Goal: Information Seeking & Learning: Learn about a topic

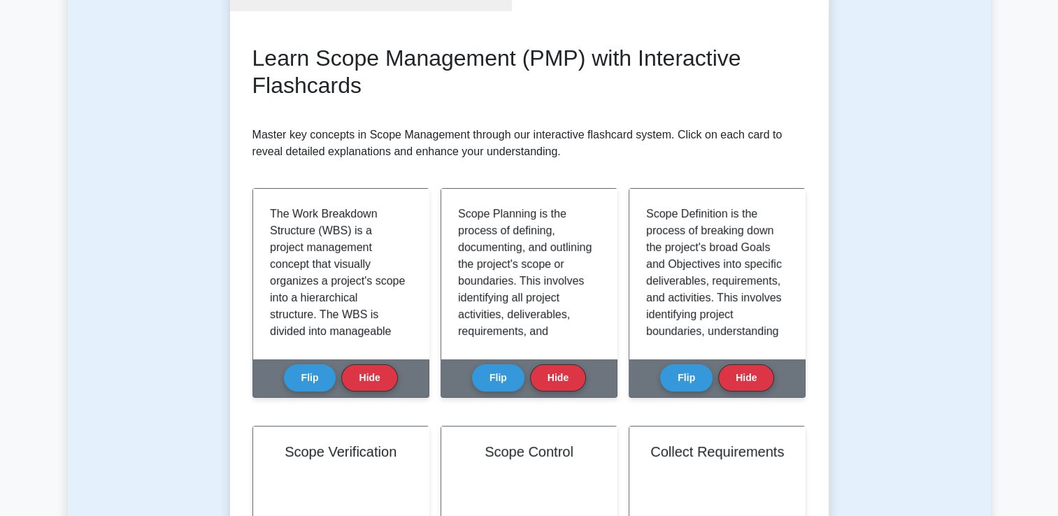
scroll to position [411, 0]
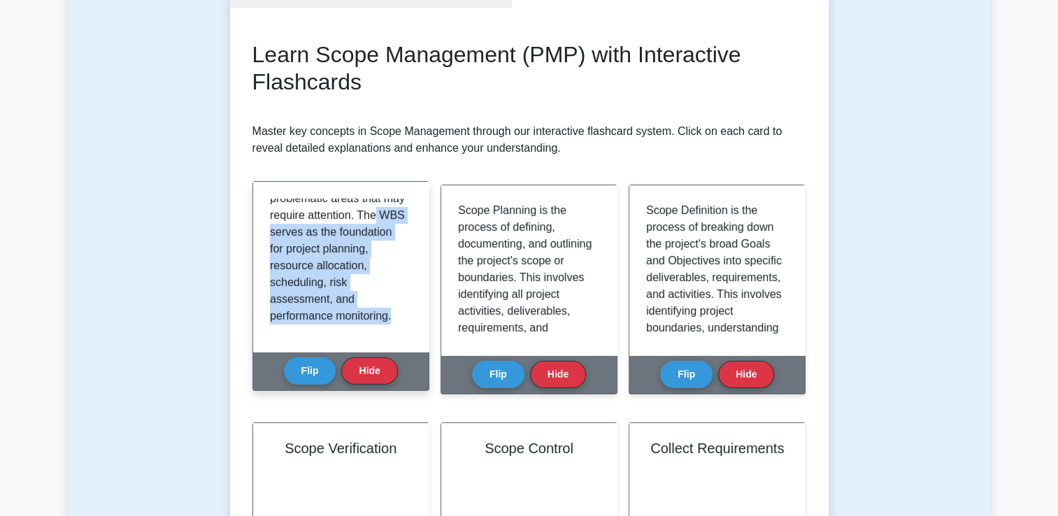
drag, startPoint x: 415, startPoint y: 320, endPoint x: 417, endPoint y: 215, distance: 104.2
click at [417, 215] on div "The Work Breakdown Structure (WBS) is a project management concept that visuall…" at bounding box center [341, 267] width 176 height 170
drag, startPoint x: 417, startPoint y: 215, endPoint x: 374, endPoint y: 239, distance: 49.5
click at [374, 239] on p "The Work Breakdown Structure (WBS) is a project management concept that visuall…" at bounding box center [338, 55] width 136 height 537
click at [377, 237] on p "The Work Breakdown Structure (WBS) is a project management concept that visuall…" at bounding box center [338, 55] width 136 height 537
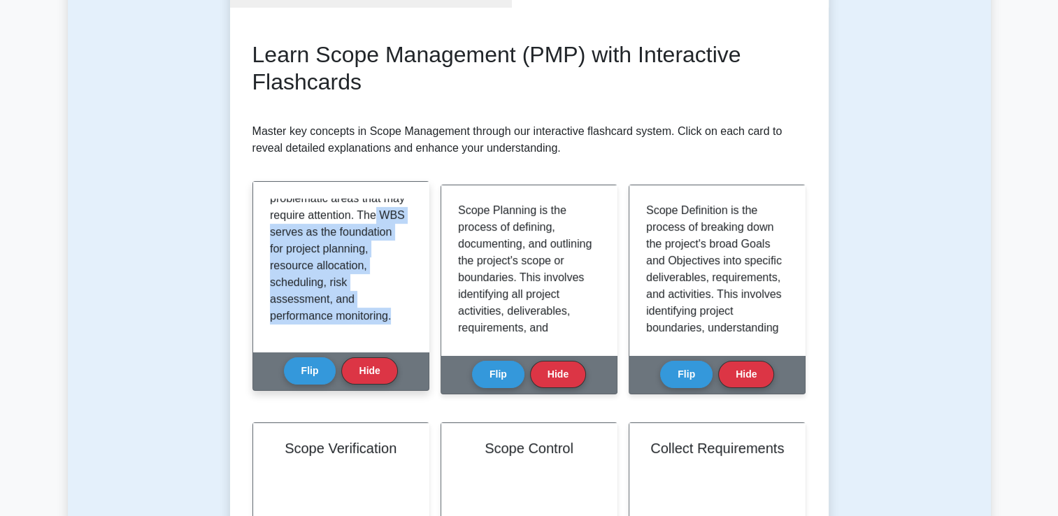
click at [386, 232] on p "The Work Breakdown Structure (WBS) is a project management concept that visuall…" at bounding box center [338, 55] width 136 height 537
drag, startPoint x: 412, startPoint y: 313, endPoint x: 421, endPoint y: 253, distance: 60.1
click at [421, 253] on div "The Work Breakdown Structure (WBS) is a project management concept that visuall…" at bounding box center [341, 267] width 176 height 170
drag, startPoint x: 421, startPoint y: 253, endPoint x: 390, endPoint y: 264, distance: 33.4
click at [390, 264] on p "The Work Breakdown Structure (WBS) is a project management concept that visuall…" at bounding box center [338, 55] width 136 height 537
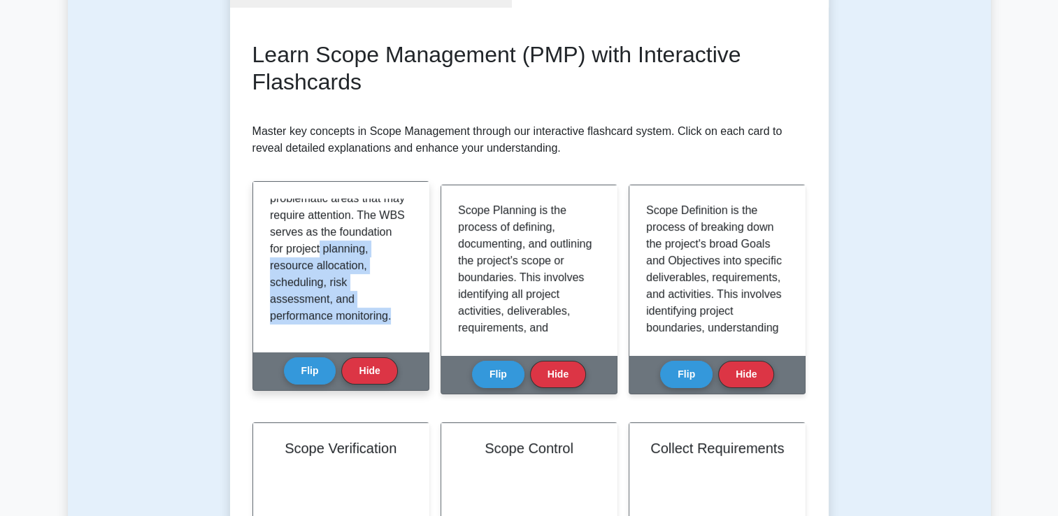
click at [396, 243] on p "The Work Breakdown Structure (WBS) is a project management concept that visuall…" at bounding box center [338, 55] width 136 height 537
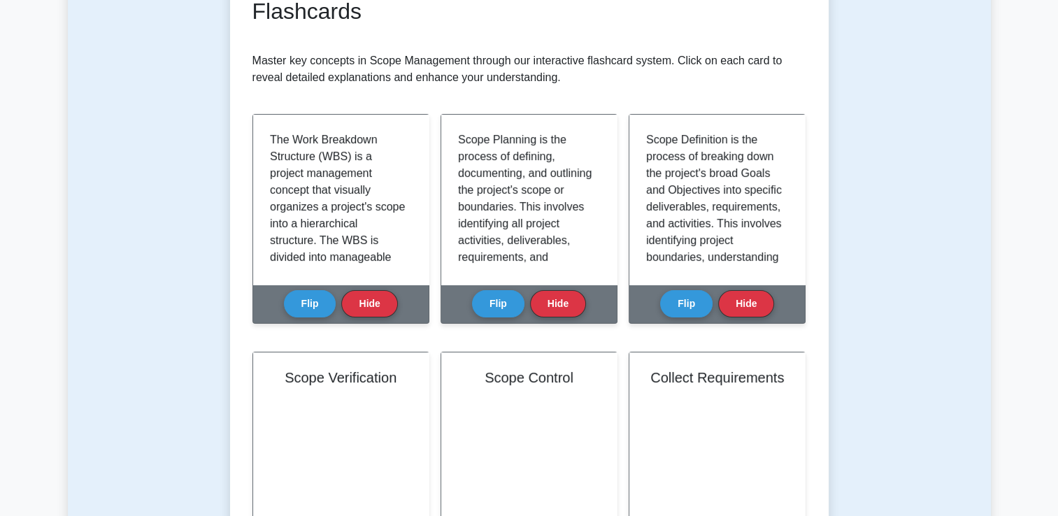
scroll to position [218, 0]
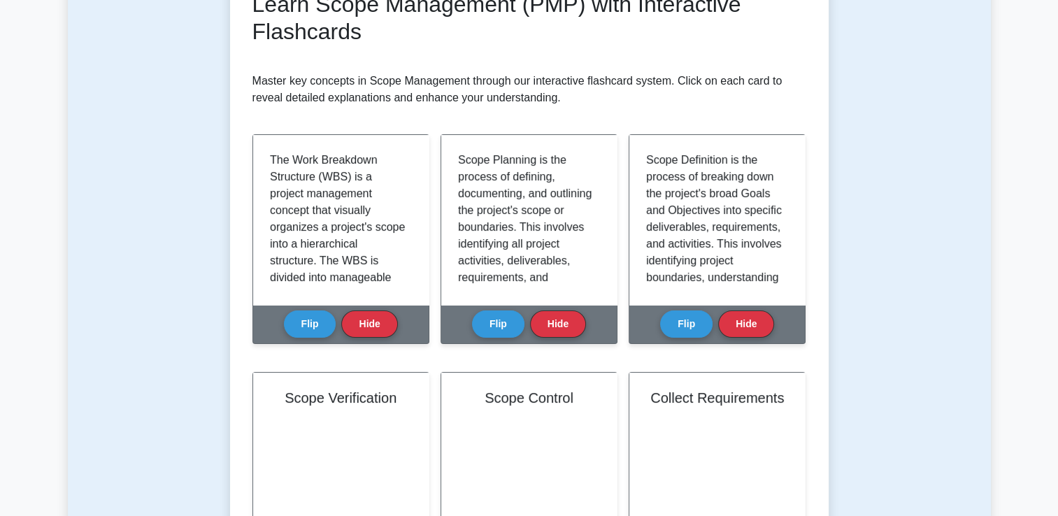
click at [450, 91] on p "Master key concepts in Scope Management through our interactive flashcard syste…" at bounding box center [530, 90] width 554 height 34
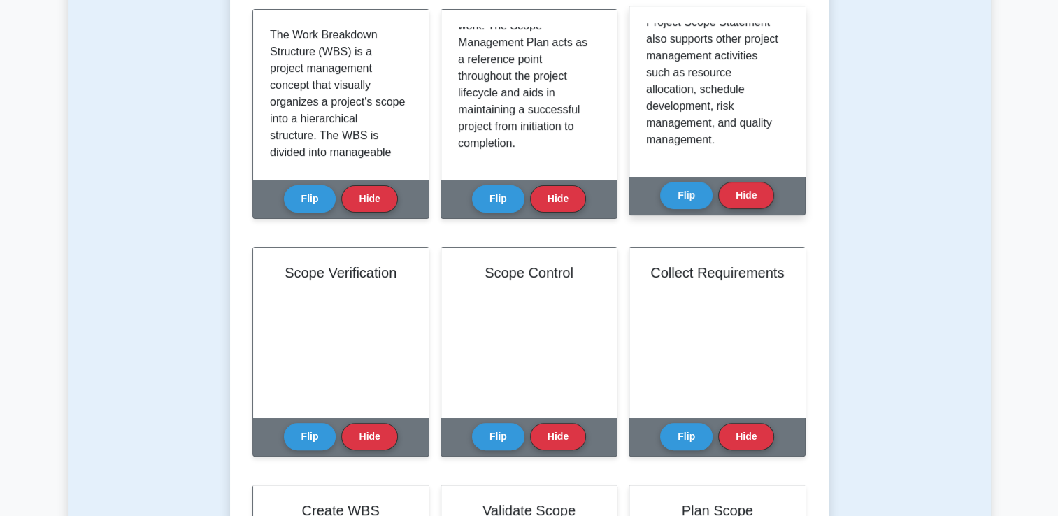
scroll to position [428, 0]
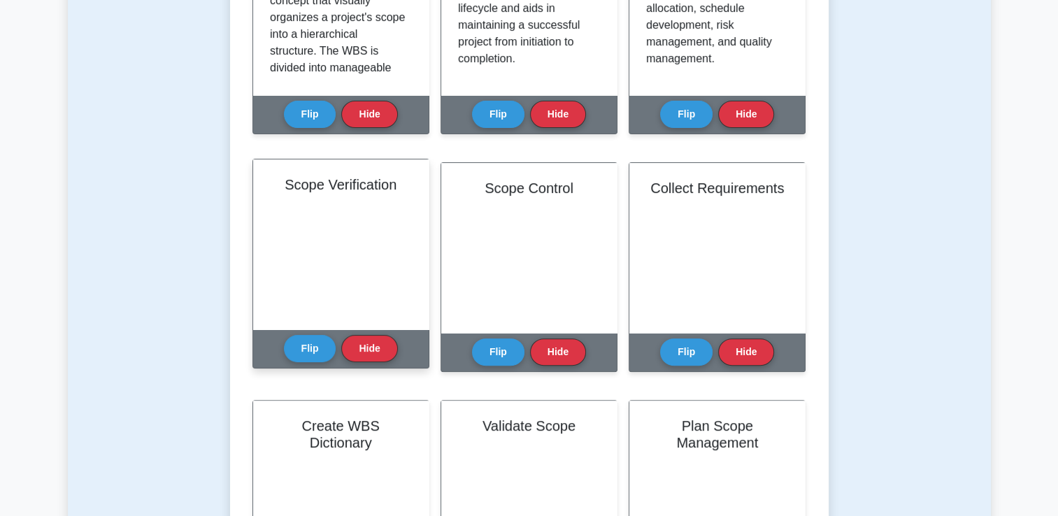
click at [314, 368] on div "Scope Verification Flip Hide" at bounding box center [341, 264] width 177 height 210
click at [302, 351] on button "Flip" at bounding box center [310, 347] width 52 height 27
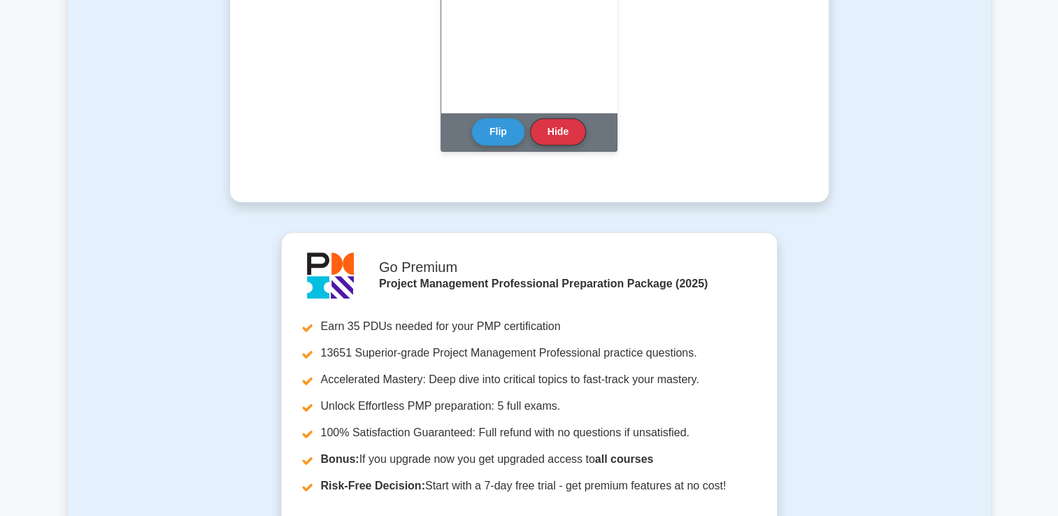
scroll to position [1477, 0]
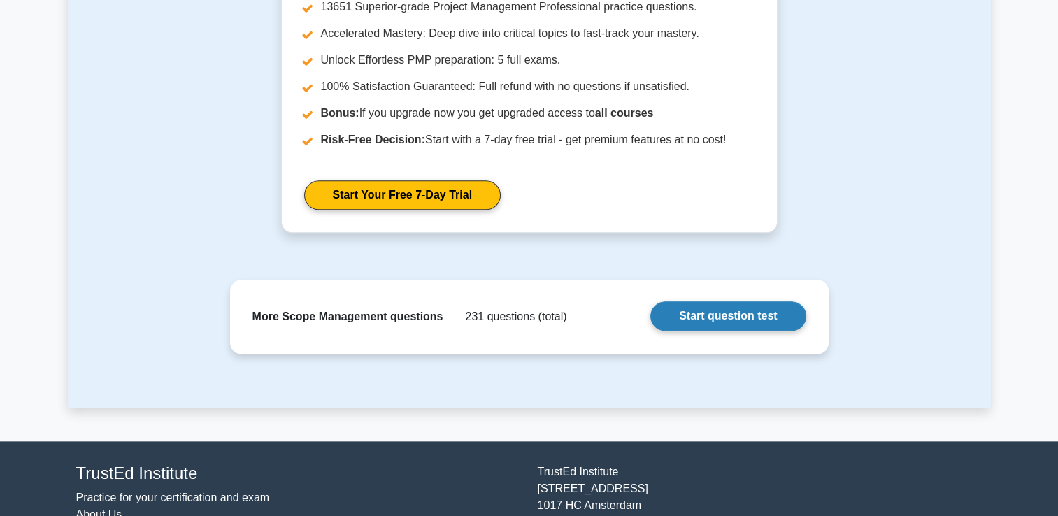
click at [713, 318] on link "Start question test" at bounding box center [728, 315] width 155 height 29
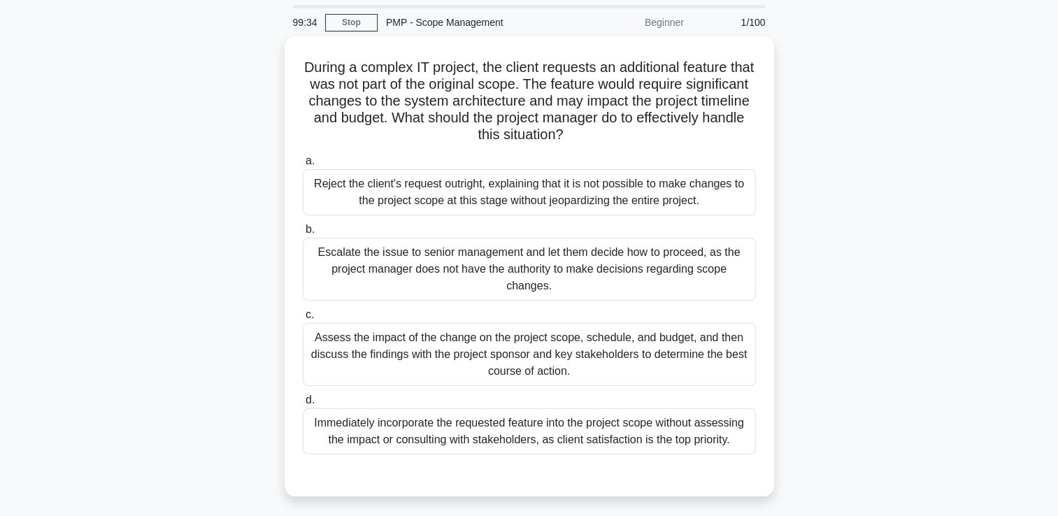
scroll to position [70, 0]
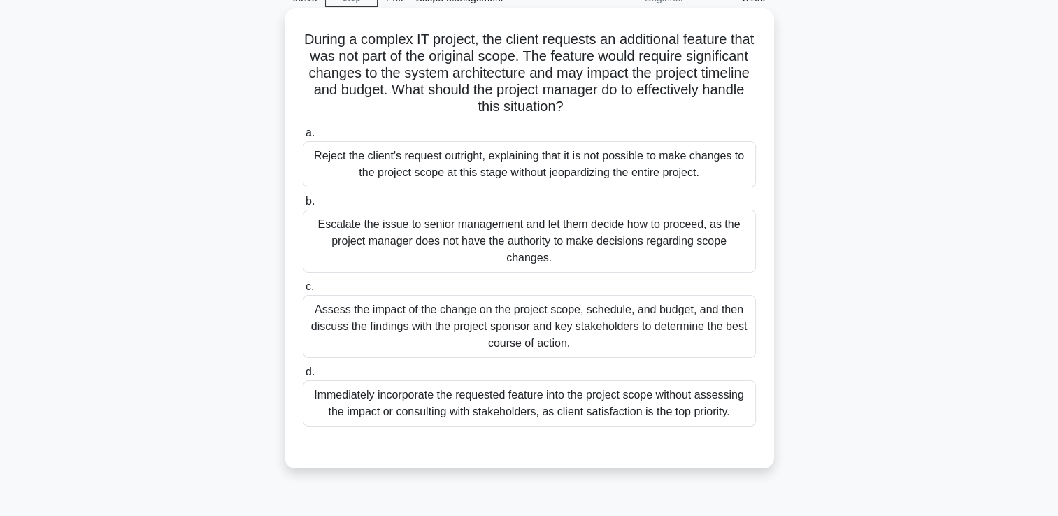
click at [660, 346] on div "Assess the impact of the change on the project scope, schedule, and budget, and…" at bounding box center [529, 326] width 453 height 63
click at [303, 292] on input "c. Assess the impact of the change on the project scope, schedule, and budget, …" at bounding box center [303, 287] width 0 height 9
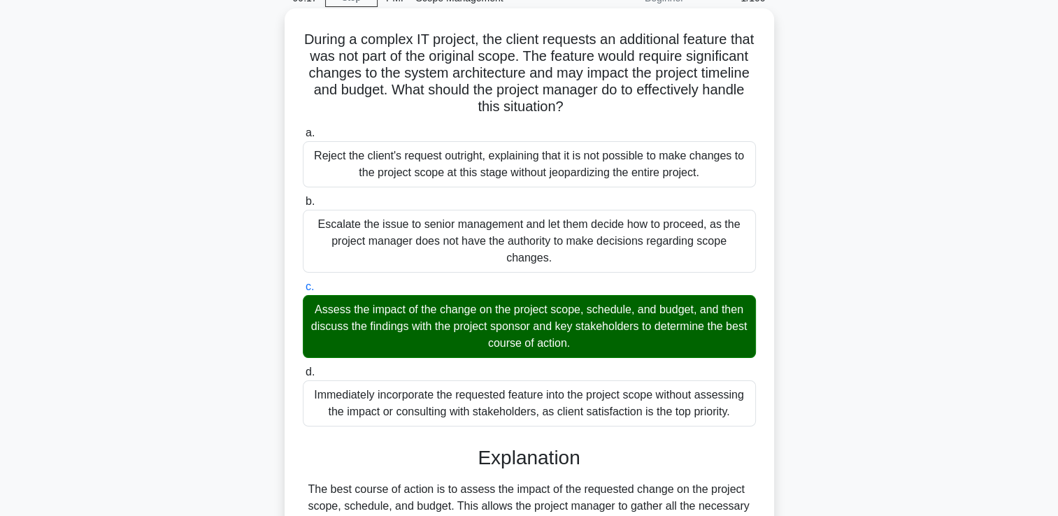
scroll to position [420, 0]
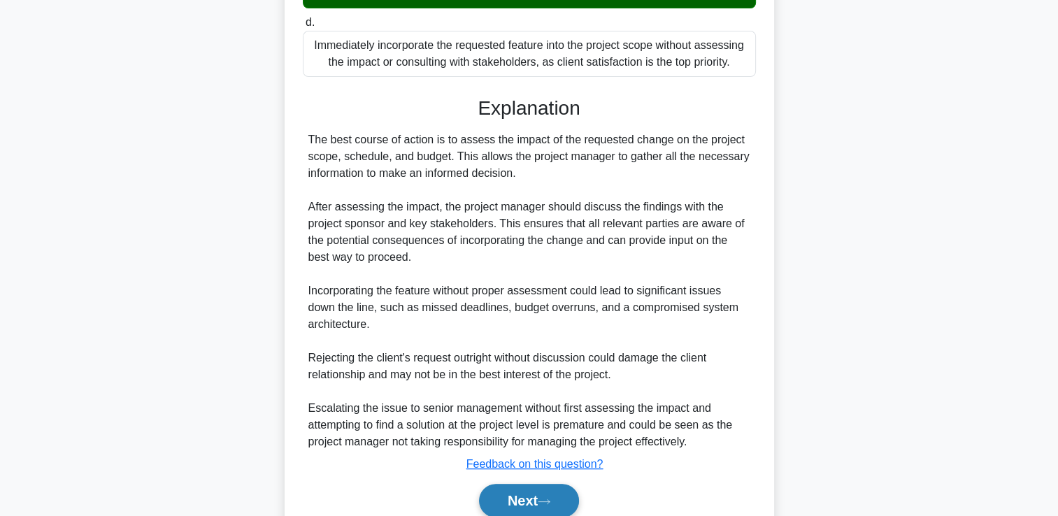
click at [525, 493] on button "Next" at bounding box center [529, 501] width 100 height 34
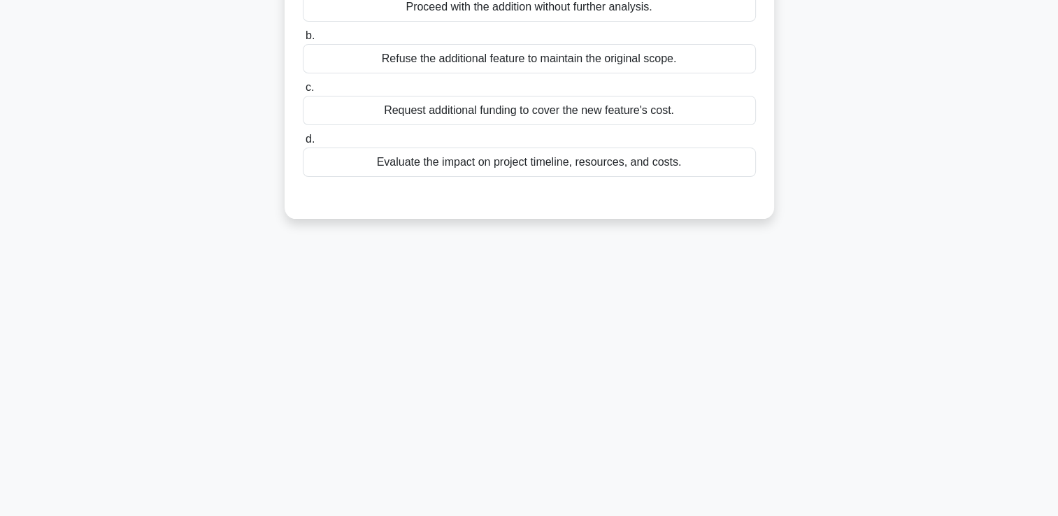
scroll to position [29, 0]
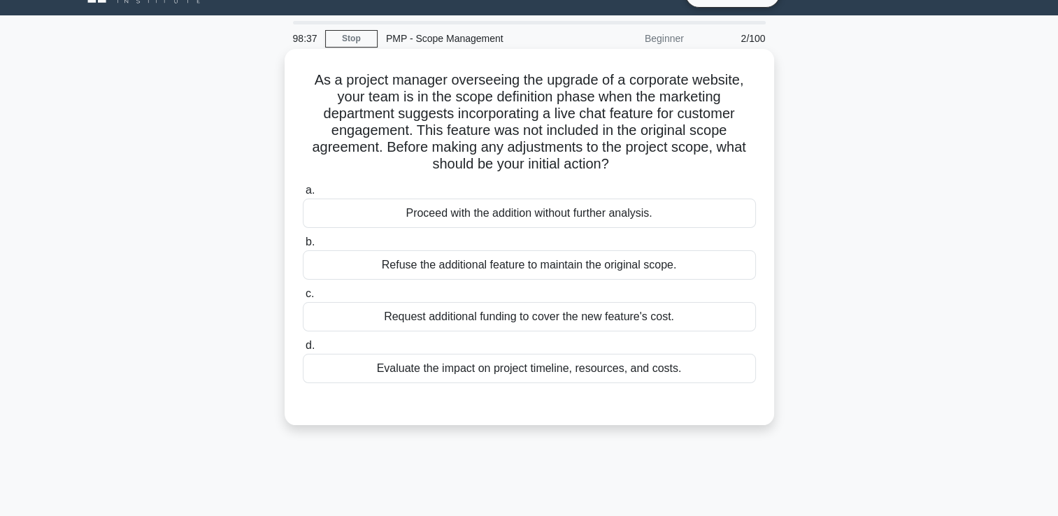
click at [681, 367] on div "Evaluate the impact on project timeline, resources, and costs." at bounding box center [529, 368] width 453 height 29
click at [303, 350] on input "d. Evaluate the impact on project timeline, resources, and costs." at bounding box center [303, 345] width 0 height 9
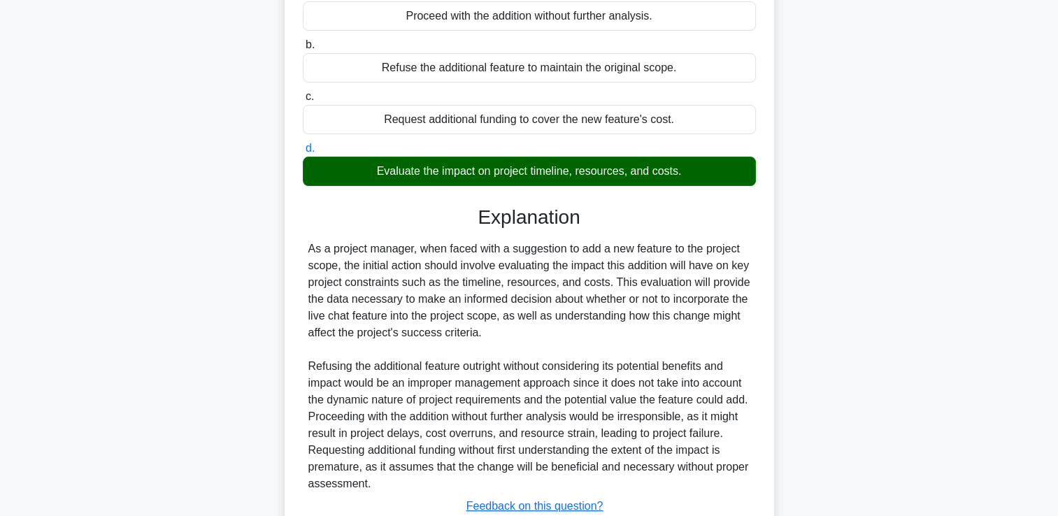
scroll to position [328, 0]
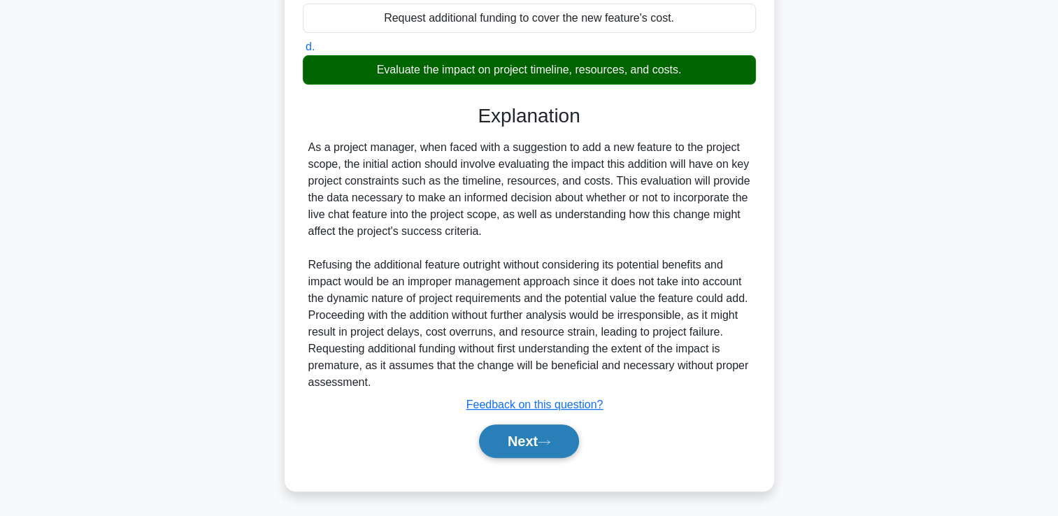
drag, startPoint x: 556, startPoint y: 427, endPoint x: 561, endPoint y: 434, distance: 8.0
click at [560, 438] on button "Next" at bounding box center [529, 442] width 100 height 34
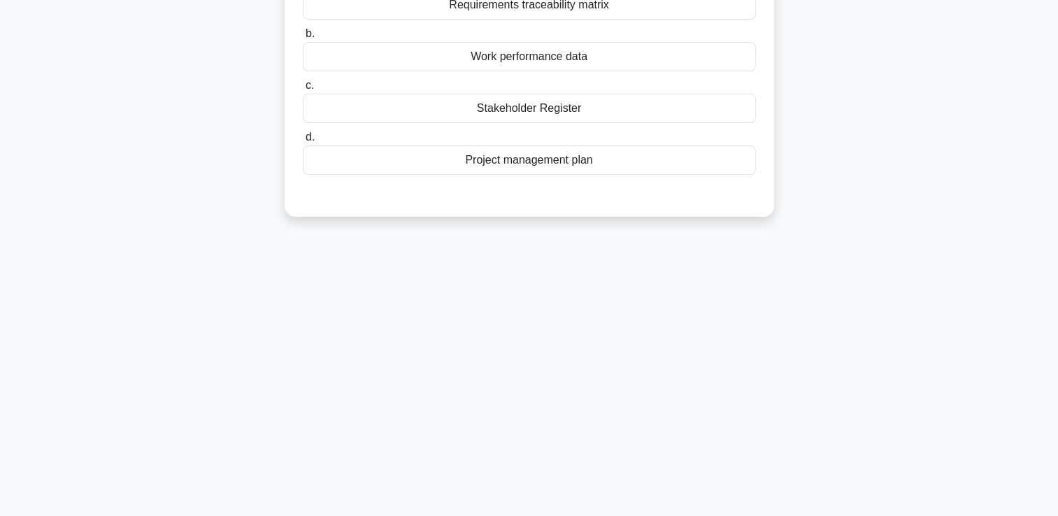
scroll to position [0, 0]
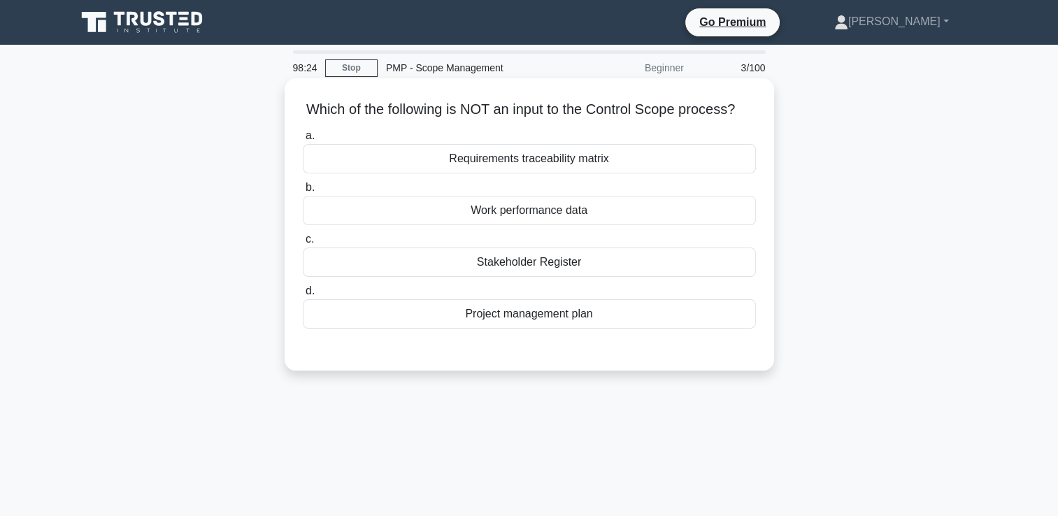
click at [532, 277] on div "Stakeholder Register" at bounding box center [529, 262] width 453 height 29
click at [303, 244] on input "c. Stakeholder Register" at bounding box center [303, 239] width 0 height 9
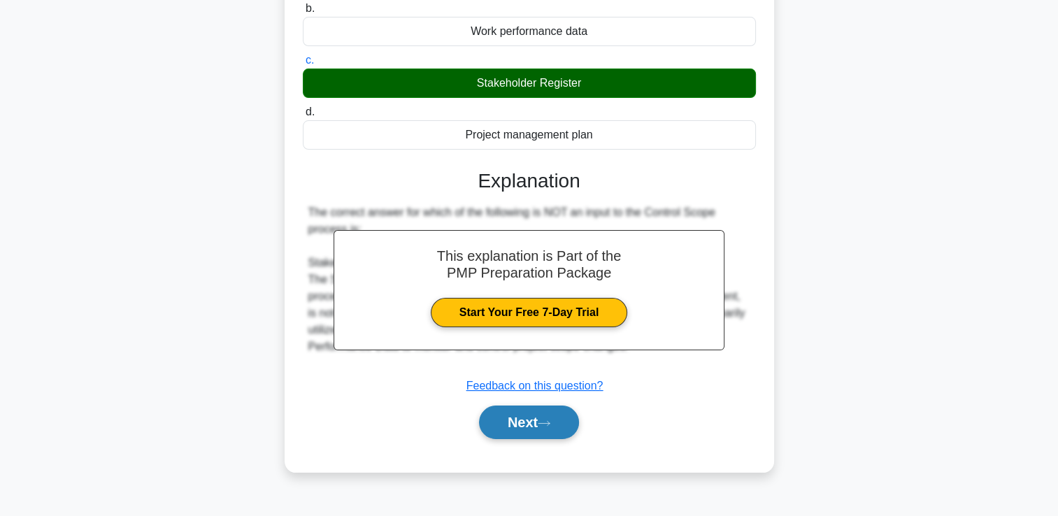
scroll to position [239, 0]
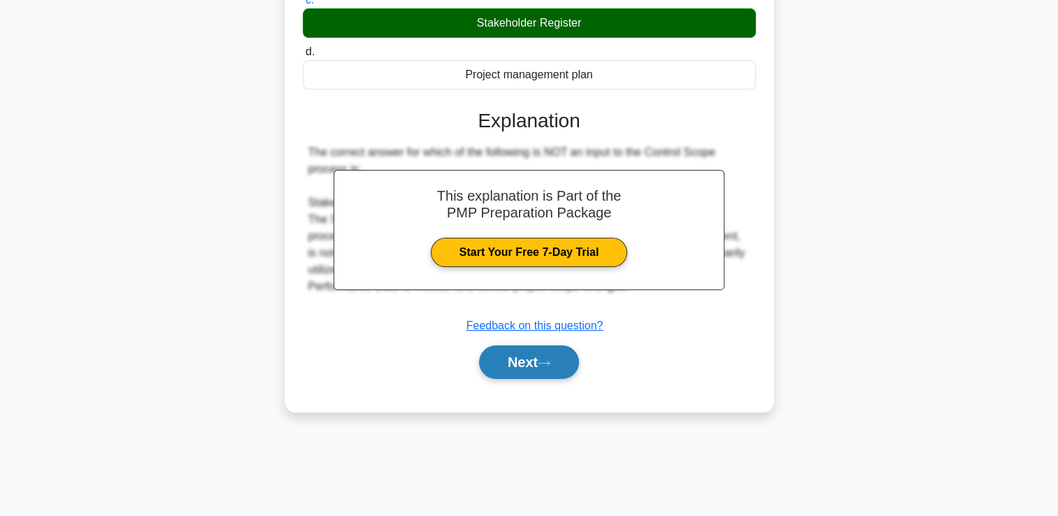
click at [546, 367] on icon at bounding box center [544, 364] width 13 height 8
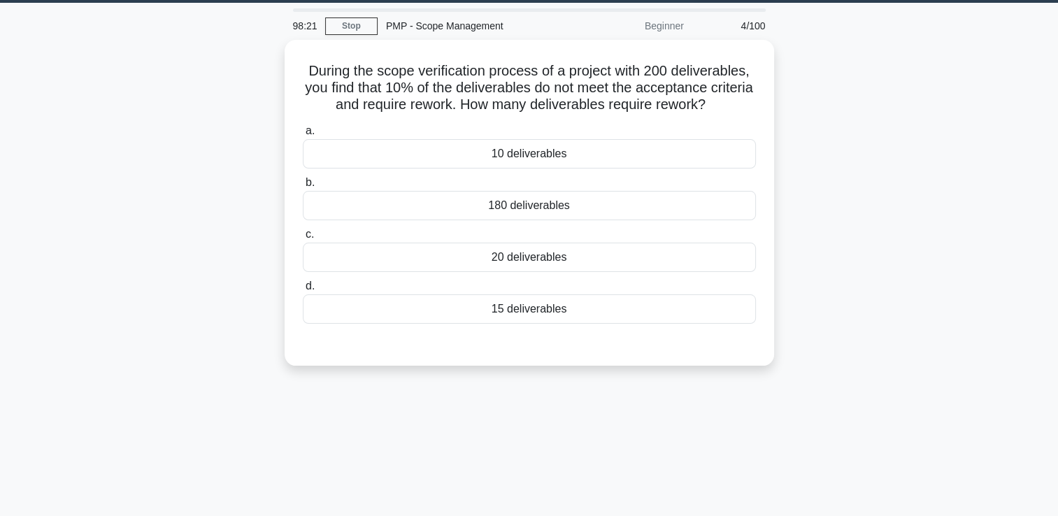
scroll to position [29, 0]
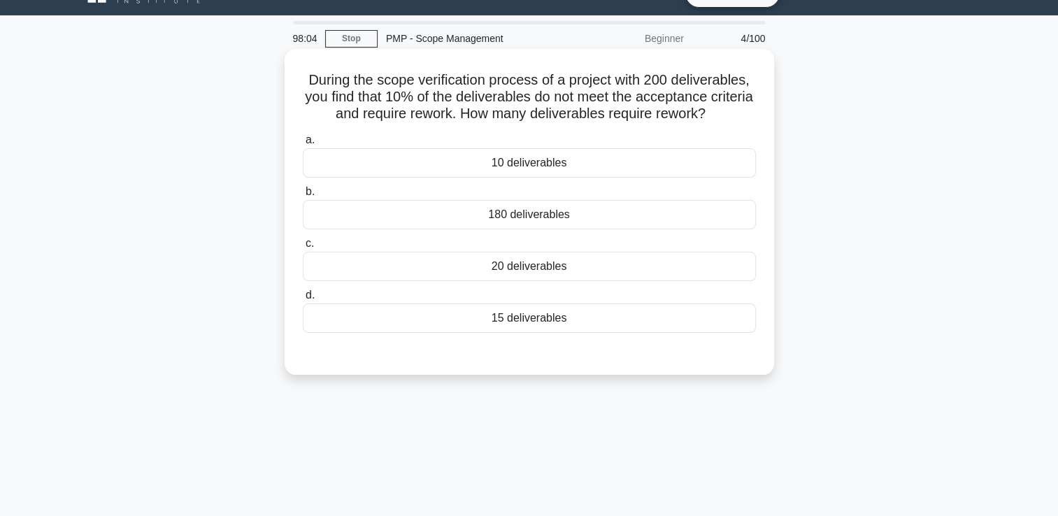
click at [542, 276] on div "20 deliverables" at bounding box center [529, 266] width 453 height 29
click at [303, 248] on input "c. 20 deliverables" at bounding box center [303, 243] width 0 height 9
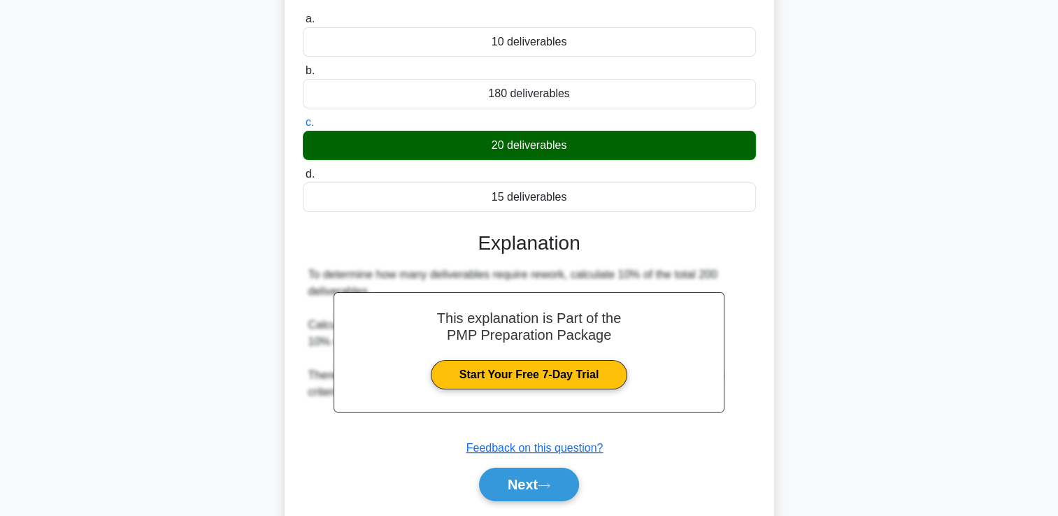
scroll to position [239, 0]
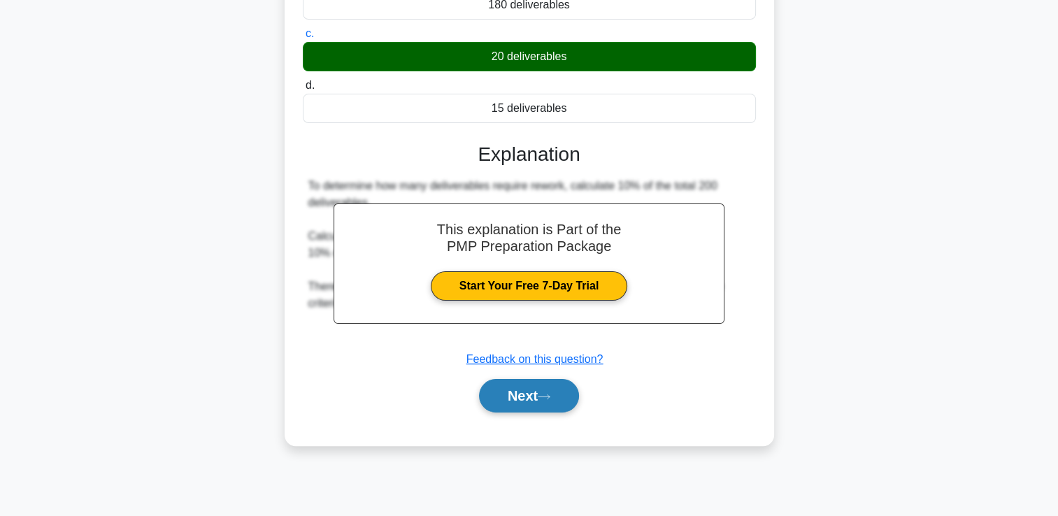
click at [541, 394] on button "Next" at bounding box center [529, 396] width 100 height 34
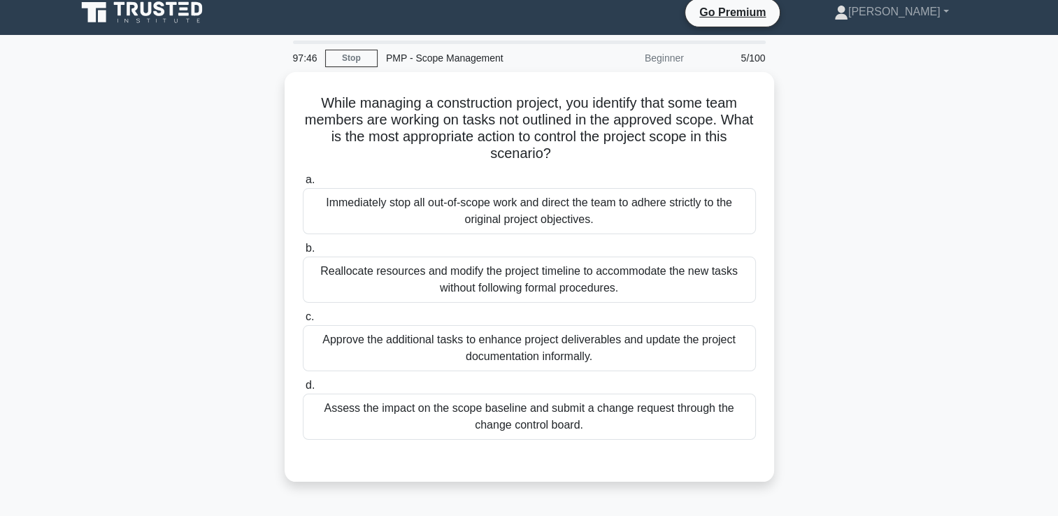
scroll to position [0, 0]
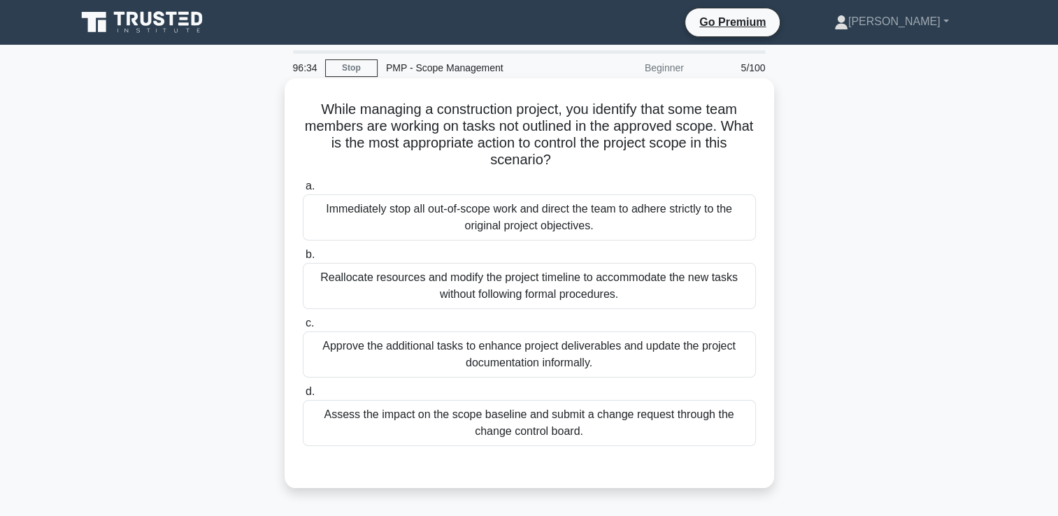
click at [618, 420] on div "Assess the impact on the scope baseline and submit a change request through the…" at bounding box center [529, 423] width 453 height 46
click at [303, 397] on input "d. Assess the impact on the scope baseline and submit a change request through …" at bounding box center [303, 392] width 0 height 9
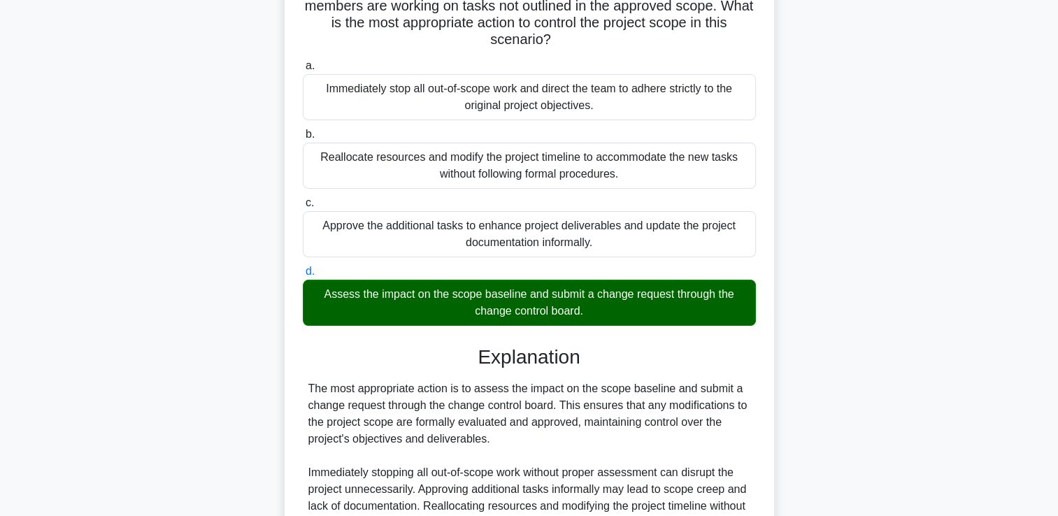
scroll to position [278, 0]
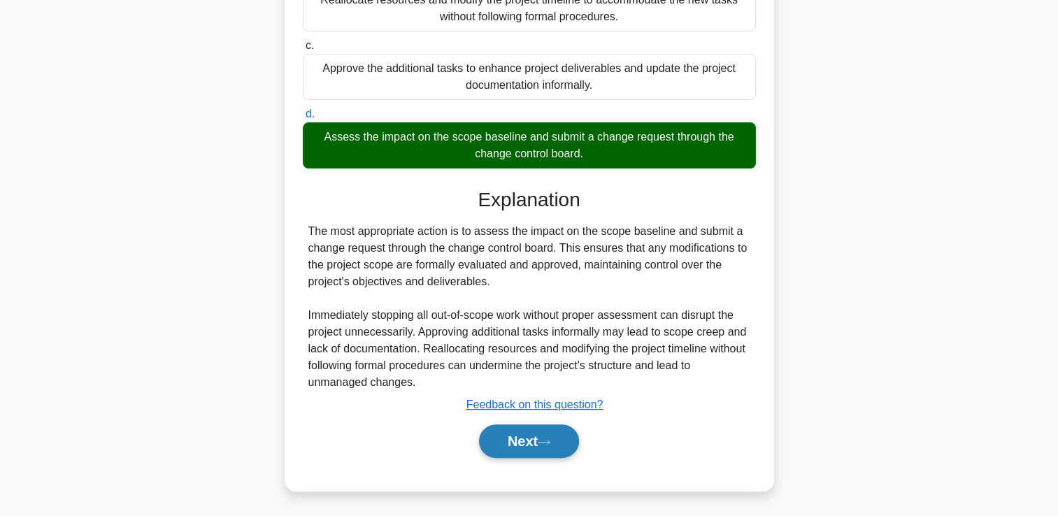
click at [543, 445] on icon at bounding box center [544, 443] width 13 height 8
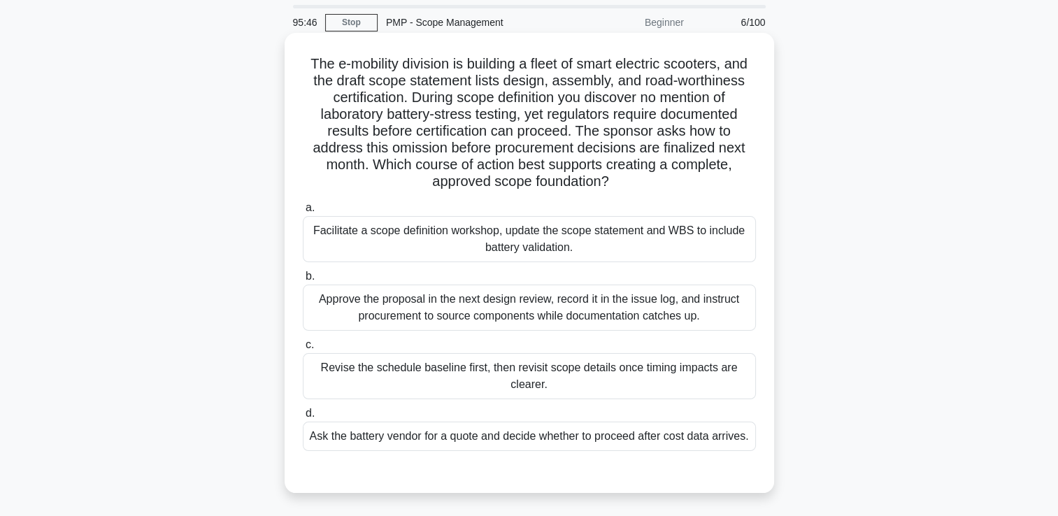
scroll to position [70, 0]
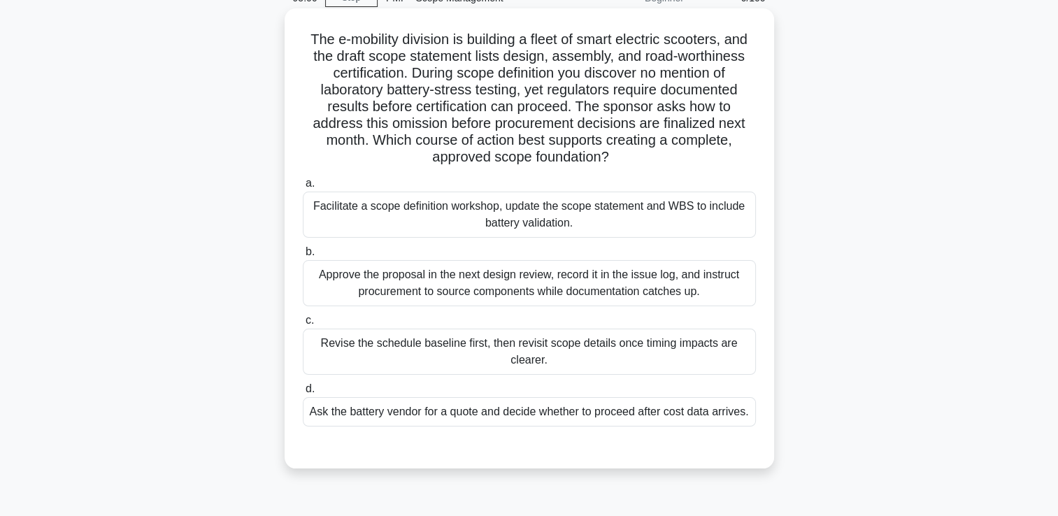
click at [590, 294] on div "Approve the proposal in the next design review, record it in the issue log, and…" at bounding box center [529, 283] width 453 height 46
click at [303, 257] on input "b. Approve the proposal in the next design review, record it in the issue log, …" at bounding box center [303, 252] width 0 height 9
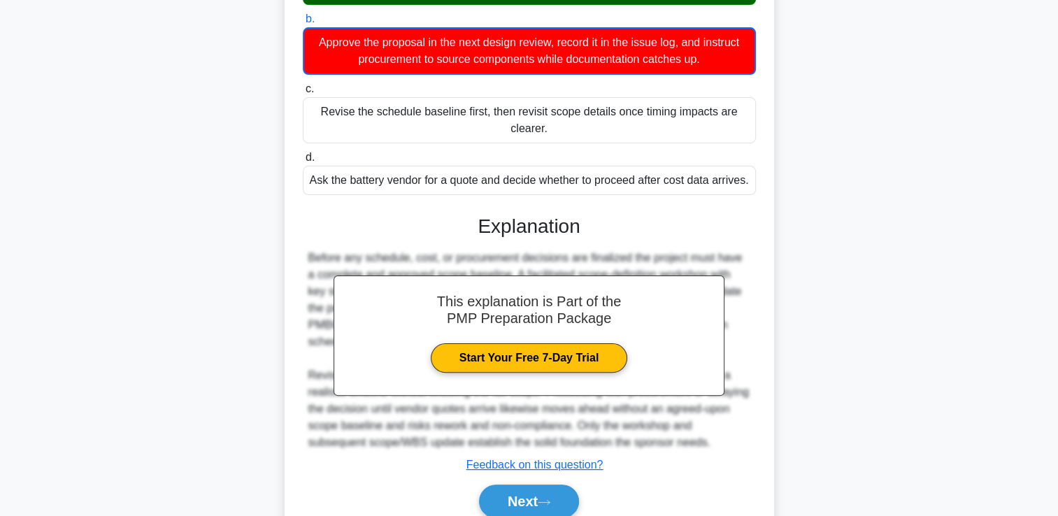
scroll to position [363, 0]
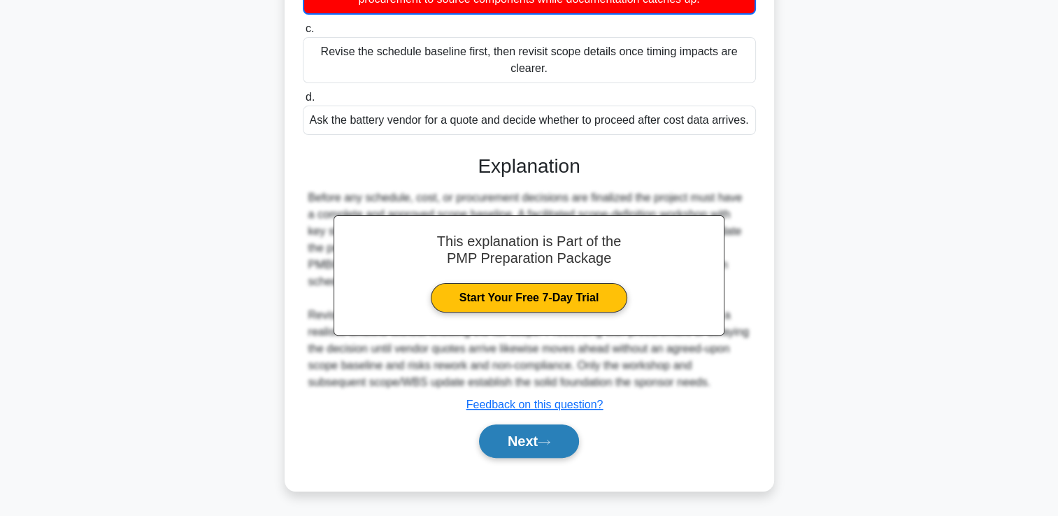
click at [519, 434] on button "Next" at bounding box center [529, 442] width 100 height 34
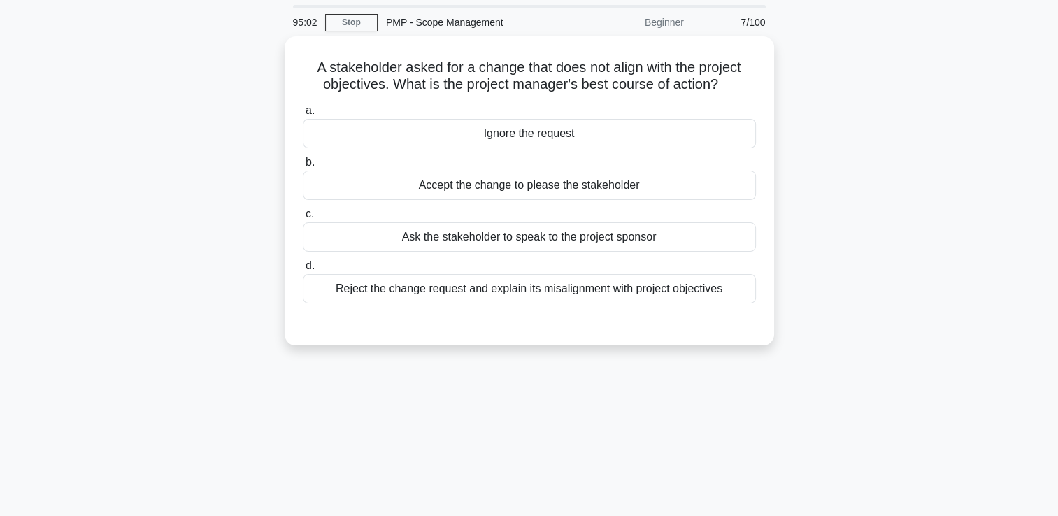
scroll to position [0, 0]
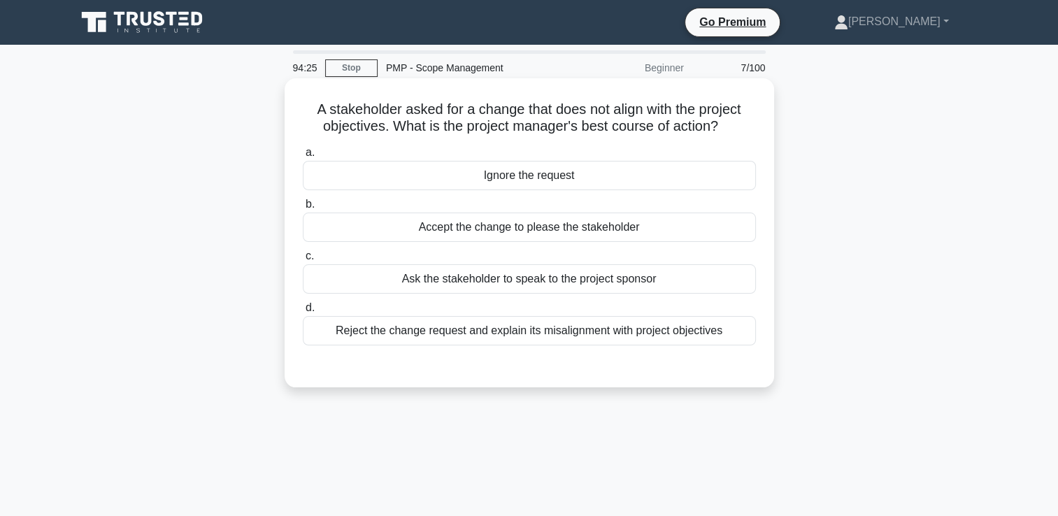
click at [659, 339] on div "Reject the change request and explain its misalignment with project objectives" at bounding box center [529, 330] width 453 height 29
click at [303, 313] on input "d. Reject the change request and explain its misalignment with project objectiv…" at bounding box center [303, 308] width 0 height 9
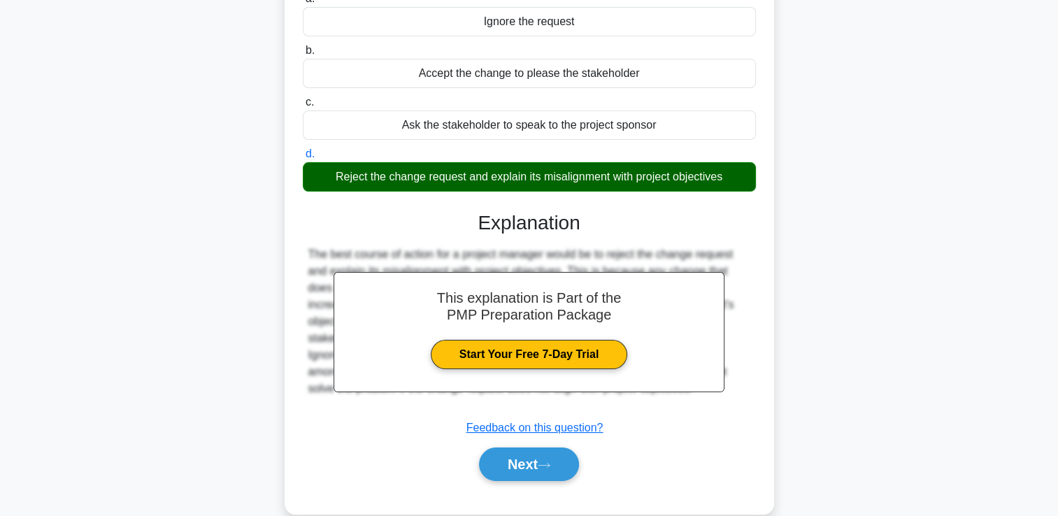
scroll to position [239, 0]
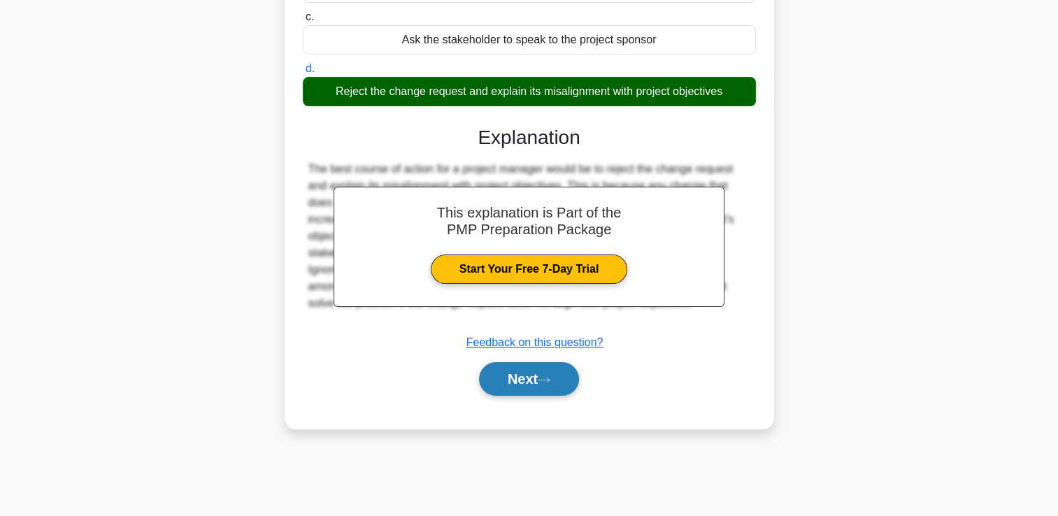
click at [549, 380] on icon at bounding box center [544, 380] width 13 height 8
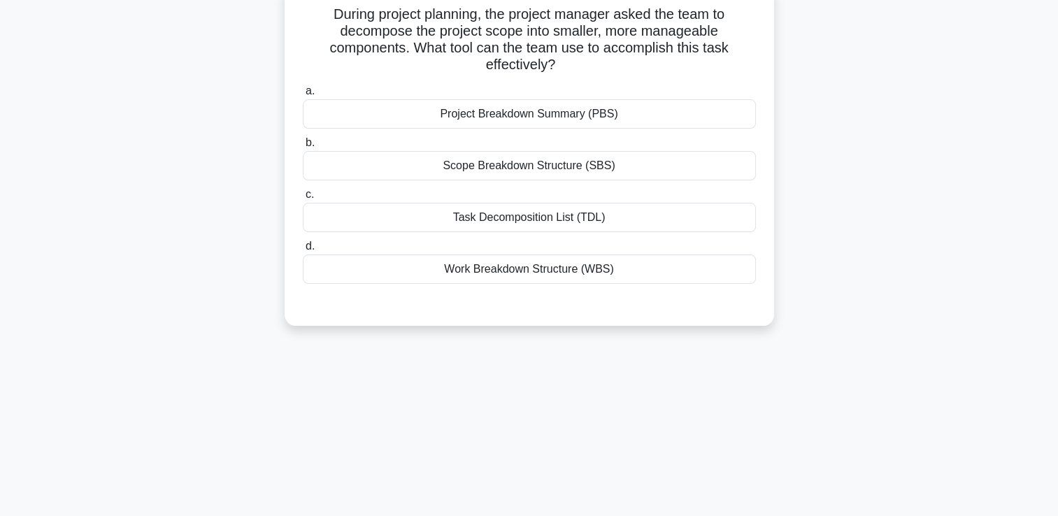
scroll to position [0, 0]
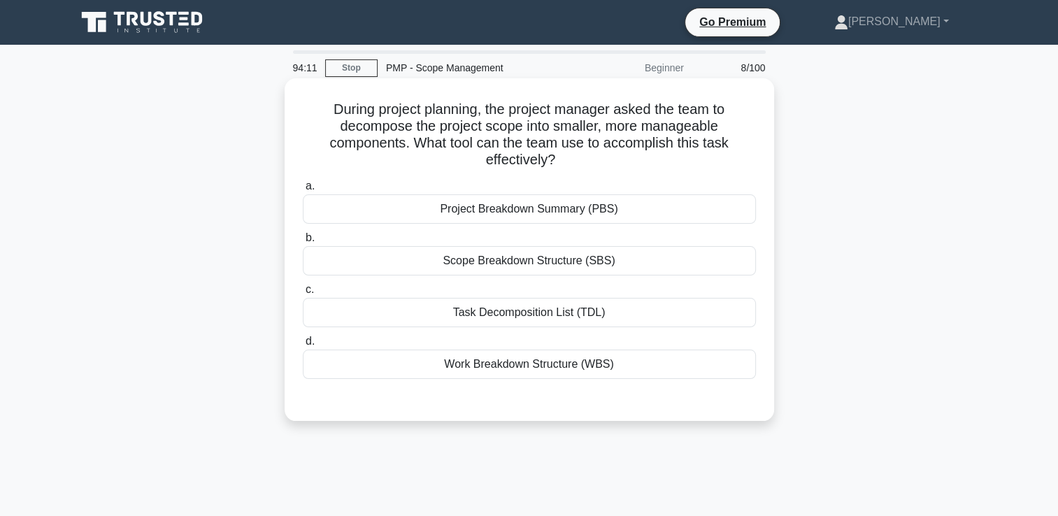
click at [613, 364] on div "Work Breakdown Structure (WBS)" at bounding box center [529, 364] width 453 height 29
click at [303, 346] on input "d. Work Breakdown Structure (WBS)" at bounding box center [303, 341] width 0 height 9
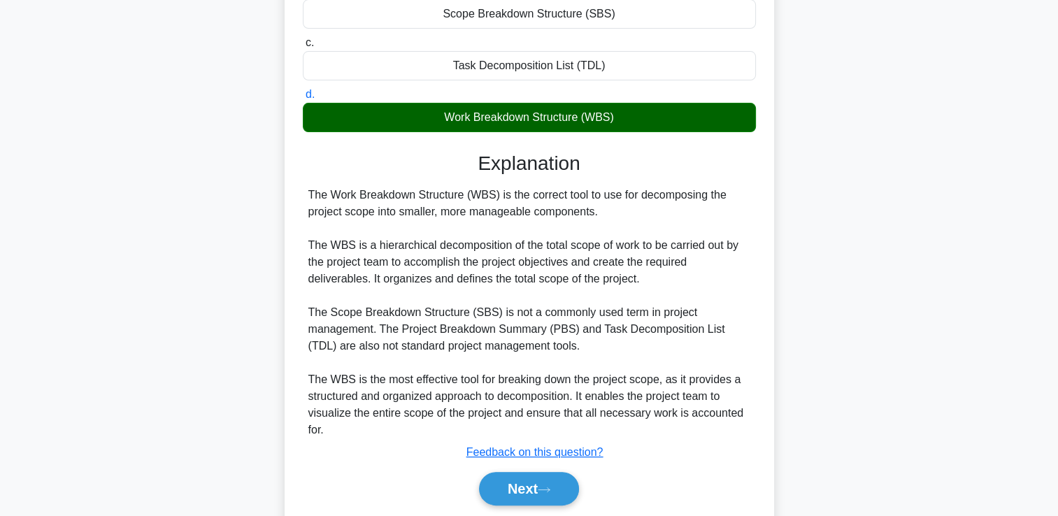
scroll to position [294, 0]
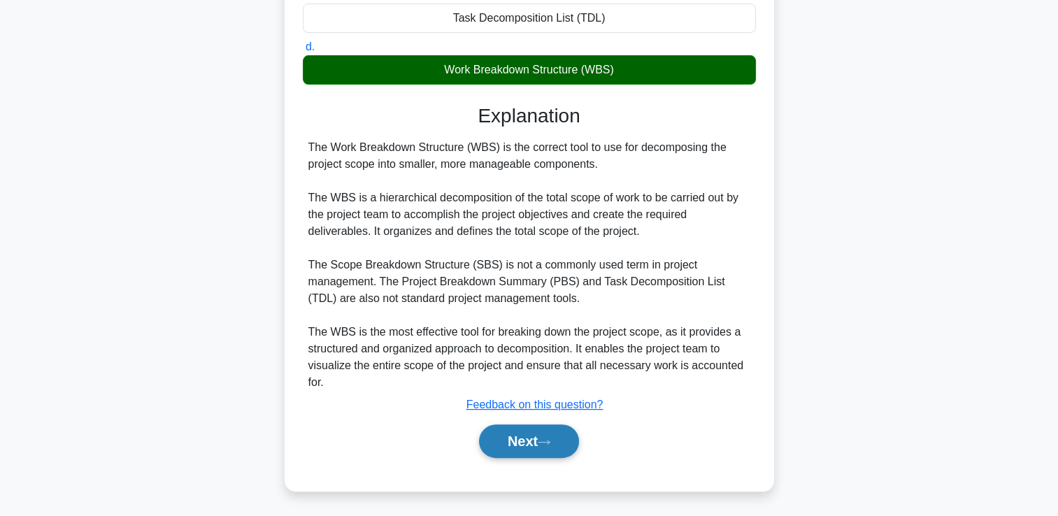
click at [494, 443] on button "Next" at bounding box center [529, 442] width 100 height 34
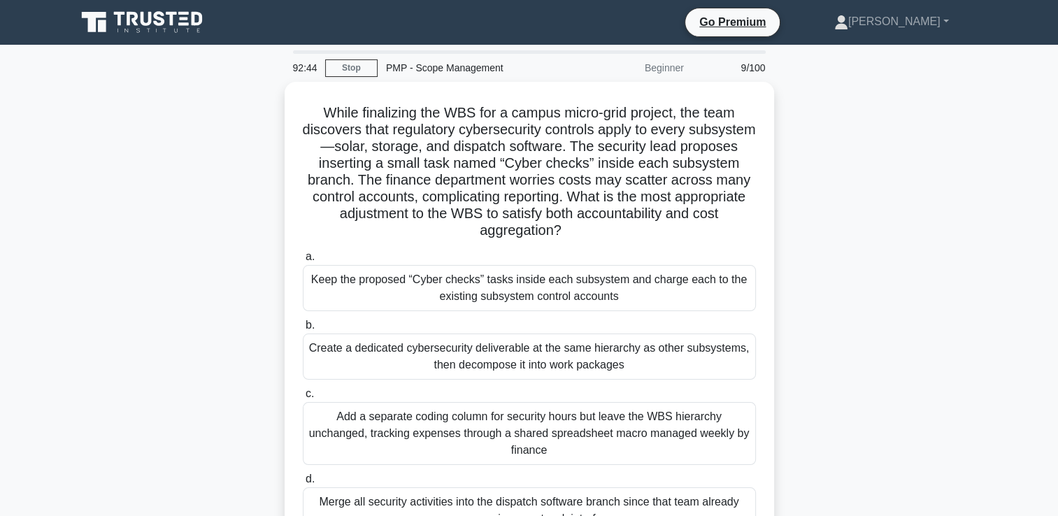
scroll to position [70, 0]
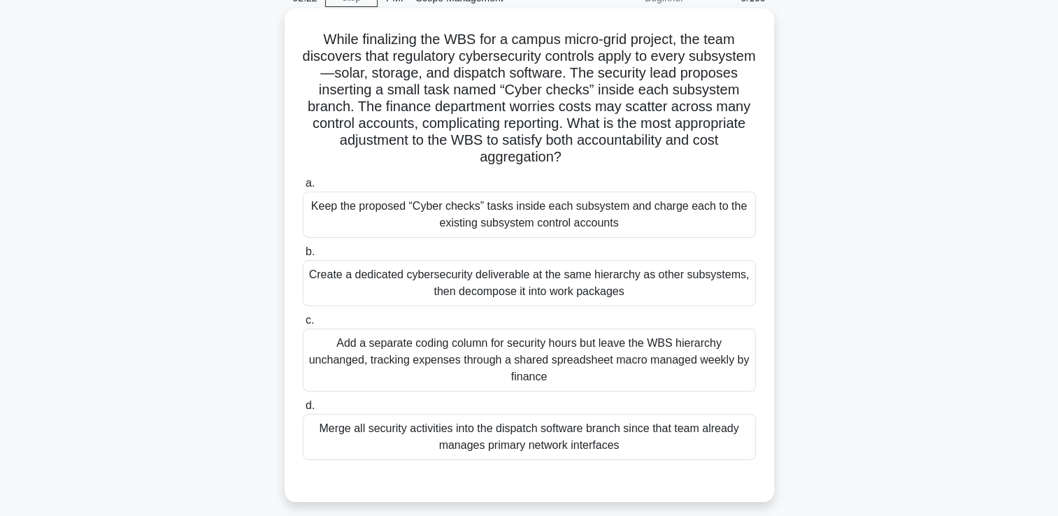
click at [711, 284] on div "Create a dedicated cybersecurity deliverable at the same hierarchy as other sub…" at bounding box center [529, 283] width 453 height 46
click at [303, 257] on input "b. Create a dedicated cybersecurity deliverable at the same hierarchy as other …" at bounding box center [303, 252] width 0 height 9
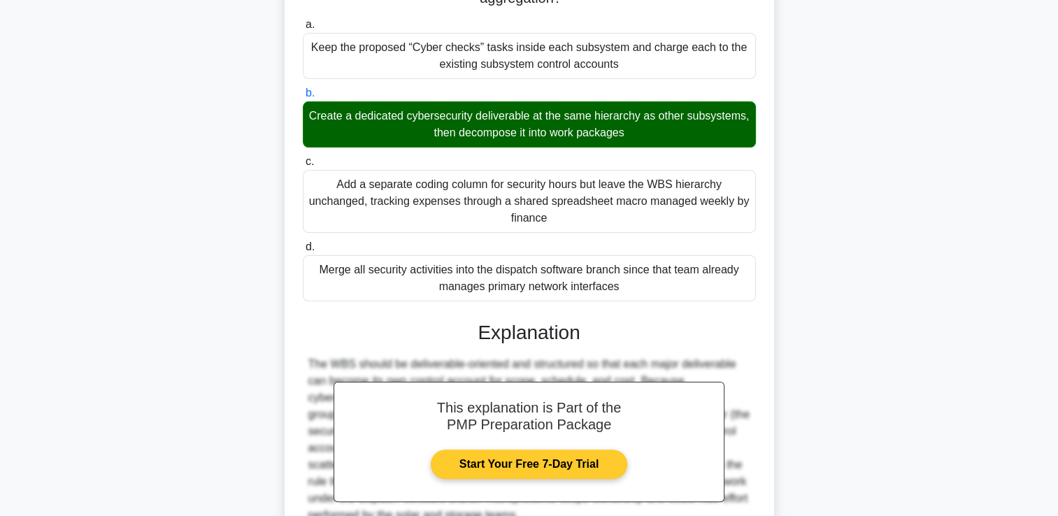
scroll to position [362, 0]
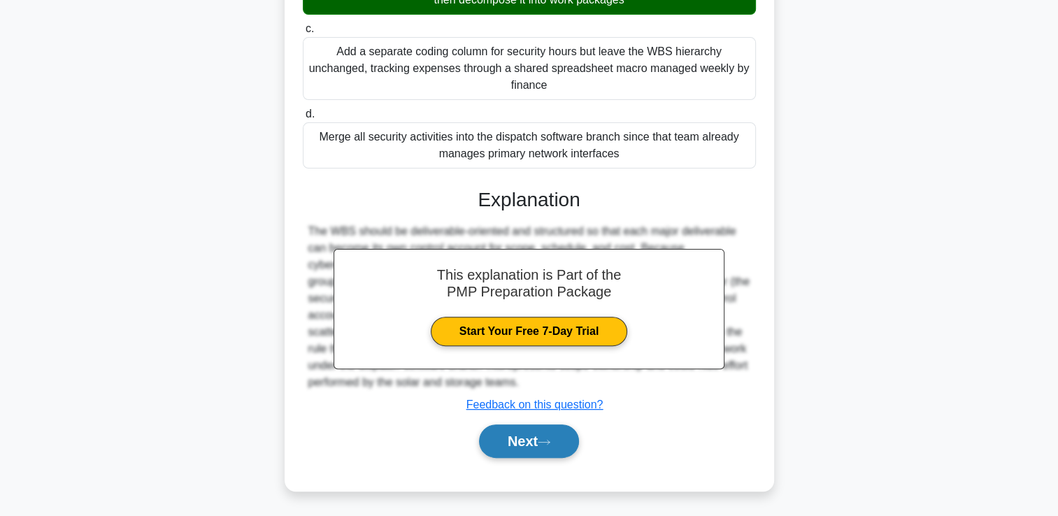
click at [537, 434] on button "Next" at bounding box center [529, 442] width 100 height 34
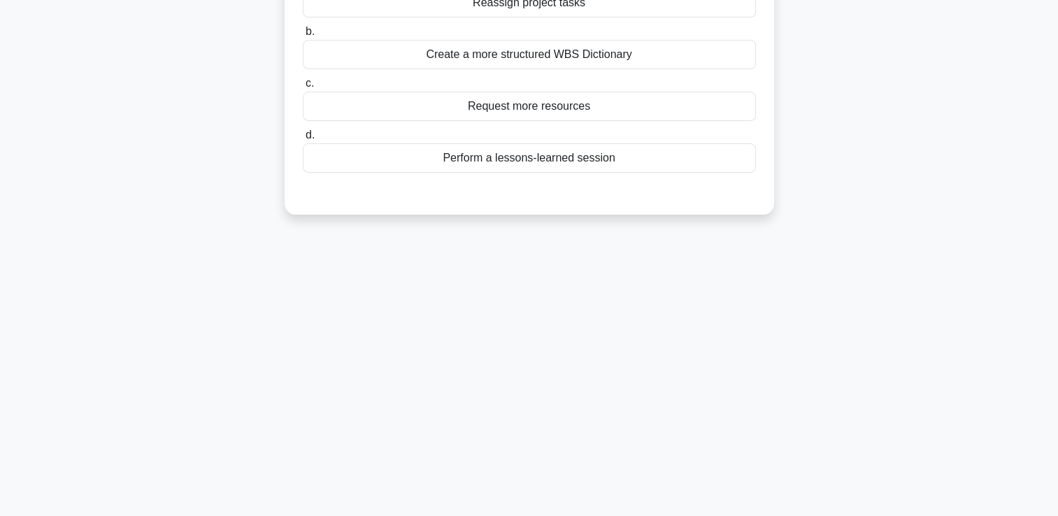
scroll to position [29, 0]
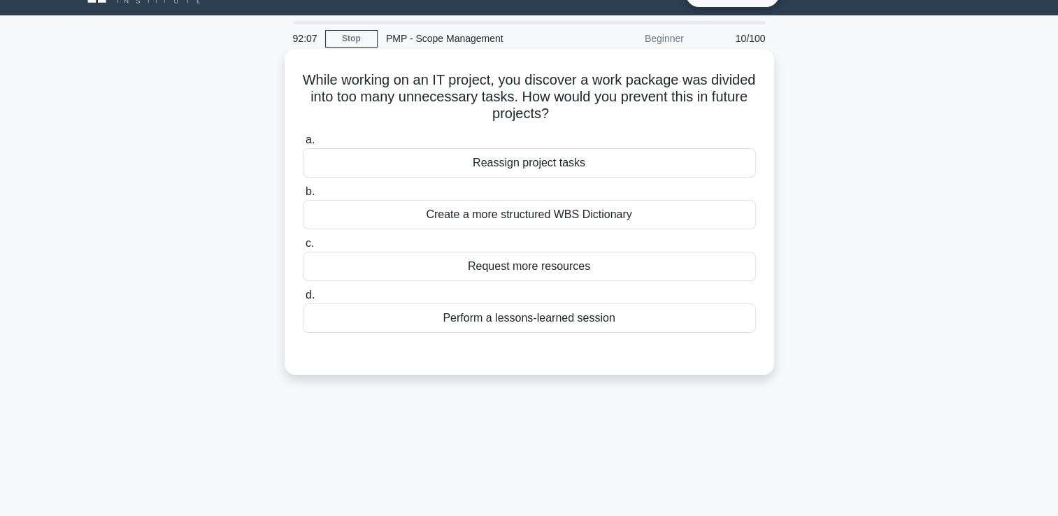
click at [713, 213] on div "Create a more structured WBS Dictionary" at bounding box center [529, 214] width 453 height 29
click at [303, 197] on input "b. Create a more structured WBS Dictionary" at bounding box center [303, 191] width 0 height 9
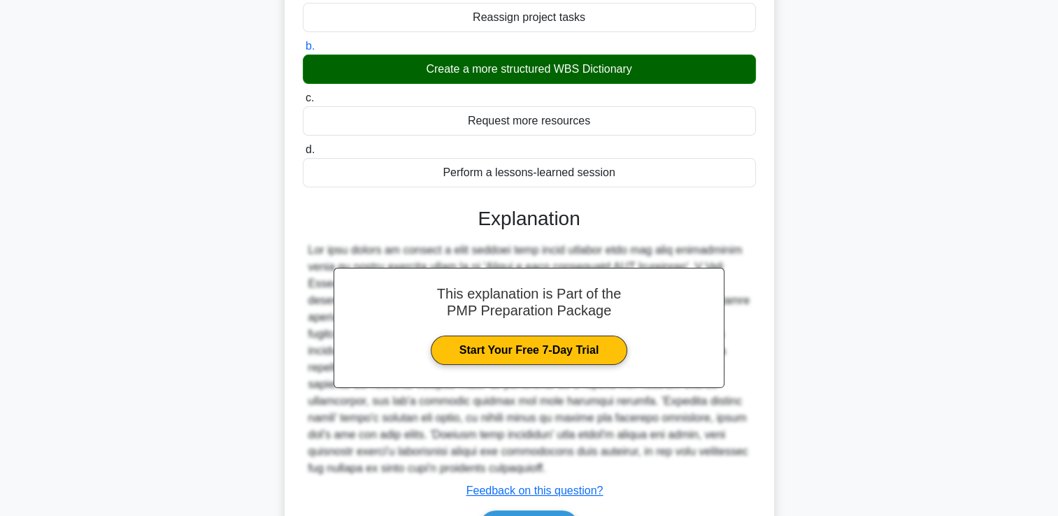
scroll to position [261, 0]
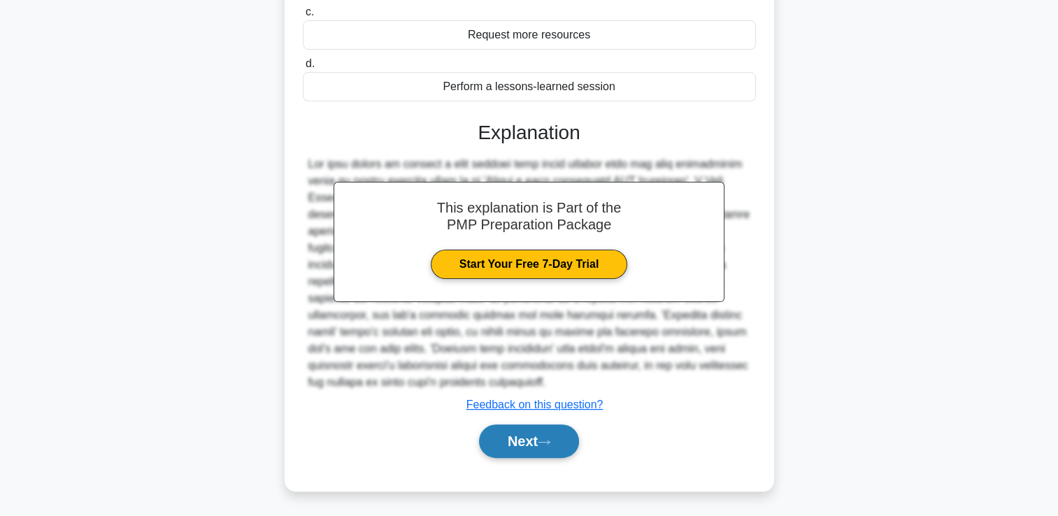
click at [526, 438] on button "Next" at bounding box center [529, 442] width 100 height 34
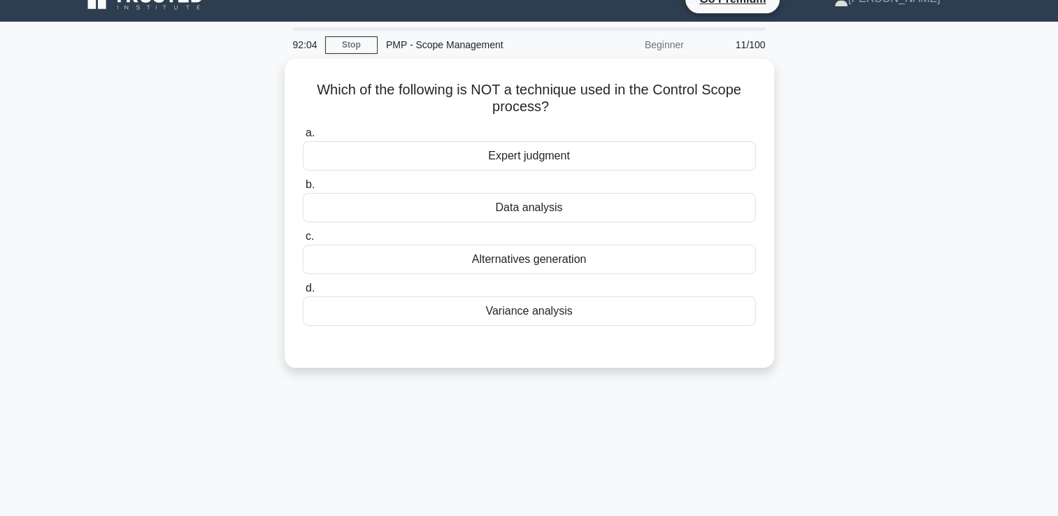
scroll to position [0, 0]
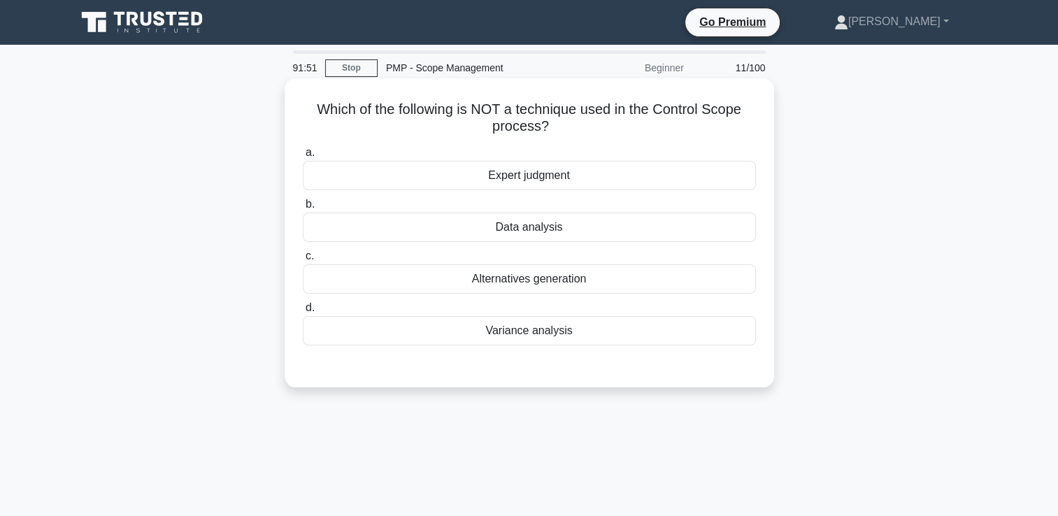
click at [580, 274] on div "Alternatives generation" at bounding box center [529, 278] width 453 height 29
click at [303, 261] on input "c. Alternatives generation" at bounding box center [303, 256] width 0 height 9
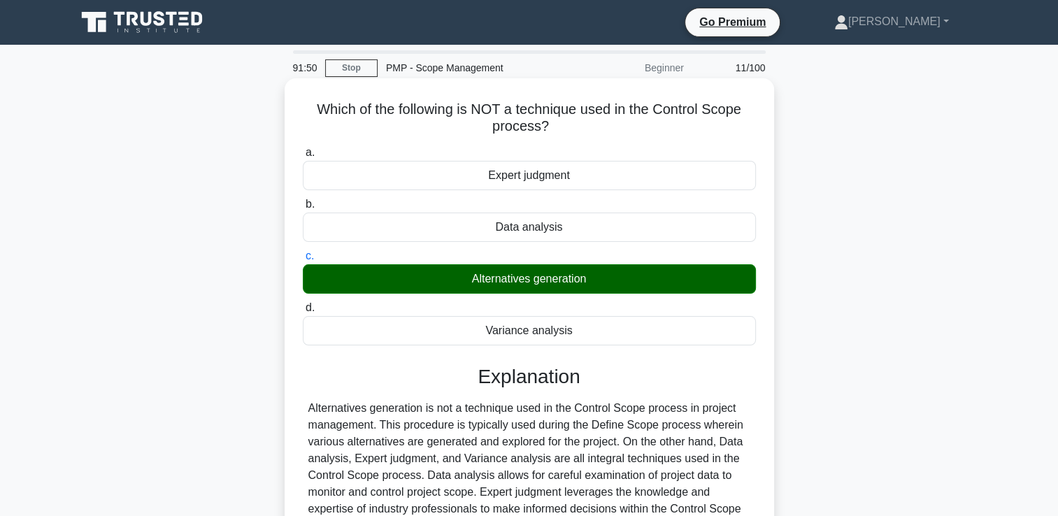
scroll to position [239, 0]
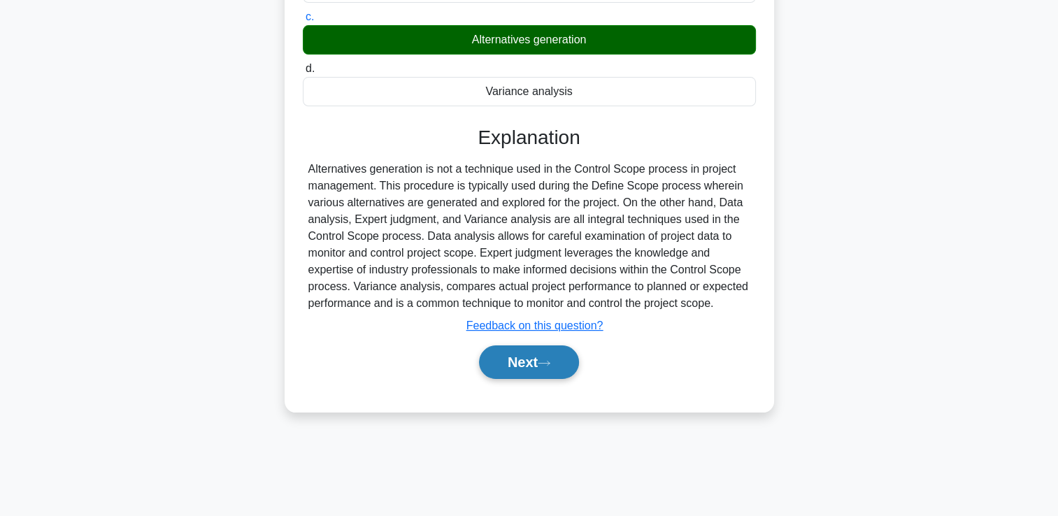
click at [546, 371] on button "Next" at bounding box center [529, 363] width 100 height 34
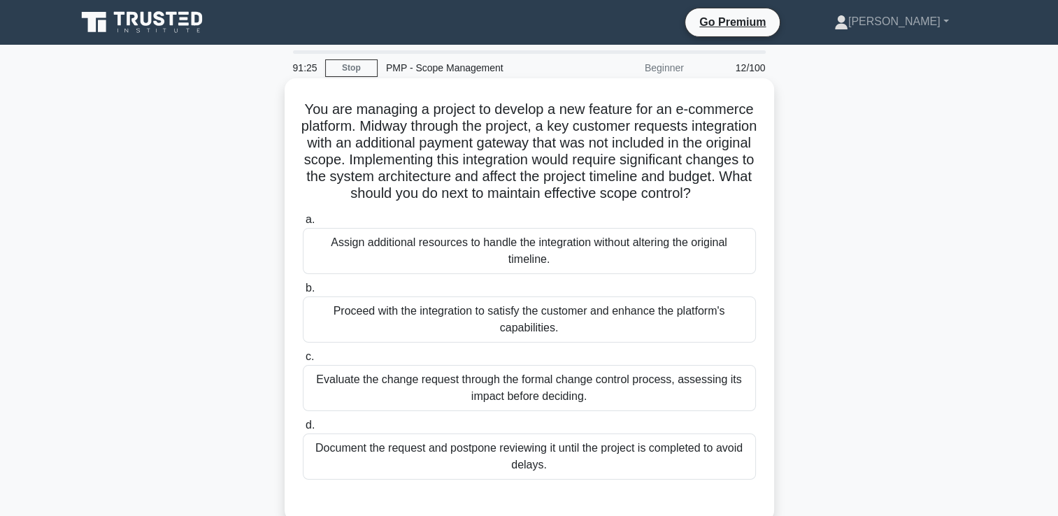
scroll to position [70, 0]
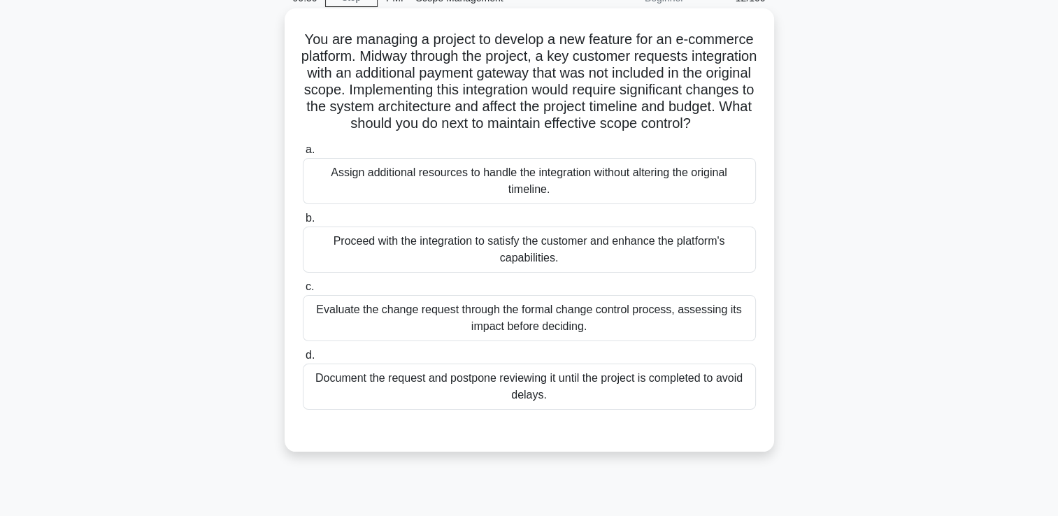
click at [559, 332] on div "Evaluate the change request through the formal change control process, assessin…" at bounding box center [529, 318] width 453 height 46
click at [303, 292] on input "c. Evaluate the change request through the formal change control process, asses…" at bounding box center [303, 287] width 0 height 9
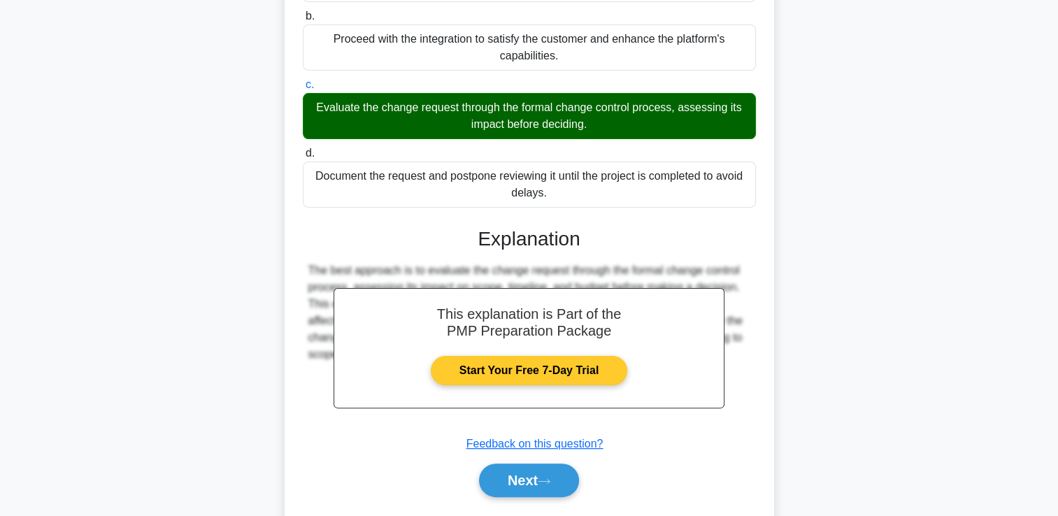
scroll to position [328, 0]
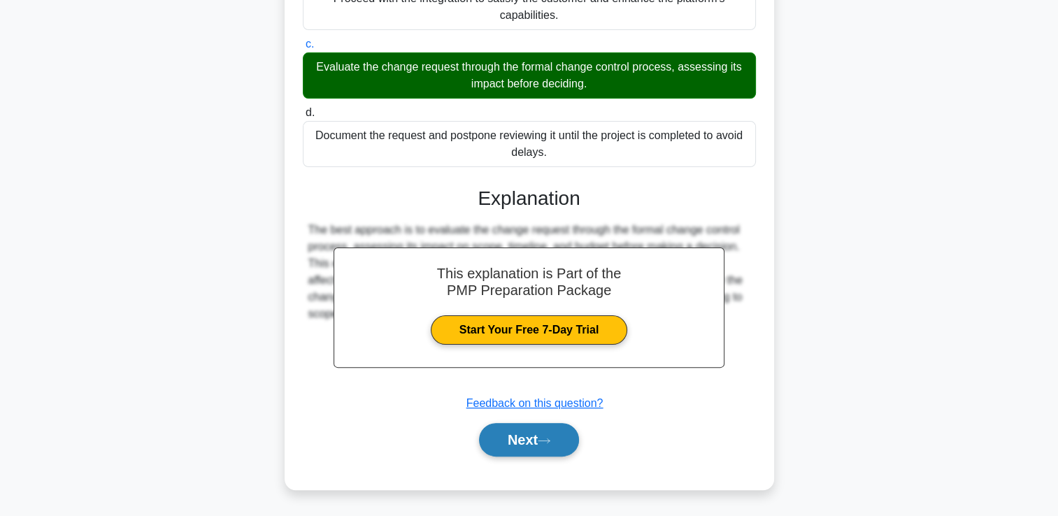
click at [504, 433] on button "Next" at bounding box center [529, 440] width 100 height 34
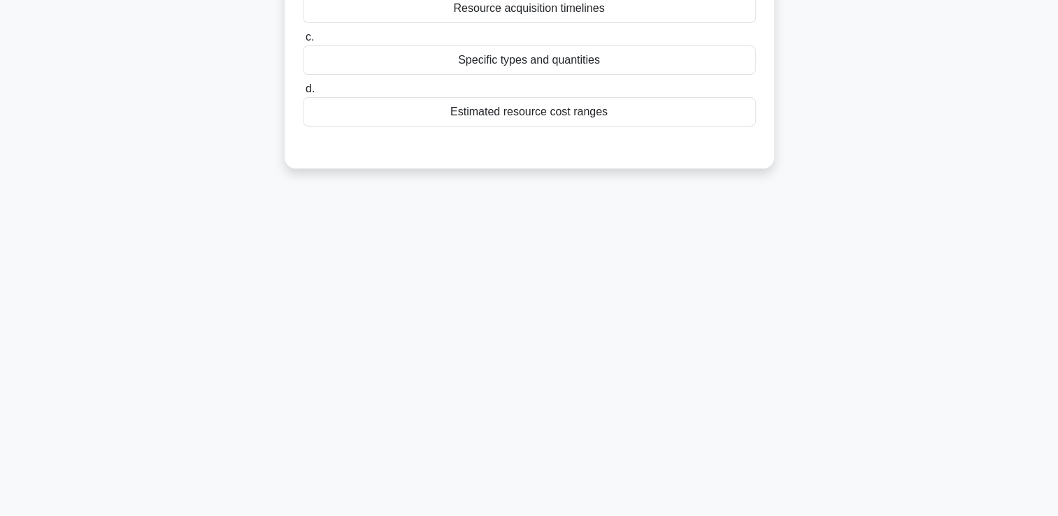
scroll to position [29, 0]
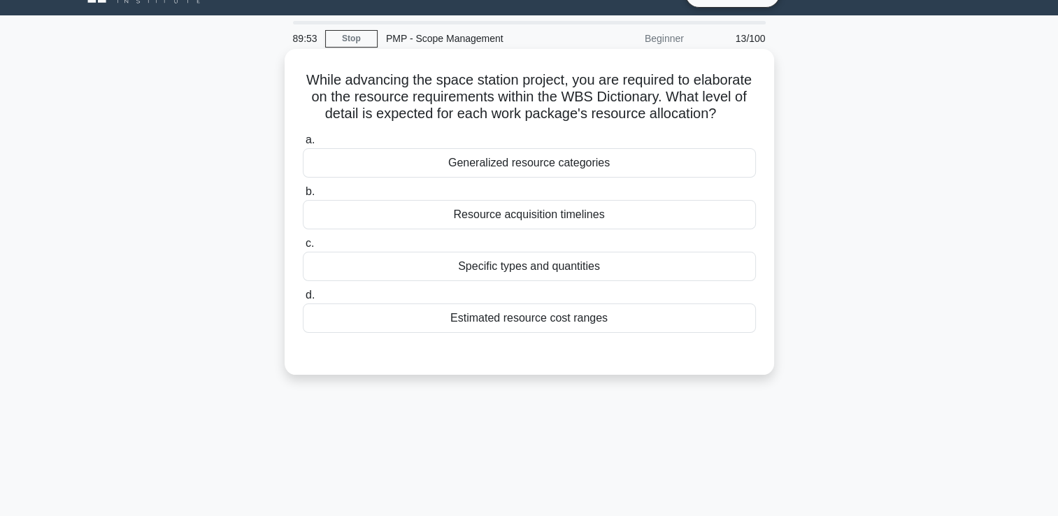
click at [697, 176] on div "Generalized resource categories" at bounding box center [529, 162] width 453 height 29
click at [303, 145] on input "a. Generalized resource categories" at bounding box center [303, 140] width 0 height 9
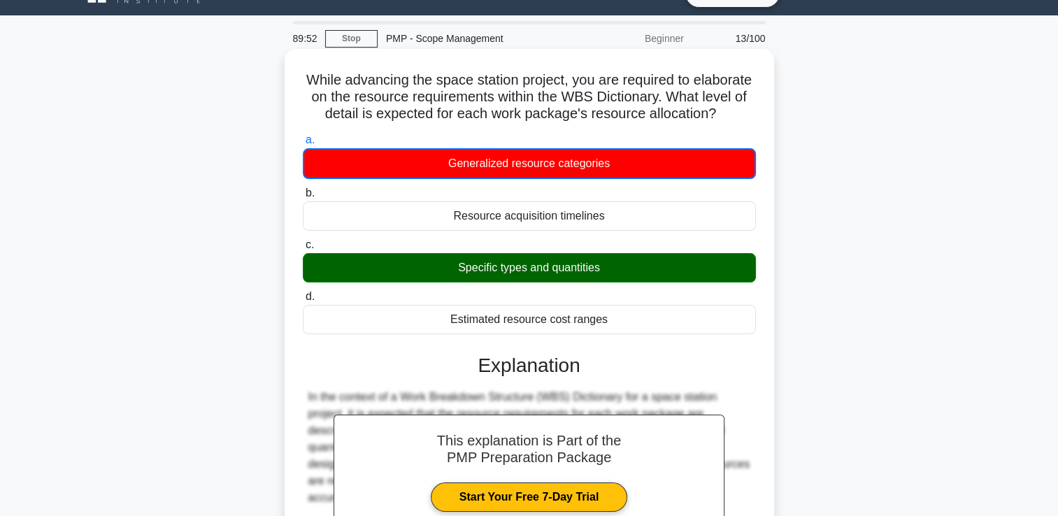
scroll to position [296, 0]
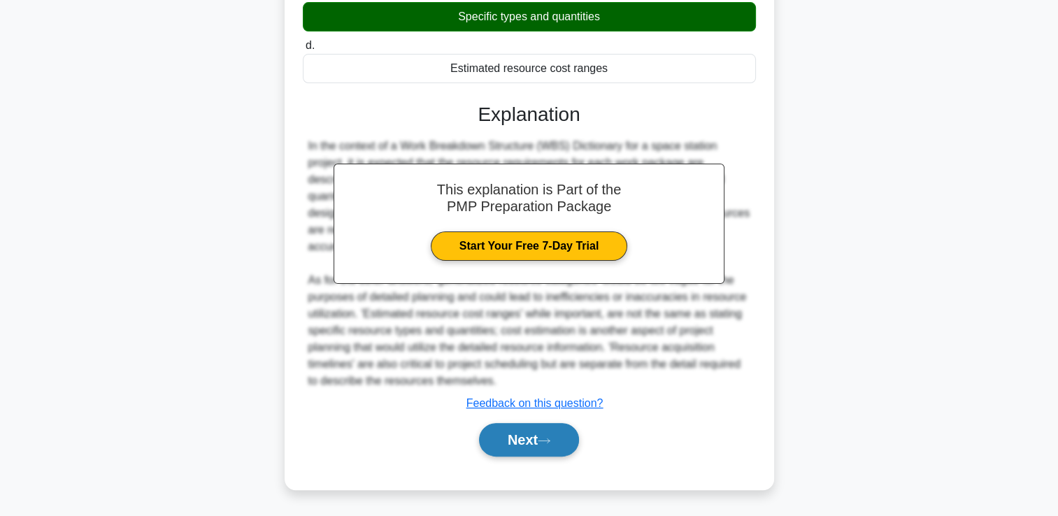
click at [518, 436] on button "Next" at bounding box center [529, 440] width 100 height 34
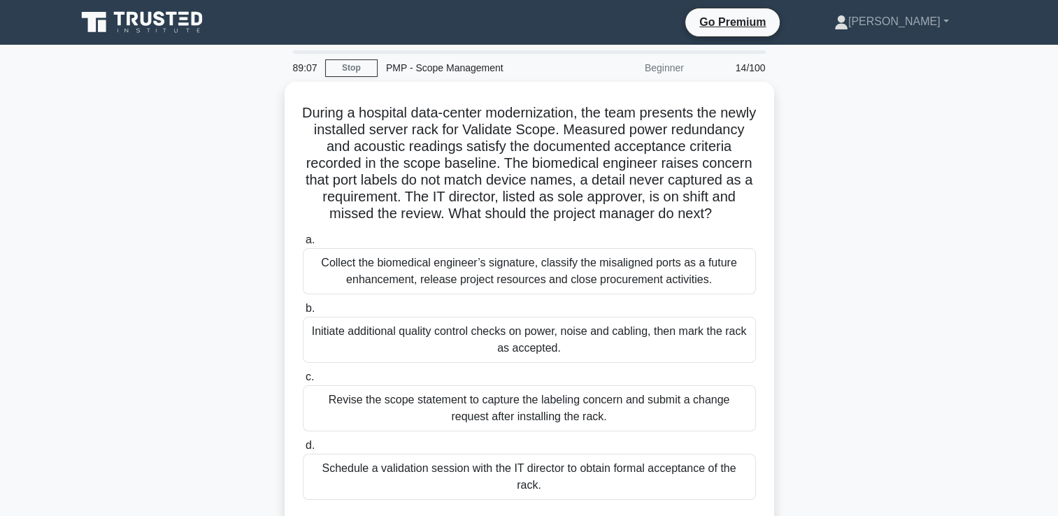
scroll to position [70, 0]
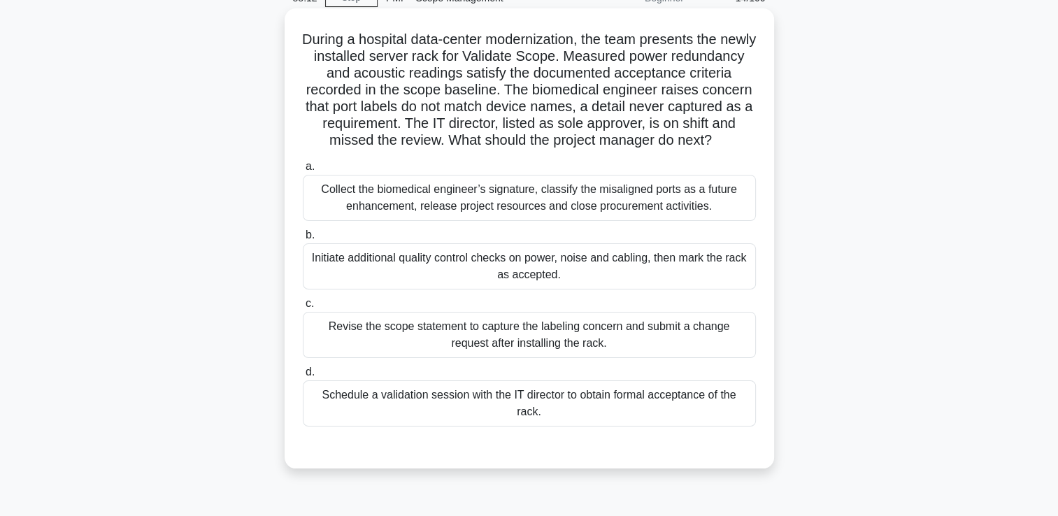
click at [660, 346] on div "Revise the scope statement to capture the labeling concern and submit a change …" at bounding box center [529, 335] width 453 height 46
click at [303, 308] on input "c. Revise the scope statement to capture the labeling concern and submit a chan…" at bounding box center [303, 303] width 0 height 9
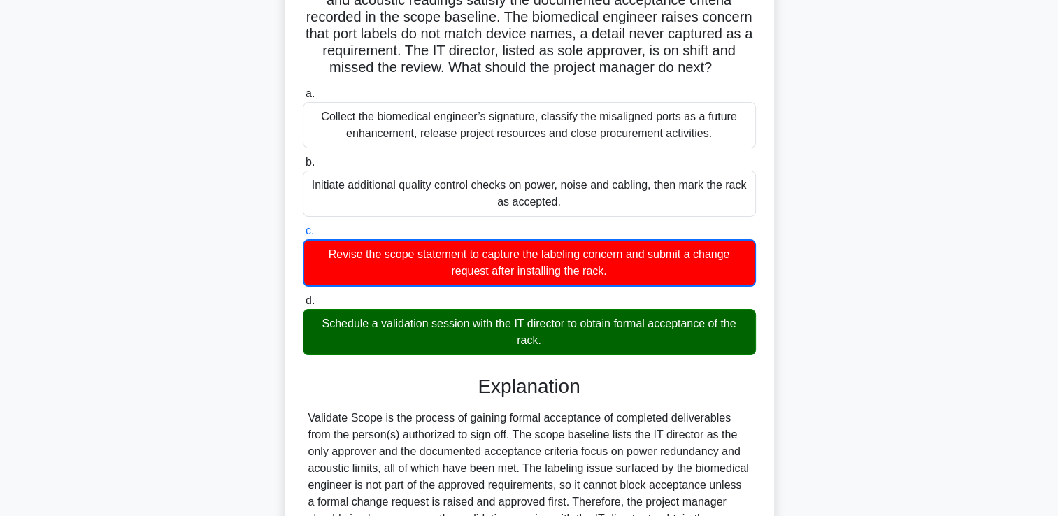
scroll to position [420, 0]
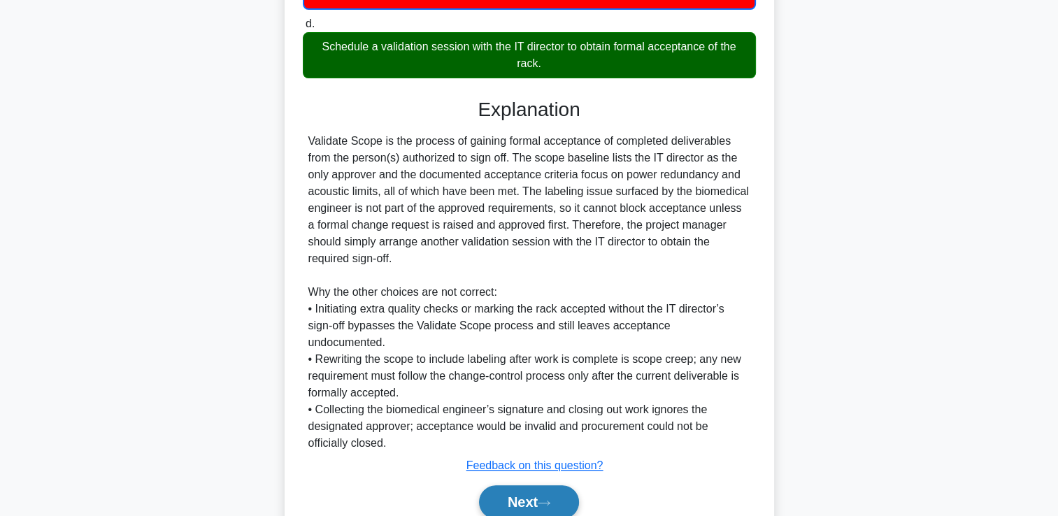
click at [546, 499] on icon at bounding box center [544, 503] width 13 height 8
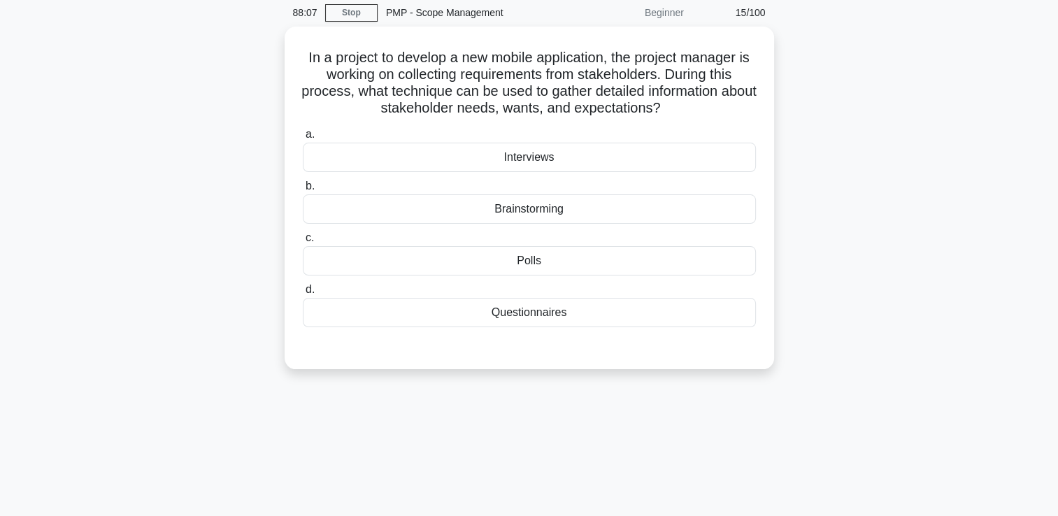
scroll to position [29, 0]
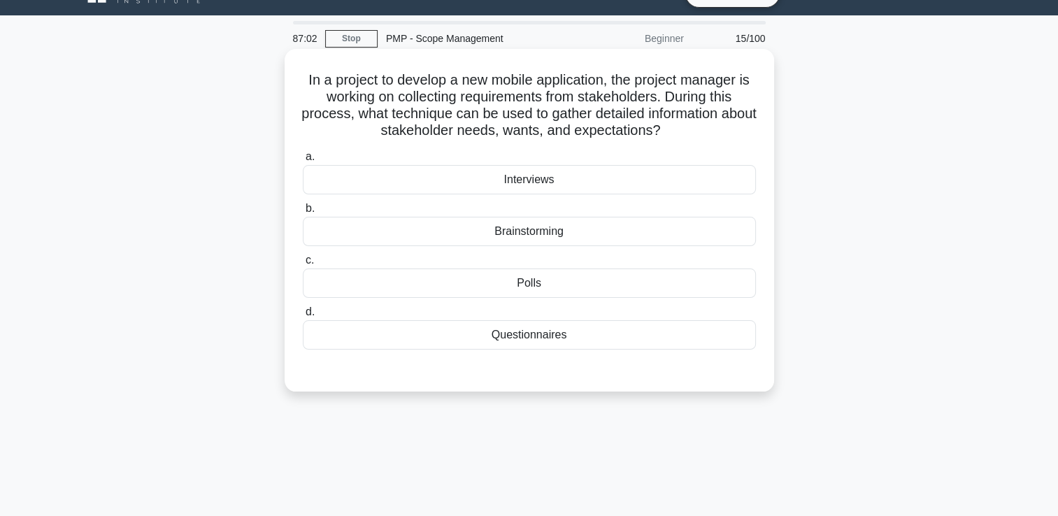
click at [558, 342] on div "Questionnaires" at bounding box center [529, 334] width 453 height 29
click at [303, 317] on input "d. Questionnaires" at bounding box center [303, 312] width 0 height 9
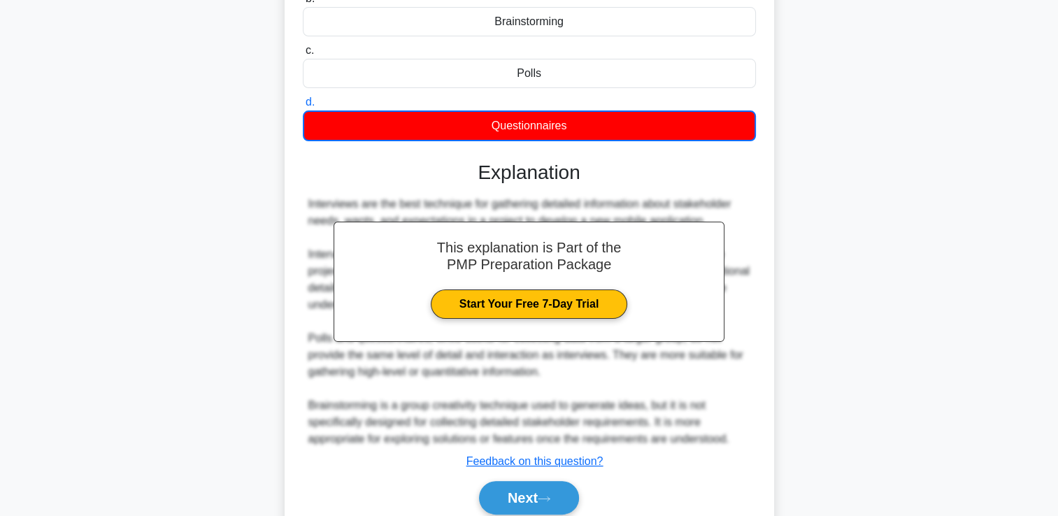
scroll to position [296, 0]
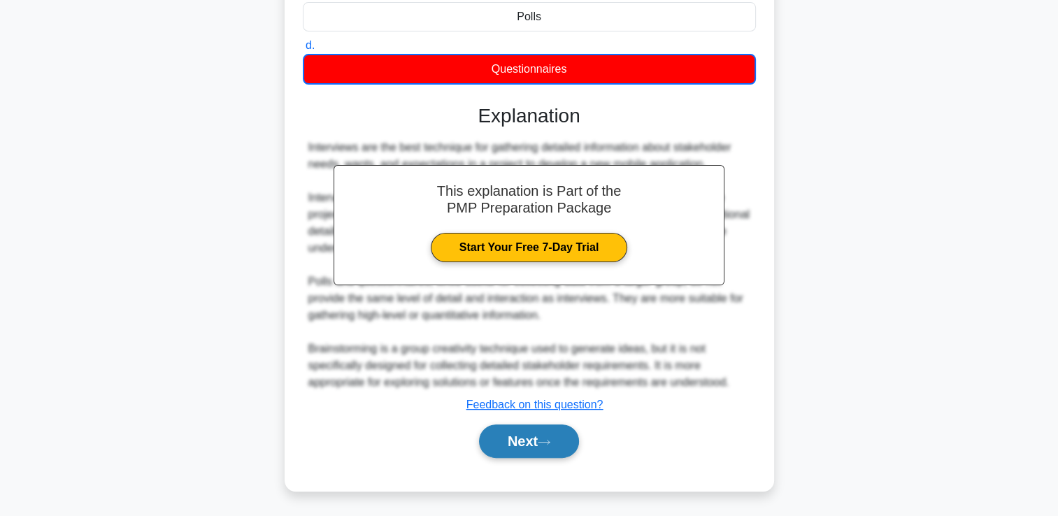
click at [520, 438] on button "Next" at bounding box center [529, 442] width 100 height 34
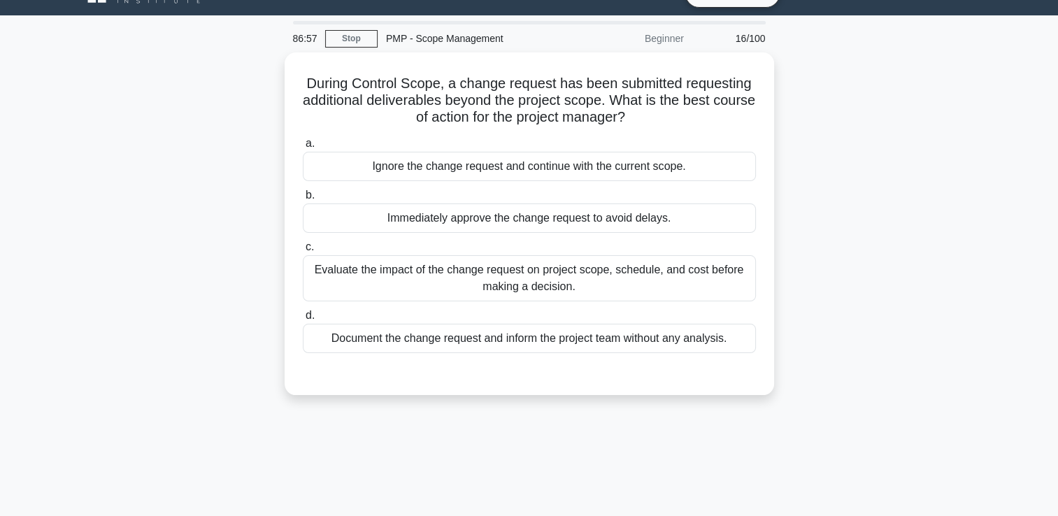
scroll to position [0, 0]
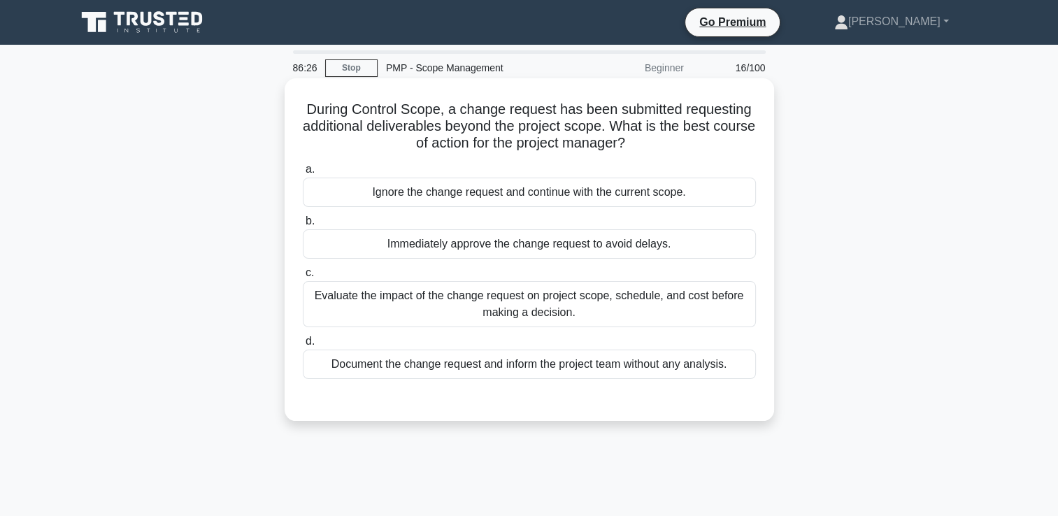
click at [576, 320] on div "Evaluate the impact of the change request on project scope, schedule, and cost …" at bounding box center [529, 304] width 453 height 46
click at [303, 278] on input "c. Evaluate the impact of the change request on project scope, schedule, and co…" at bounding box center [303, 273] width 0 height 9
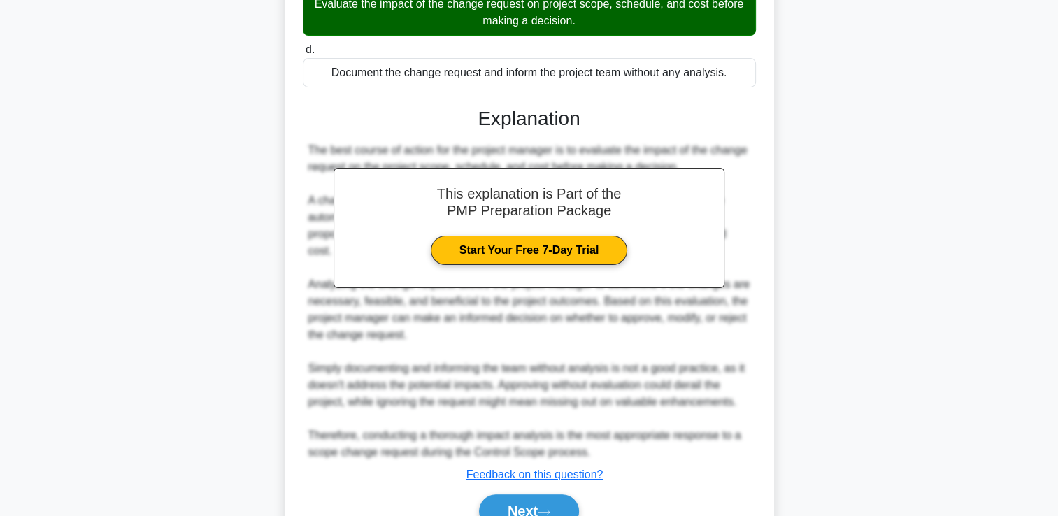
scroll to position [350, 0]
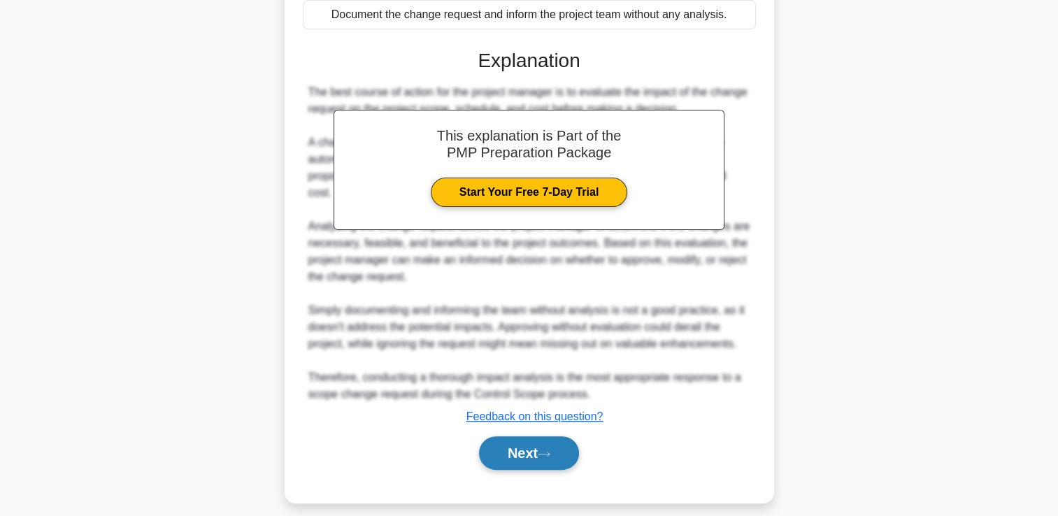
click at [541, 456] on button "Next" at bounding box center [529, 453] width 100 height 34
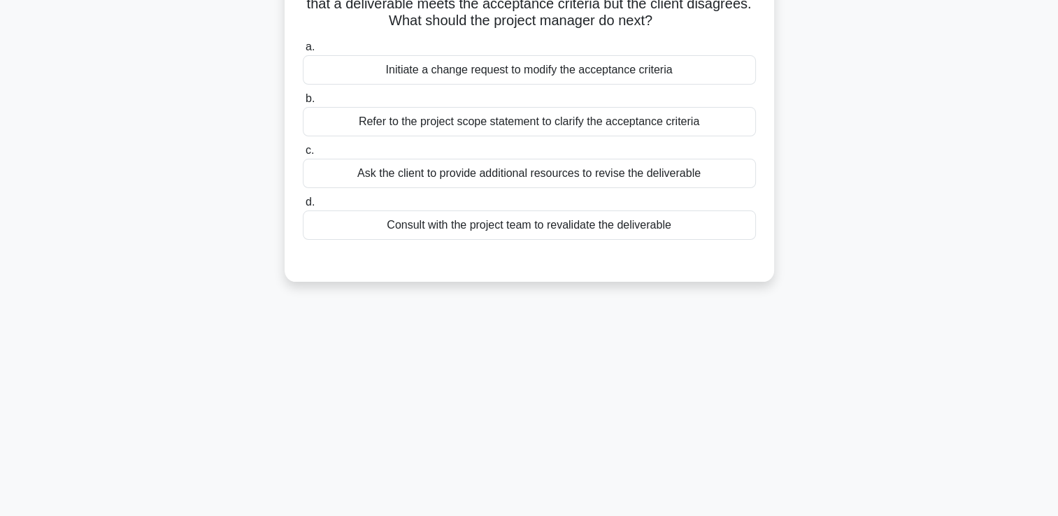
scroll to position [0, 0]
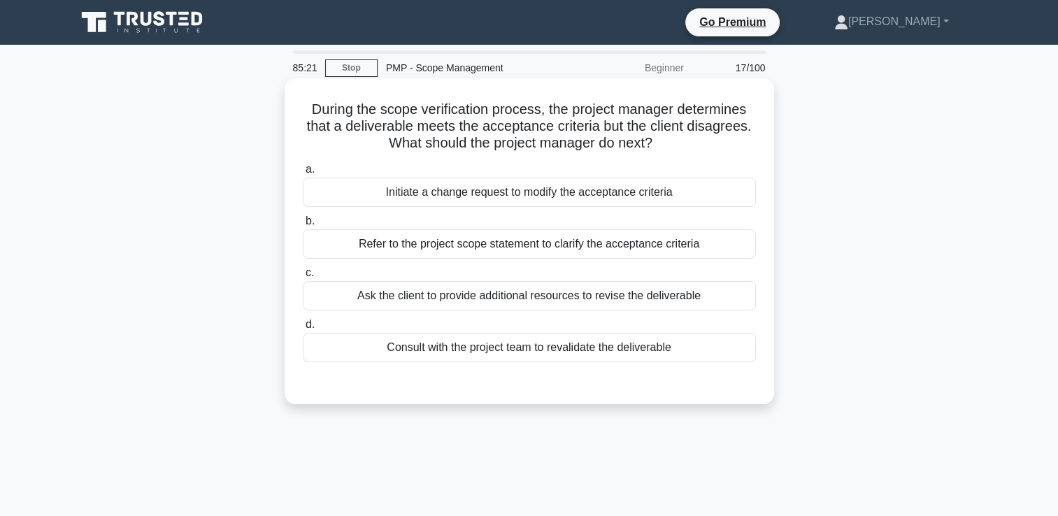
click at [484, 250] on div "Refer to the project scope statement to clarify the acceptance criteria" at bounding box center [529, 243] width 453 height 29
click at [303, 226] on input "b. Refer to the project scope statement to clarify the acceptance criteria" at bounding box center [303, 221] width 0 height 9
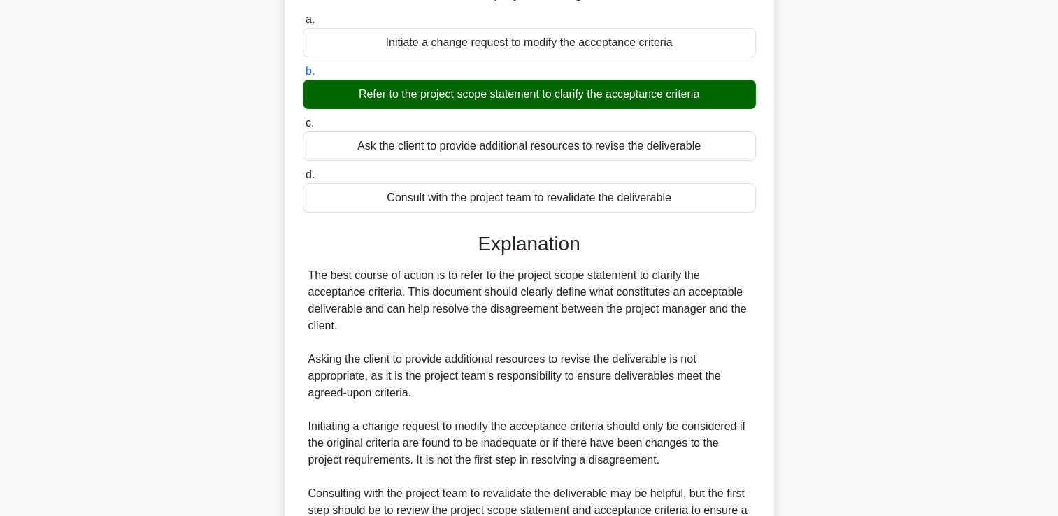
scroll to position [294, 0]
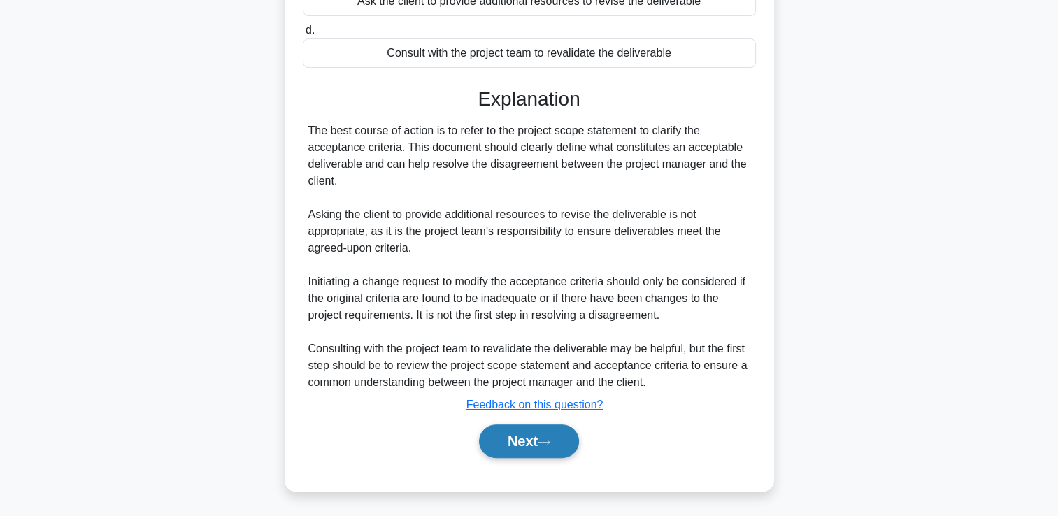
click at [515, 443] on button "Next" at bounding box center [529, 442] width 100 height 34
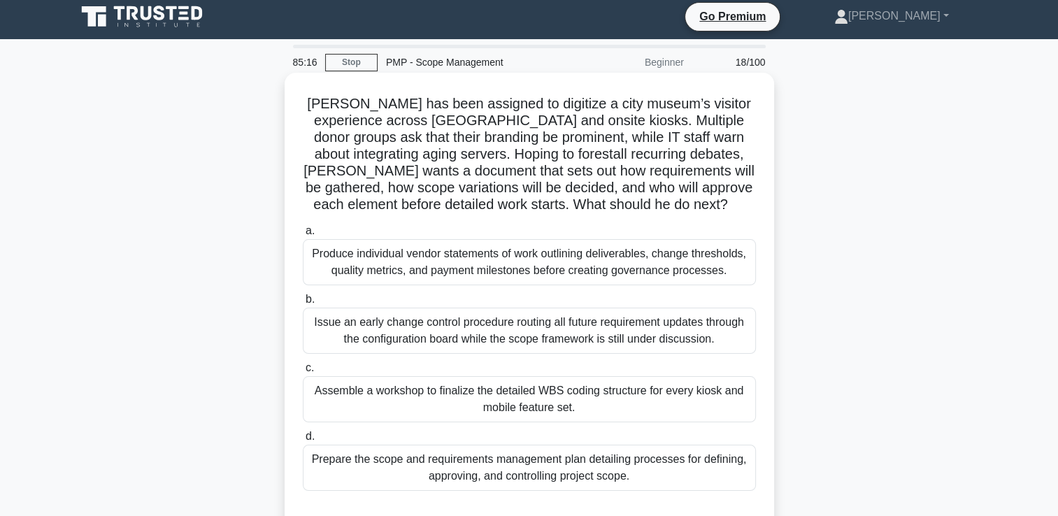
scroll to position [0, 0]
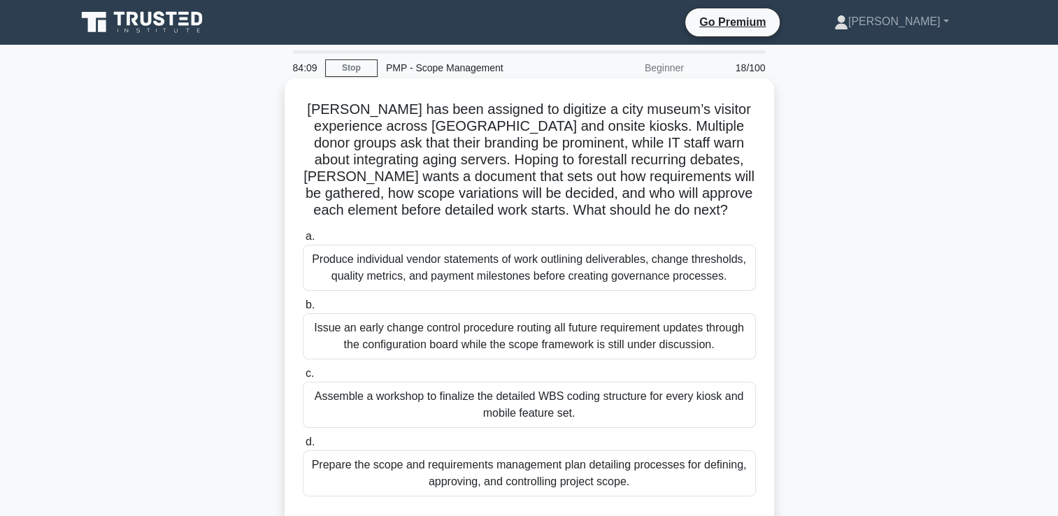
click at [506, 347] on div "Issue an early change control procedure routing all future requirement updates …" at bounding box center [529, 336] width 453 height 46
click at [303, 310] on input "b. Issue an early change control procedure routing all future requirement updat…" at bounding box center [303, 305] width 0 height 9
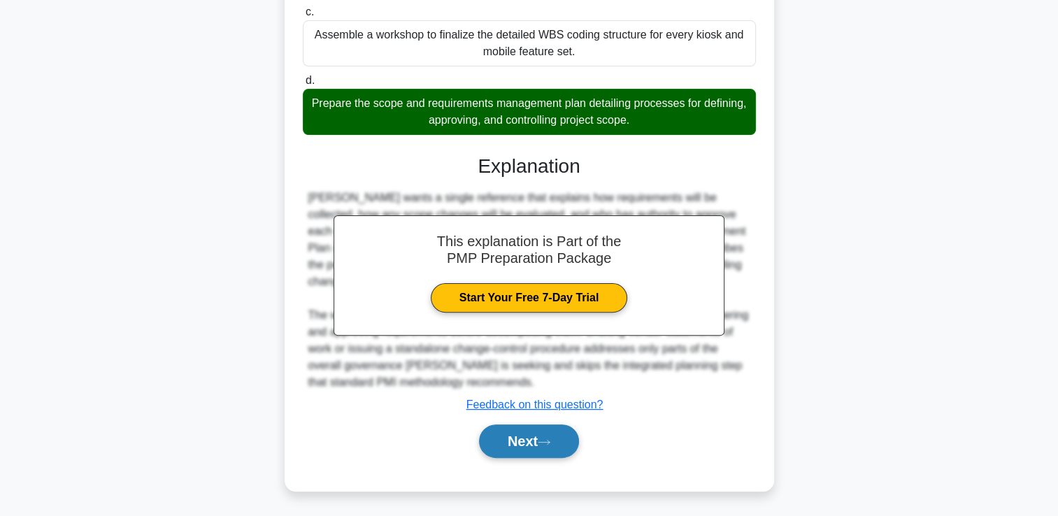
click at [534, 441] on button "Next" at bounding box center [529, 442] width 100 height 34
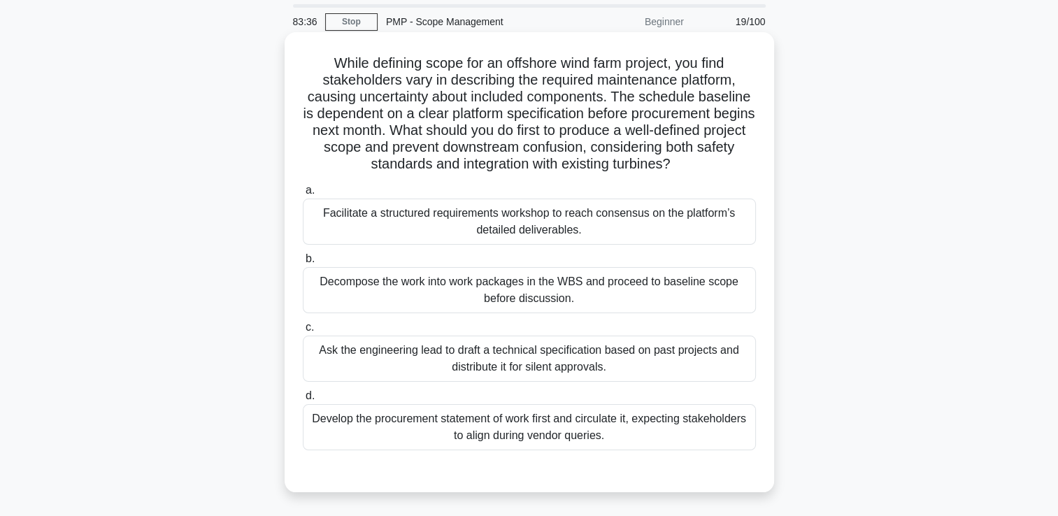
scroll to position [70, 0]
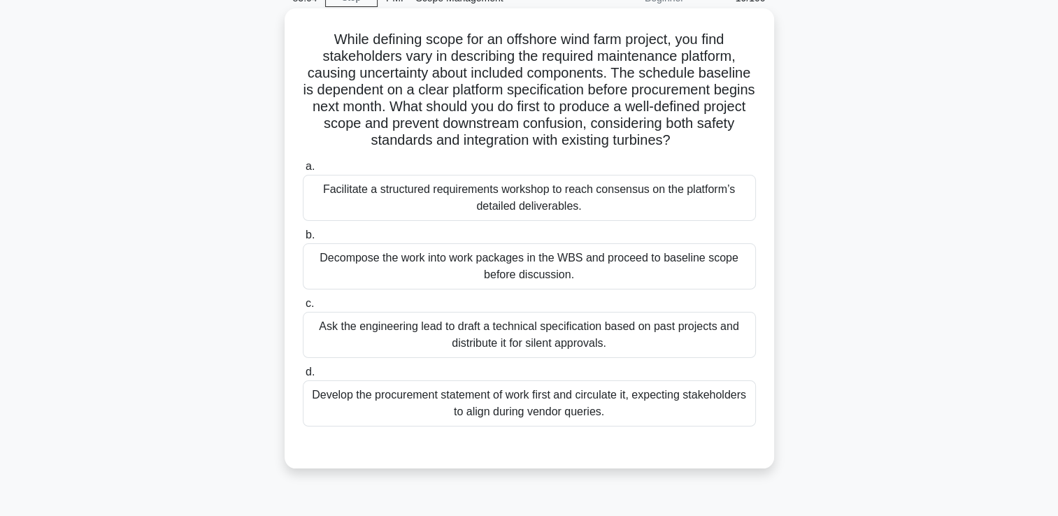
click at [620, 273] on div "Decompose the work into work packages in the WBS and proceed to baseline scope …" at bounding box center [529, 266] width 453 height 46
click at [303, 240] on input "b. Decompose the work into work packages in the WBS and proceed to baseline sco…" at bounding box center [303, 235] width 0 height 9
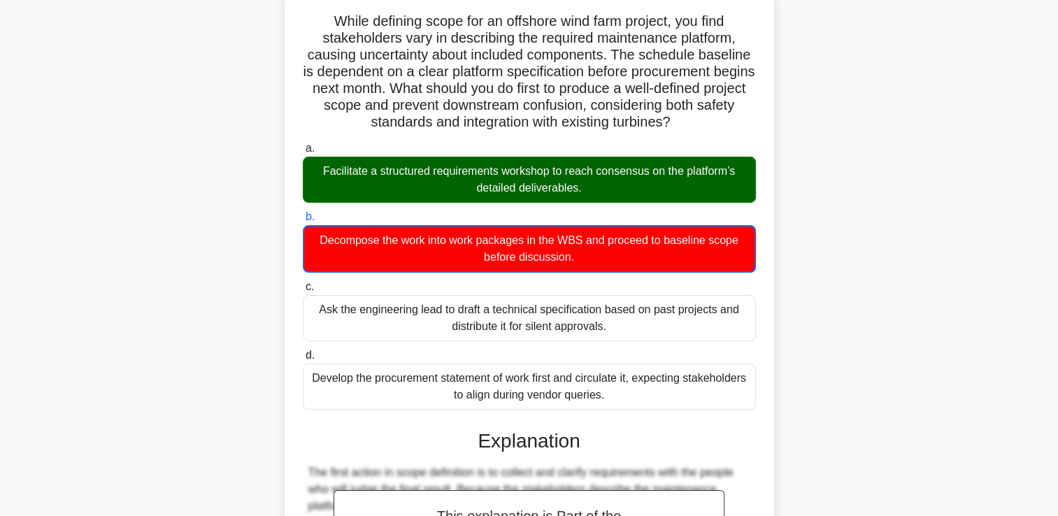
scroll to position [430, 0]
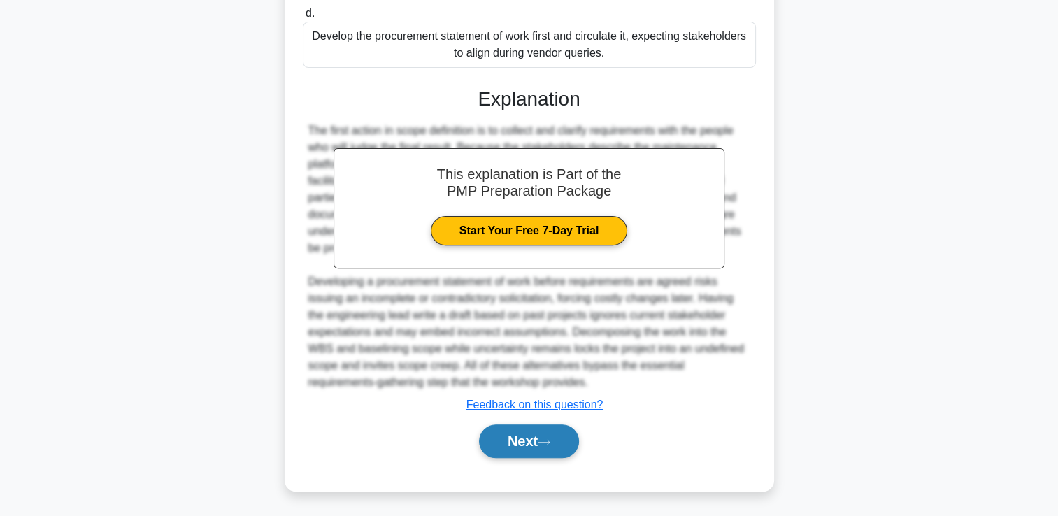
click at [517, 445] on button "Next" at bounding box center [529, 442] width 100 height 34
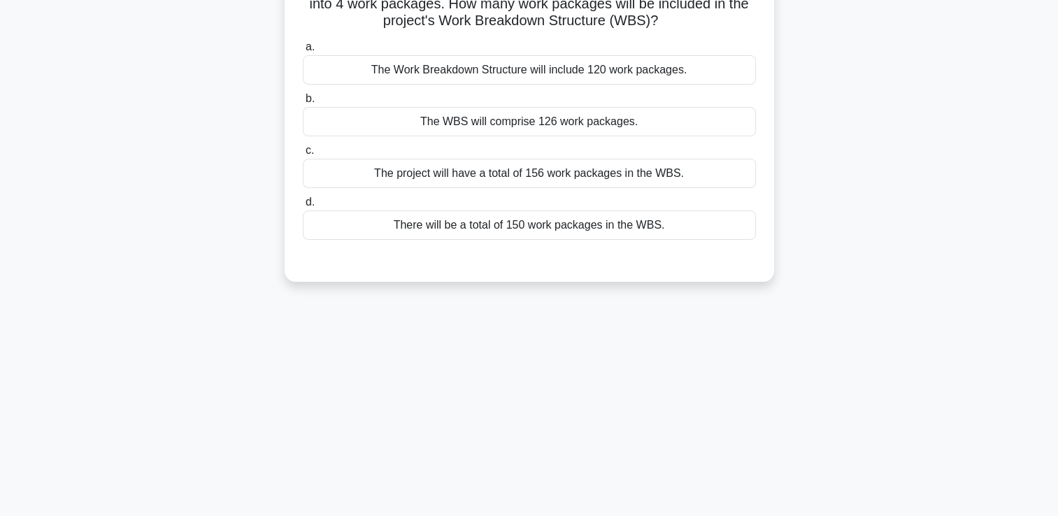
scroll to position [29, 0]
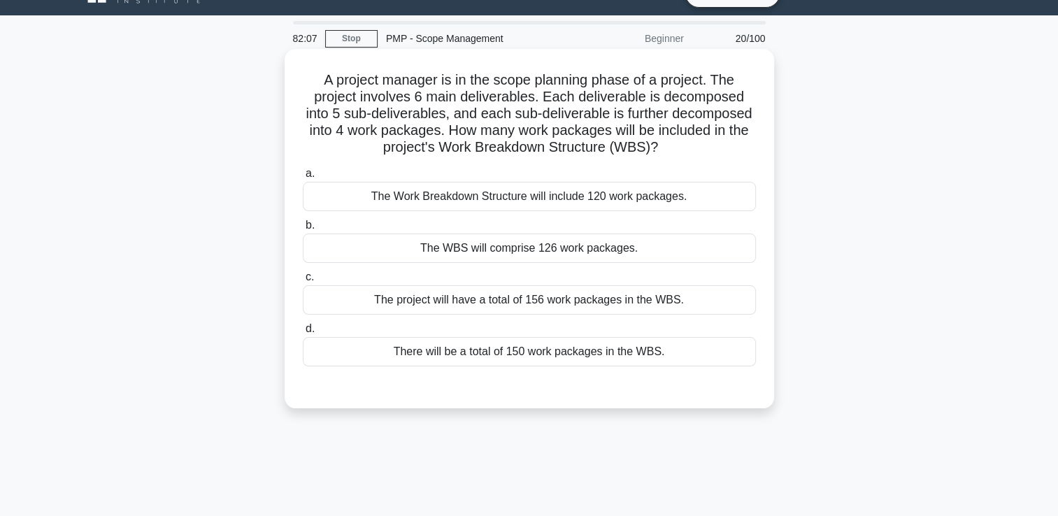
click at [537, 200] on div "The Work Breakdown Structure will include 120 work packages." at bounding box center [529, 196] width 453 height 29
click at [303, 178] on input "a. The Work Breakdown Structure will include 120 work packages." at bounding box center [303, 173] width 0 height 9
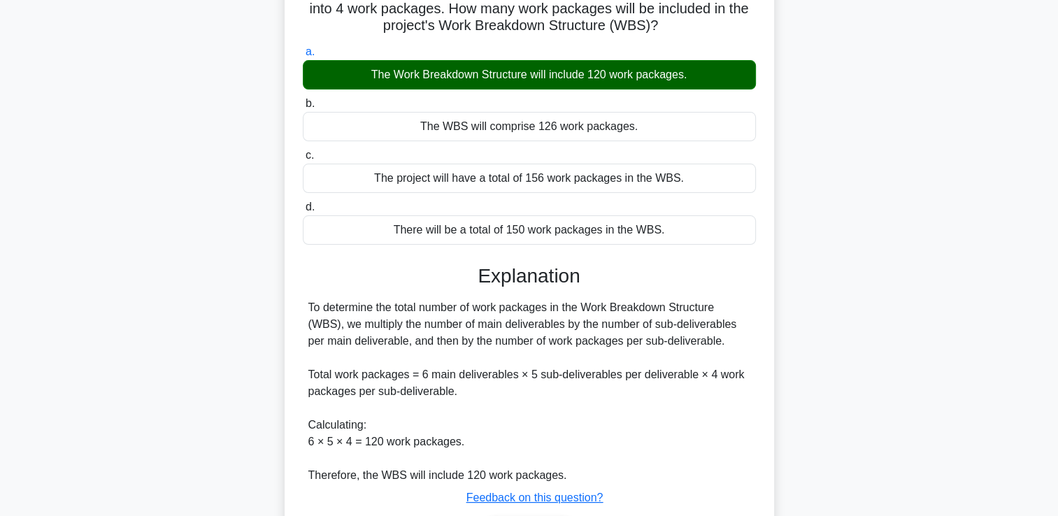
scroll to position [244, 0]
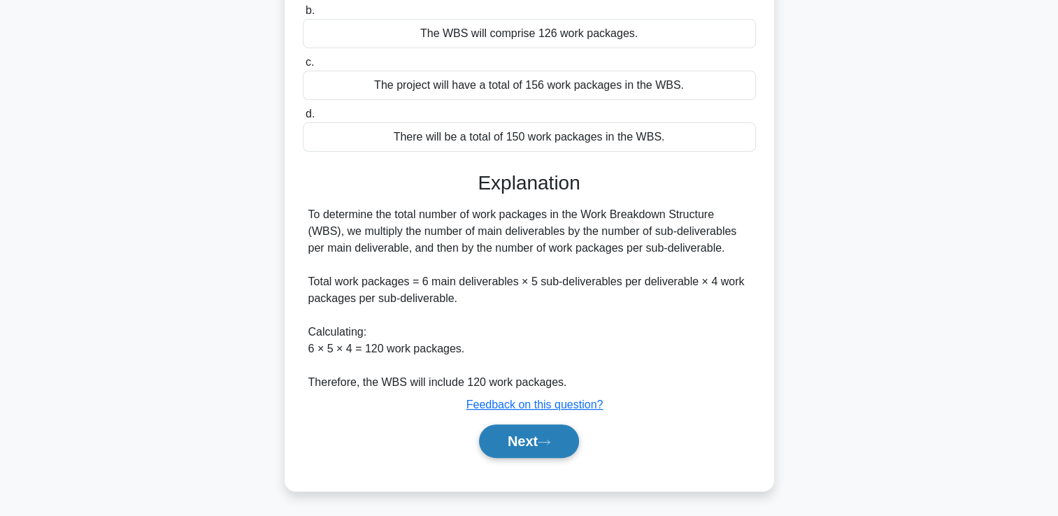
click at [520, 433] on button "Next" at bounding box center [529, 442] width 100 height 34
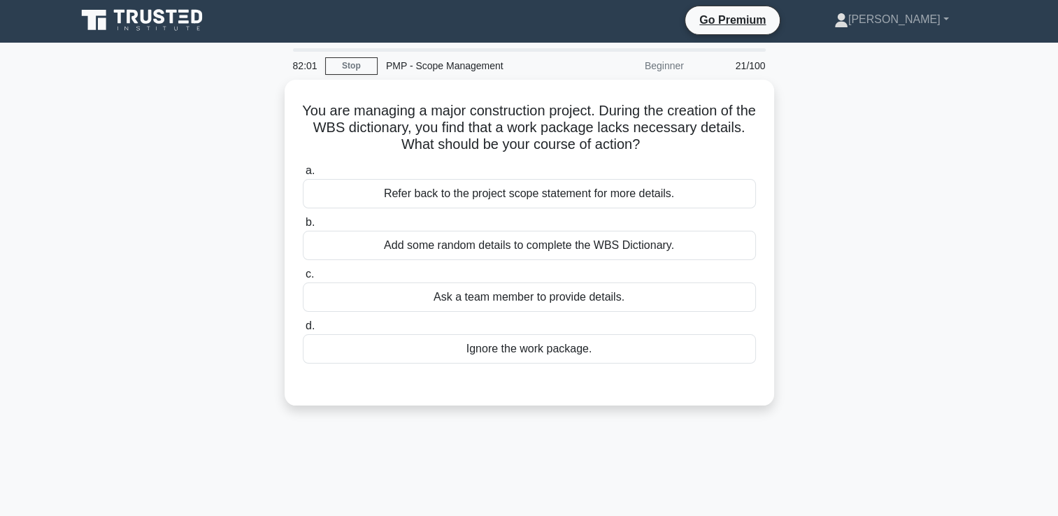
scroll to position [0, 0]
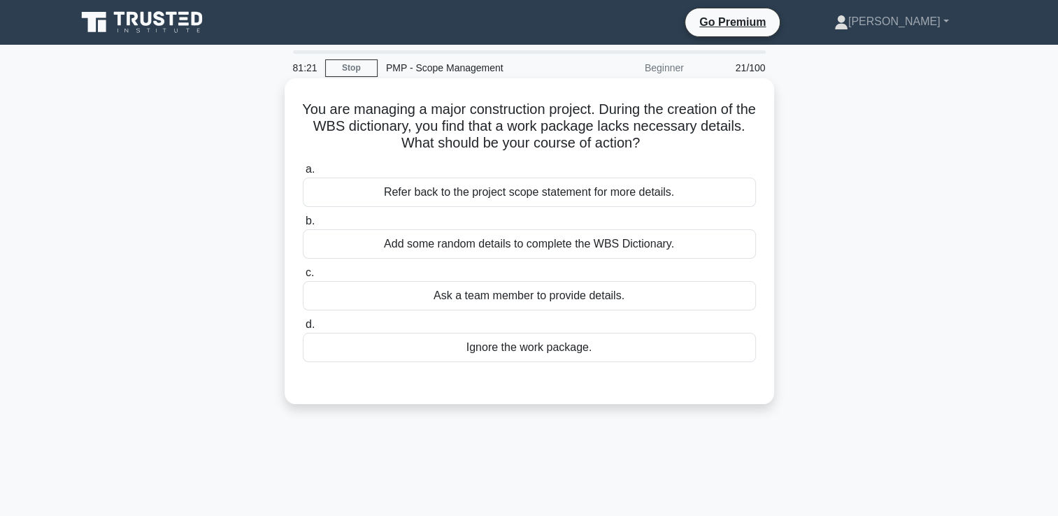
click at [478, 247] on div "Add some random details to complete the WBS Dictionary." at bounding box center [529, 243] width 453 height 29
click at [303, 226] on input "b. Add some random details to complete the WBS Dictionary." at bounding box center [303, 221] width 0 height 9
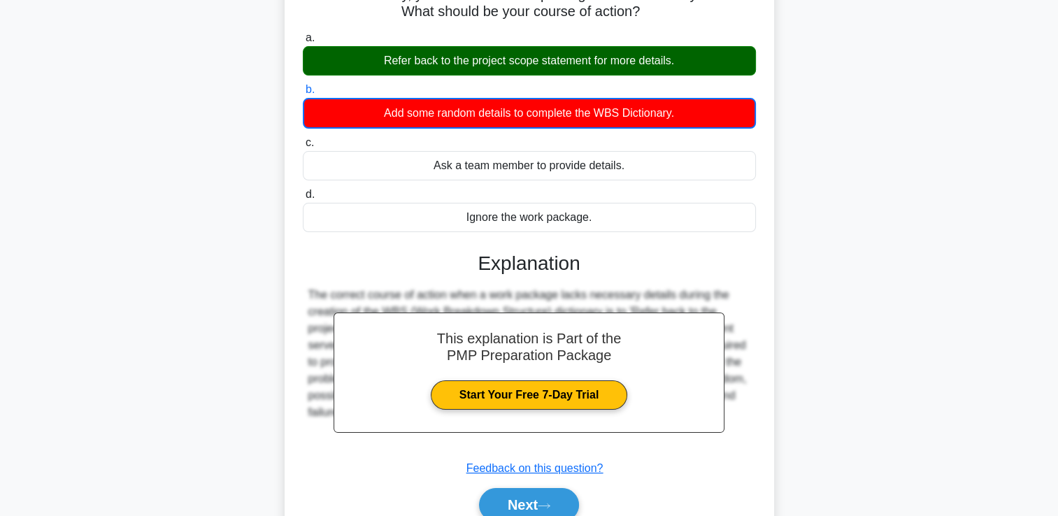
scroll to position [239, 0]
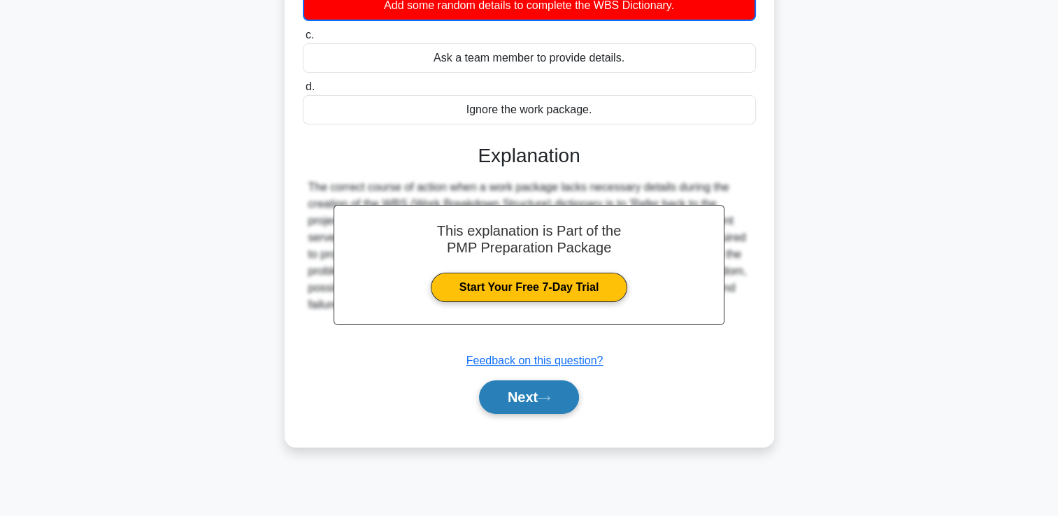
click at [576, 404] on button "Next" at bounding box center [529, 398] width 100 height 34
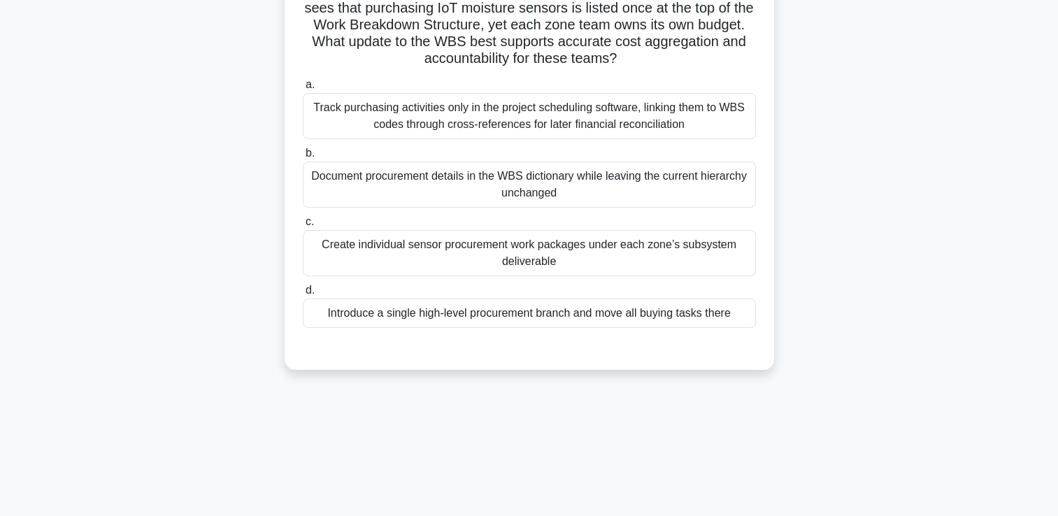
scroll to position [0, 0]
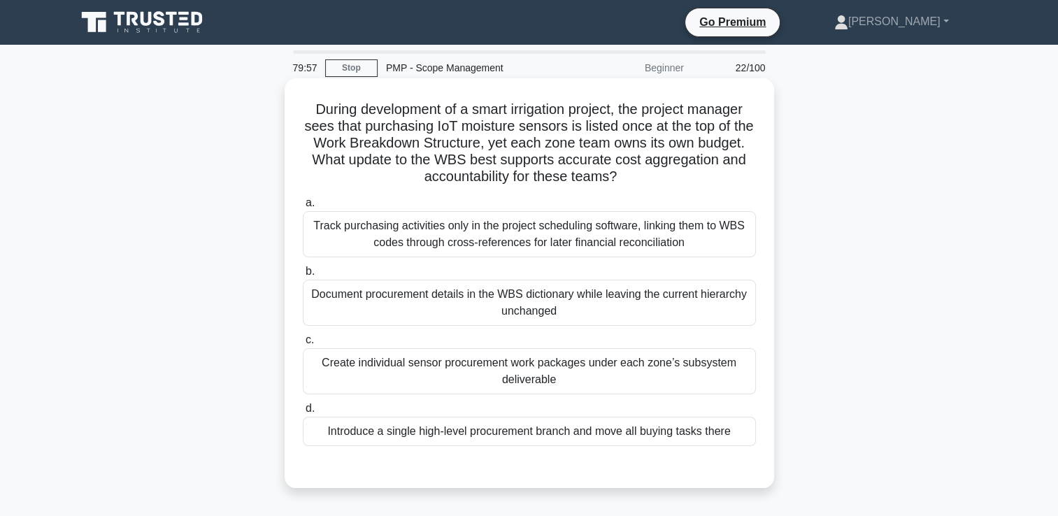
click at [667, 236] on div "Track purchasing activities only in the project scheduling software, linking th…" at bounding box center [529, 234] width 453 height 46
click at [303, 208] on input "a. Track purchasing activities only in the project scheduling software, linking…" at bounding box center [303, 203] width 0 height 9
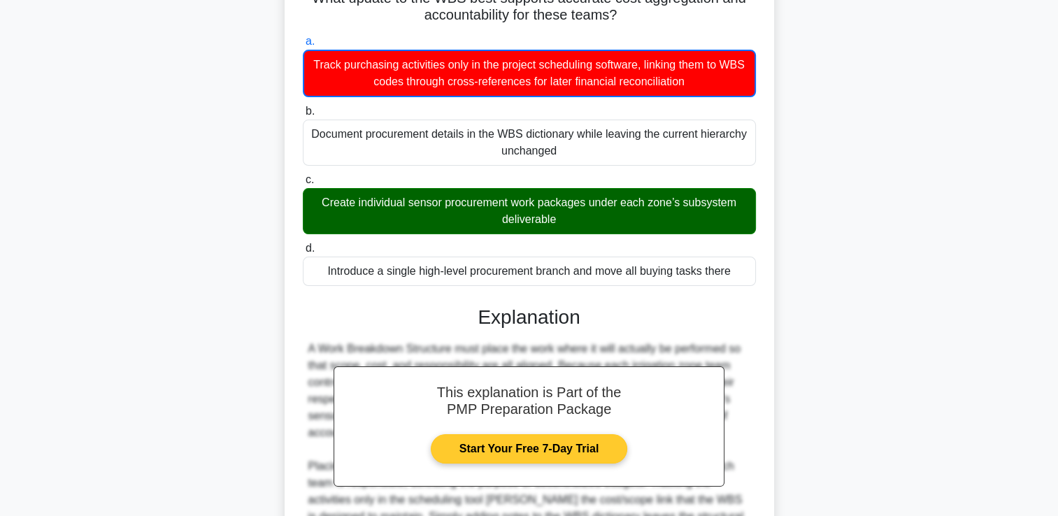
scroll to position [313, 0]
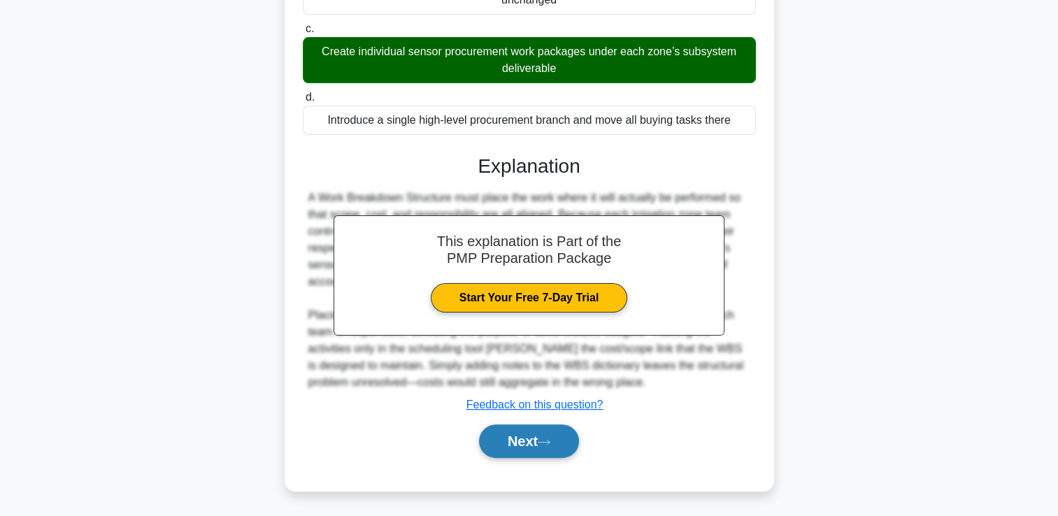
click at [512, 440] on button "Next" at bounding box center [529, 442] width 100 height 34
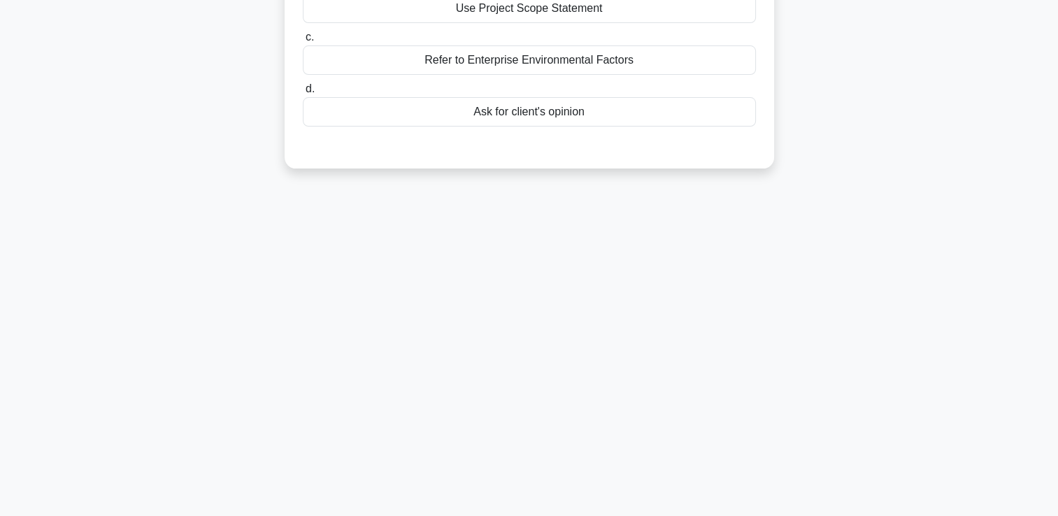
scroll to position [29, 0]
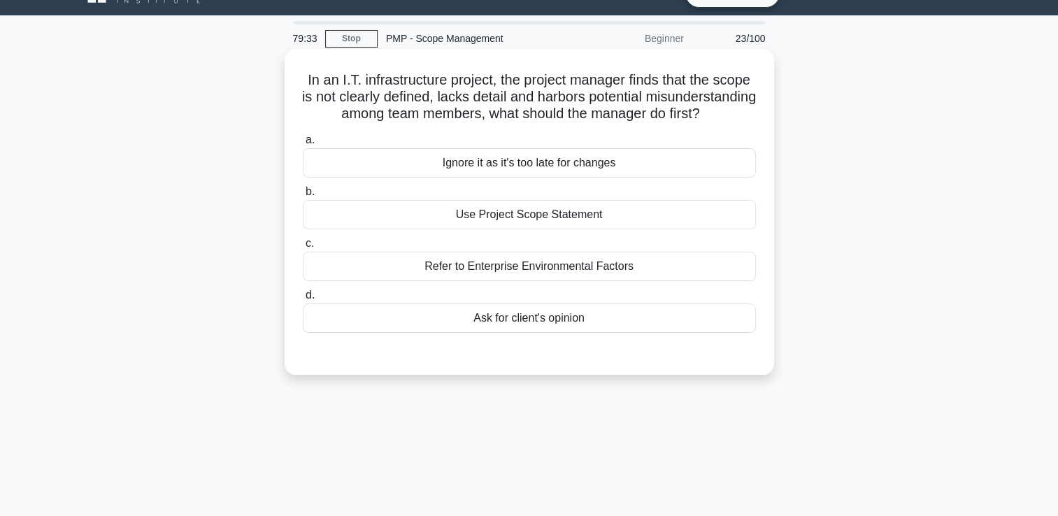
click at [524, 229] on div "Use Project Scope Statement" at bounding box center [529, 214] width 453 height 29
click at [303, 197] on input "b. Use Project Scope Statement" at bounding box center [303, 191] width 0 height 9
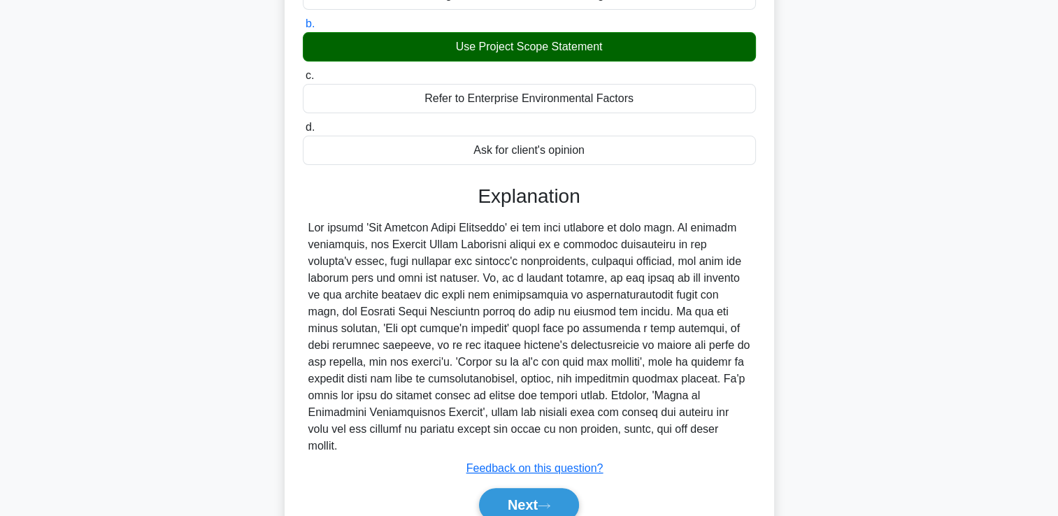
scroll to position [261, 0]
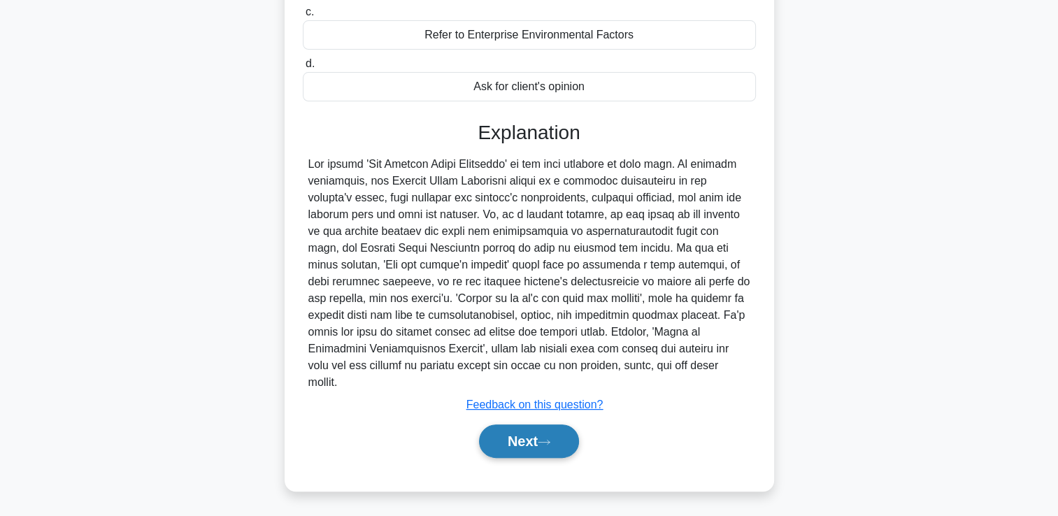
click at [499, 439] on button "Next" at bounding box center [529, 442] width 100 height 34
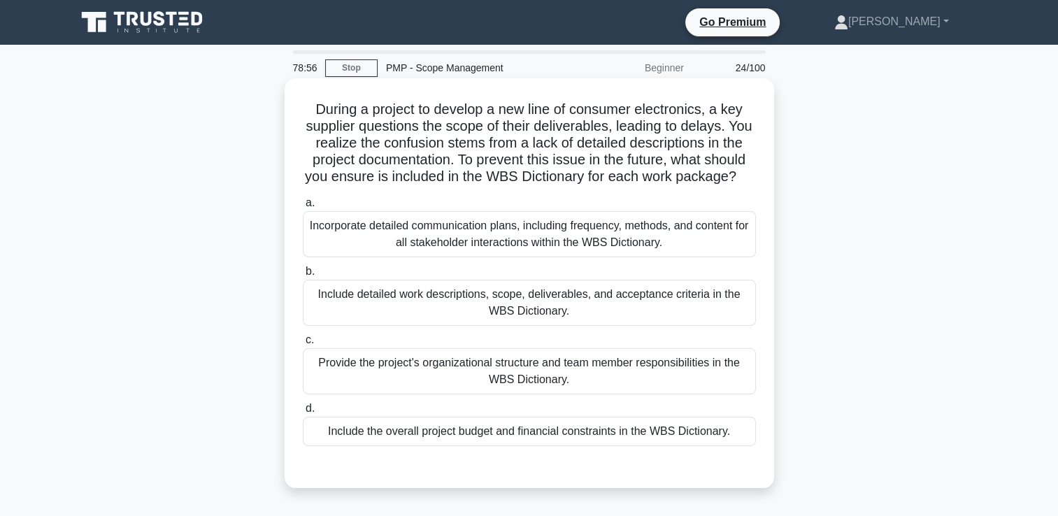
scroll to position [70, 0]
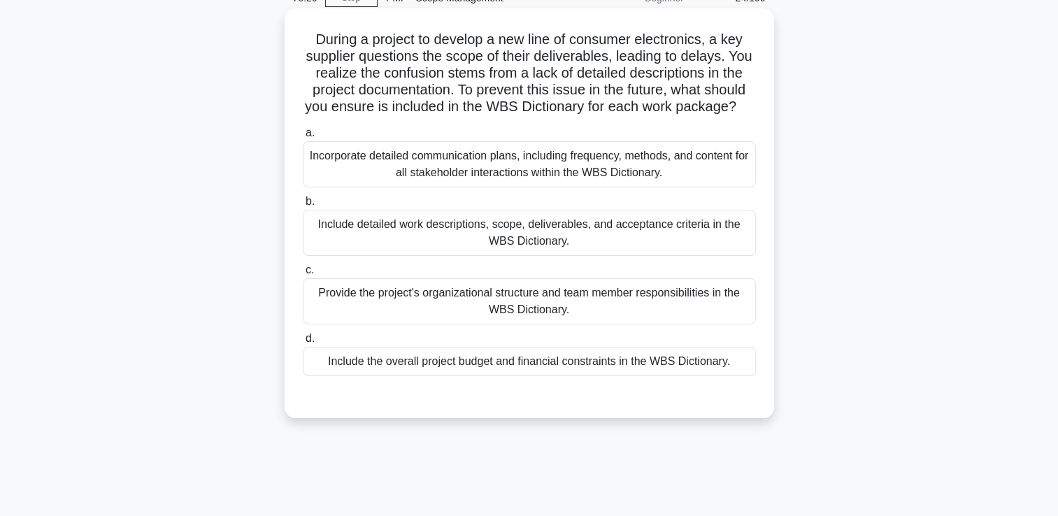
click at [513, 187] on div "Incorporate detailed communication plans, including frequency, methods, and con…" at bounding box center [529, 164] width 453 height 46
click at [303, 138] on input "a. Incorporate detailed communication plans, including frequency, methods, and …" at bounding box center [303, 133] width 0 height 9
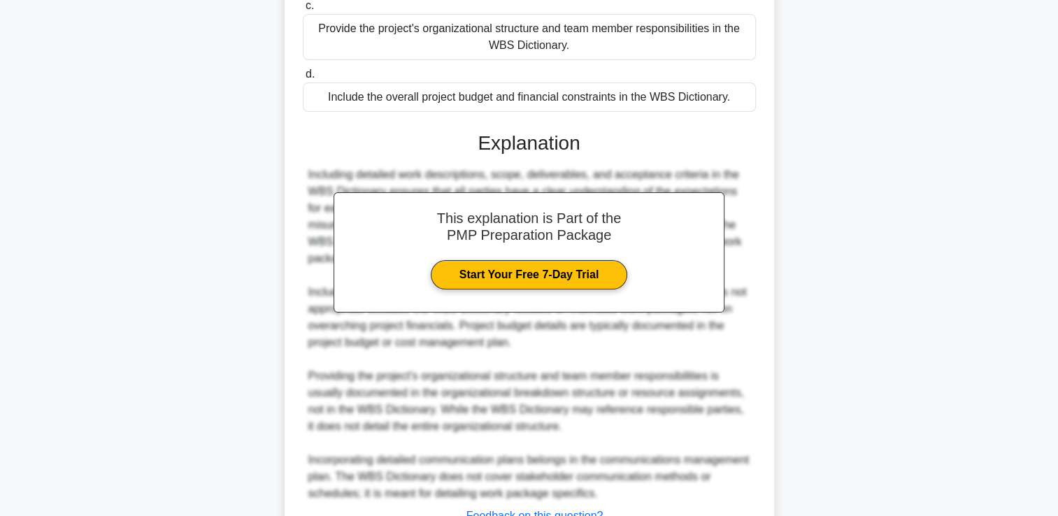
scroll to position [464, 0]
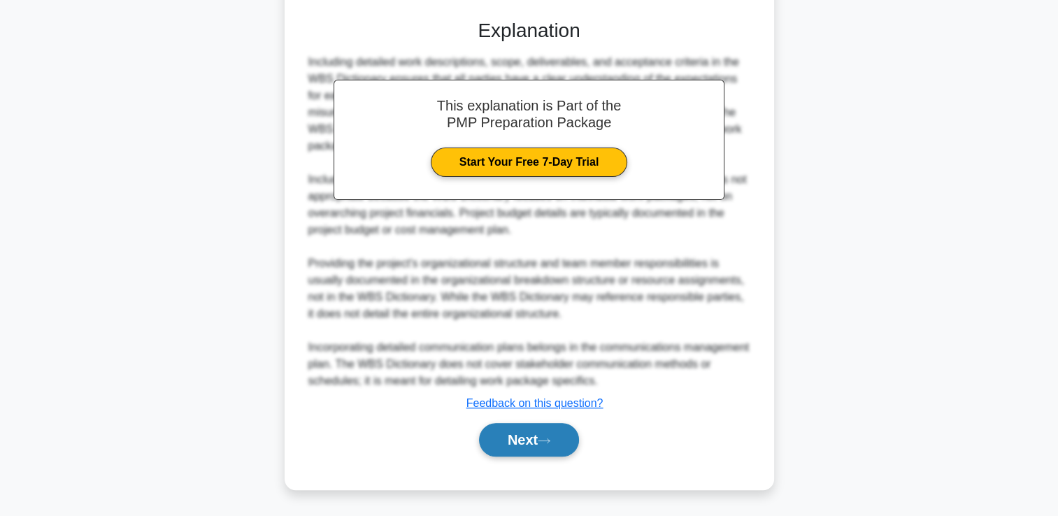
click at [508, 444] on button "Next" at bounding box center [529, 440] width 100 height 34
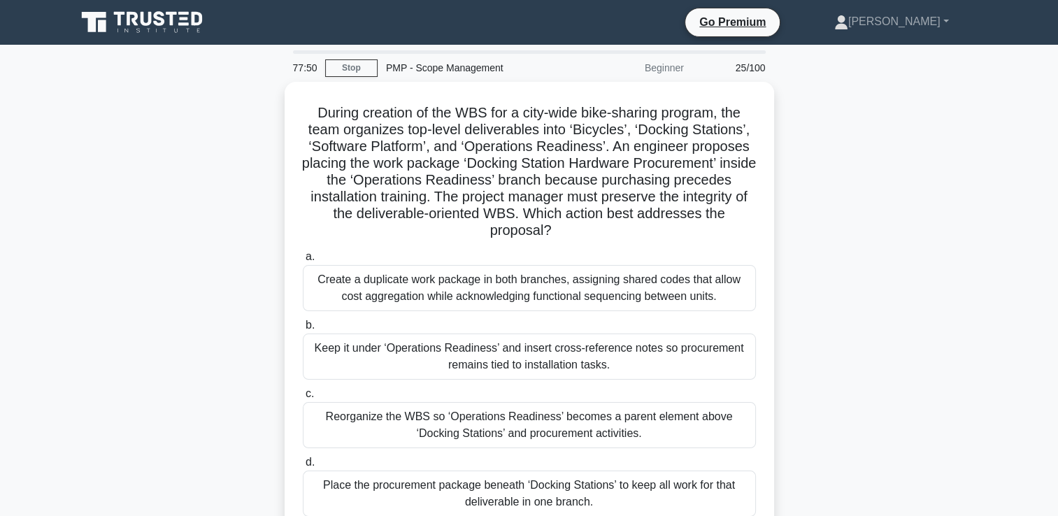
scroll to position [70, 0]
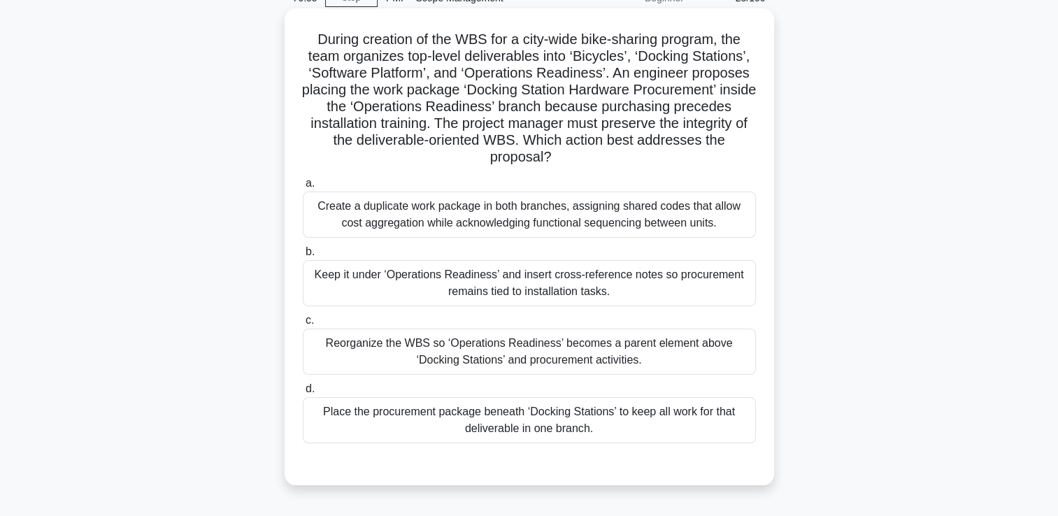
click at [687, 348] on div "Reorganize the WBS so ‘Operations Readiness’ becomes a parent element above ‘Do…" at bounding box center [529, 352] width 453 height 46
click at [303, 325] on input "c. Reorganize the WBS so ‘Operations Readiness’ becomes a parent element above …" at bounding box center [303, 320] width 0 height 9
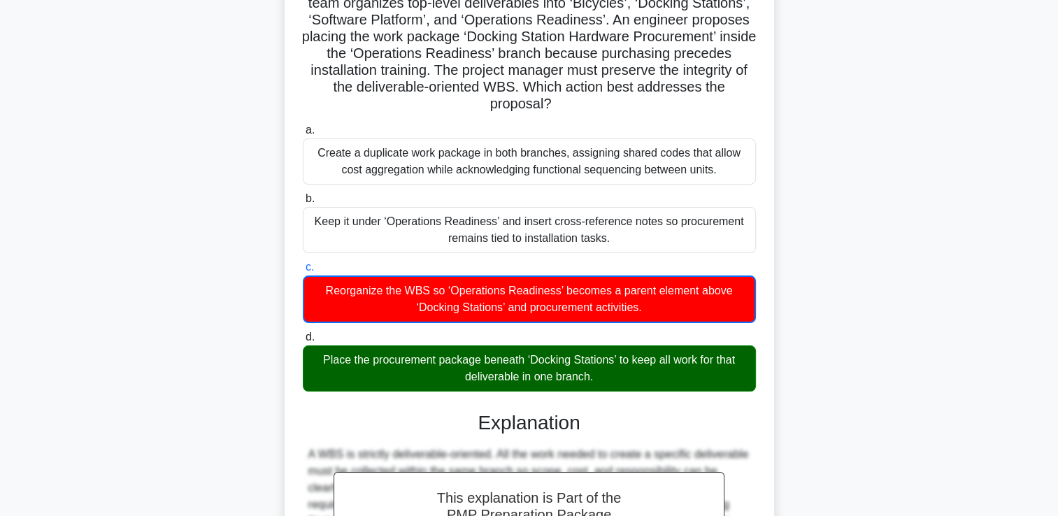
scroll to position [380, 0]
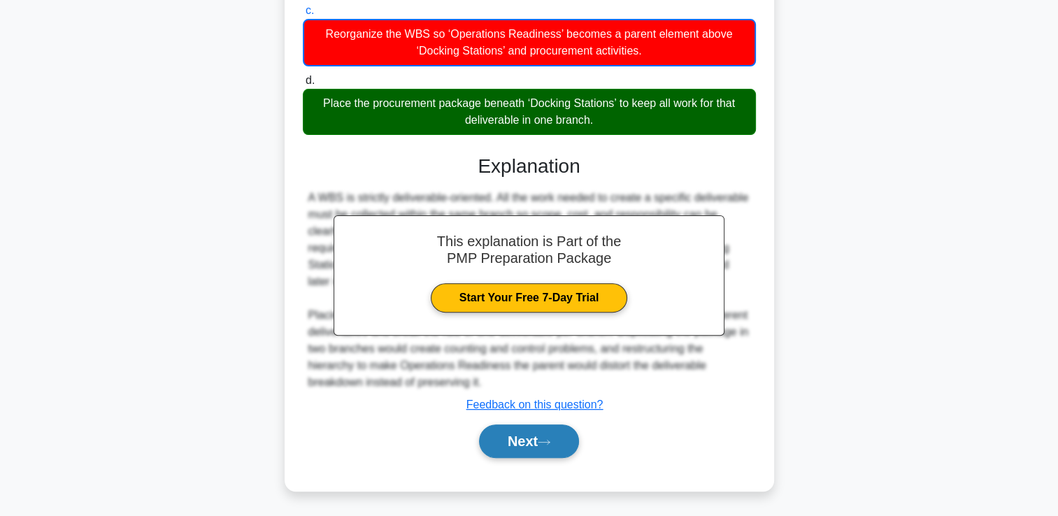
click at [572, 438] on button "Next" at bounding box center [529, 442] width 100 height 34
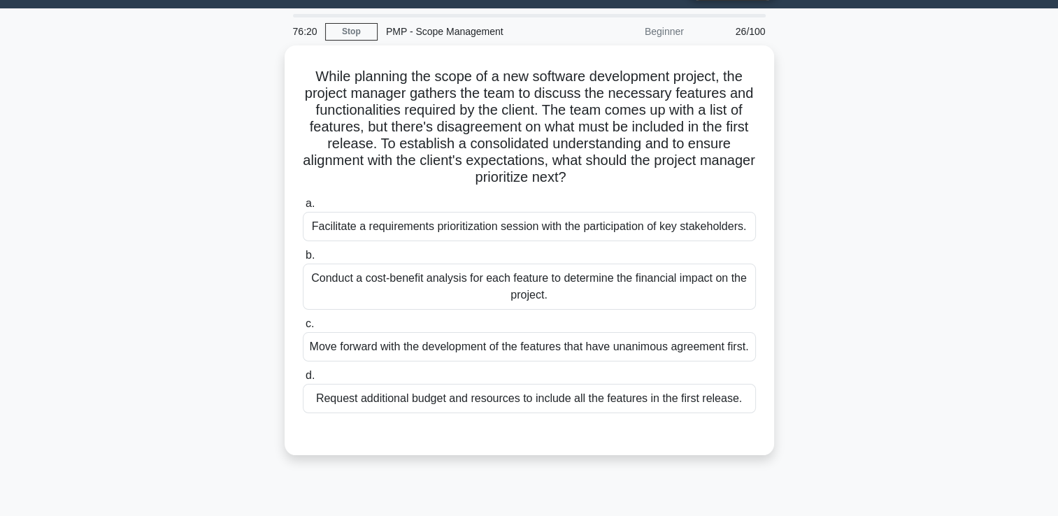
scroll to position [70, 0]
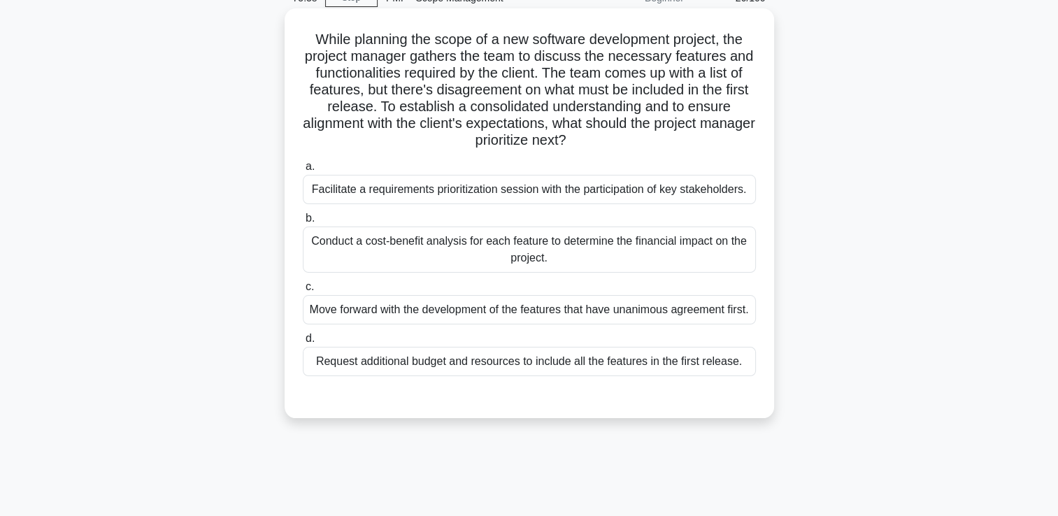
click at [504, 259] on div "Conduct a cost-benefit analysis for each feature to determine the financial imp…" at bounding box center [529, 250] width 453 height 46
click at [303, 223] on input "b. Conduct a cost-benefit analysis for each feature to determine the financial …" at bounding box center [303, 218] width 0 height 9
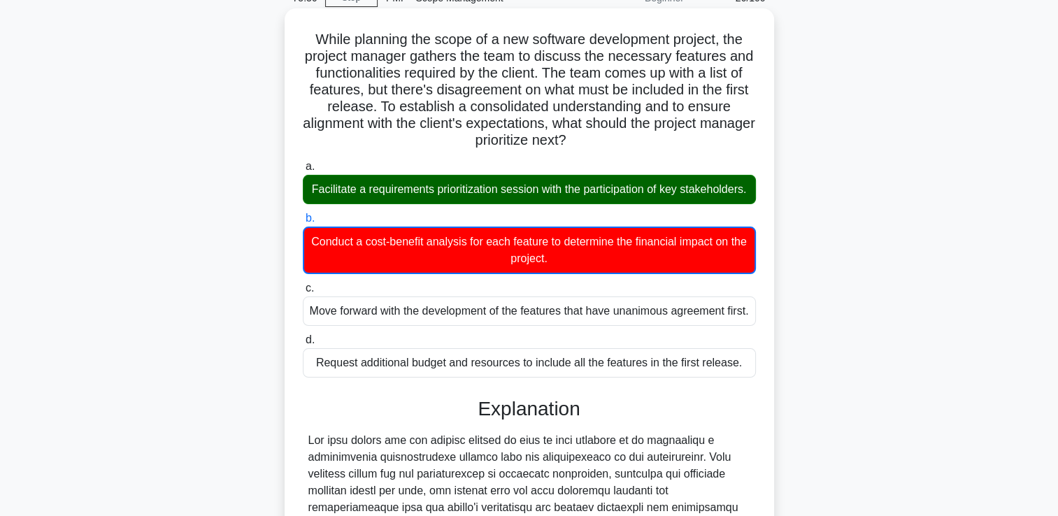
scroll to position [464, 0]
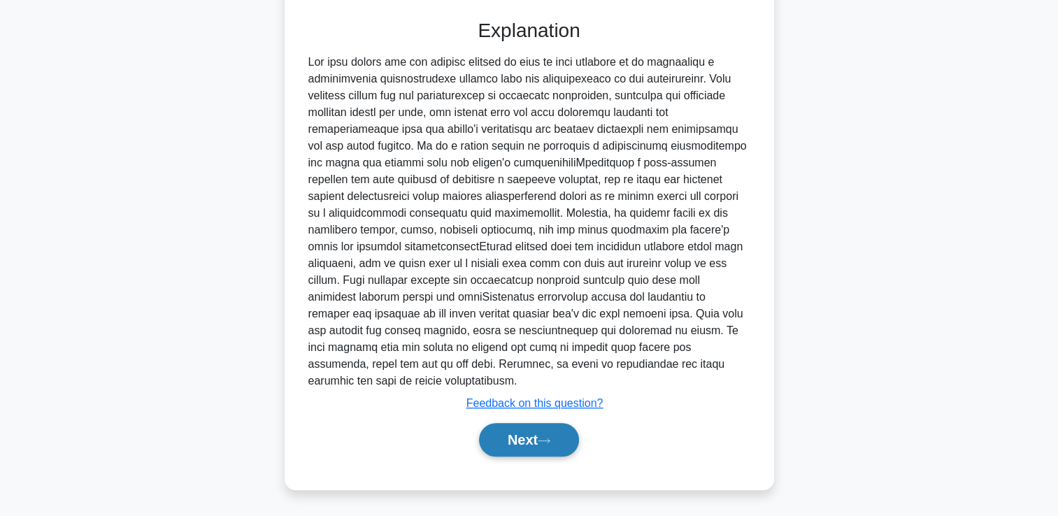
click at [506, 441] on button "Next" at bounding box center [529, 440] width 100 height 34
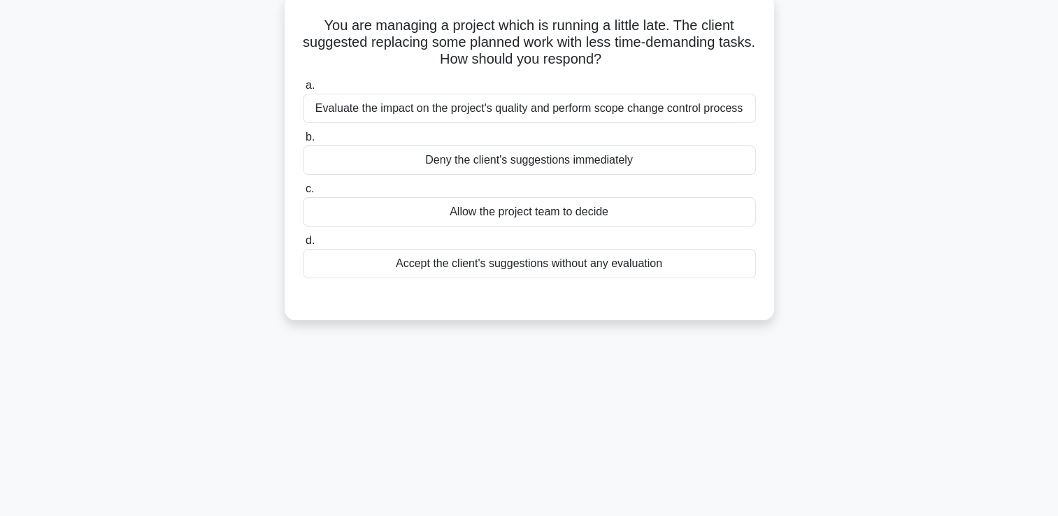
scroll to position [0, 0]
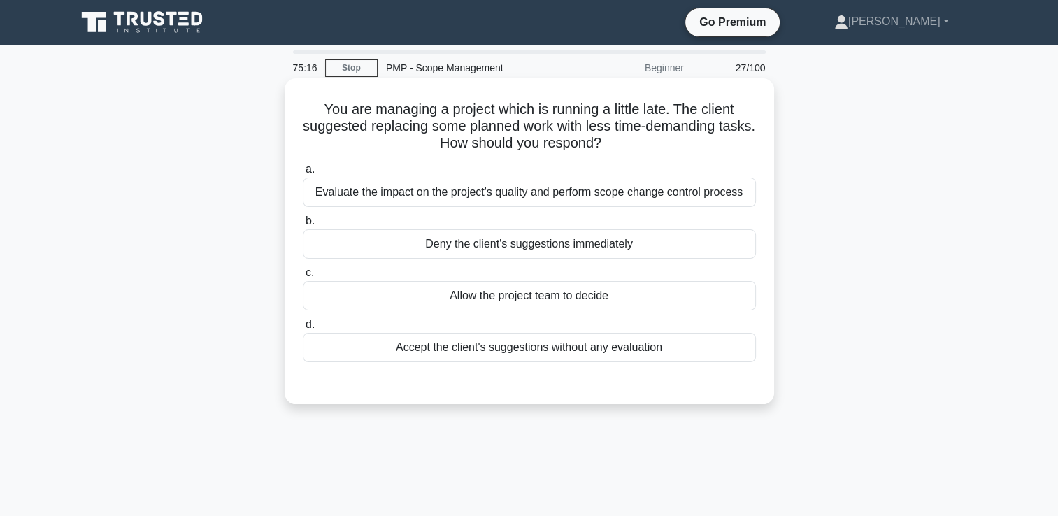
click at [641, 196] on div "Evaluate the impact on the project's quality and perform scope change control p…" at bounding box center [529, 192] width 453 height 29
click at [303, 174] on input "a. Evaluate the impact on the project's quality and perform scope change contro…" at bounding box center [303, 169] width 0 height 9
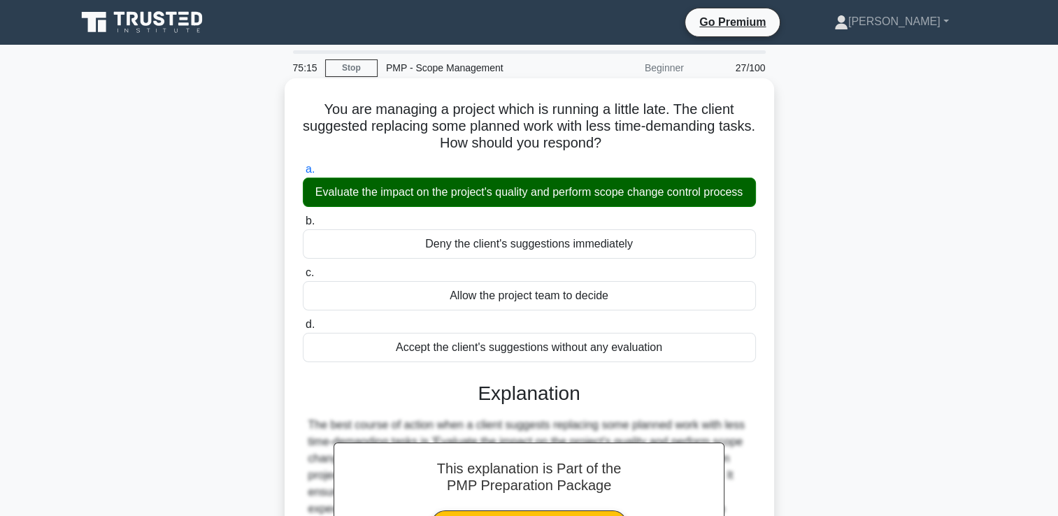
scroll to position [239, 0]
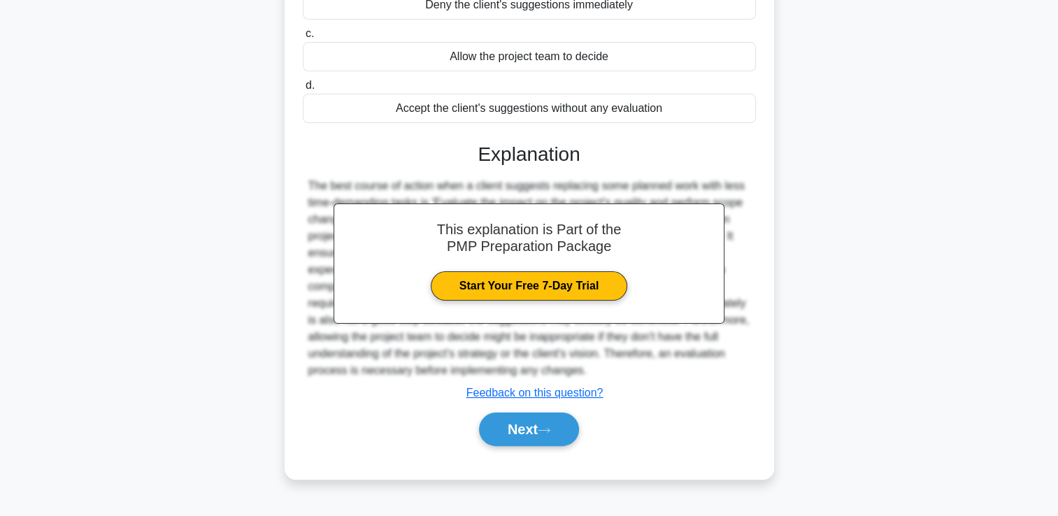
click at [537, 448] on div "Next" at bounding box center [529, 429] width 453 height 45
click at [537, 434] on button "Next" at bounding box center [529, 430] width 100 height 34
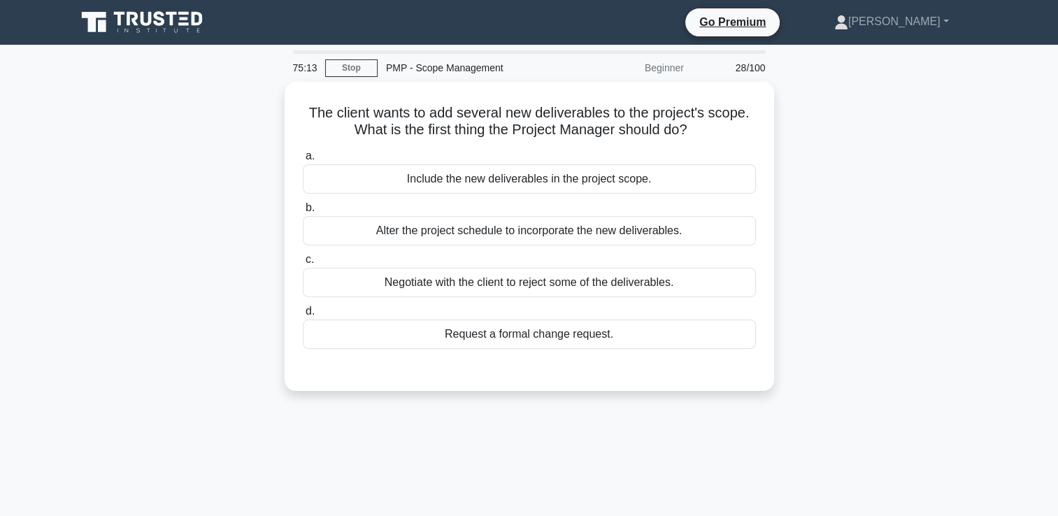
scroll to position [0, 0]
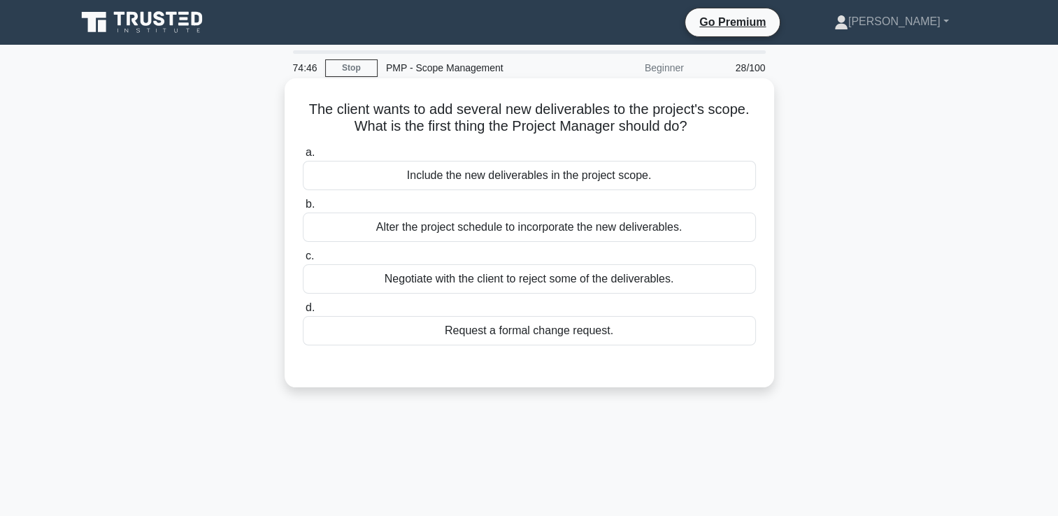
click at [667, 326] on div "Request a formal change request." at bounding box center [529, 330] width 453 height 29
click at [303, 313] on input "d. Request a formal change request." at bounding box center [303, 308] width 0 height 9
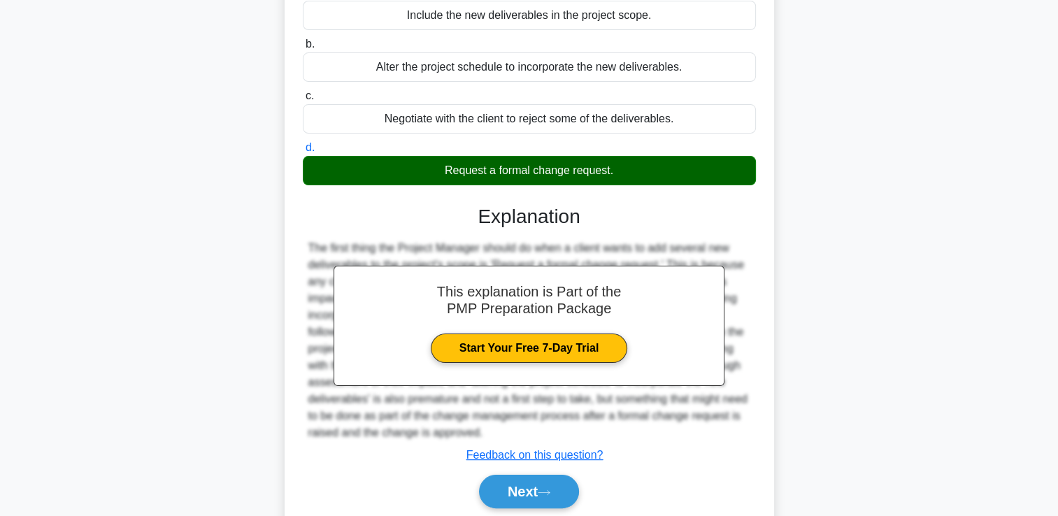
scroll to position [239, 0]
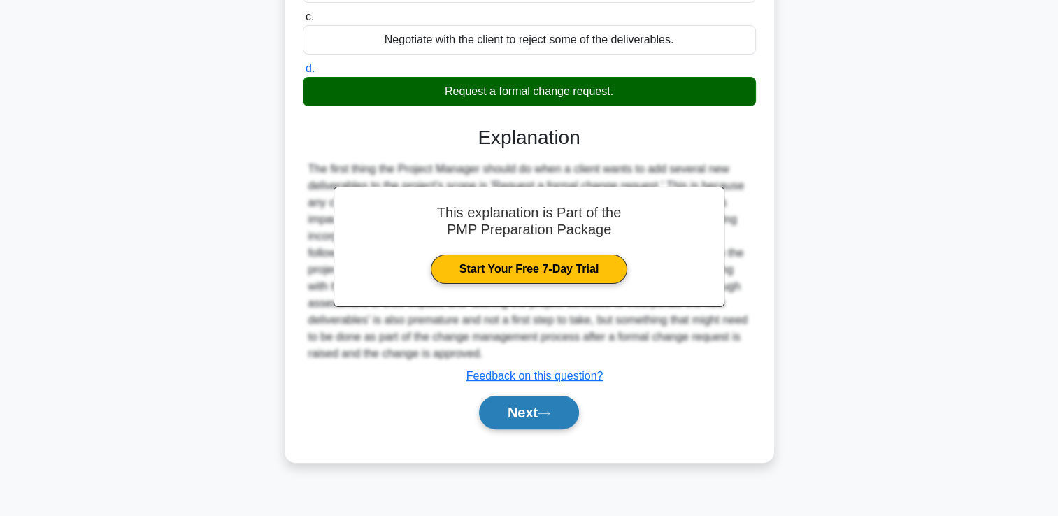
click at [544, 418] on button "Next" at bounding box center [529, 413] width 100 height 34
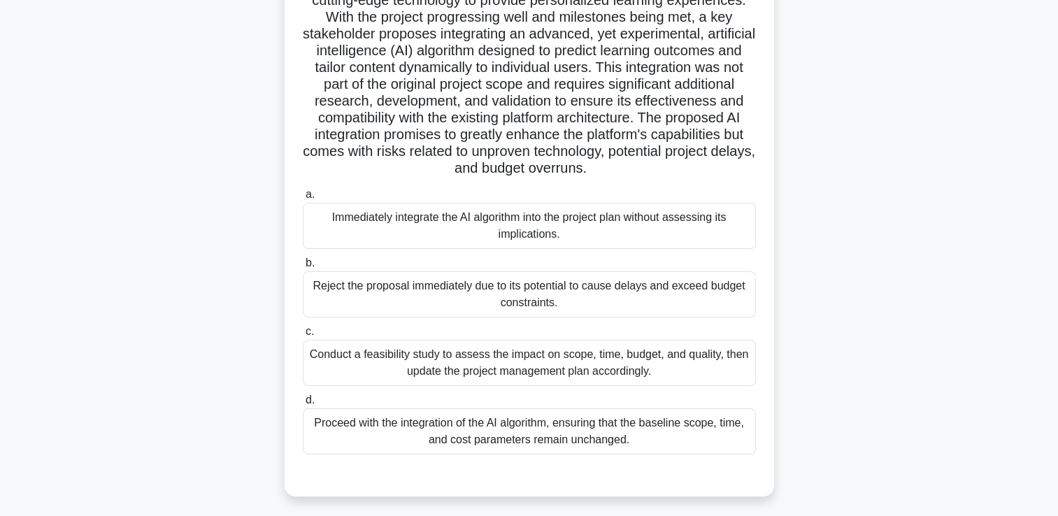
scroll to position [210, 0]
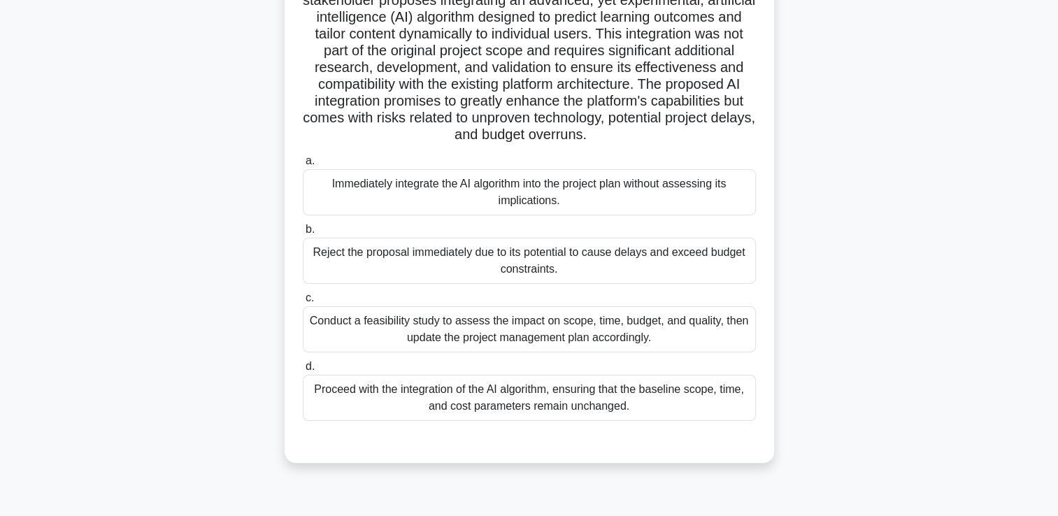
click at [495, 339] on div "Conduct a feasibility study to assess the impact on scope, time, budget, and qu…" at bounding box center [529, 329] width 453 height 46
click at [303, 303] on input "c. Conduct a feasibility study to assess the impact on scope, time, budget, and…" at bounding box center [303, 298] width 0 height 9
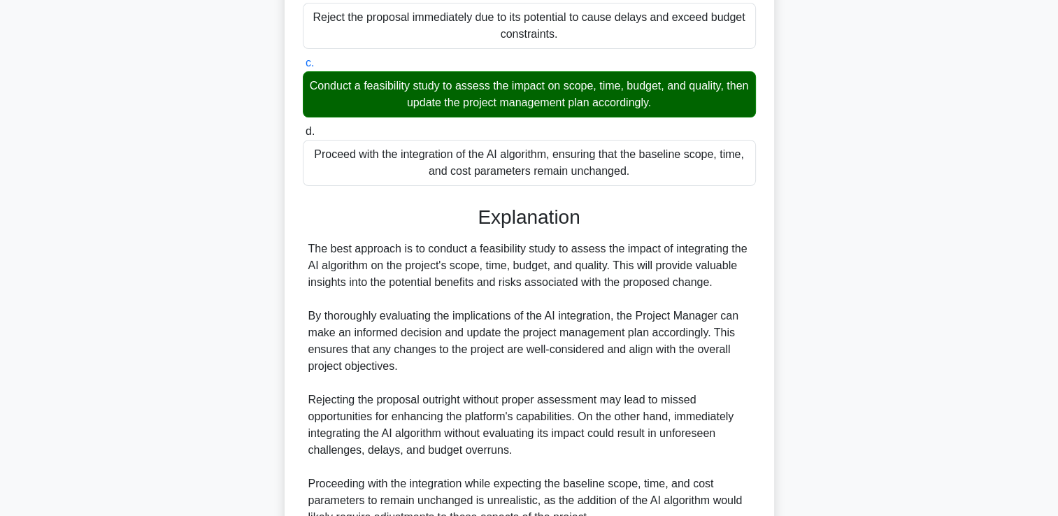
scroll to position [630, 0]
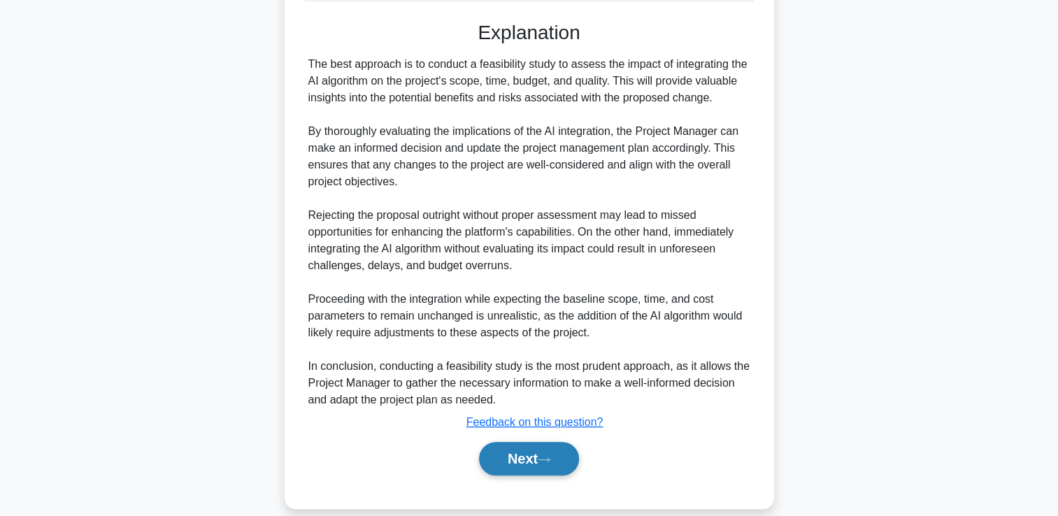
click at [539, 464] on button "Next" at bounding box center [529, 459] width 100 height 34
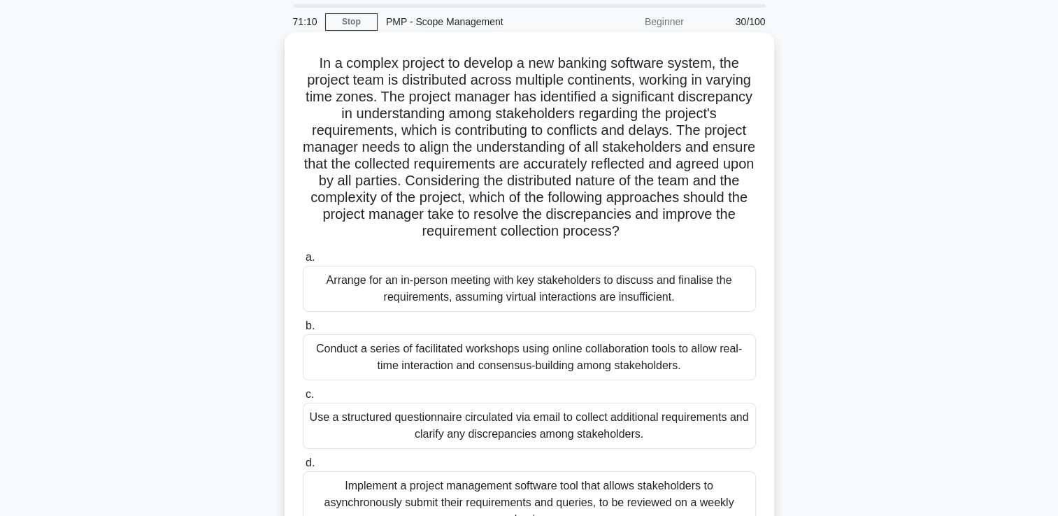
scroll to position [70, 0]
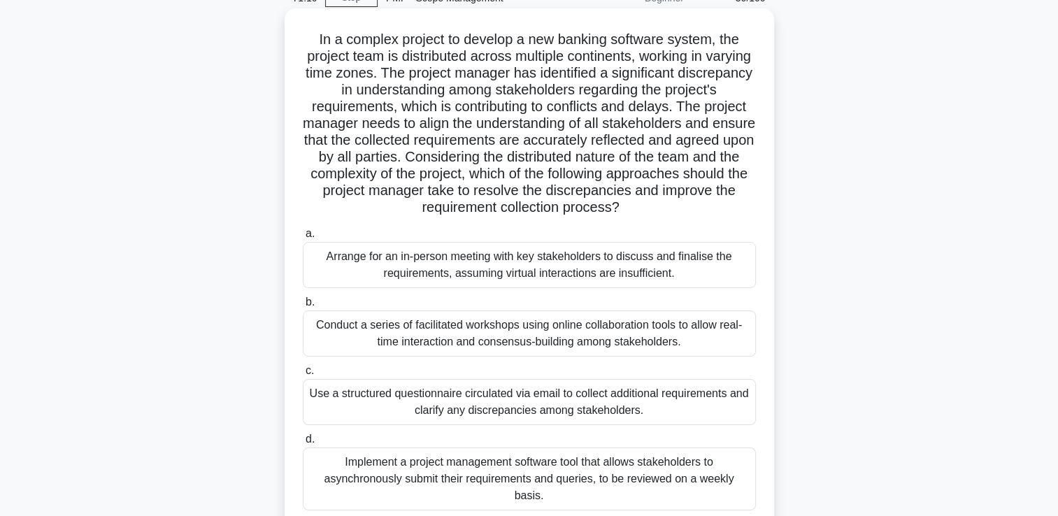
click at [536, 474] on div "Implement a project management software tool that allows stakeholders to asynch…" at bounding box center [529, 479] width 453 height 63
drag, startPoint x: 536, startPoint y: 474, endPoint x: 497, endPoint y: 457, distance: 43.0
click at [497, 457] on div "Implement a project management software tool that allows stakeholders to asynch…" at bounding box center [529, 479] width 453 height 63
click at [303, 444] on input "d. Implement a project management software tool that allows stakeholders to asy…" at bounding box center [303, 439] width 0 height 9
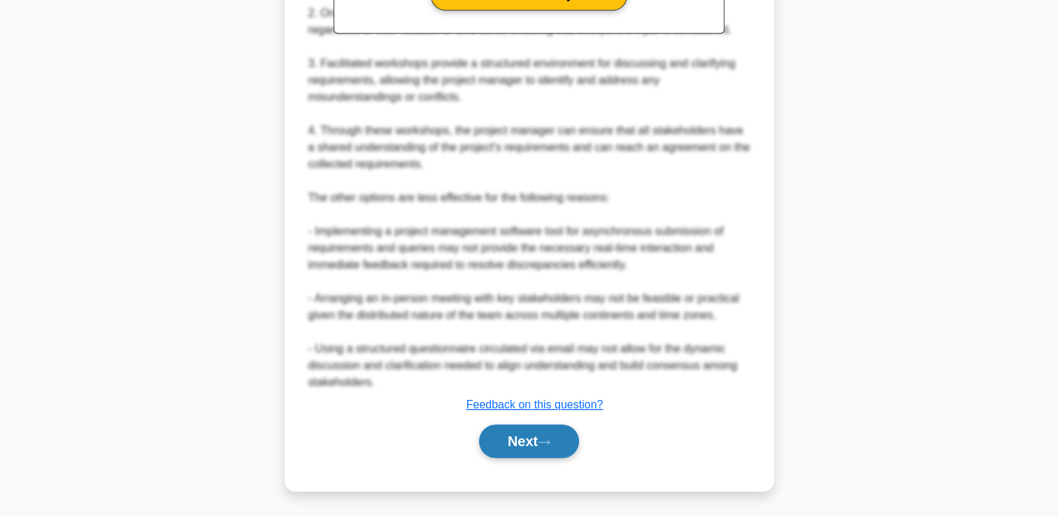
click at [489, 451] on button "Next" at bounding box center [529, 442] width 100 height 34
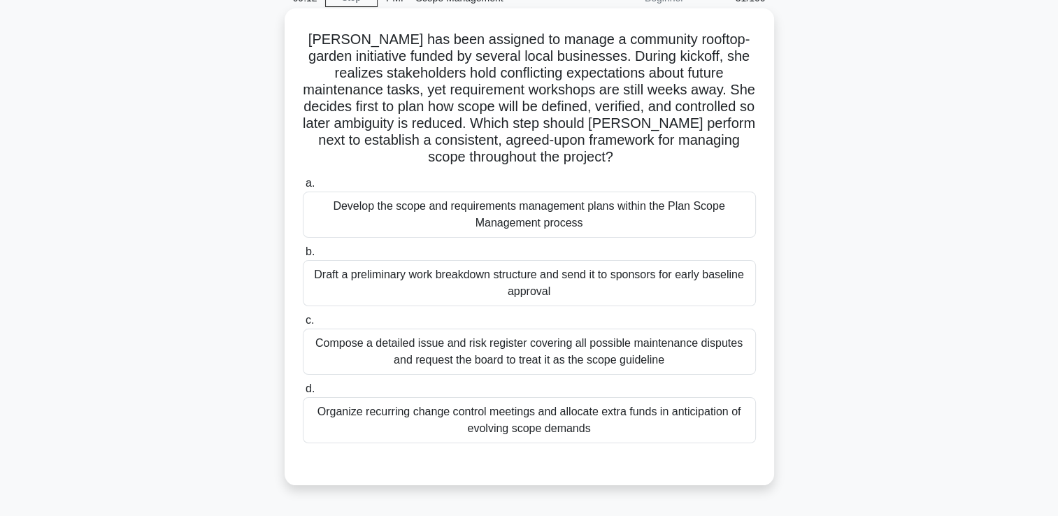
click at [601, 365] on div "Compose a detailed issue and risk register covering all possible maintenance di…" at bounding box center [529, 352] width 453 height 46
click at [303, 325] on input "c. Compose a detailed issue and risk register covering all possible maintenance…" at bounding box center [303, 320] width 0 height 9
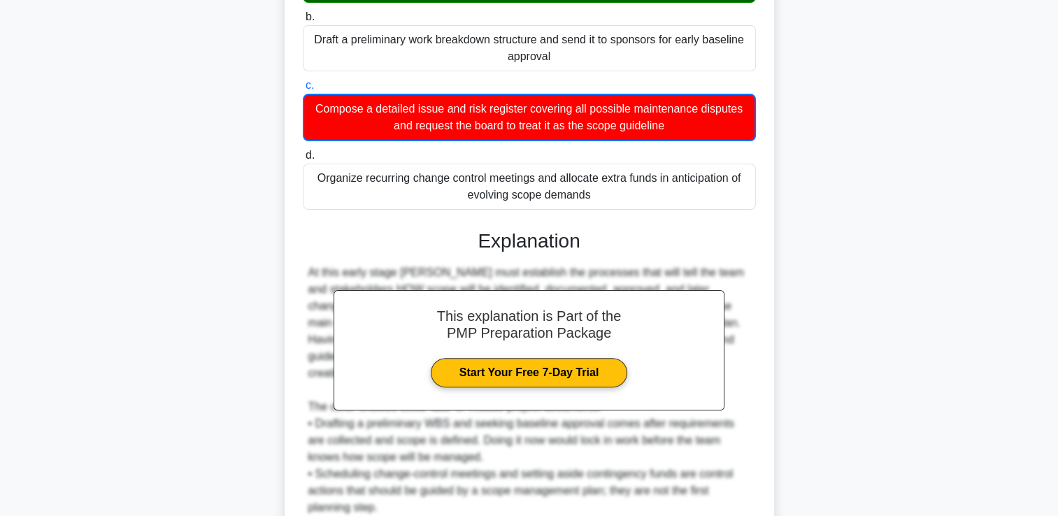
scroll to position [481, 0]
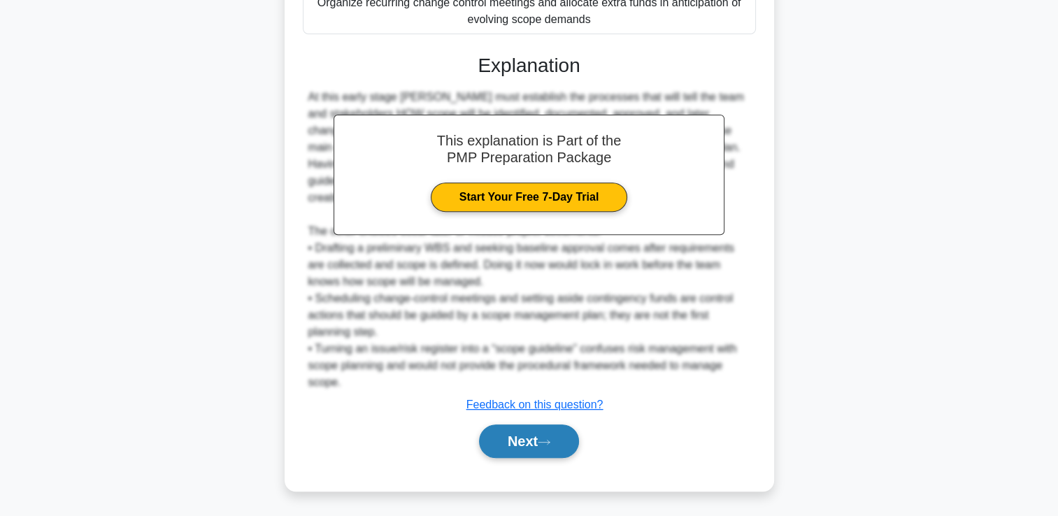
click at [574, 432] on button "Next" at bounding box center [529, 442] width 100 height 34
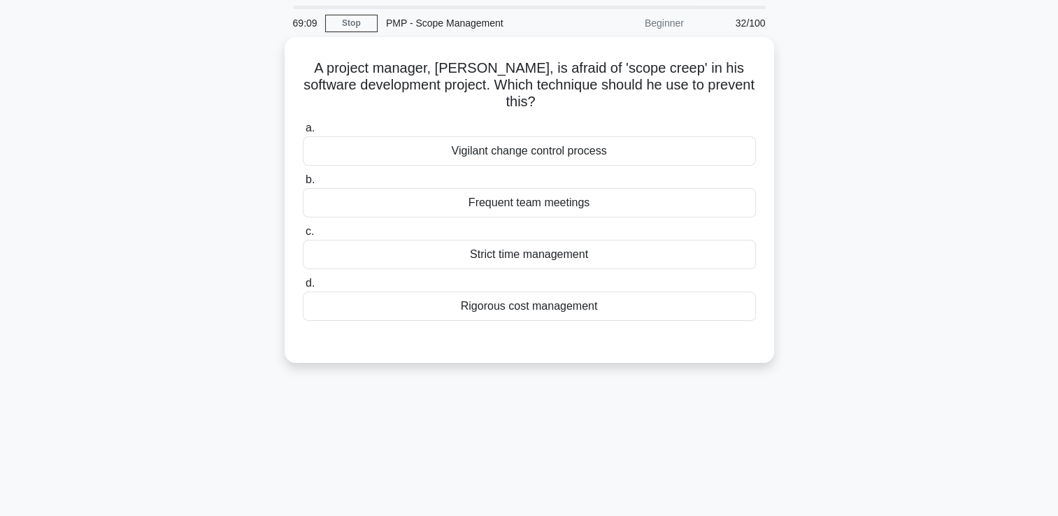
scroll to position [0, 0]
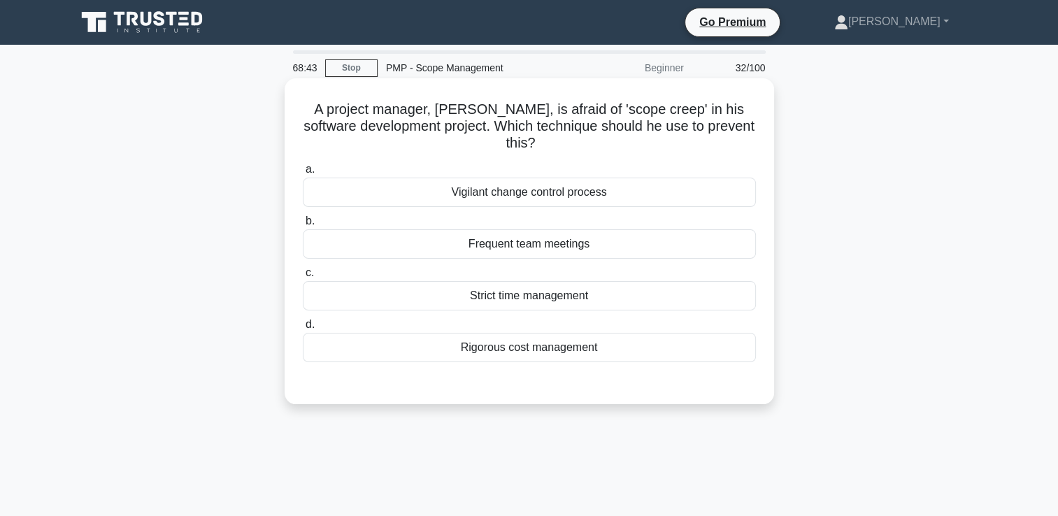
click at [551, 192] on div "Vigilant change control process" at bounding box center [529, 192] width 453 height 29
click at [303, 174] on input "a. Vigilant change control process" at bounding box center [303, 169] width 0 height 9
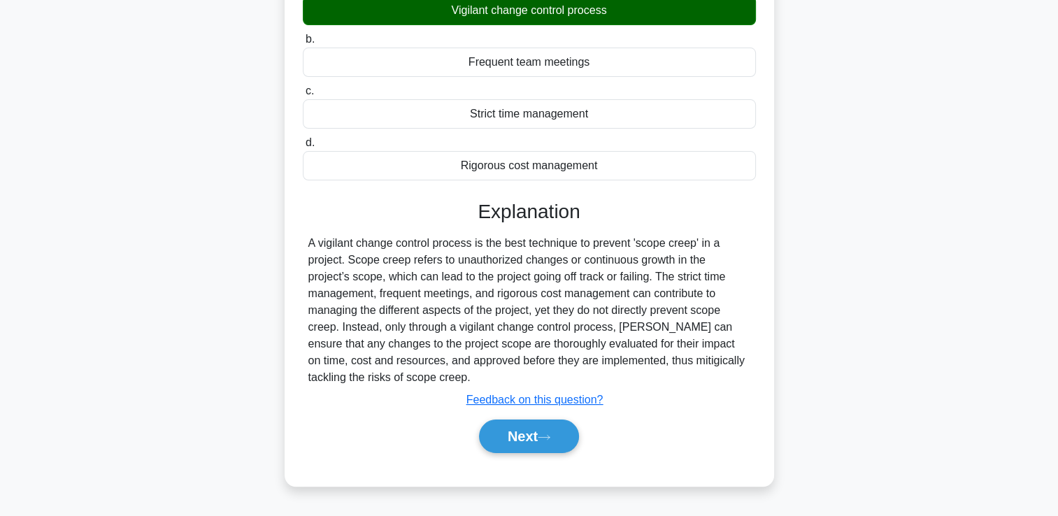
scroll to position [169, 0]
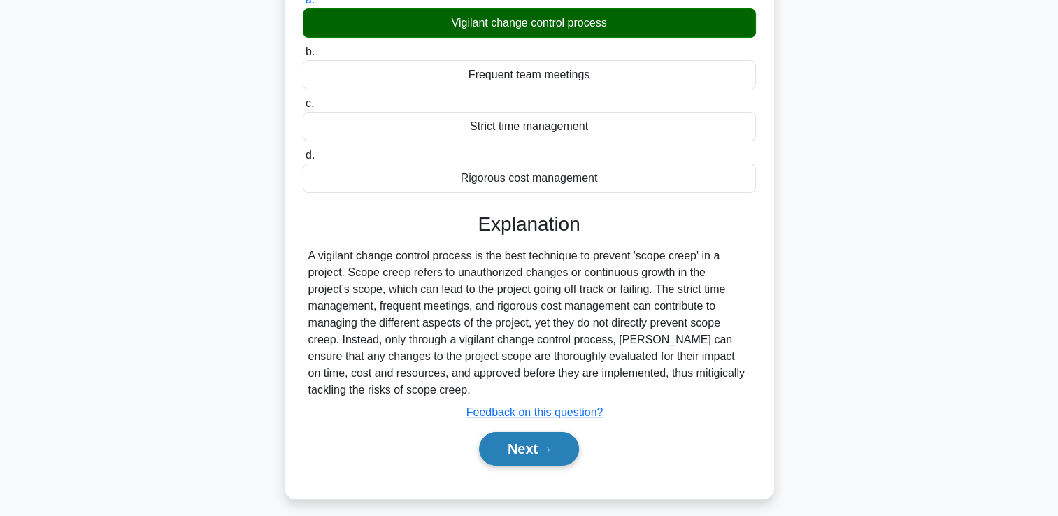
click at [525, 438] on button "Next" at bounding box center [529, 449] width 100 height 34
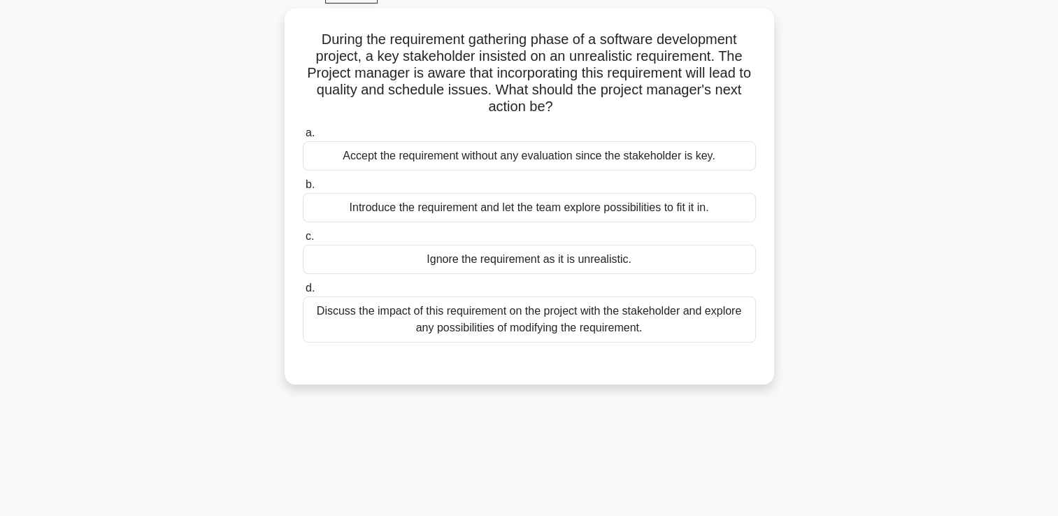
scroll to position [0, 0]
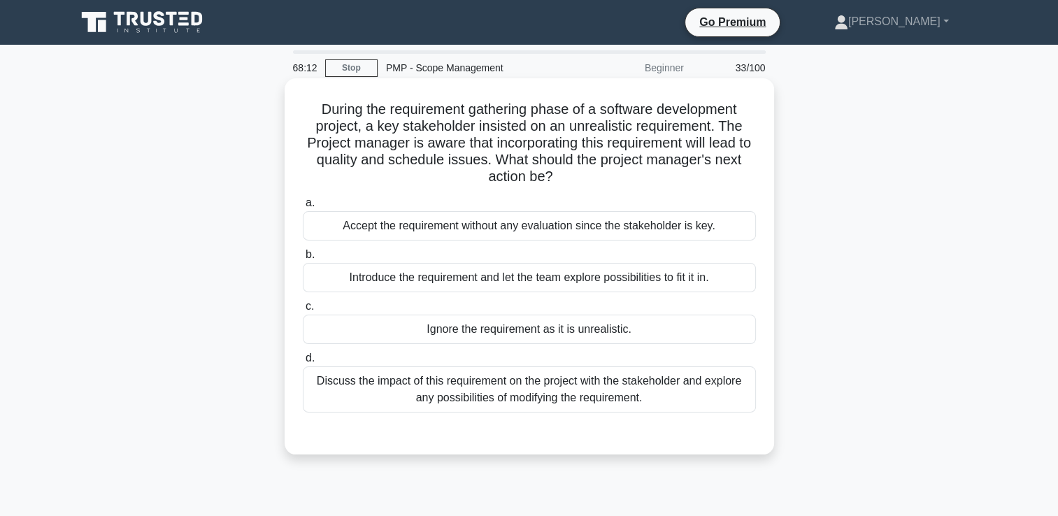
click at [510, 389] on div "Discuss the impact of this requirement on the project with the stakeholder and …" at bounding box center [529, 390] width 453 height 46
click at [303, 363] on input "d. Discuss the impact of this requirement on the project with the stakeholder a…" at bounding box center [303, 358] width 0 height 9
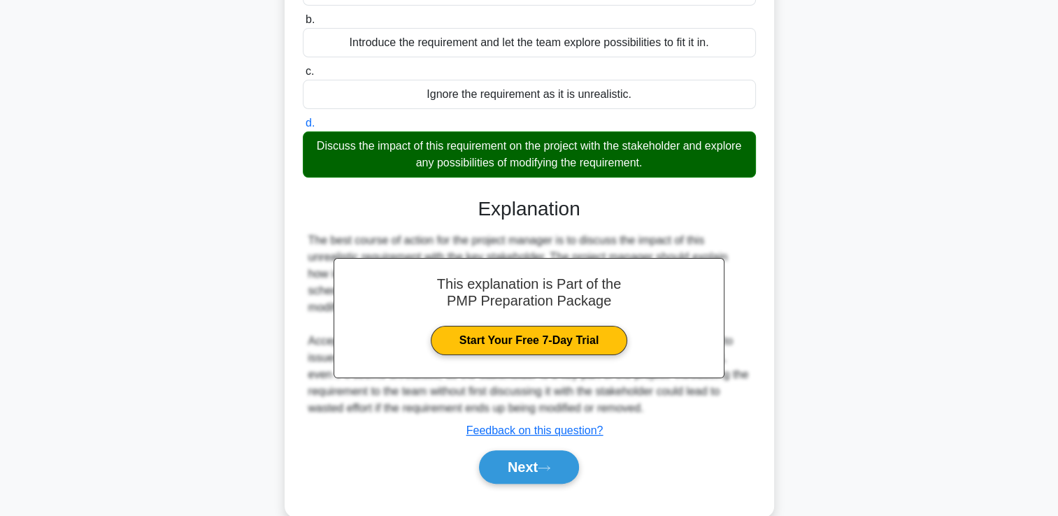
scroll to position [191, 0]
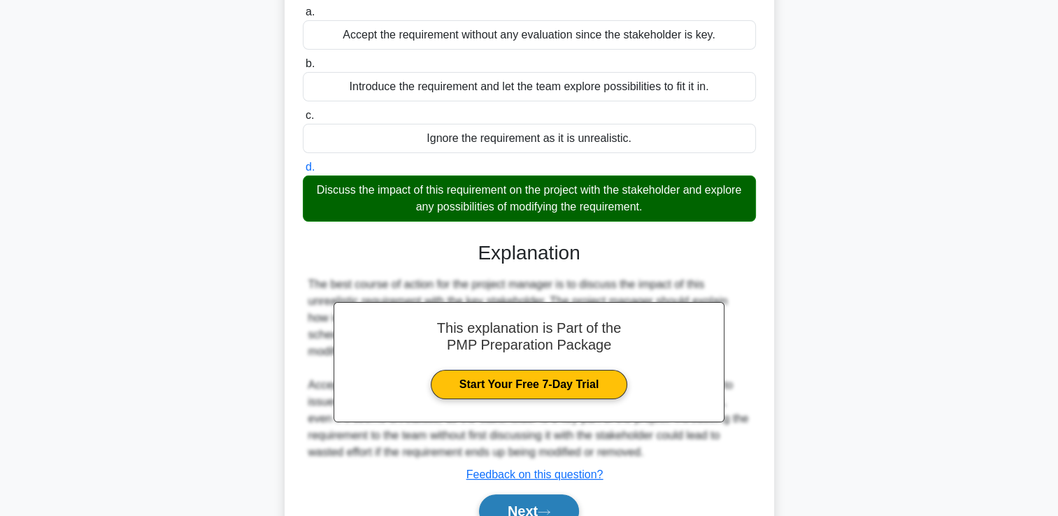
click at [537, 499] on button "Next" at bounding box center [529, 512] width 100 height 34
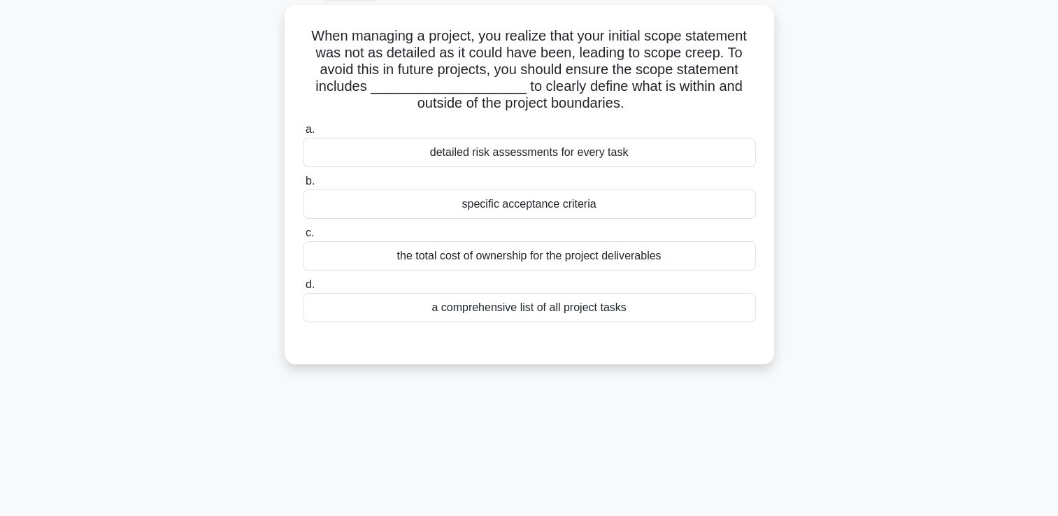
scroll to position [0, 0]
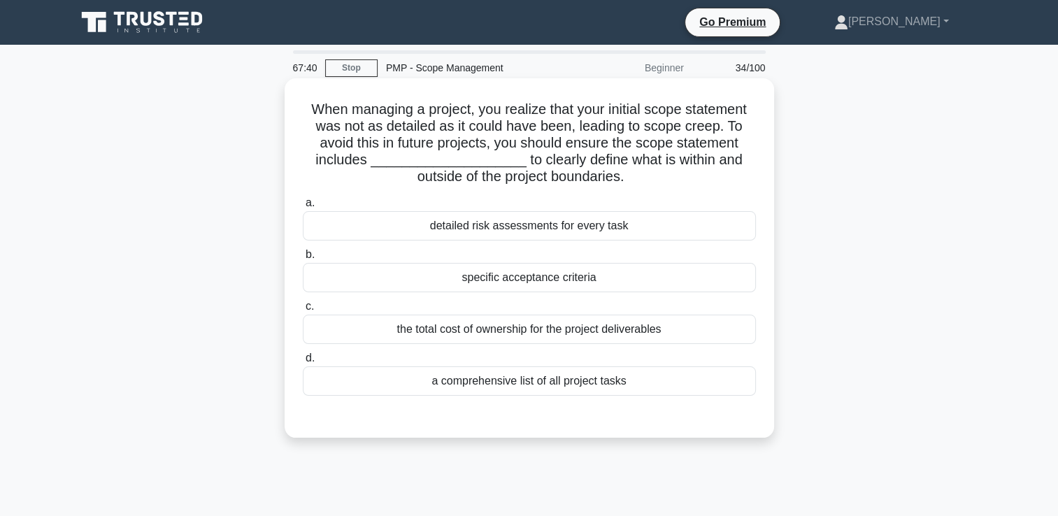
click at [495, 338] on div "the total cost of ownership for the project deliverables" at bounding box center [529, 329] width 453 height 29
drag, startPoint x: 495, startPoint y: 338, endPoint x: 457, endPoint y: 332, distance: 37.6
click at [457, 332] on div "the total cost of ownership for the project deliverables" at bounding box center [529, 329] width 453 height 29
click at [303, 311] on input "c. the total cost of ownership for the project deliverables" at bounding box center [303, 306] width 0 height 9
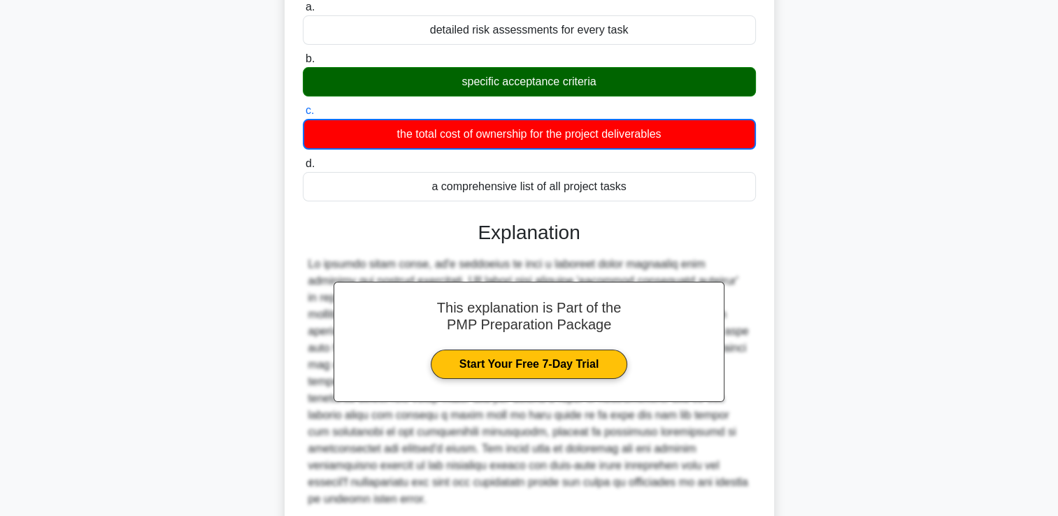
scroll to position [296, 0]
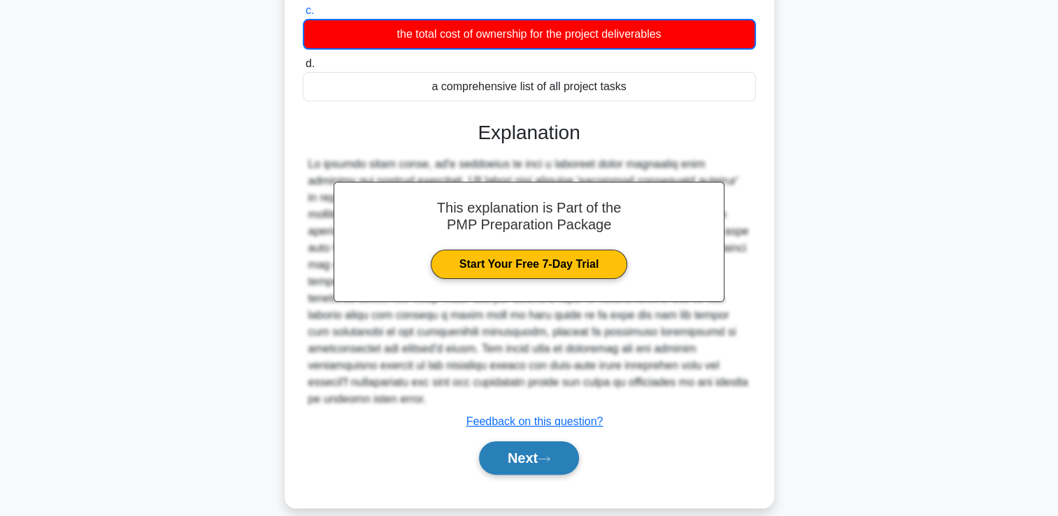
click at [484, 442] on button "Next" at bounding box center [529, 458] width 100 height 34
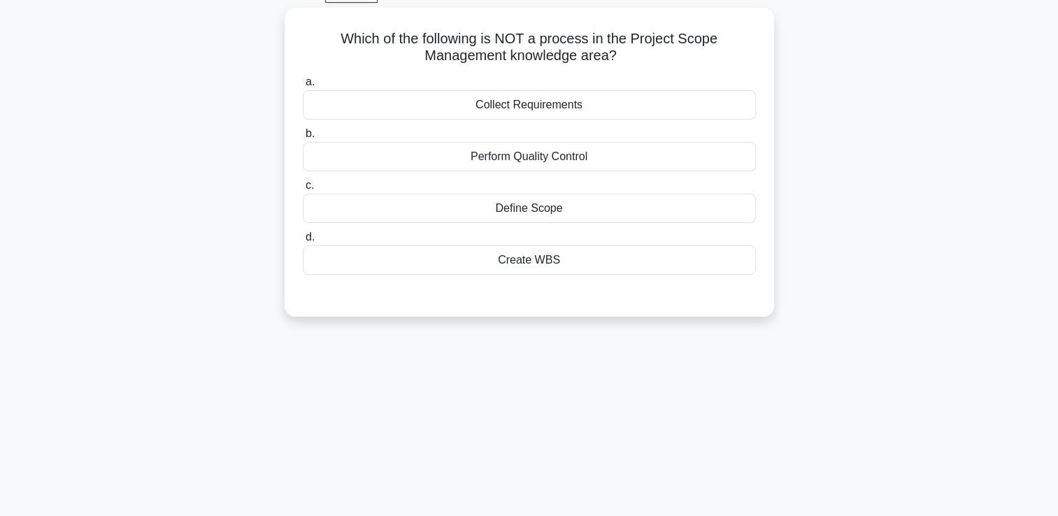
scroll to position [0, 0]
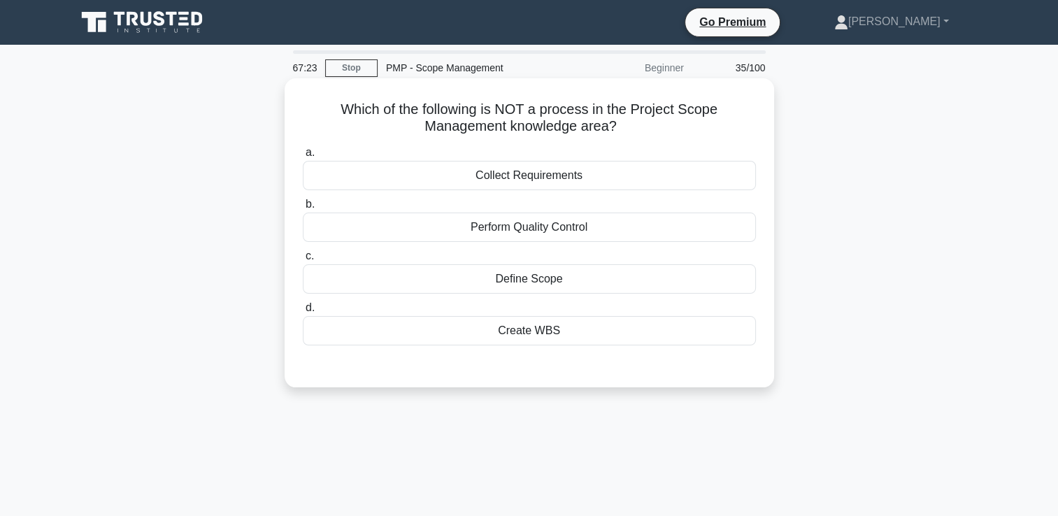
click at [539, 239] on div "Perform Quality Control" at bounding box center [529, 227] width 453 height 29
click at [303, 209] on input "b. Perform Quality Control" at bounding box center [303, 204] width 0 height 9
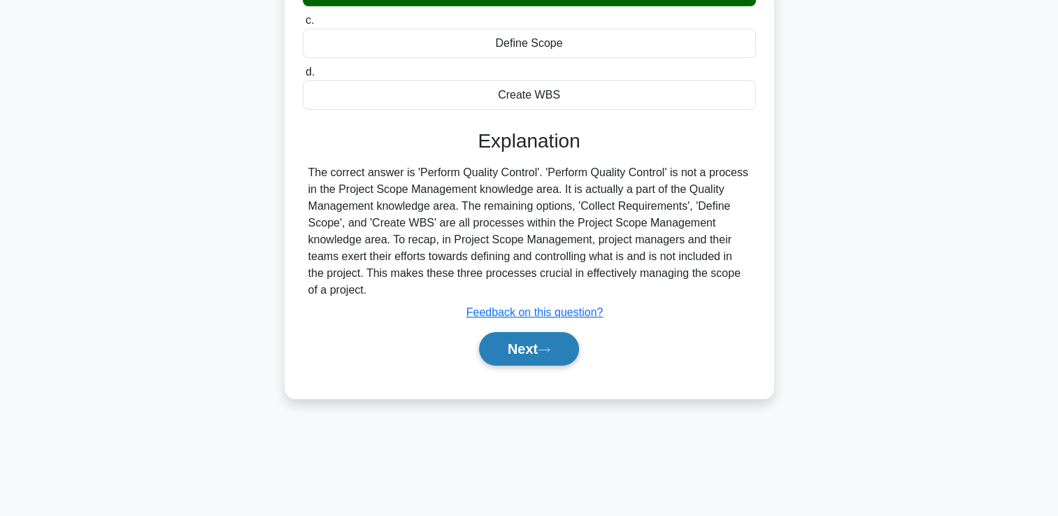
scroll to position [239, 0]
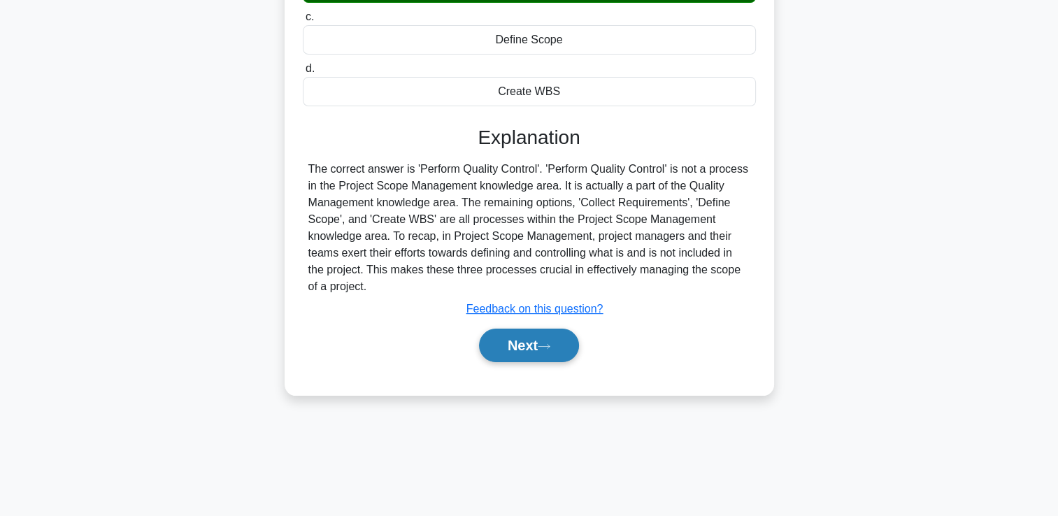
click at [516, 350] on button "Next" at bounding box center [529, 346] width 100 height 34
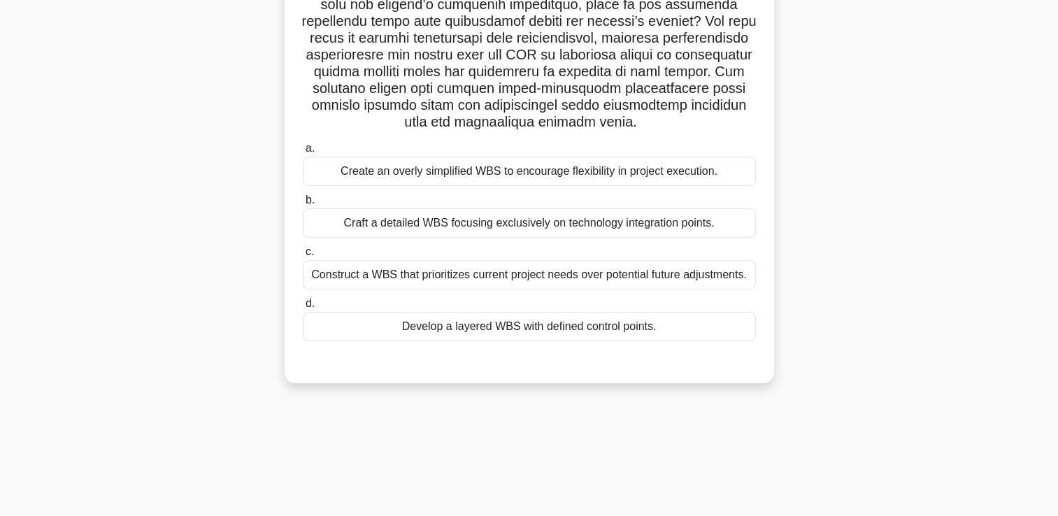
click at [524, 281] on div "Construct a WBS that prioritizes current project needs over potential future ad…" at bounding box center [529, 274] width 453 height 29
click at [303, 257] on input "c. Construct a WBS that prioritizes current project needs over potential future…" at bounding box center [303, 252] width 0 height 9
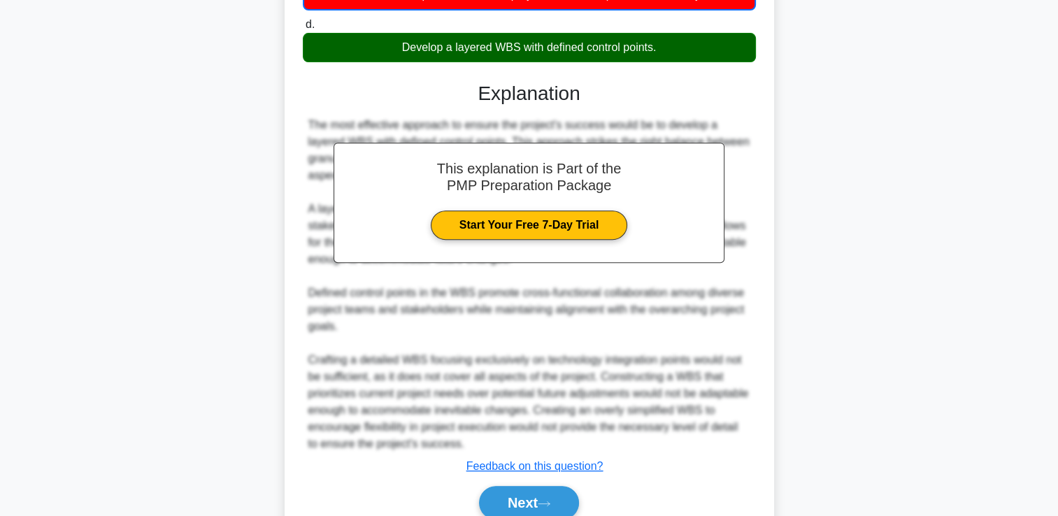
scroll to position [519, 0]
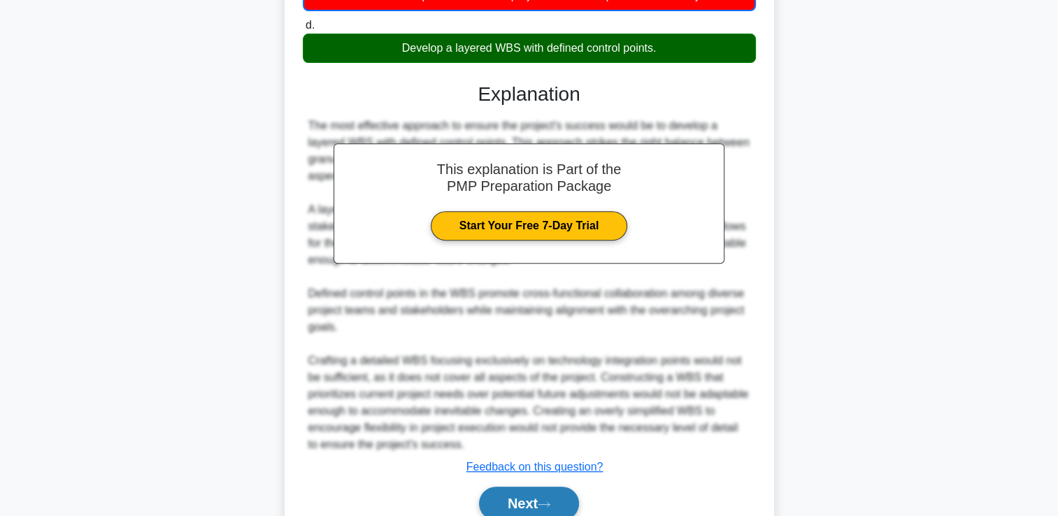
click at [540, 509] on button "Next" at bounding box center [529, 504] width 100 height 34
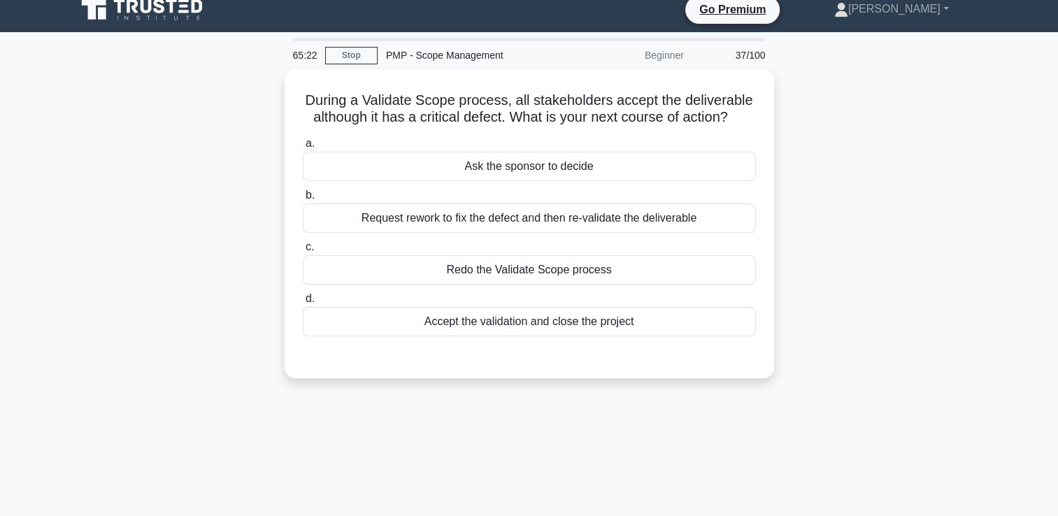
scroll to position [0, 0]
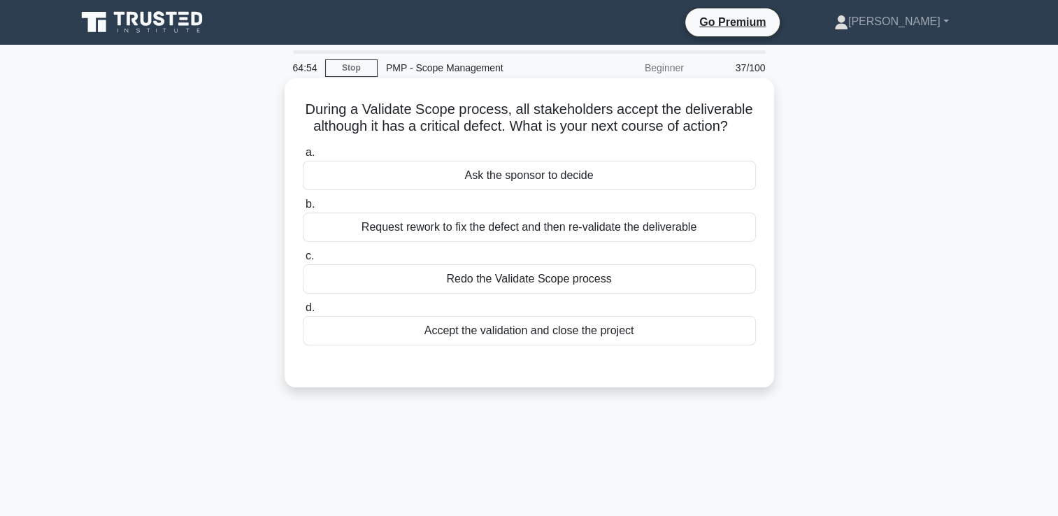
click at [574, 234] on div "Request rework to fix the defect and then re-validate the deliverable" at bounding box center [529, 227] width 453 height 29
click at [303, 209] on input "b. Request rework to fix the defect and then re-validate the deliverable" at bounding box center [303, 204] width 0 height 9
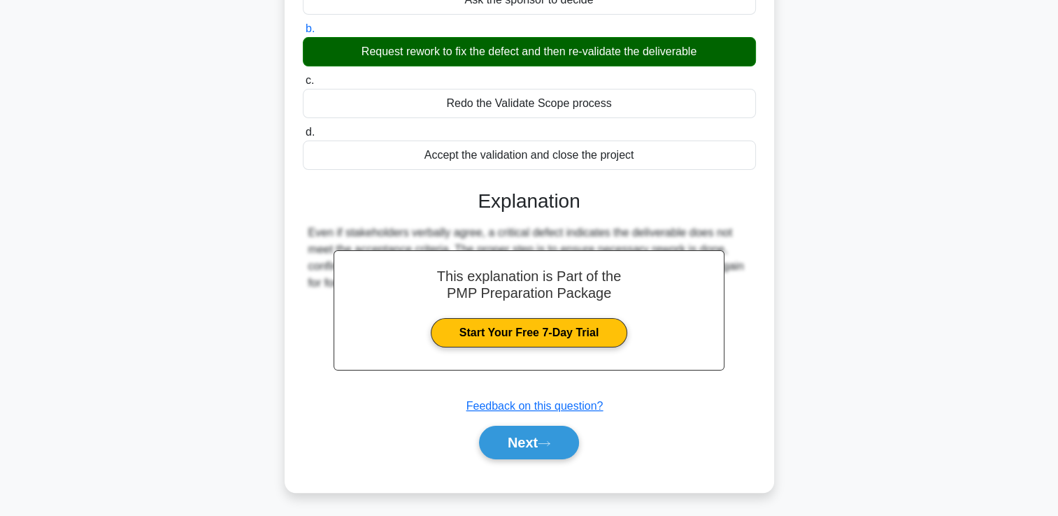
scroll to position [169, 0]
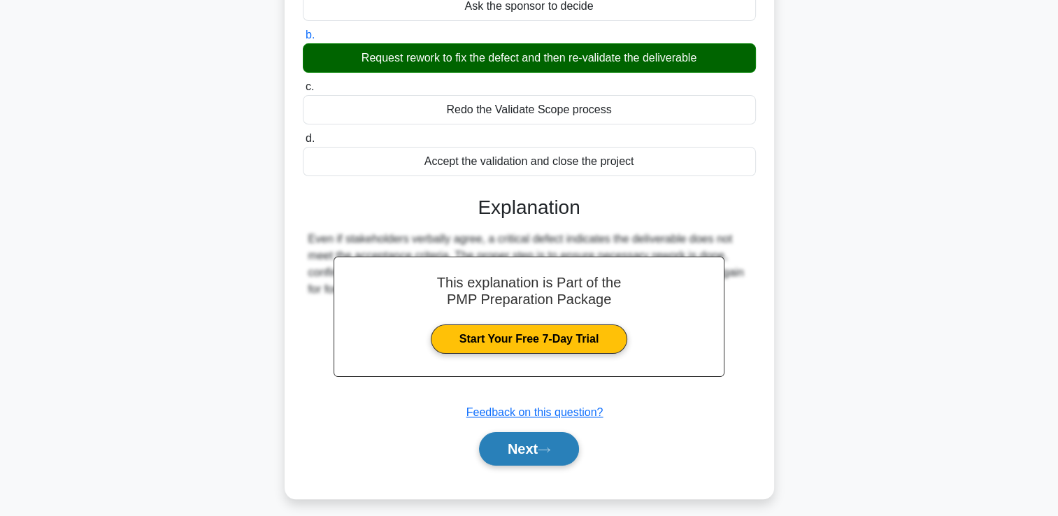
click at [539, 441] on button "Next" at bounding box center [529, 449] width 100 height 34
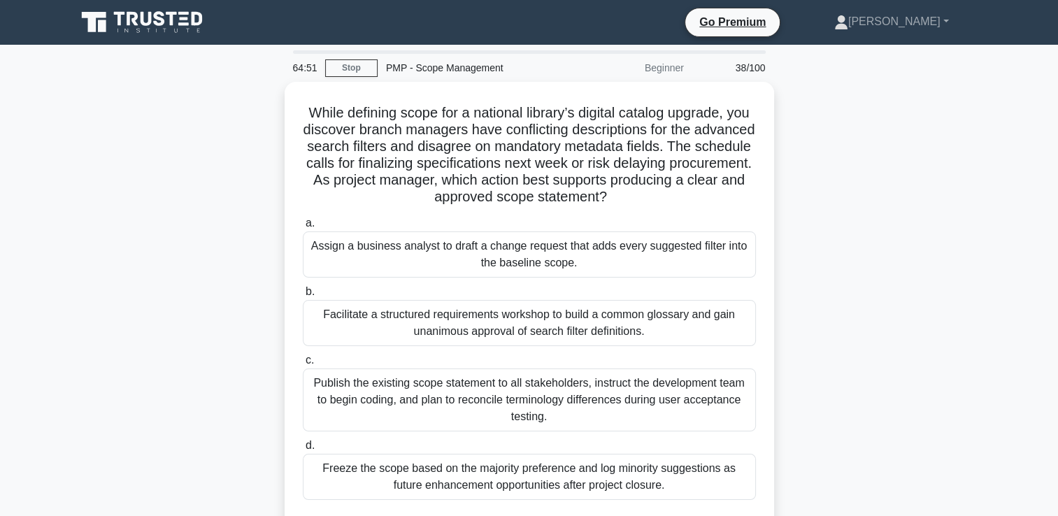
scroll to position [70, 0]
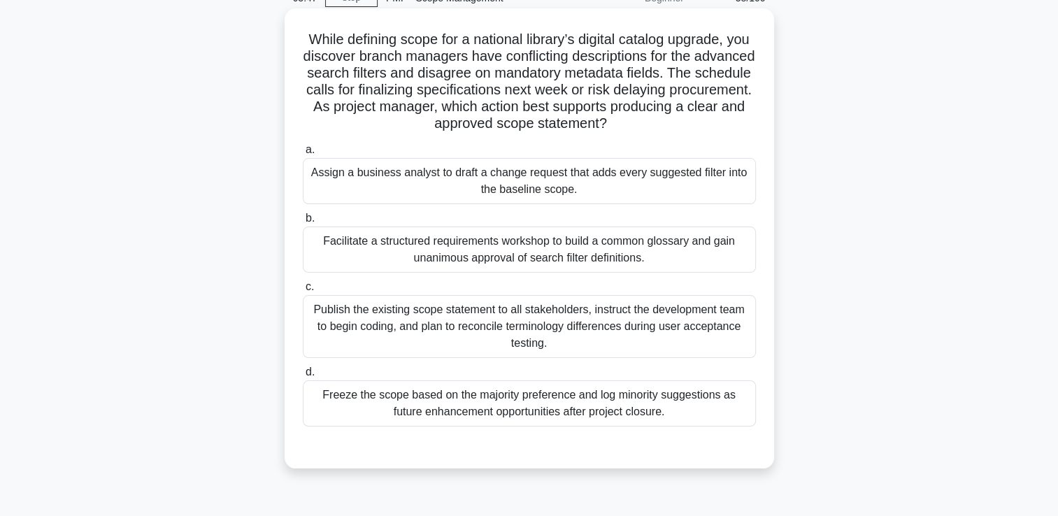
click at [481, 256] on div "Facilitate a structured requirements workshop to build a common glossary and ga…" at bounding box center [529, 250] width 453 height 46
click at [303, 223] on input "b. Facilitate a structured requirements workshop to build a common glossary and…" at bounding box center [303, 218] width 0 height 9
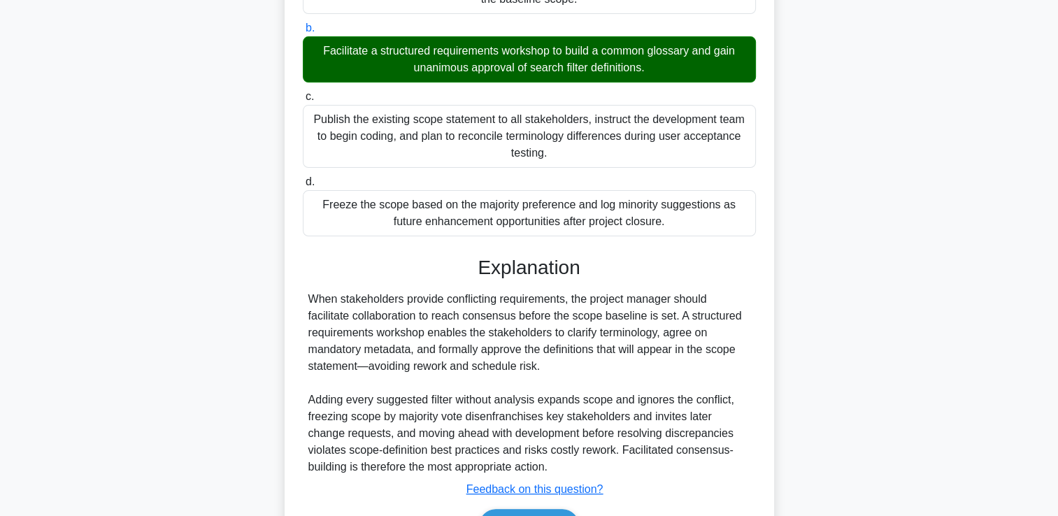
scroll to position [345, 0]
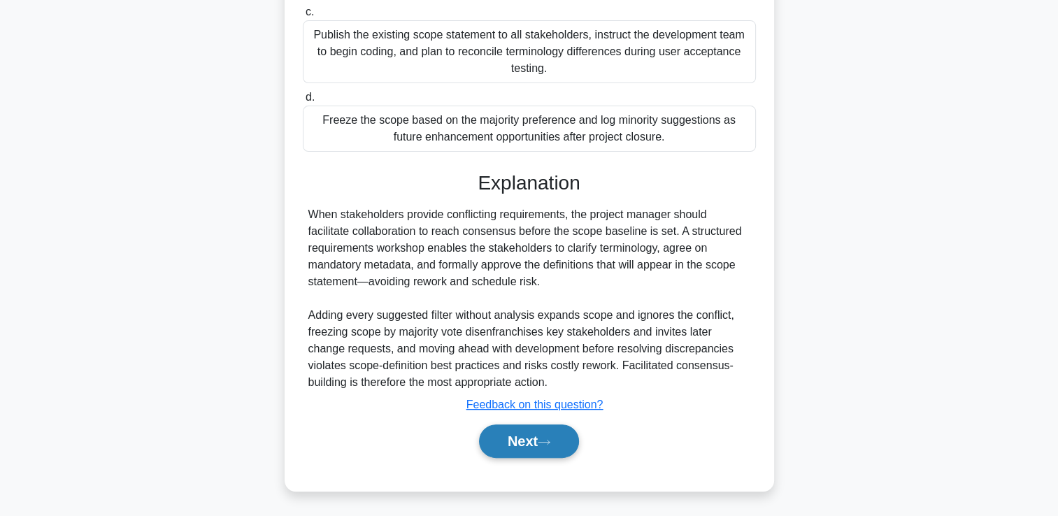
click at [500, 443] on button "Next" at bounding box center [529, 442] width 100 height 34
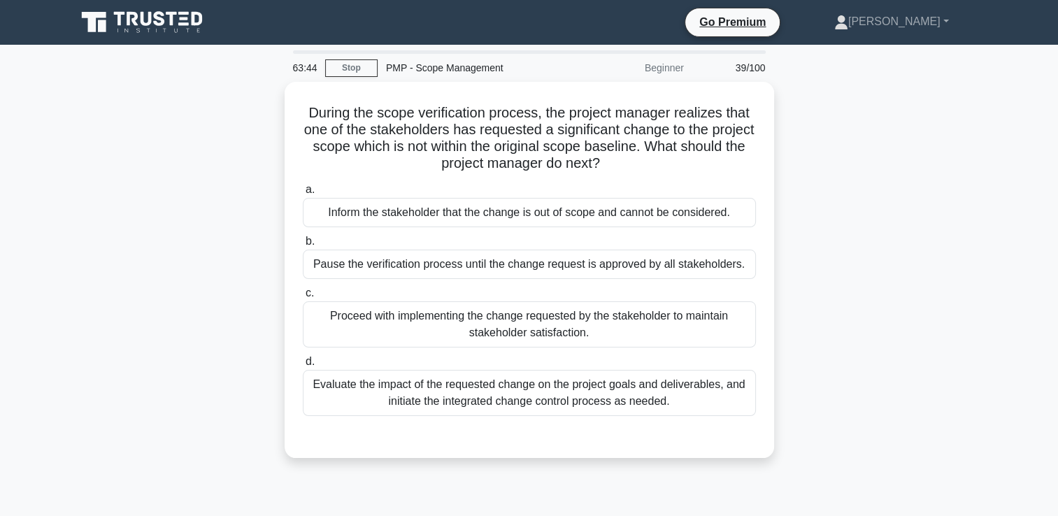
scroll to position [0, 0]
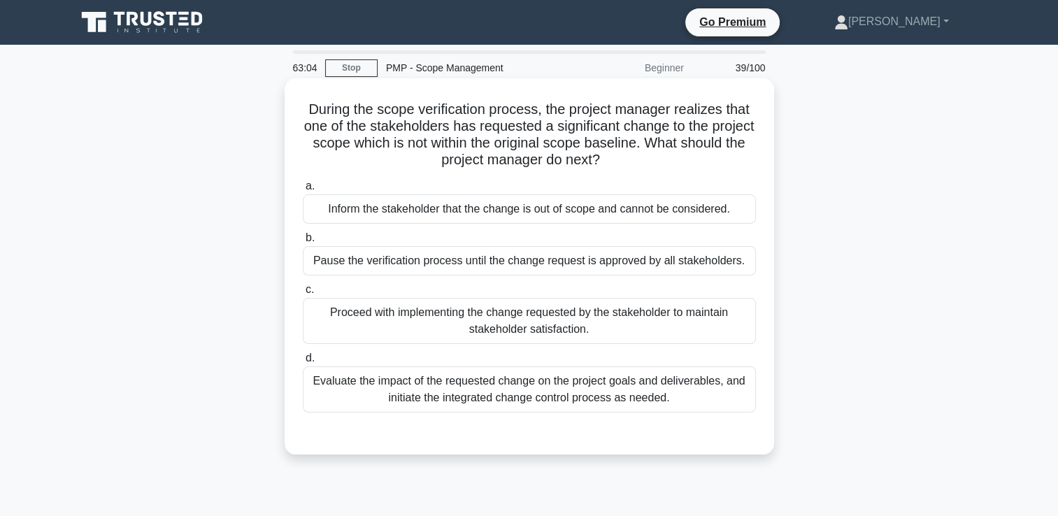
click at [498, 396] on div "Evaluate the impact of the requested change on the project goals and deliverabl…" at bounding box center [529, 390] width 453 height 46
click at [303, 363] on input "d. Evaluate the impact of the requested change on the project goals and deliver…" at bounding box center [303, 358] width 0 height 9
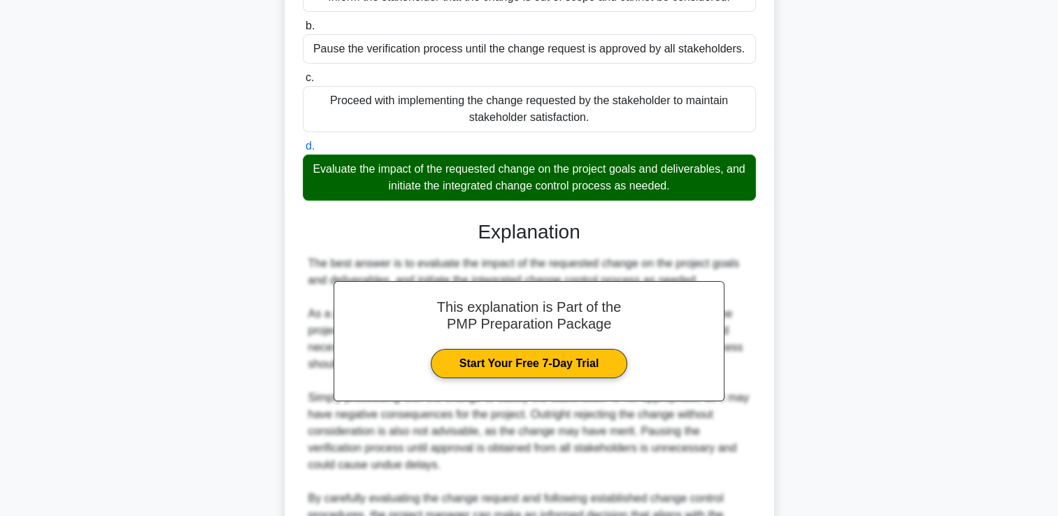
scroll to position [362, 0]
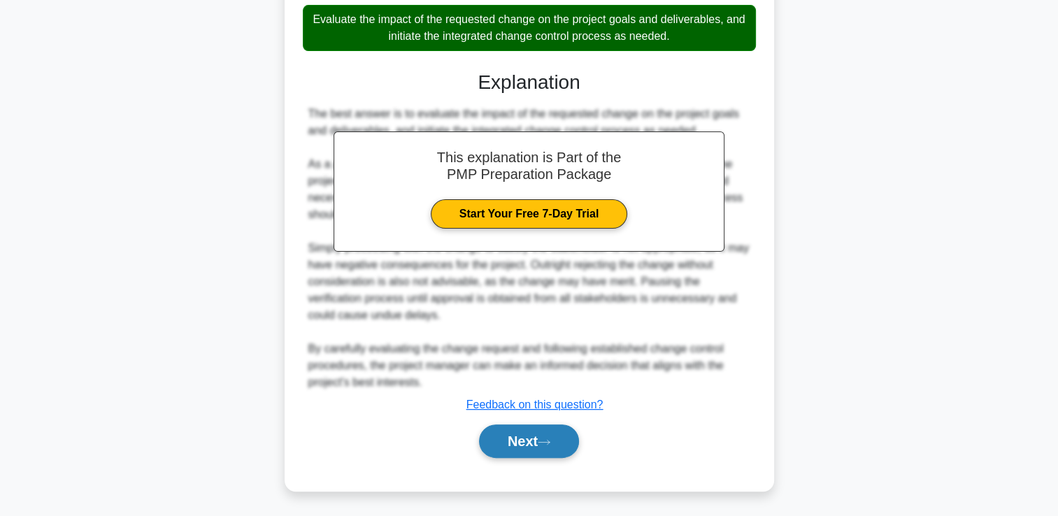
click at [528, 448] on button "Next" at bounding box center [529, 442] width 100 height 34
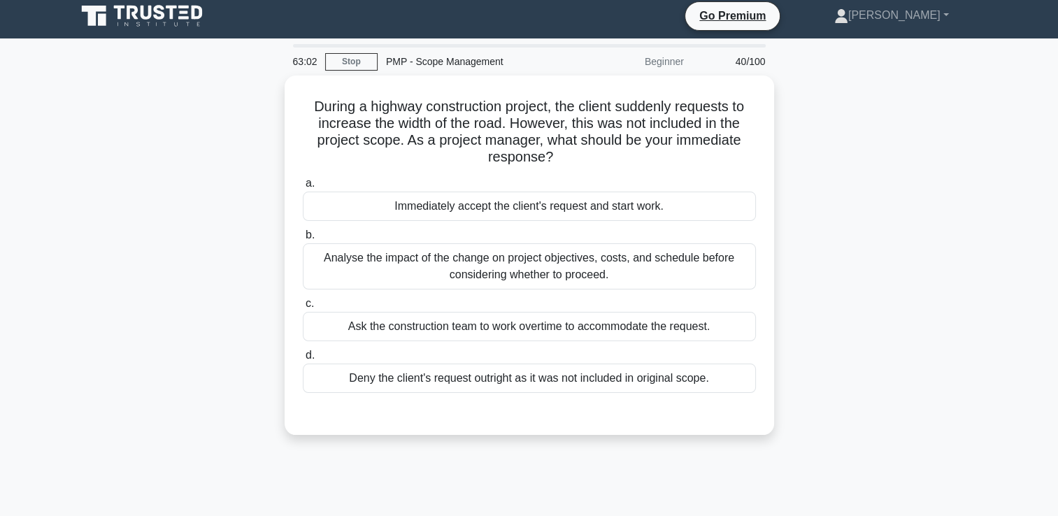
scroll to position [0, 0]
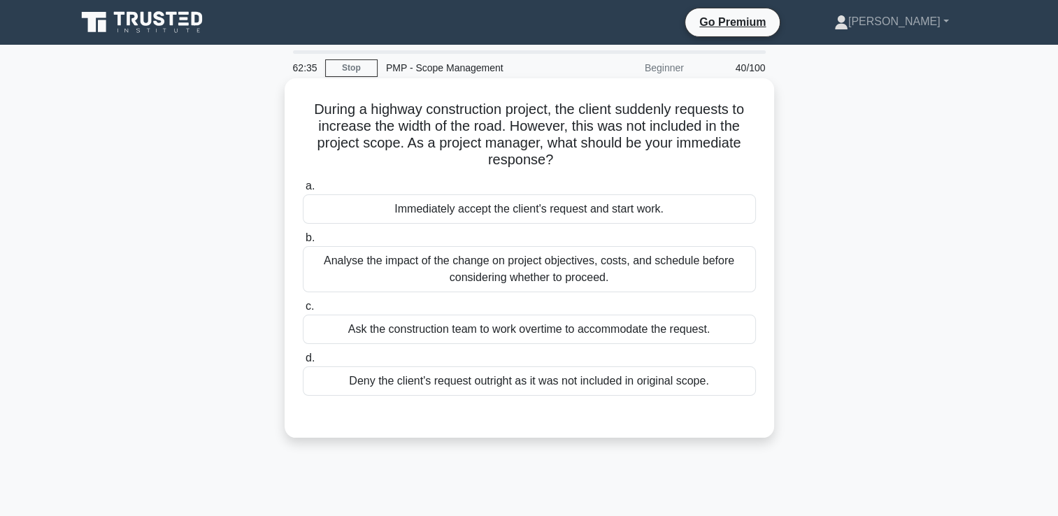
click at [613, 275] on div "Analyse the impact of the change on project objectives, costs, and schedule bef…" at bounding box center [529, 269] width 453 height 46
click at [303, 243] on input "b. Analyse the impact of the change on project objectives, costs, and schedule …" at bounding box center [303, 238] width 0 height 9
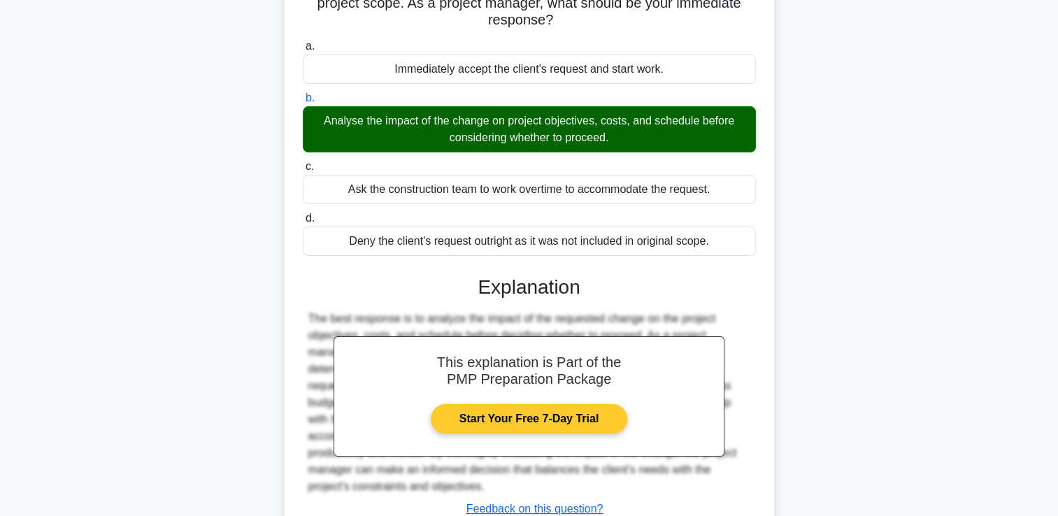
scroll to position [244, 0]
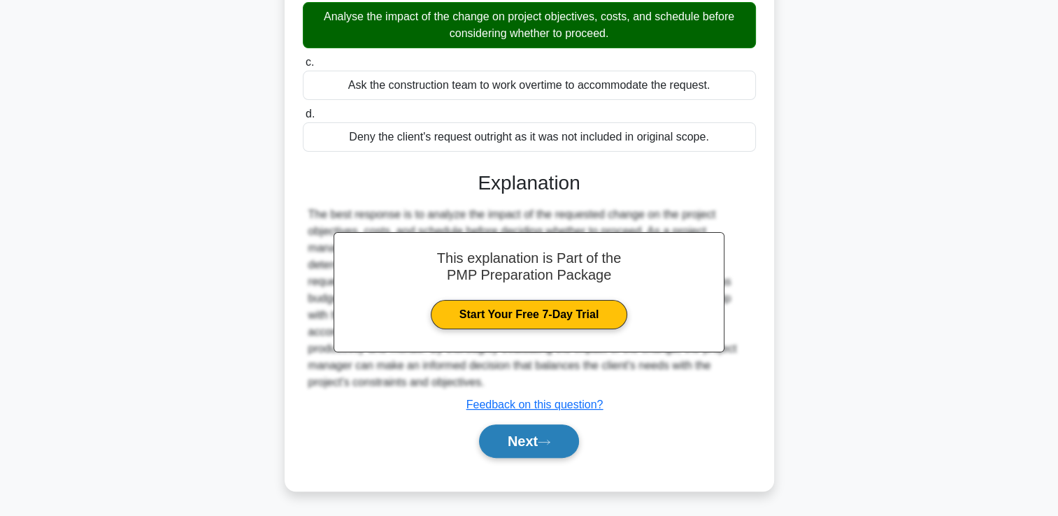
click at [536, 447] on button "Next" at bounding box center [529, 442] width 100 height 34
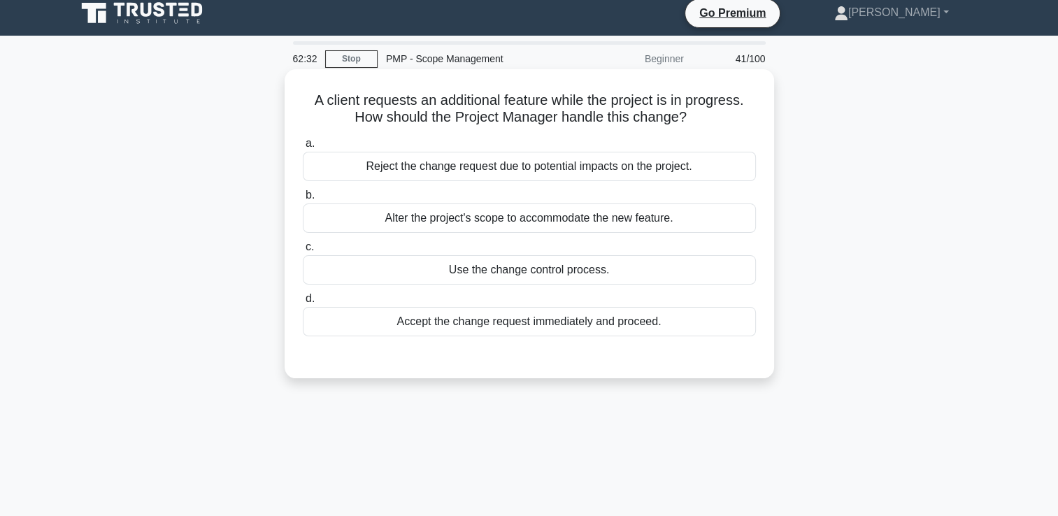
scroll to position [0, 0]
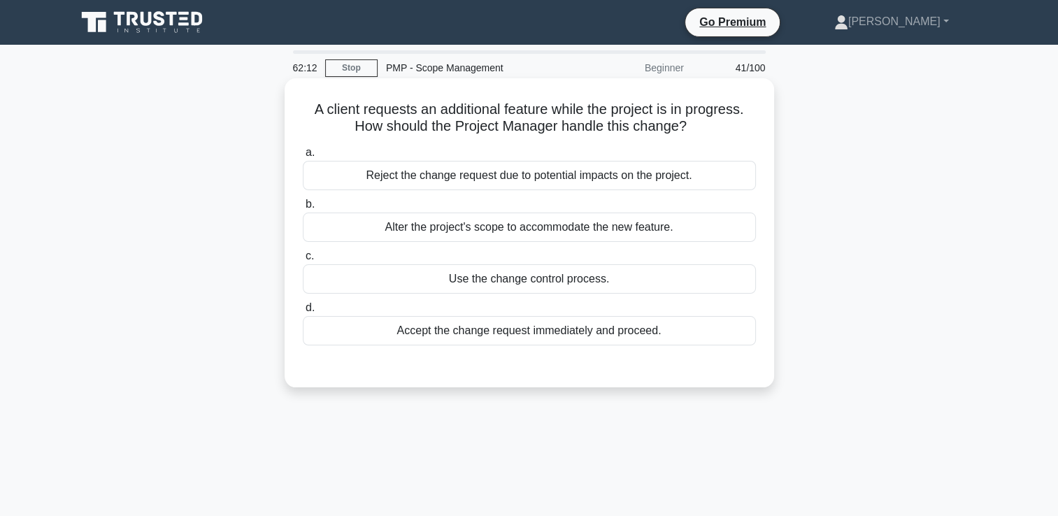
click at [684, 233] on div "Alter the project's scope to accommodate the new feature." at bounding box center [529, 227] width 453 height 29
click at [303, 209] on input "b. Alter the project's scope to accommodate the new feature." at bounding box center [303, 204] width 0 height 9
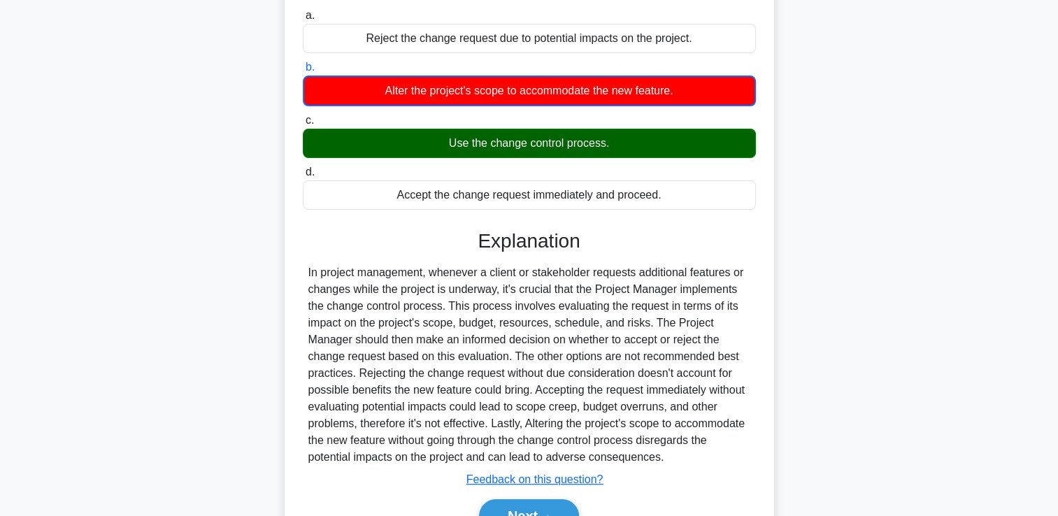
scroll to position [239, 0]
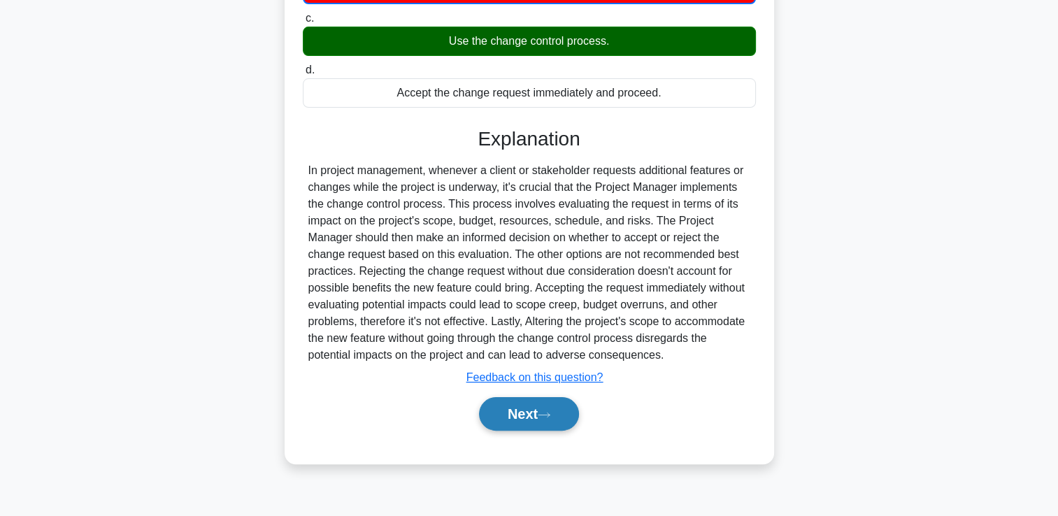
click at [529, 407] on button "Next" at bounding box center [529, 414] width 100 height 34
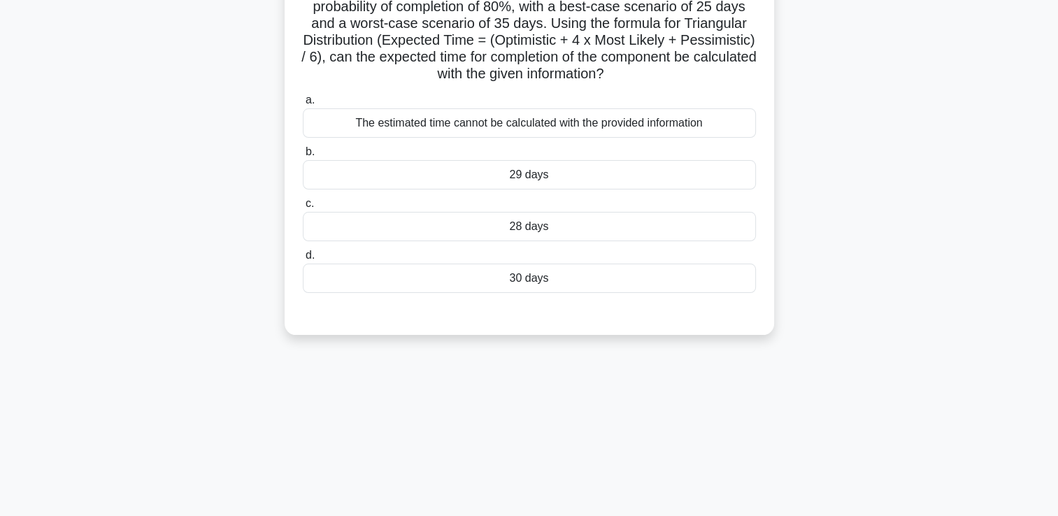
scroll to position [29, 0]
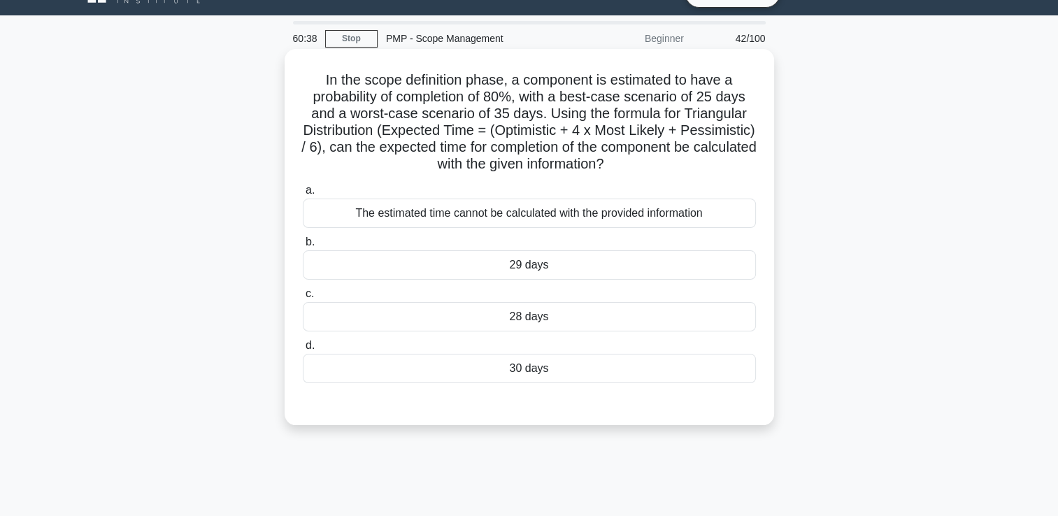
click at [567, 213] on div "The estimated time cannot be calculated with the provided information" at bounding box center [529, 213] width 453 height 29
click at [303, 195] on input "a. The estimated time cannot be calculated with the provided information" at bounding box center [303, 190] width 0 height 9
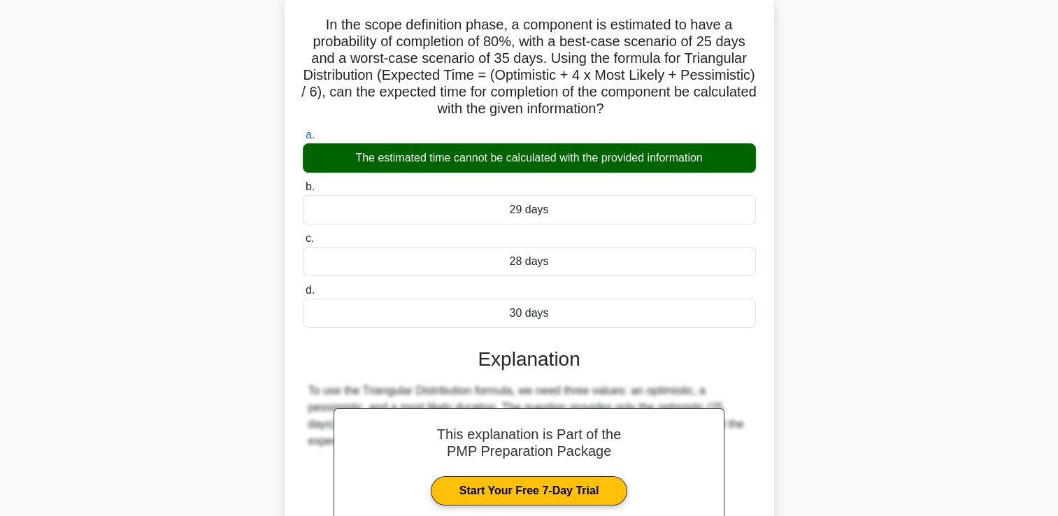
scroll to position [244, 0]
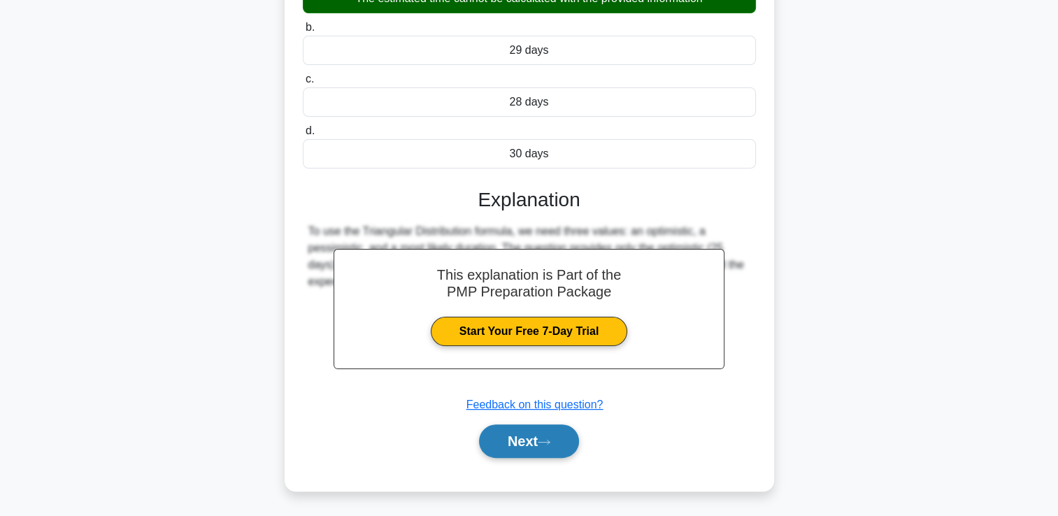
click at [512, 432] on button "Next" at bounding box center [529, 442] width 100 height 34
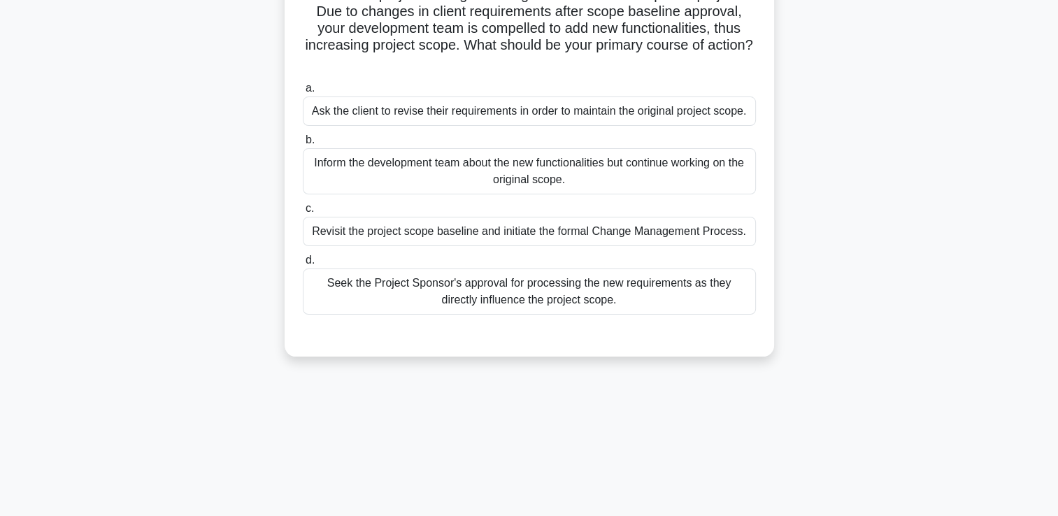
scroll to position [29, 0]
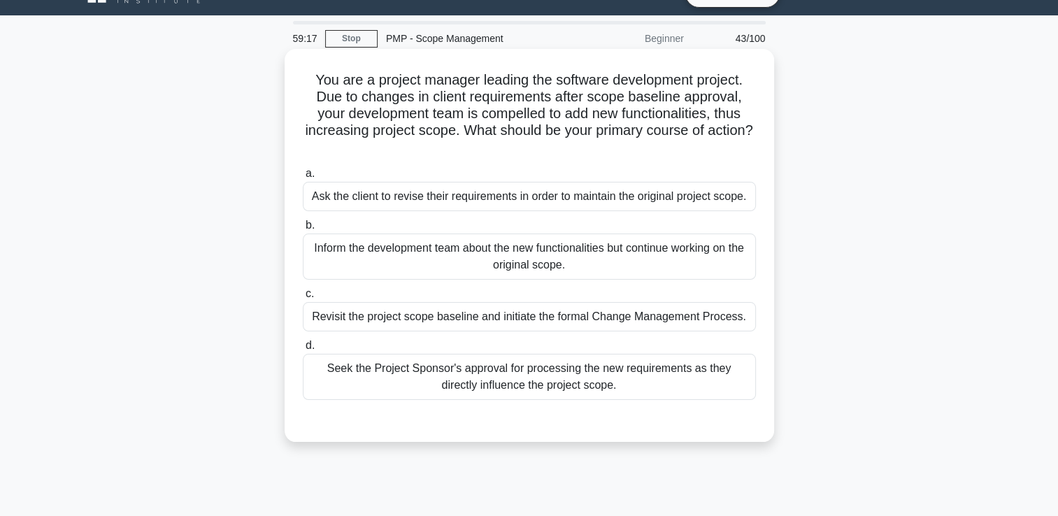
click at [593, 272] on div "Inform the development team about the new functionalities but continue working …" at bounding box center [529, 257] width 453 height 46
click at [303, 230] on input "b. Inform the development team about the new functionalities but continue worki…" at bounding box center [303, 225] width 0 height 9
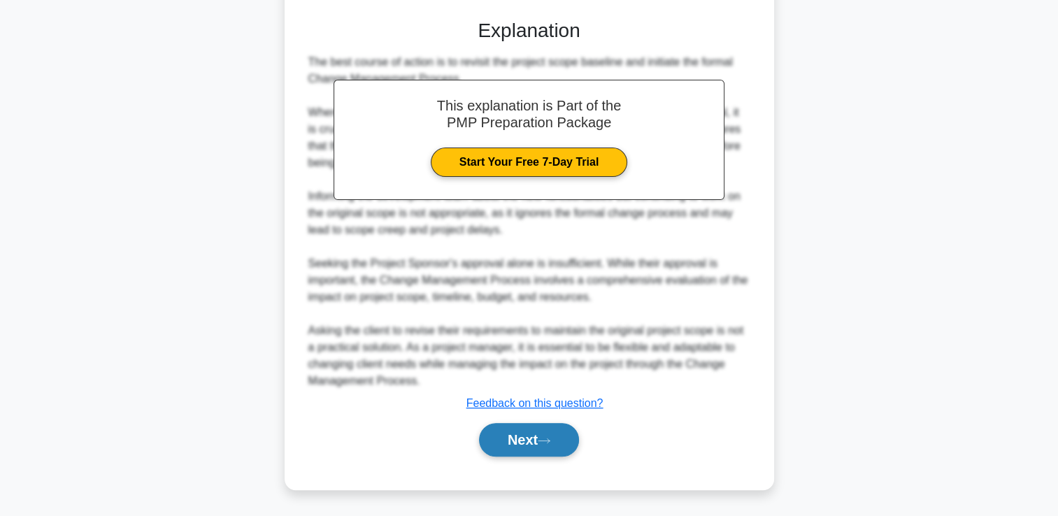
click at [549, 446] on button "Next" at bounding box center [529, 440] width 100 height 34
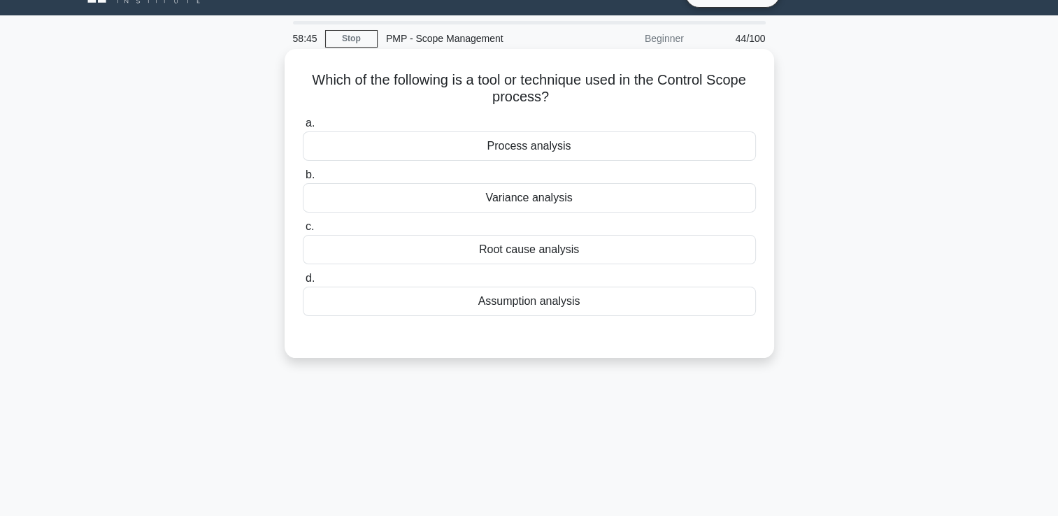
click at [584, 144] on div "Process analysis" at bounding box center [529, 145] width 453 height 29
click at [303, 128] on input "a. Process analysis" at bounding box center [303, 123] width 0 height 9
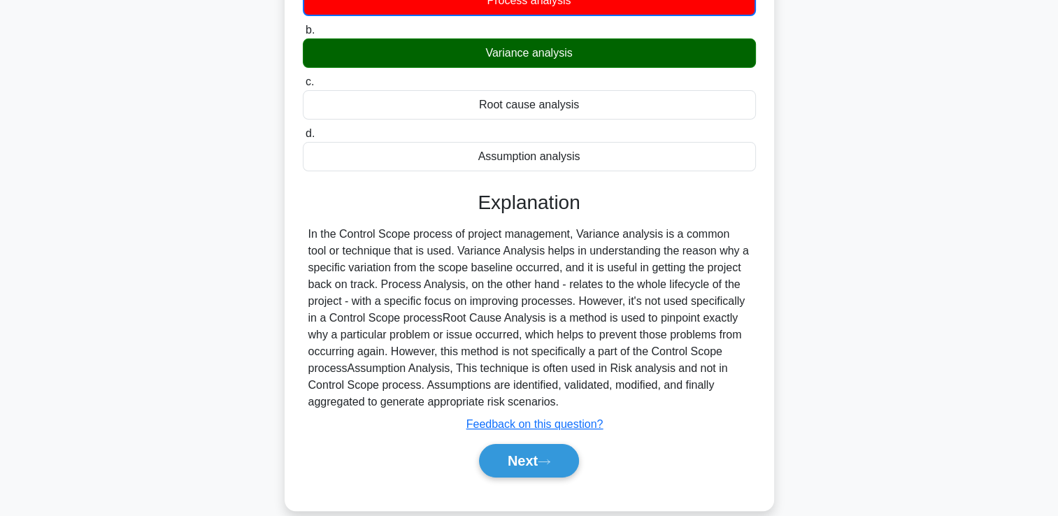
scroll to position [239, 0]
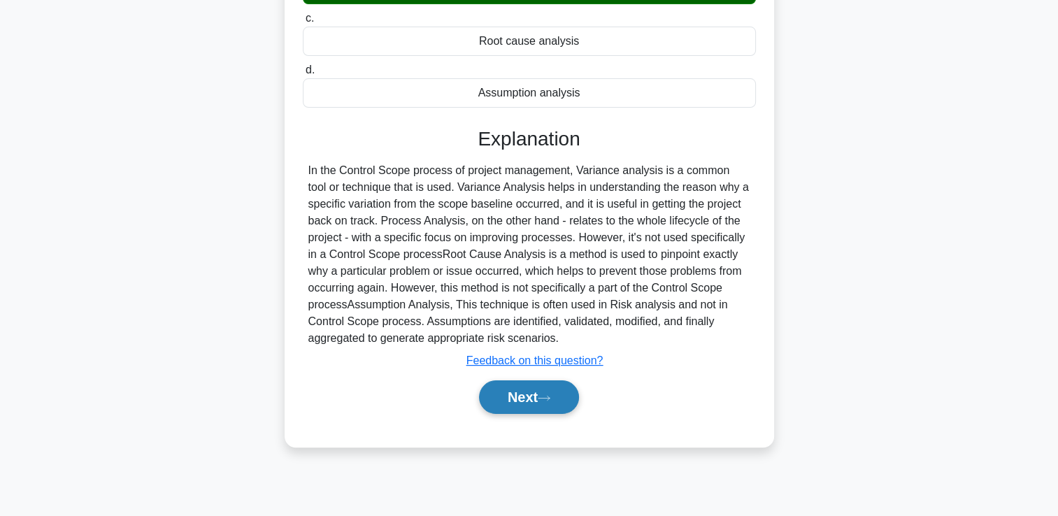
click at [548, 403] on button "Next" at bounding box center [529, 398] width 100 height 34
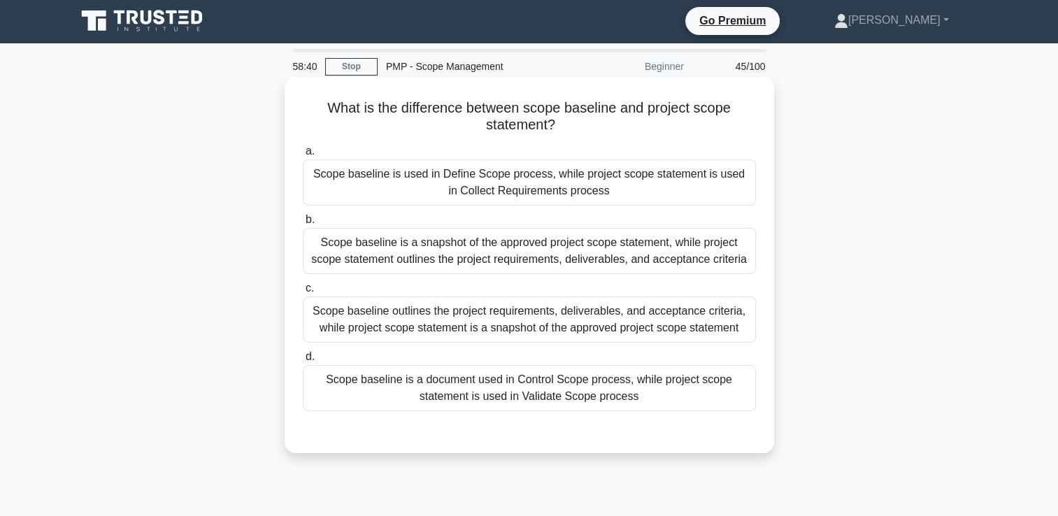
scroll to position [0, 0]
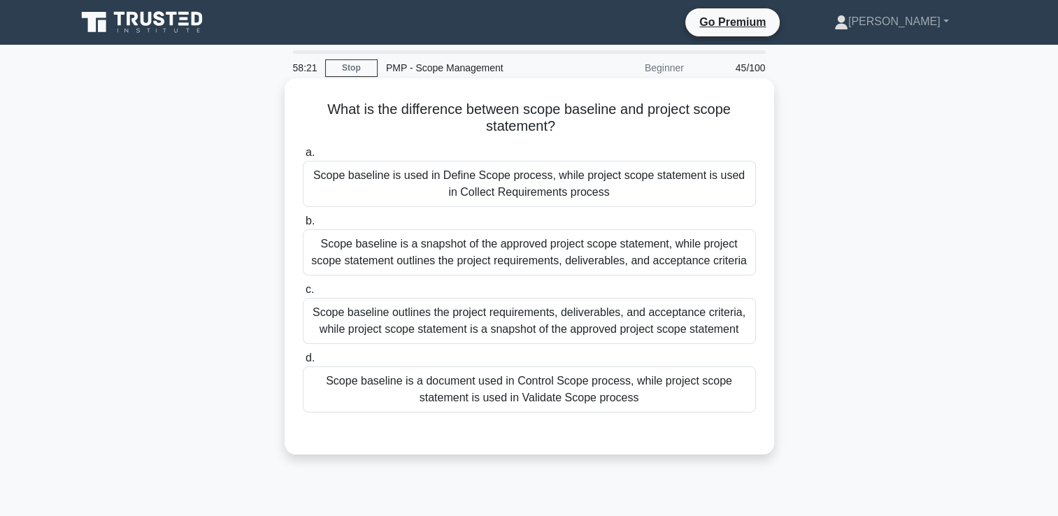
click at [562, 248] on div "Scope baseline is a snapshot of the approved project scope statement, while pro…" at bounding box center [529, 252] width 453 height 46
click at [303, 226] on input "b. Scope baseline is a snapshot of the approved project scope statement, while …" at bounding box center [303, 221] width 0 height 9
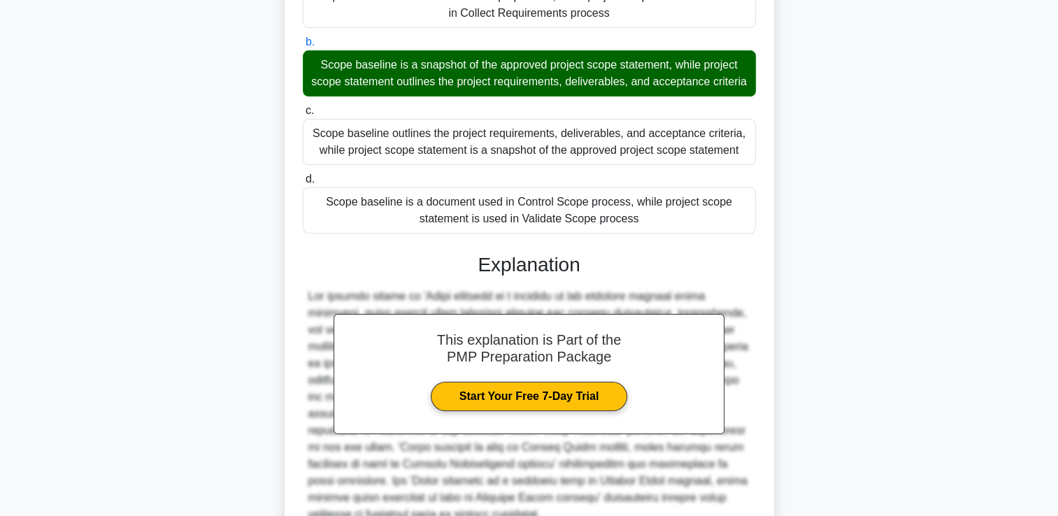
scroll to position [328, 0]
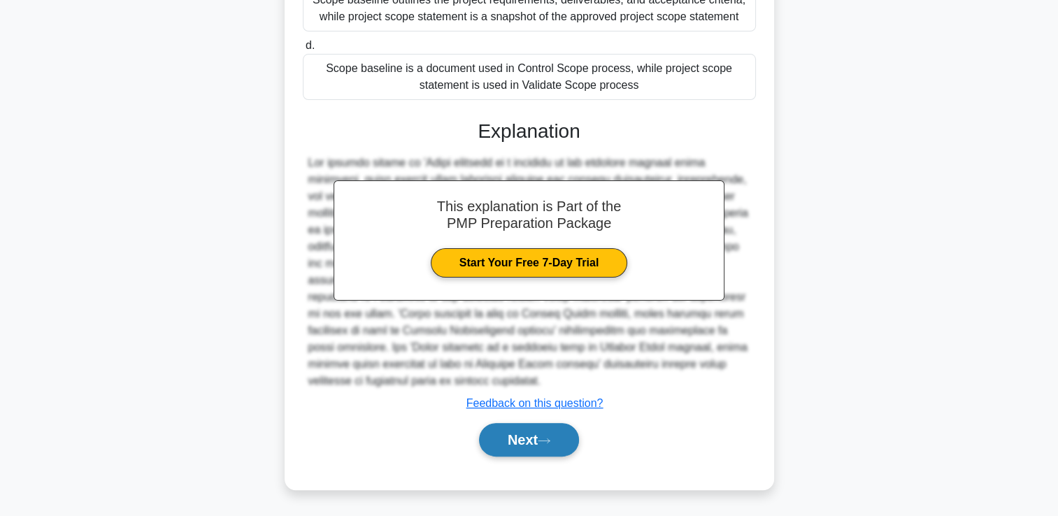
click at [555, 446] on button "Next" at bounding box center [529, 440] width 100 height 34
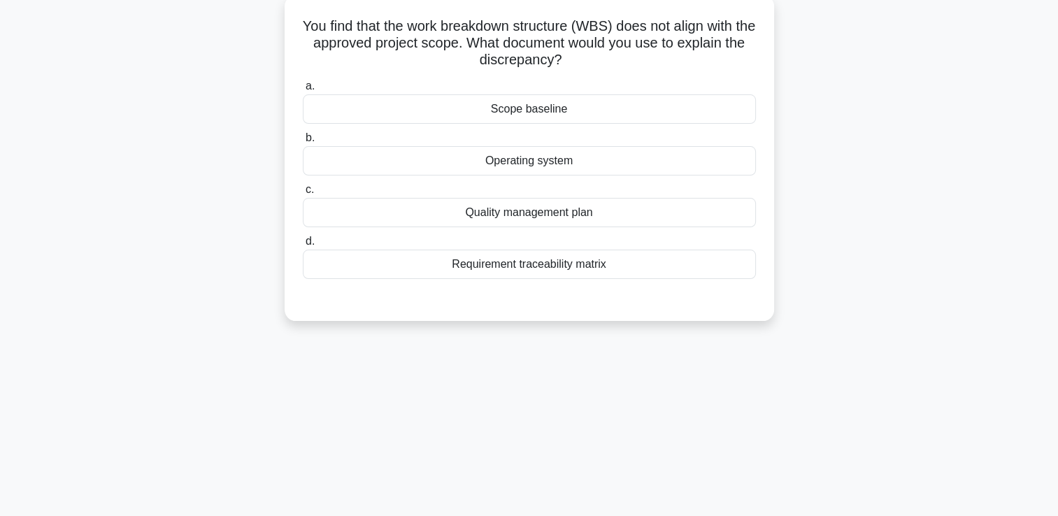
scroll to position [29, 0]
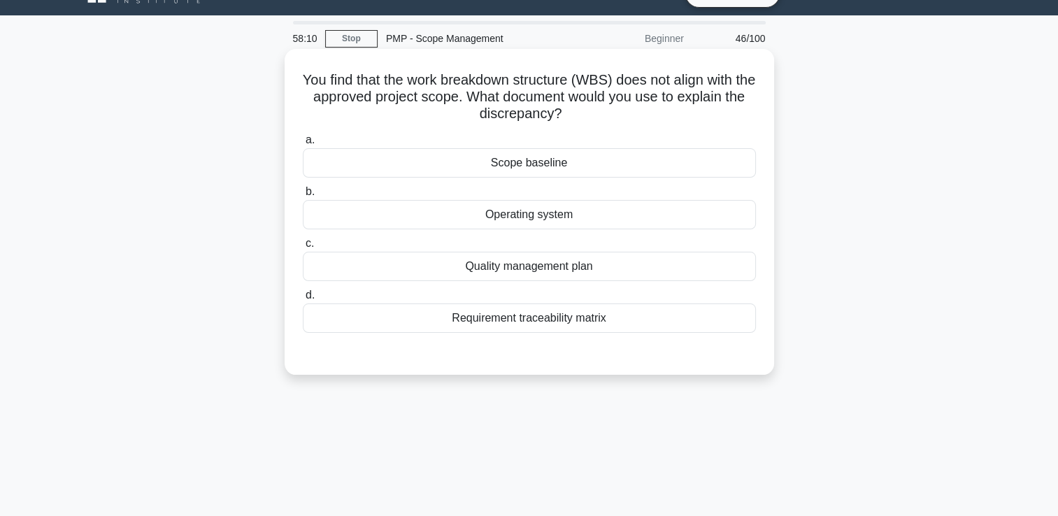
click at [604, 163] on div "Scope baseline" at bounding box center [529, 162] width 453 height 29
click at [303, 145] on input "a. Scope baseline" at bounding box center [303, 140] width 0 height 9
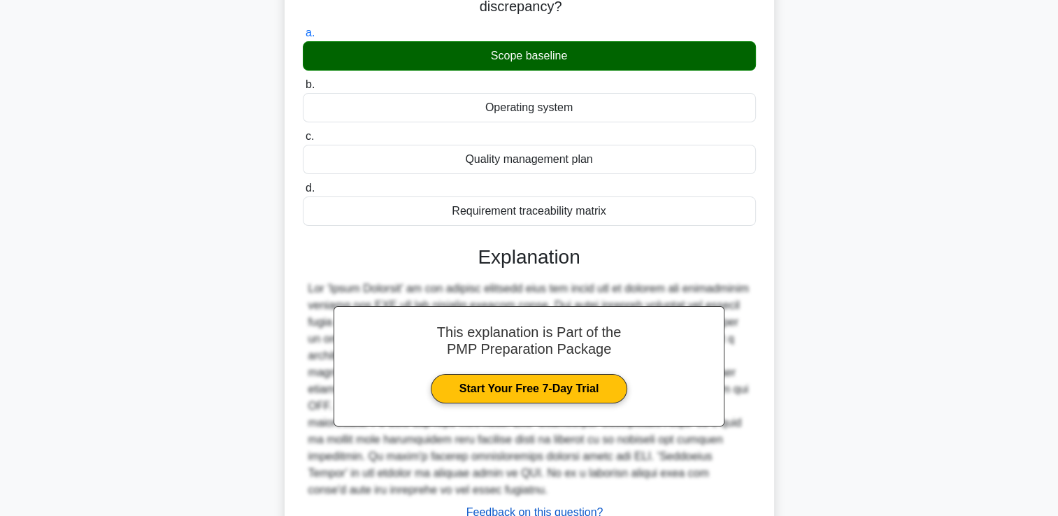
scroll to position [239, 0]
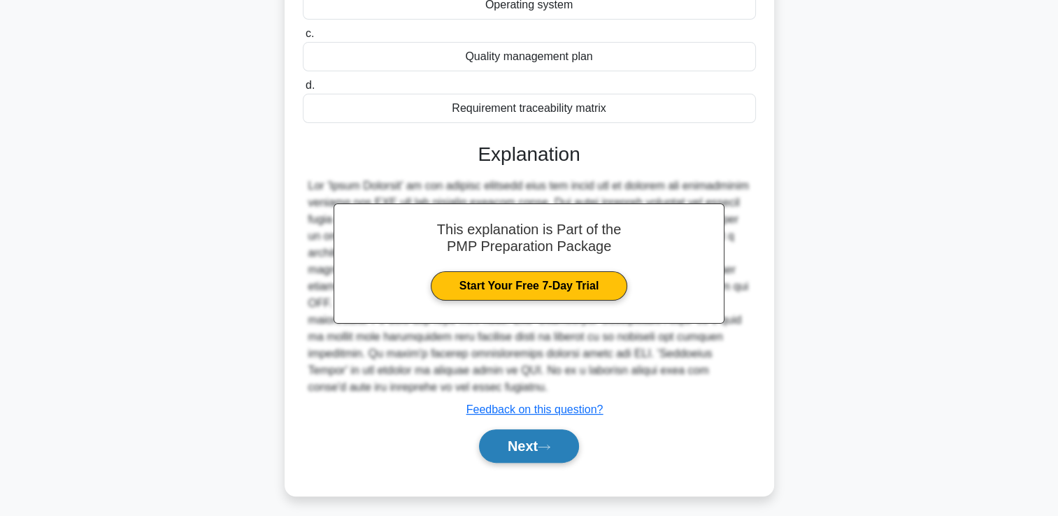
click at [546, 449] on icon at bounding box center [544, 447] width 13 height 8
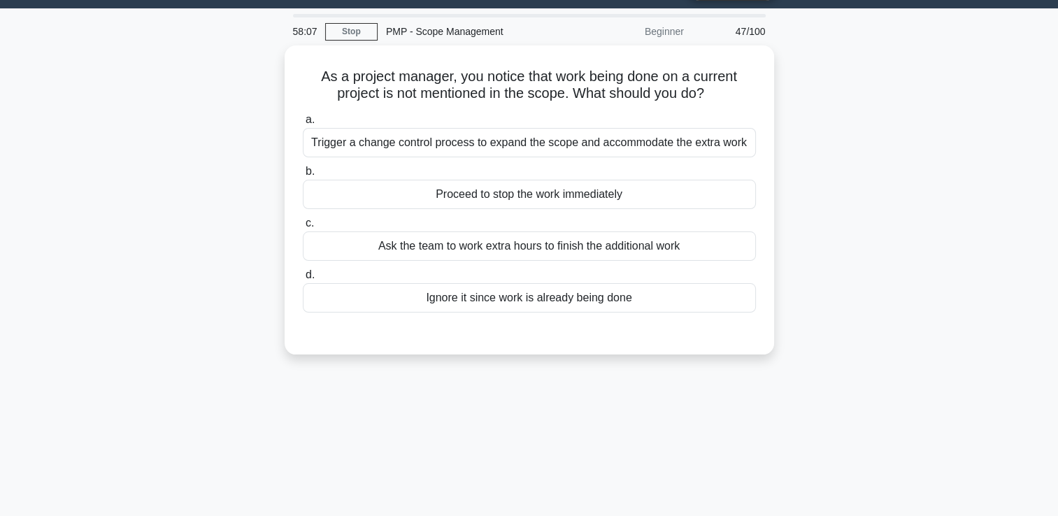
scroll to position [29, 0]
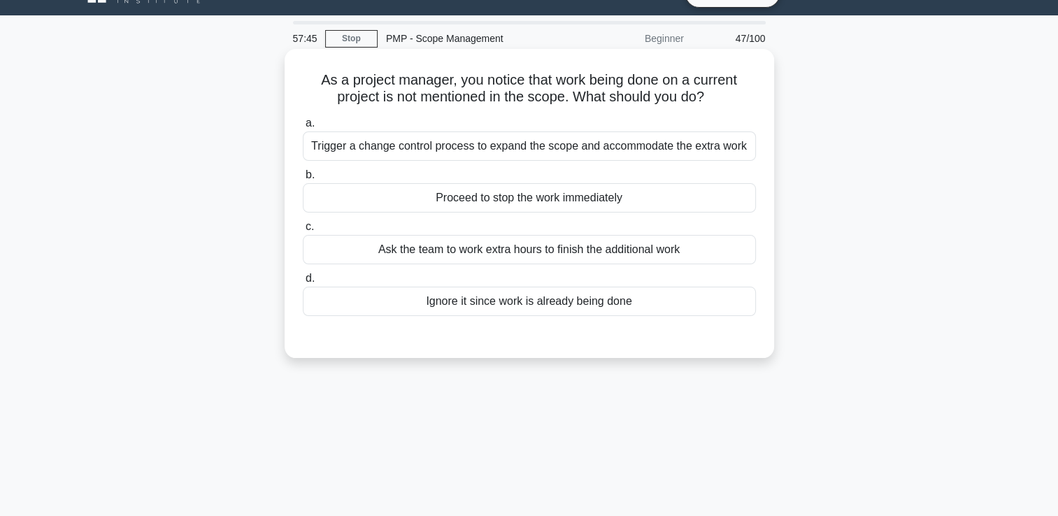
click at [586, 155] on div "Trigger a change control process to expand the scope and accommodate the extra …" at bounding box center [529, 145] width 453 height 29
click at [303, 128] on input "a. Trigger a change control process to expand the scope and accommodate the ext…" at bounding box center [303, 123] width 0 height 9
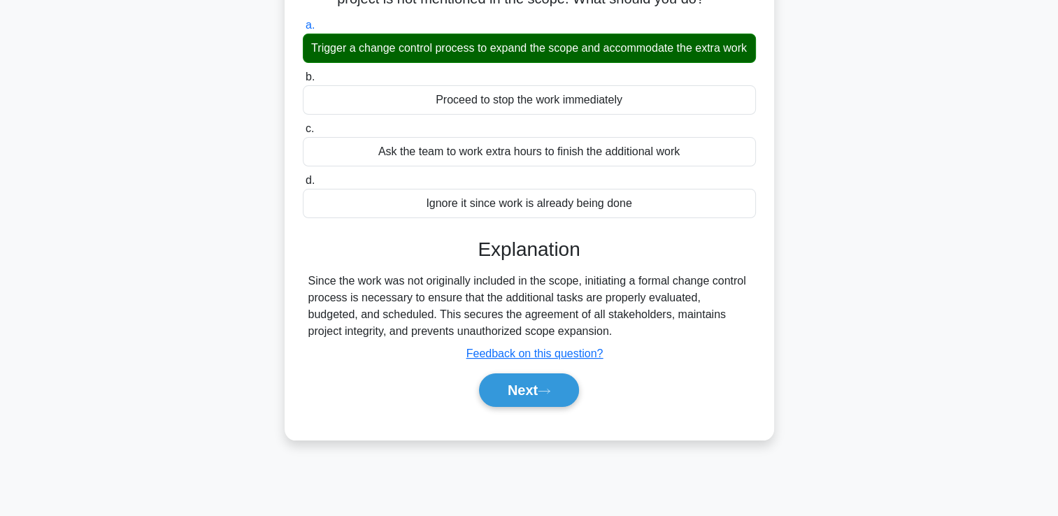
scroll to position [239, 0]
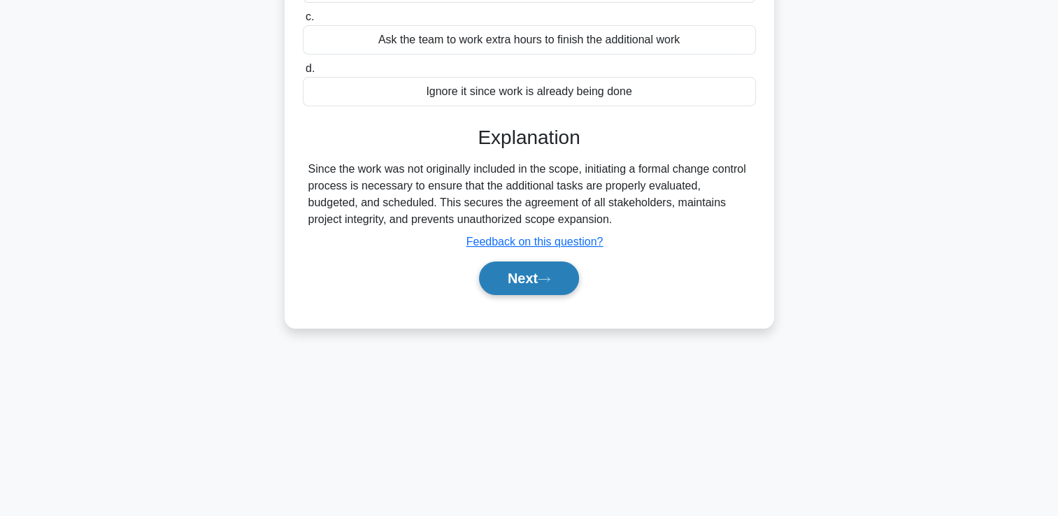
click at [560, 290] on button "Next" at bounding box center [529, 279] width 100 height 34
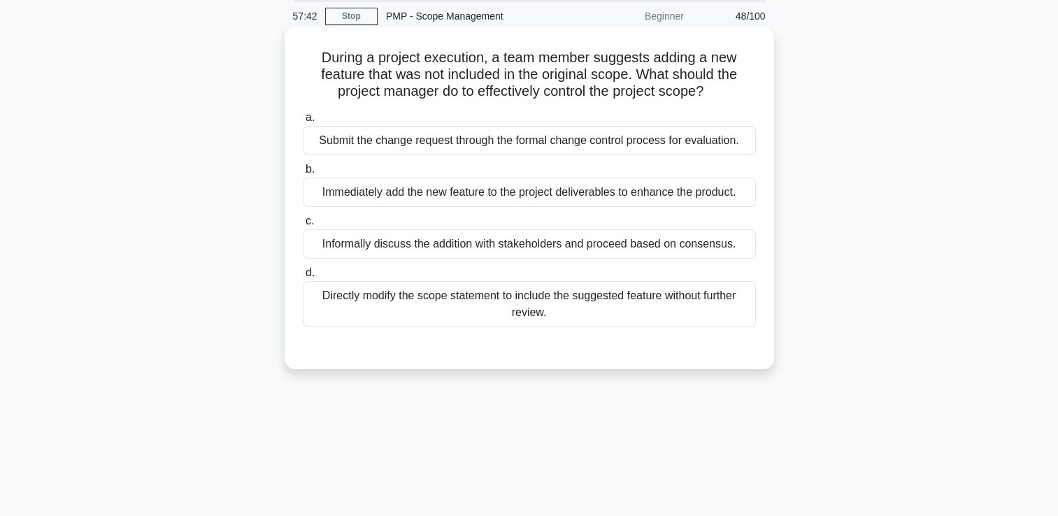
scroll to position [0, 0]
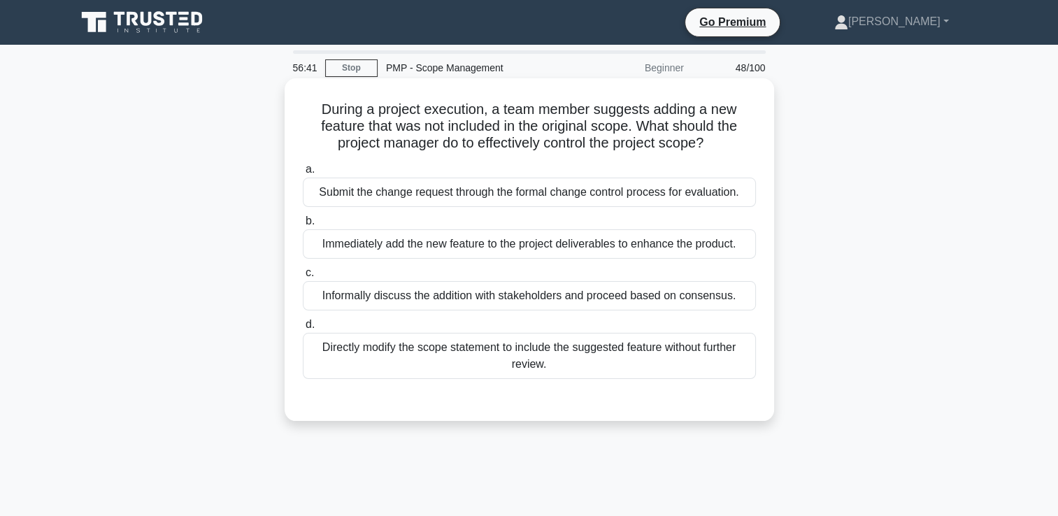
click at [658, 192] on div "Submit the change request through the formal change control process for evaluat…" at bounding box center [529, 192] width 453 height 29
click at [303, 174] on input "a. Submit the change request through the formal change control process for eval…" at bounding box center [303, 169] width 0 height 9
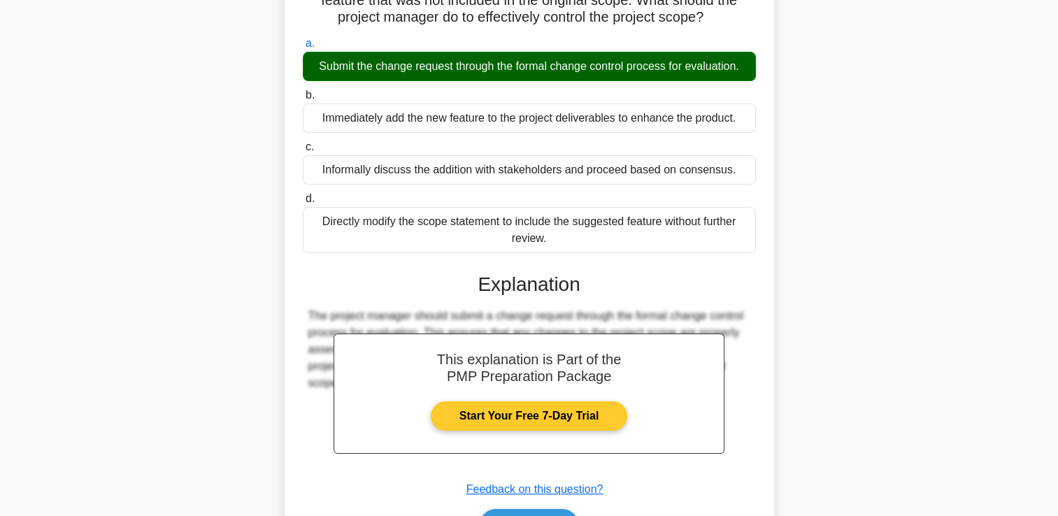
scroll to position [239, 0]
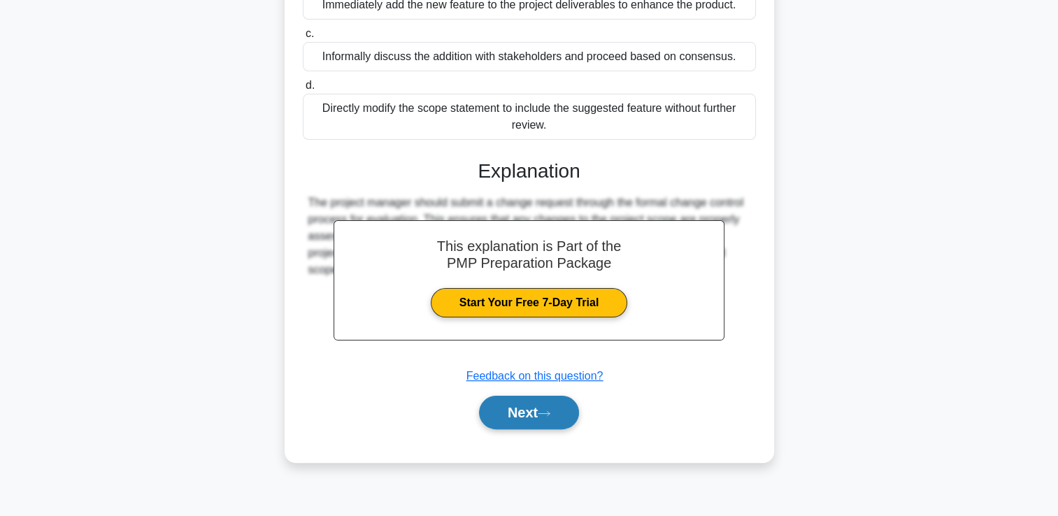
click at [515, 407] on button "Next" at bounding box center [529, 413] width 100 height 34
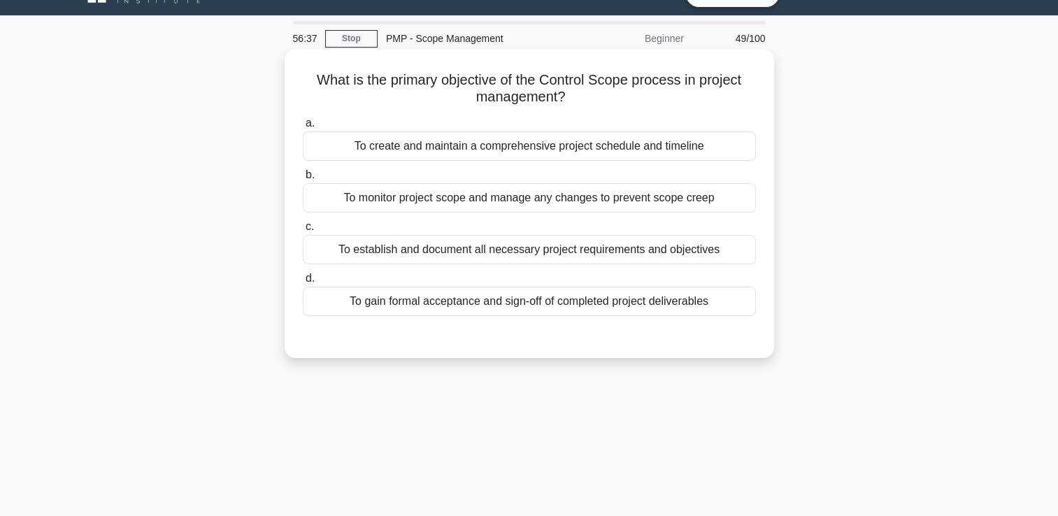
scroll to position [0, 0]
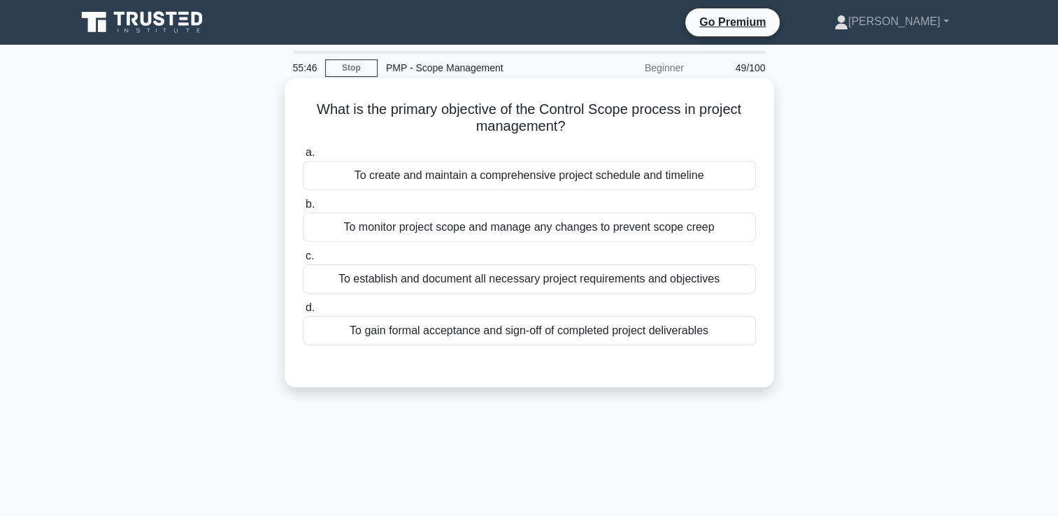
click at [609, 235] on div "To monitor project scope and manage any changes to prevent scope creep" at bounding box center [529, 227] width 453 height 29
click at [303, 209] on input "b. To monitor project scope and manage any changes to prevent scope creep" at bounding box center [303, 204] width 0 height 9
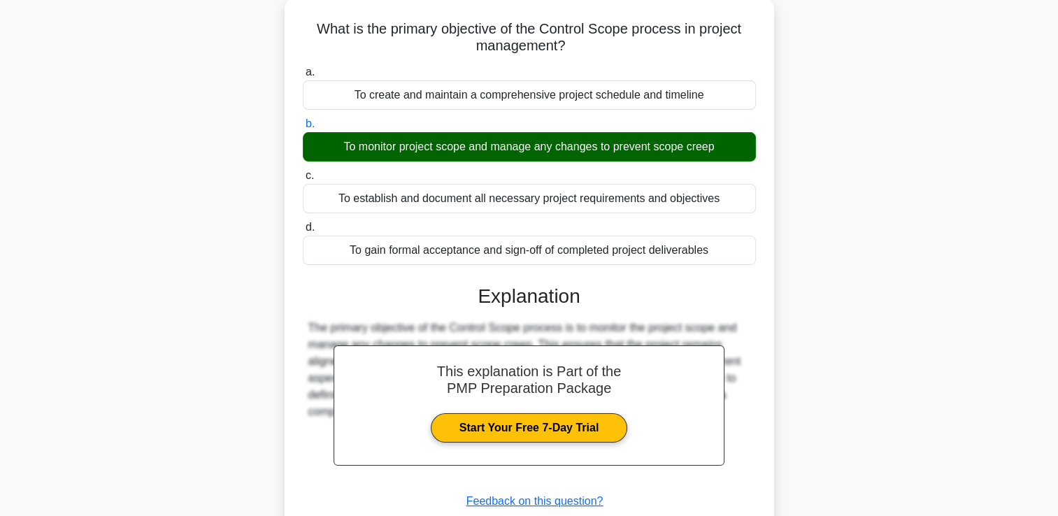
scroll to position [239, 0]
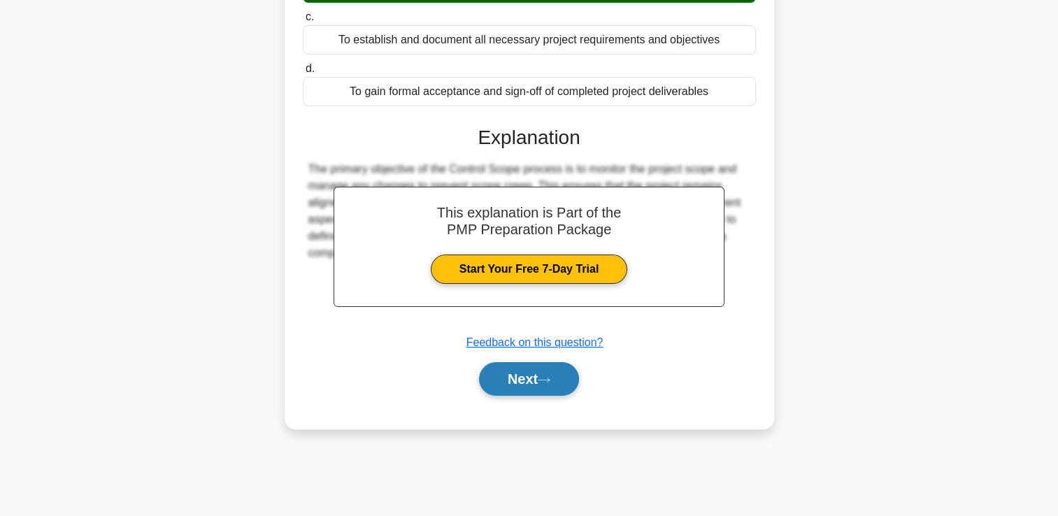
click at [518, 378] on button "Next" at bounding box center [529, 379] width 100 height 34
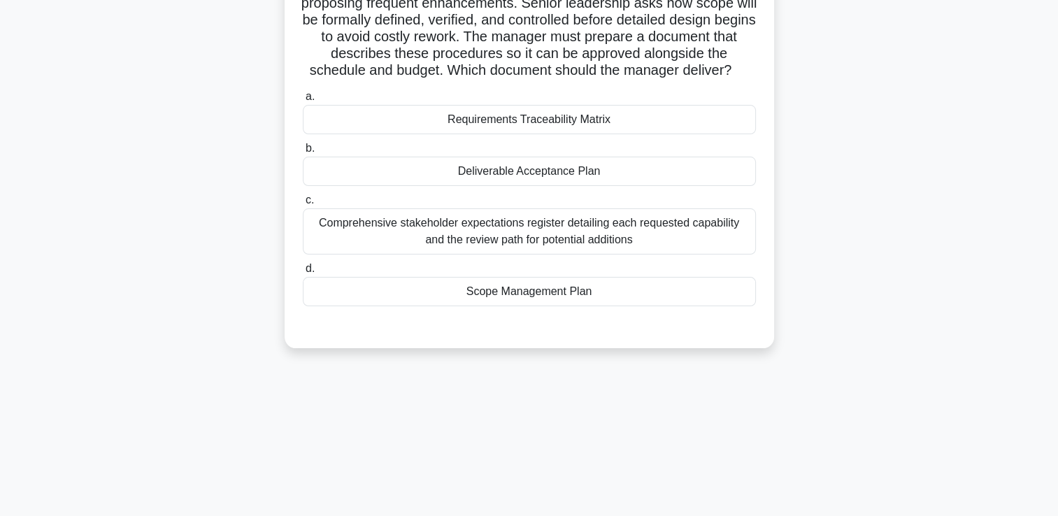
scroll to position [70, 0]
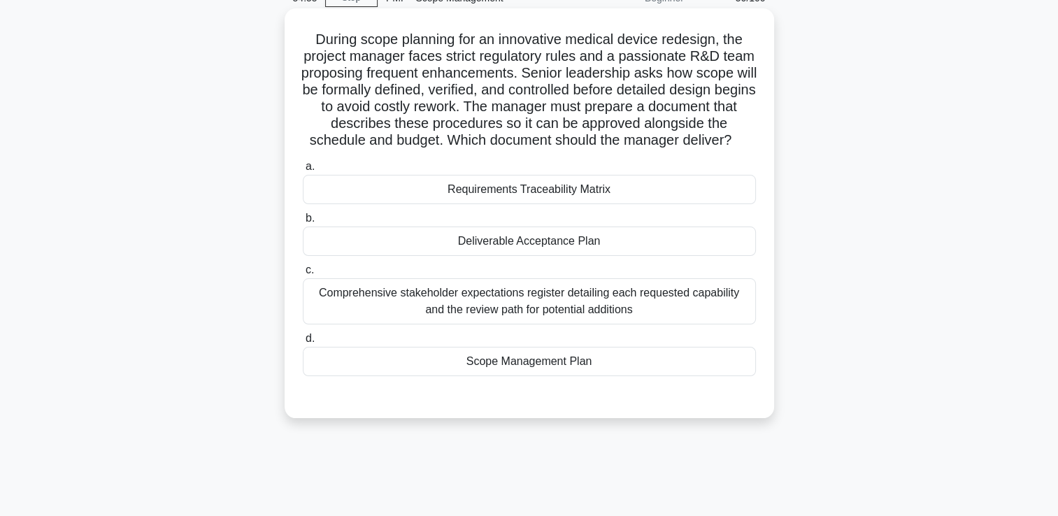
click at [489, 315] on div "Comprehensive stakeholder expectations register detailing each requested capabi…" at bounding box center [529, 301] width 453 height 46
click at [303, 275] on input "c. Comprehensive stakeholder expectations register detailing each requested cap…" at bounding box center [303, 270] width 0 height 9
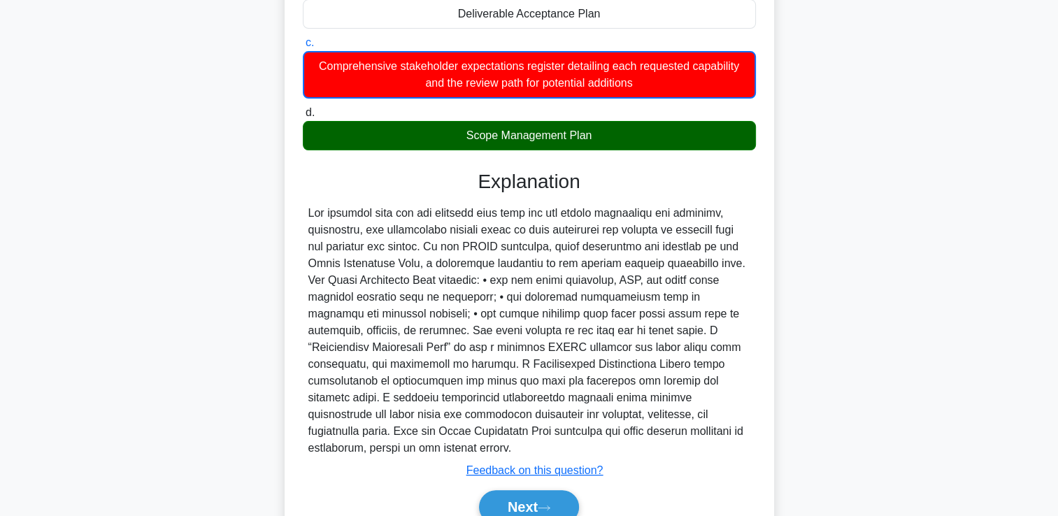
scroll to position [350, 0]
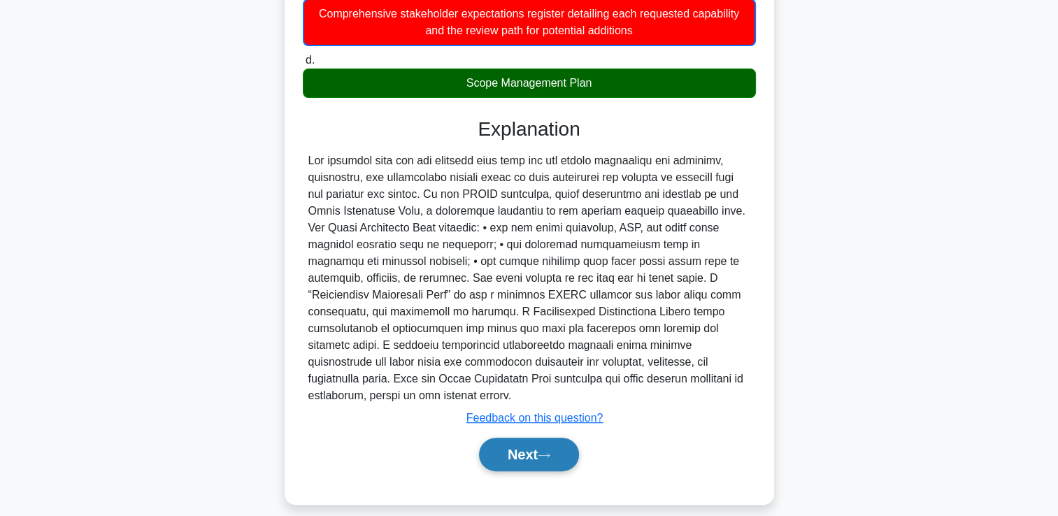
click at [498, 443] on button "Next" at bounding box center [529, 455] width 100 height 34
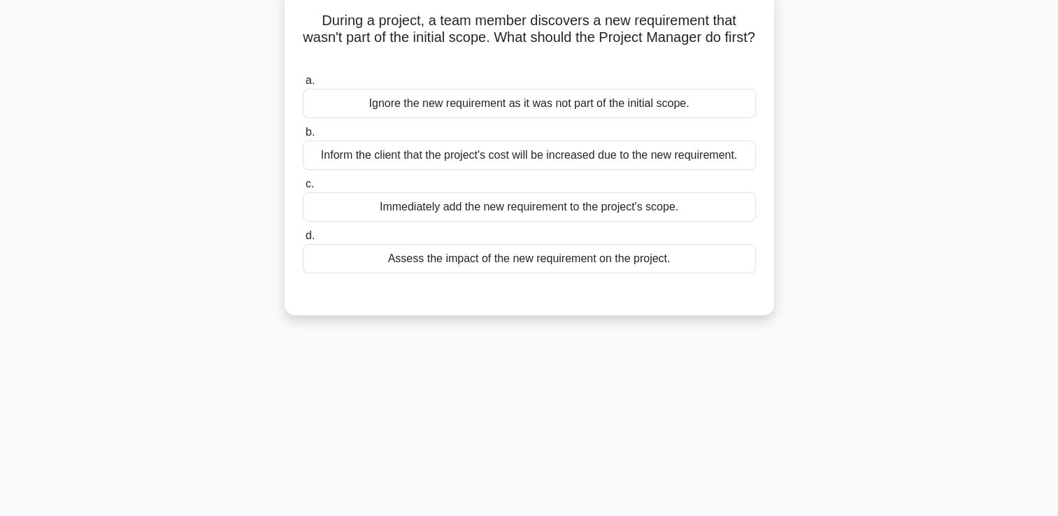
scroll to position [29, 0]
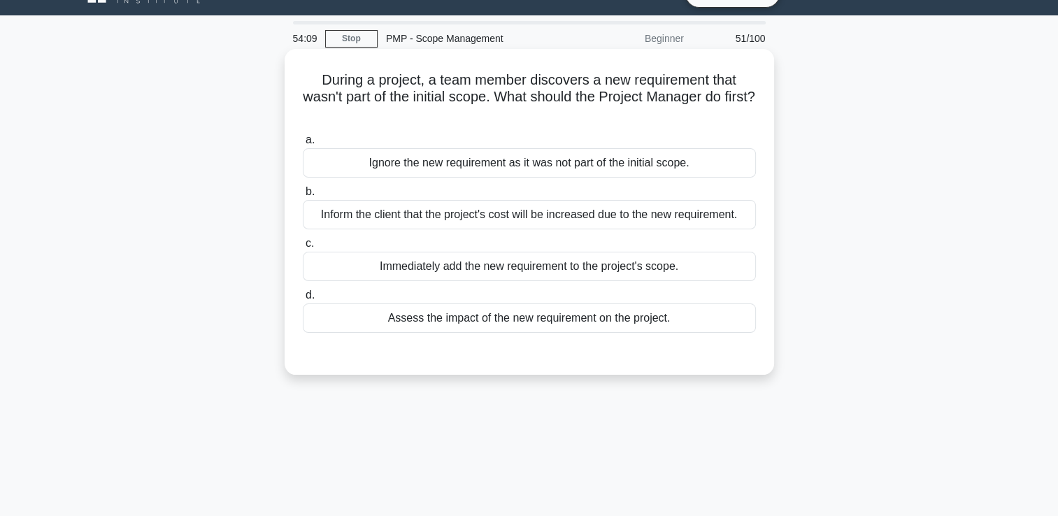
click at [514, 214] on div "Inform the client that the project's cost will be increased due to the new requ…" at bounding box center [529, 214] width 453 height 29
click at [303, 197] on input "b. Inform the client that the project's cost will be increased due to the new r…" at bounding box center [303, 191] width 0 height 9
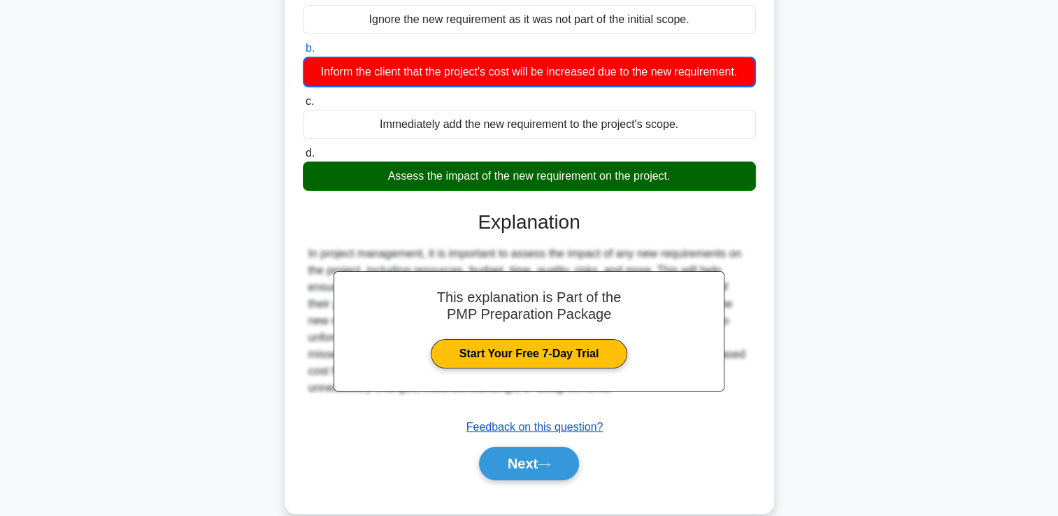
scroll to position [169, 0]
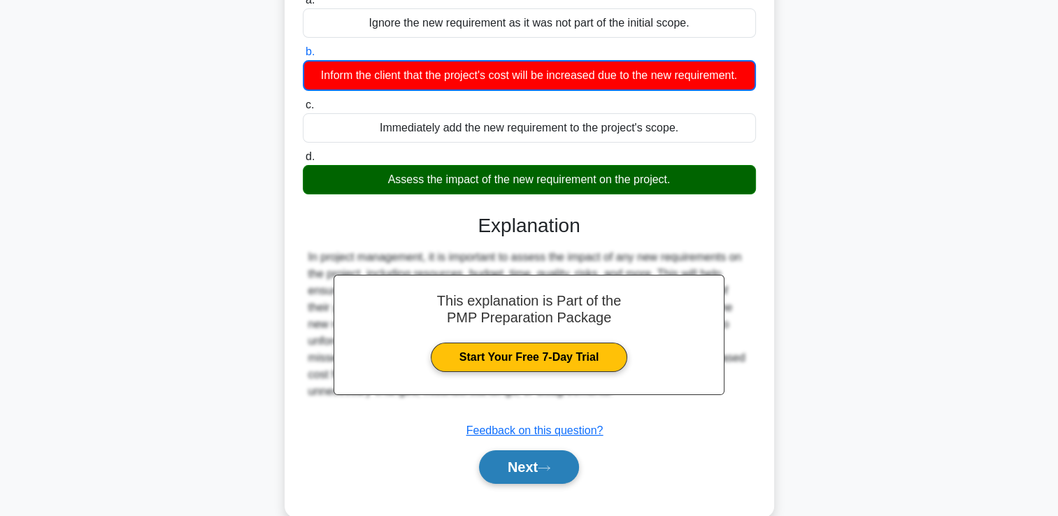
click at [523, 466] on button "Next" at bounding box center [529, 467] width 100 height 34
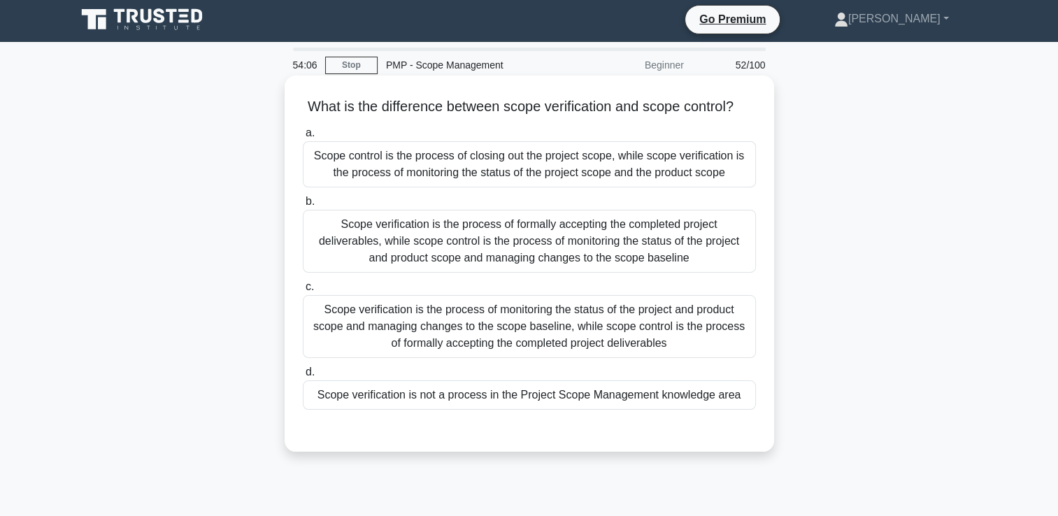
scroll to position [0, 0]
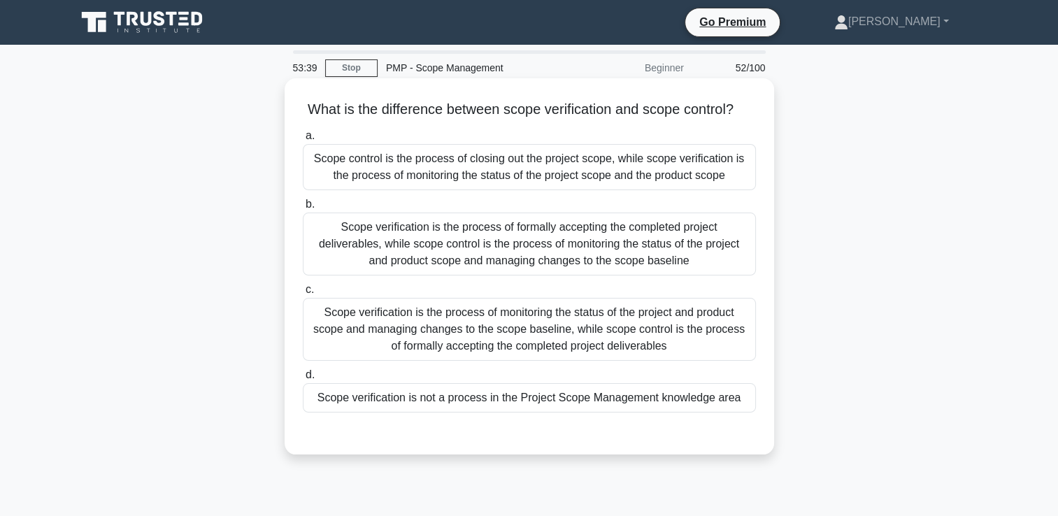
click at [560, 353] on div "Scope verification is the process of monitoring the status of the project and p…" at bounding box center [529, 329] width 453 height 63
click at [303, 294] on input "c. Scope verification is the process of monitoring the status of the project an…" at bounding box center [303, 289] width 0 height 9
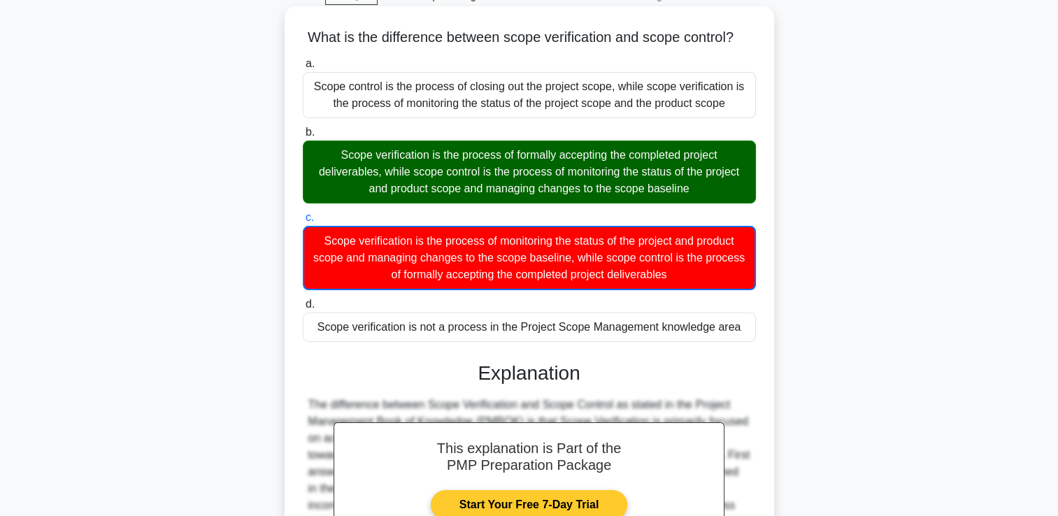
scroll to position [262, 0]
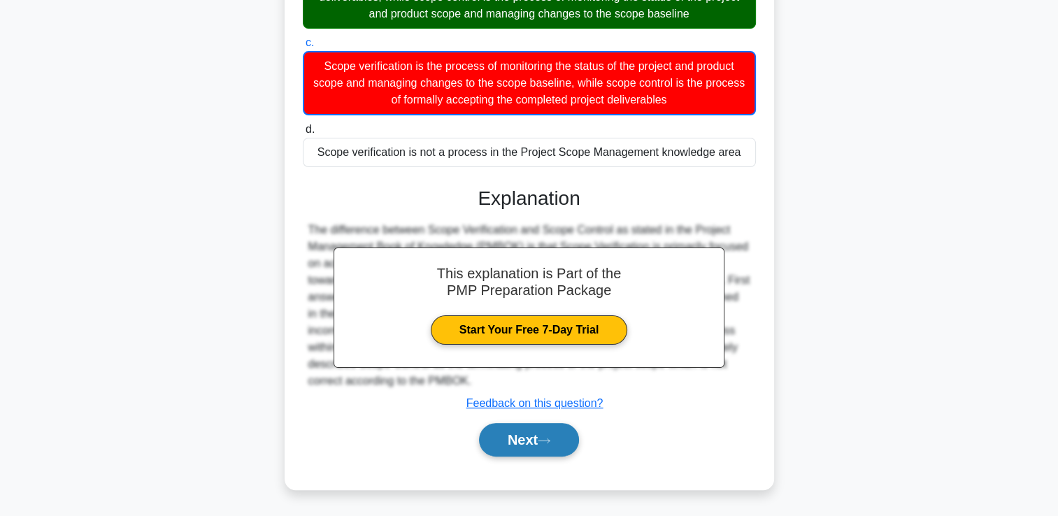
click at [557, 442] on button "Next" at bounding box center [529, 440] width 100 height 34
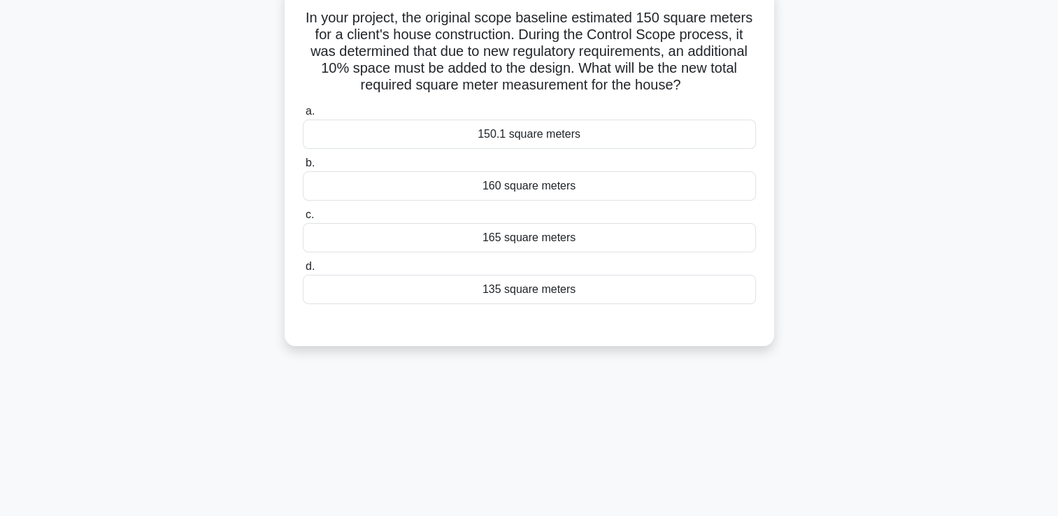
scroll to position [29, 0]
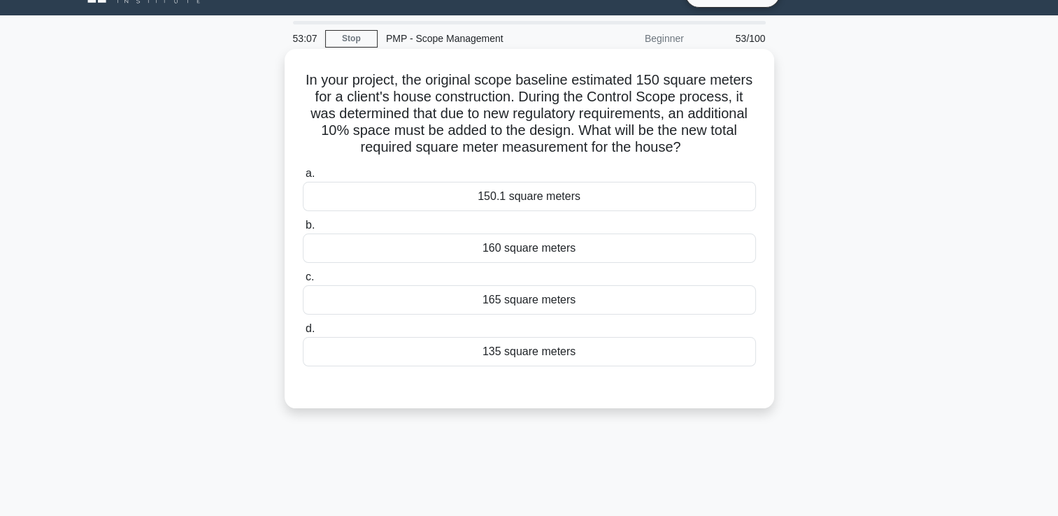
click at [550, 206] on div "150.1 square meters" at bounding box center [529, 196] width 453 height 29
click at [550, 203] on div "150.1 square meters" at bounding box center [529, 196] width 453 height 29
click at [303, 178] on input "a. 150.1 square meters" at bounding box center [303, 173] width 0 height 9
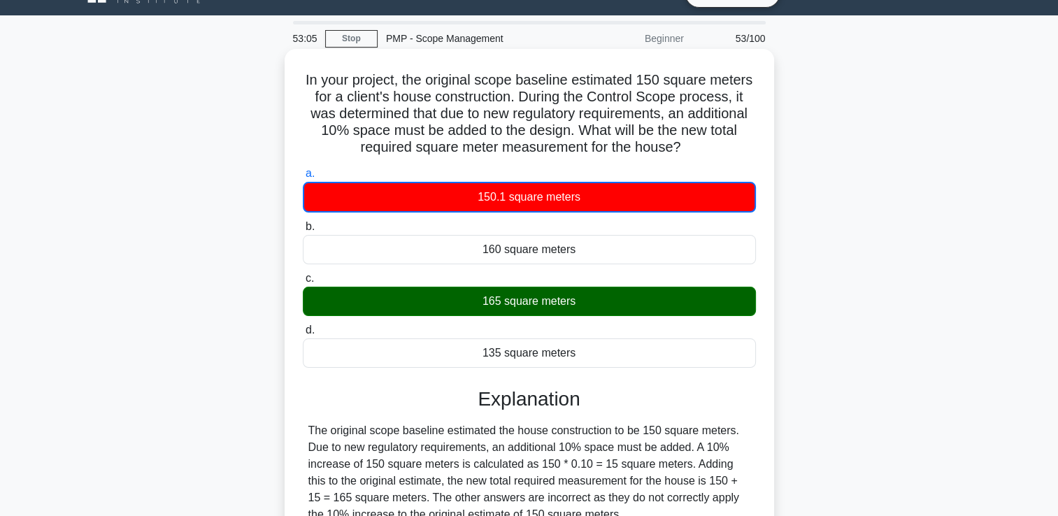
scroll to position [239, 0]
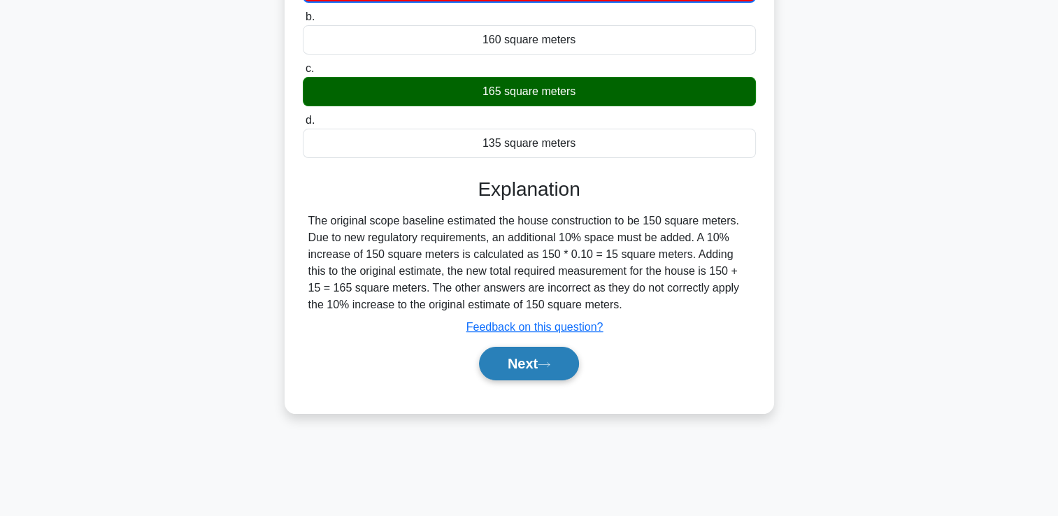
click at [527, 367] on button "Next" at bounding box center [529, 364] width 100 height 34
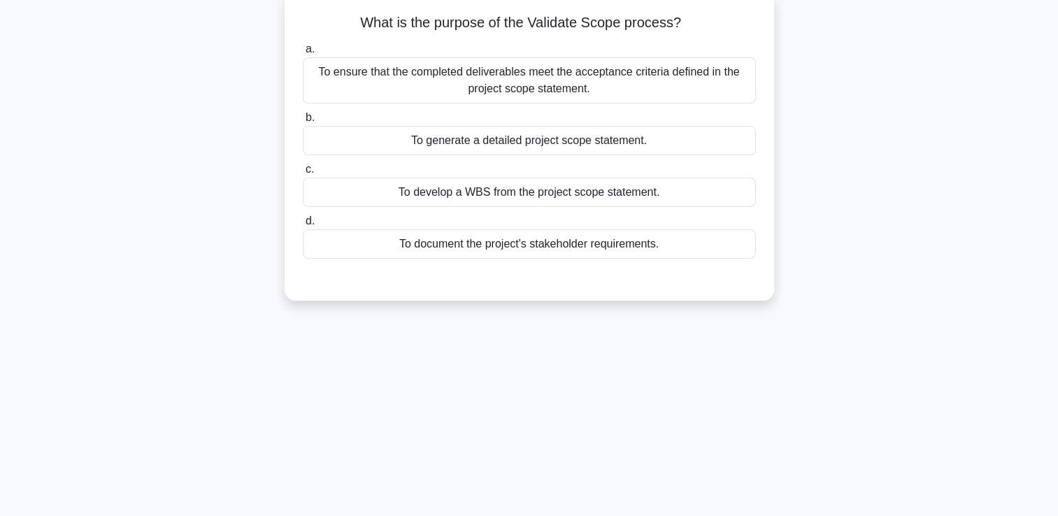
scroll to position [0, 0]
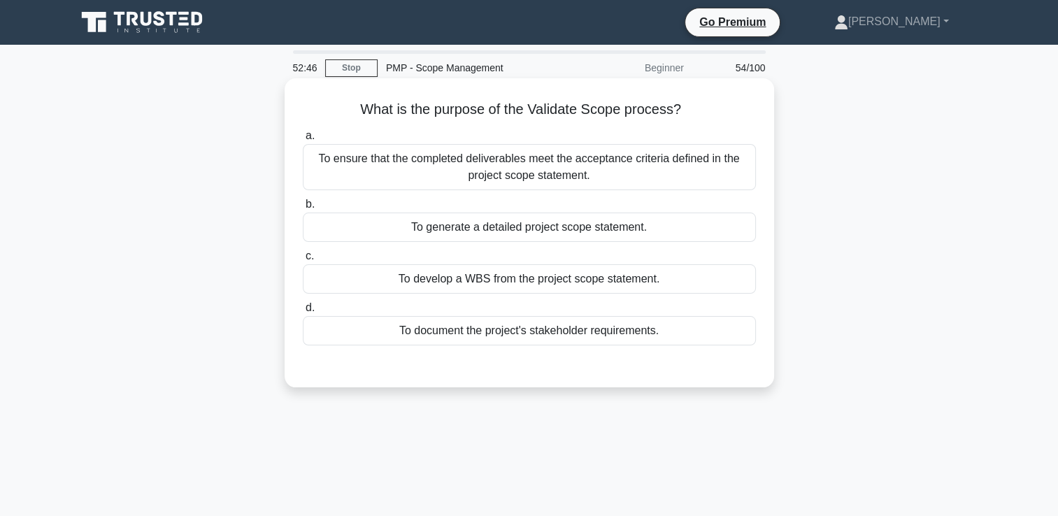
click at [660, 176] on div "To ensure that the completed deliverables meet the acceptance criteria defined …" at bounding box center [529, 167] width 453 height 46
click at [303, 141] on input "a. To ensure that the completed deliverables meet the acceptance criteria defin…" at bounding box center [303, 135] width 0 height 9
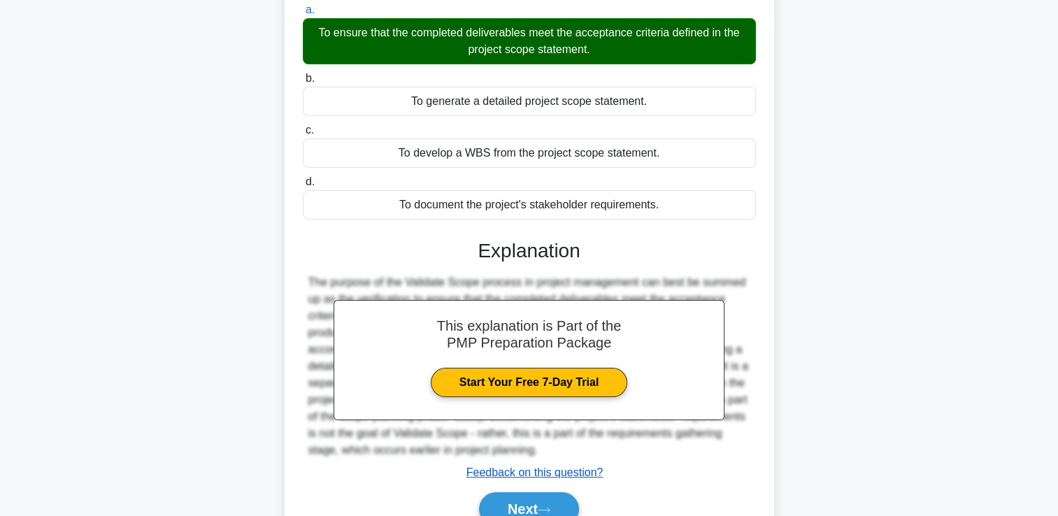
scroll to position [239, 0]
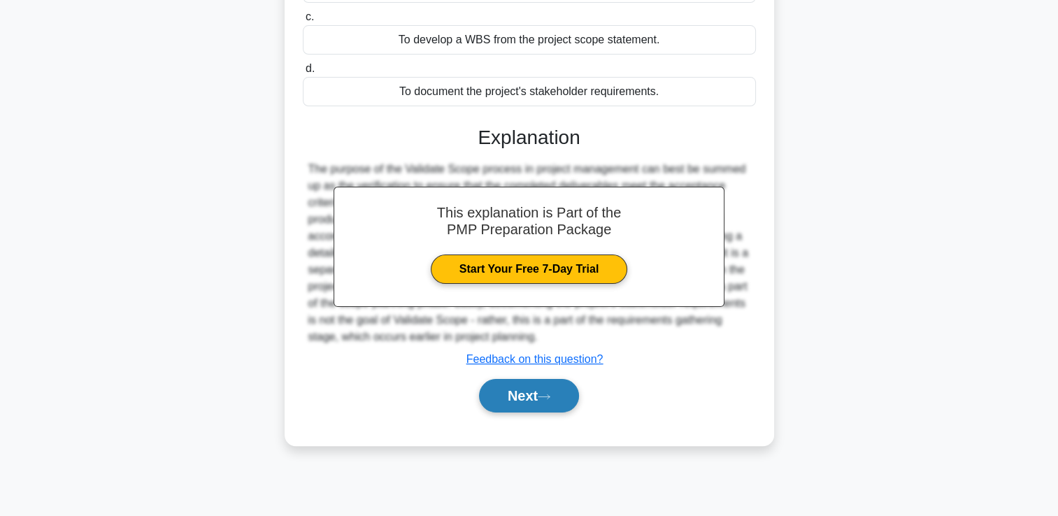
click at [511, 390] on button "Next" at bounding box center [529, 396] width 100 height 34
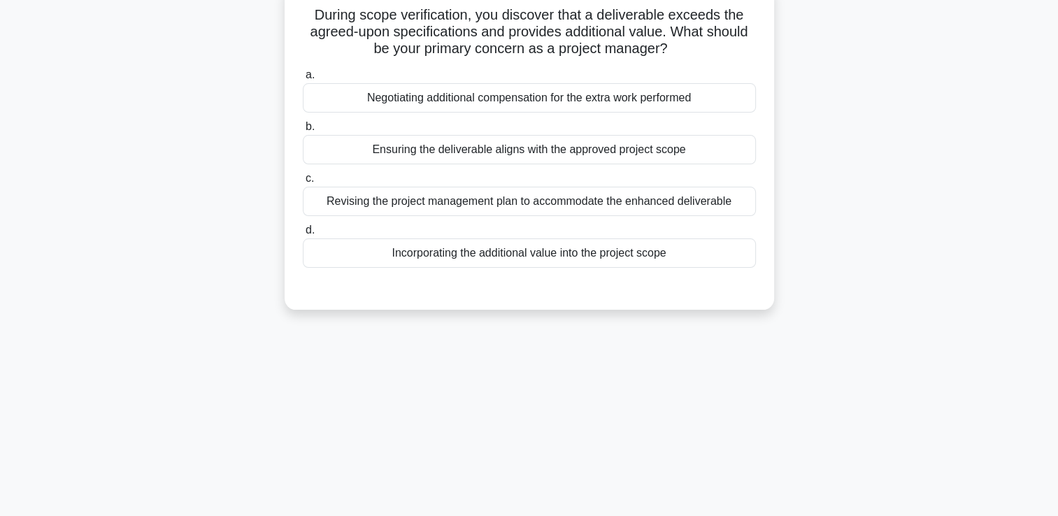
scroll to position [29, 0]
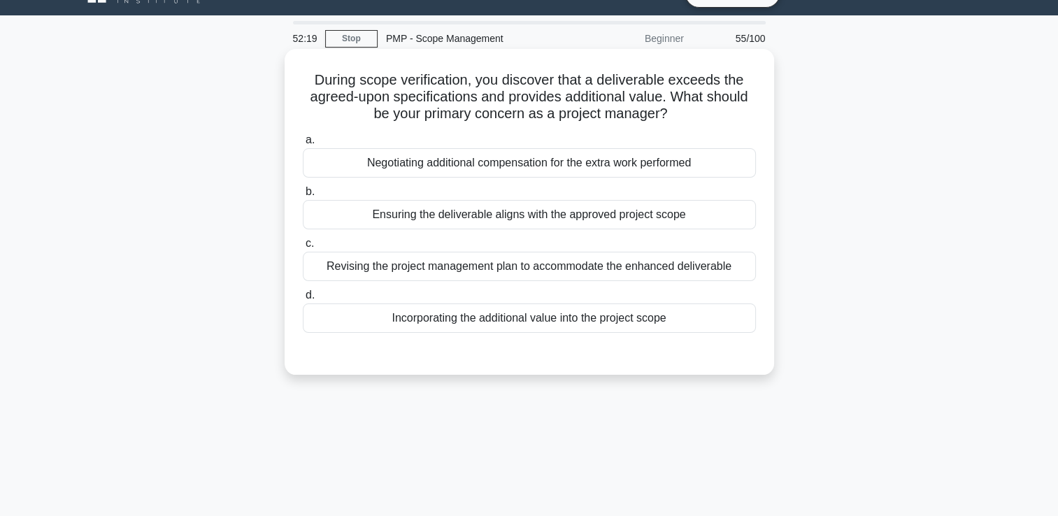
click at [676, 264] on div "Revising the project management plan to accommodate the enhanced deliverable" at bounding box center [529, 266] width 453 height 29
click at [303, 248] on input "c. Revising the project management plan to accommodate the enhanced deliverable" at bounding box center [303, 243] width 0 height 9
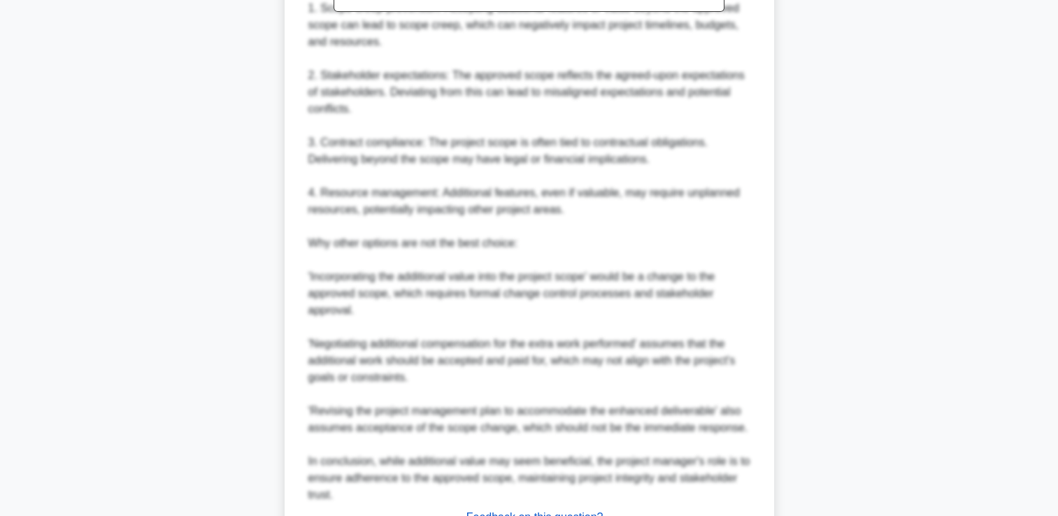
scroll to position [665, 0]
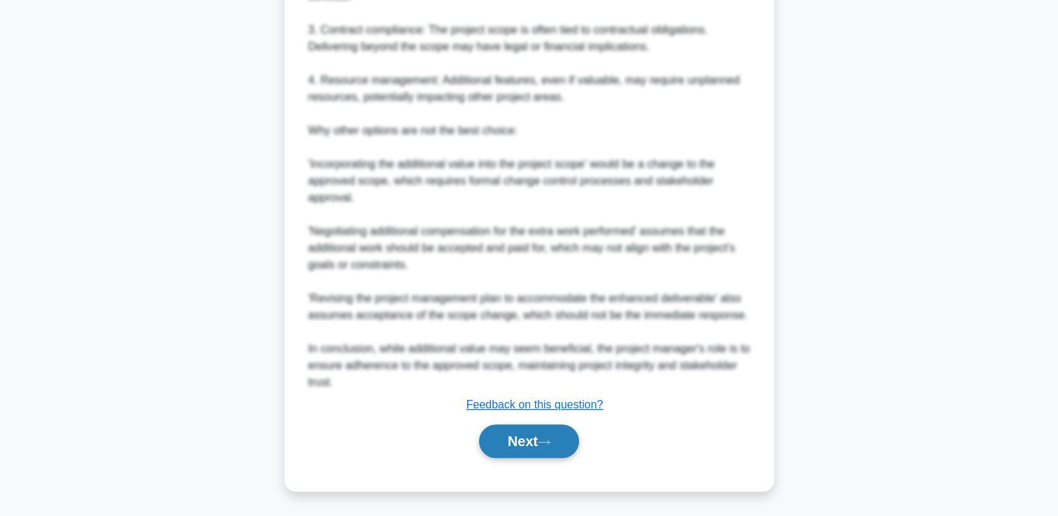
click at [497, 436] on button "Next" at bounding box center [529, 442] width 100 height 34
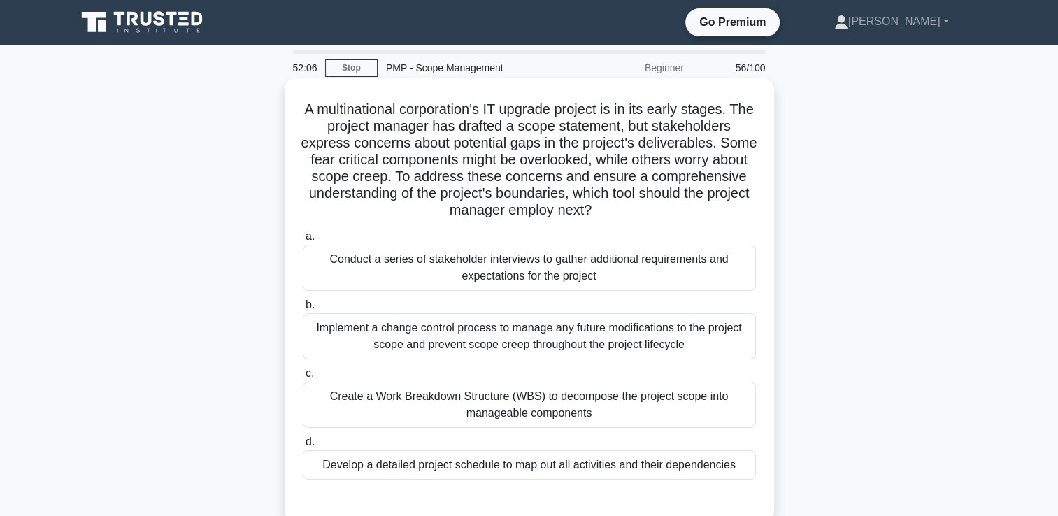
scroll to position [70, 0]
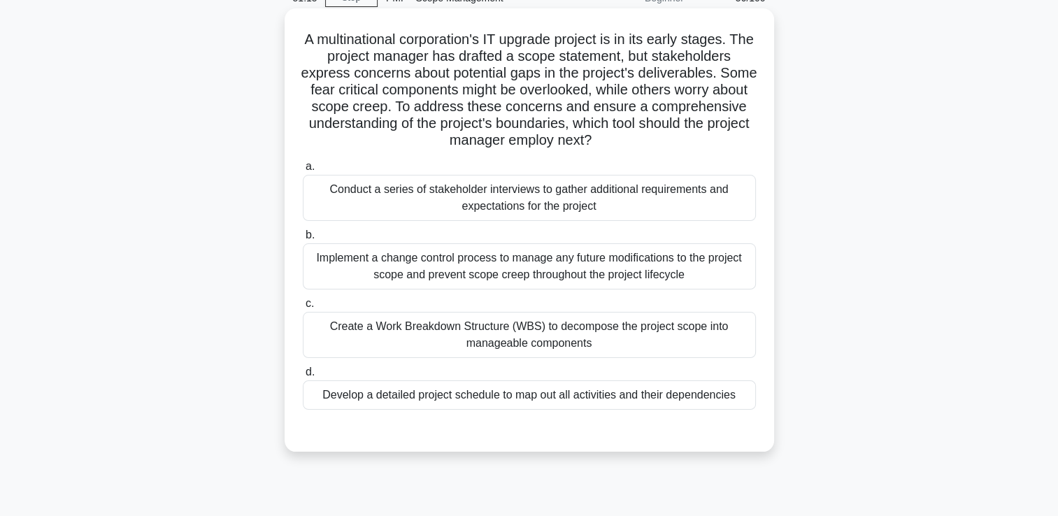
click at [596, 263] on div "Implement a change control process to manage any future modifications to the pr…" at bounding box center [529, 266] width 453 height 46
click at [303, 240] on input "b. Implement a change control process to manage any future modifications to the…" at bounding box center [303, 235] width 0 height 9
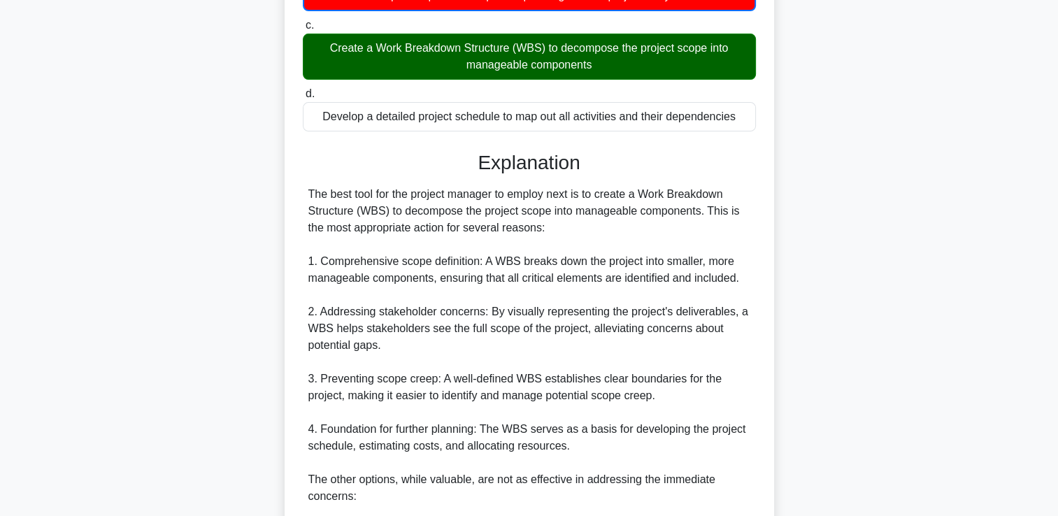
scroll to position [630, 0]
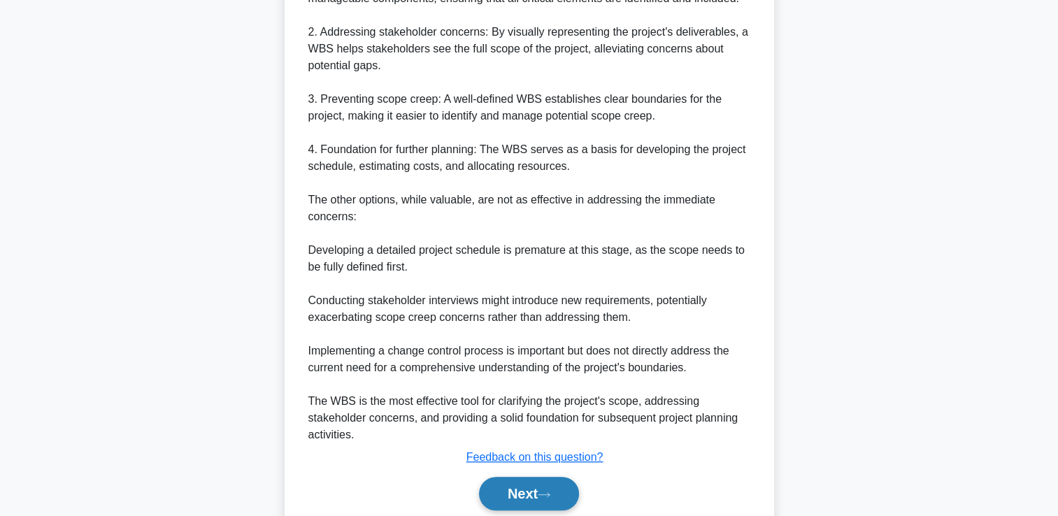
click at [522, 490] on button "Next" at bounding box center [529, 494] width 100 height 34
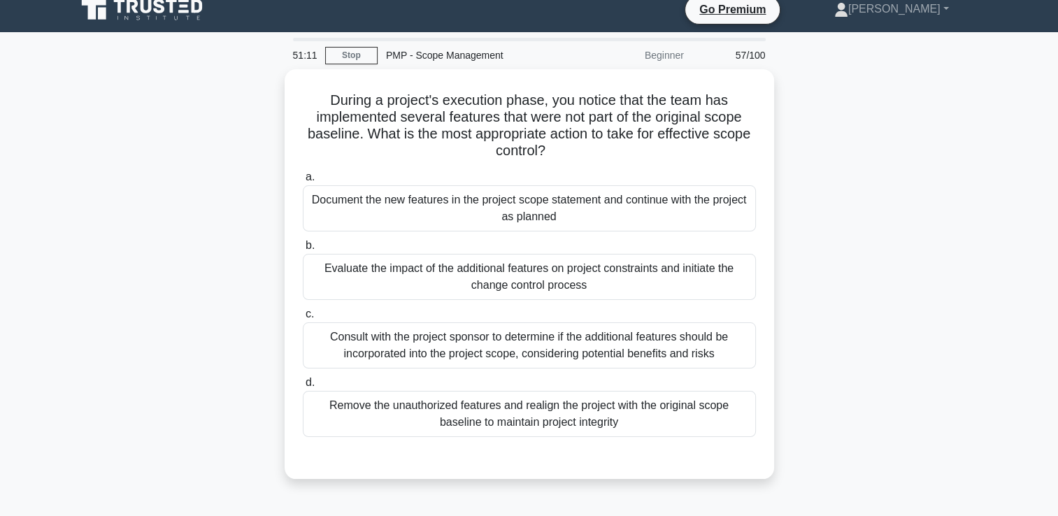
scroll to position [0, 0]
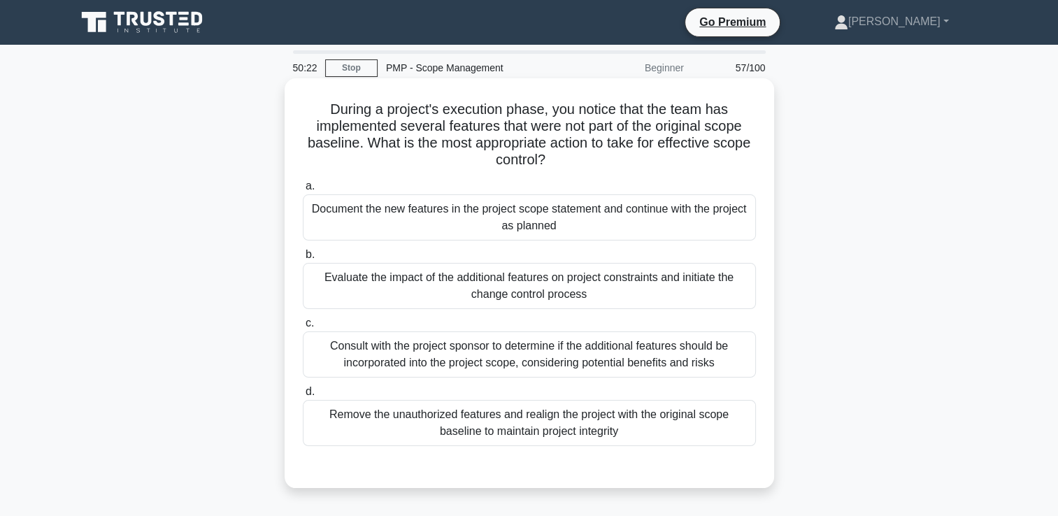
click at [558, 361] on div "Consult with the project sponsor to determine if the additional features should…" at bounding box center [529, 355] width 453 height 46
click at [303, 328] on input "c. Consult with the project sponsor to determine if the additional features sho…" at bounding box center [303, 323] width 0 height 9
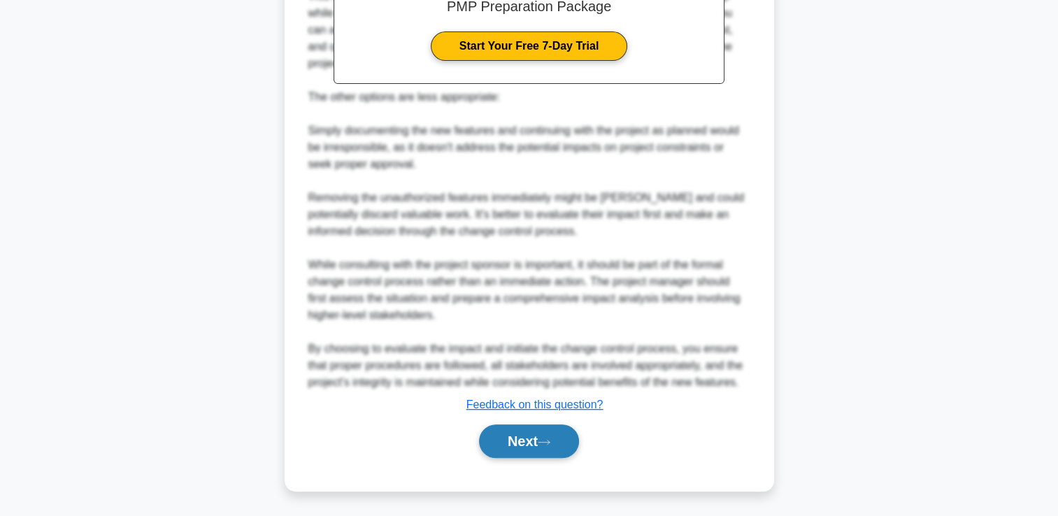
click at [544, 443] on icon at bounding box center [544, 443] width 13 height 8
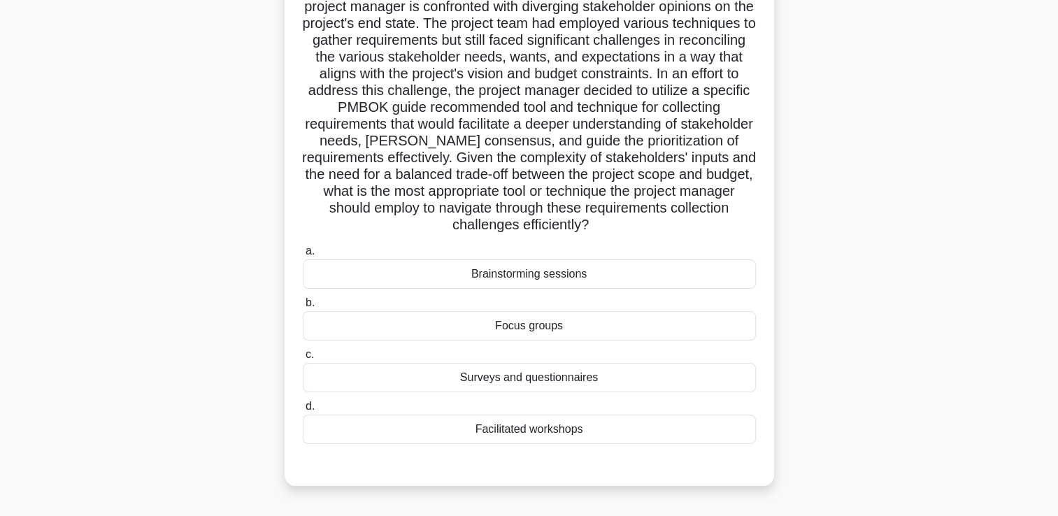
scroll to position [210, 0]
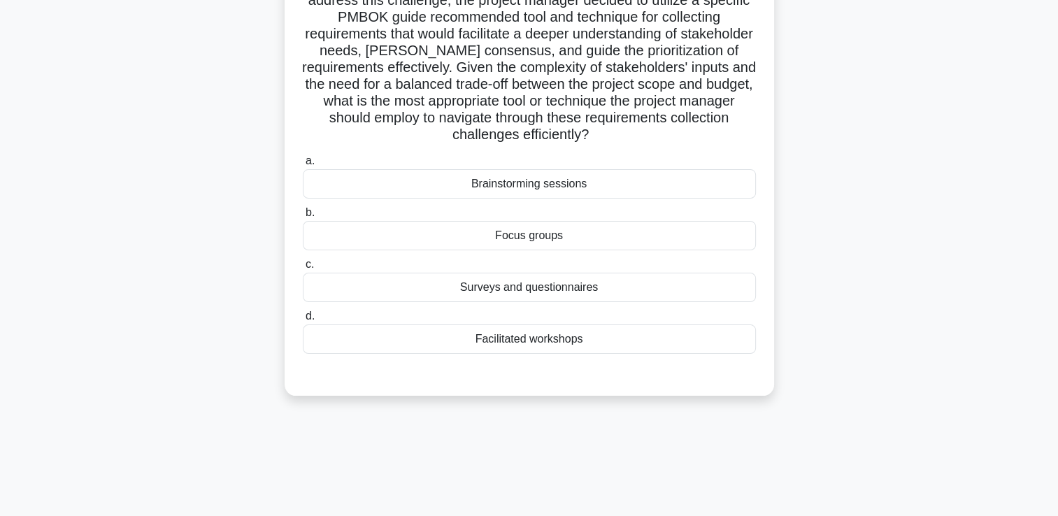
click at [575, 301] on div "Surveys and questionnaires" at bounding box center [529, 287] width 453 height 29
click at [303, 269] on input "c. Surveys and questionnaires" at bounding box center [303, 264] width 0 height 9
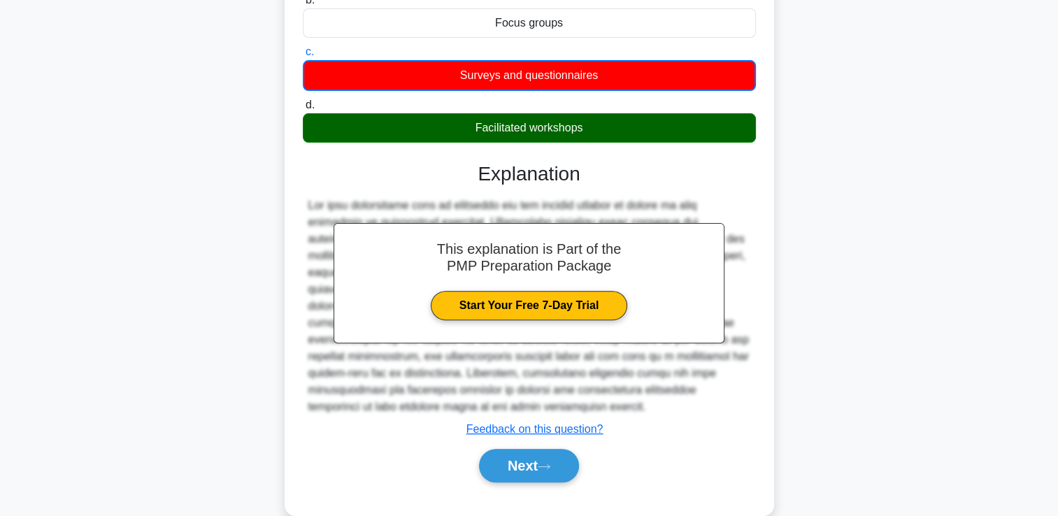
scroll to position [447, 0]
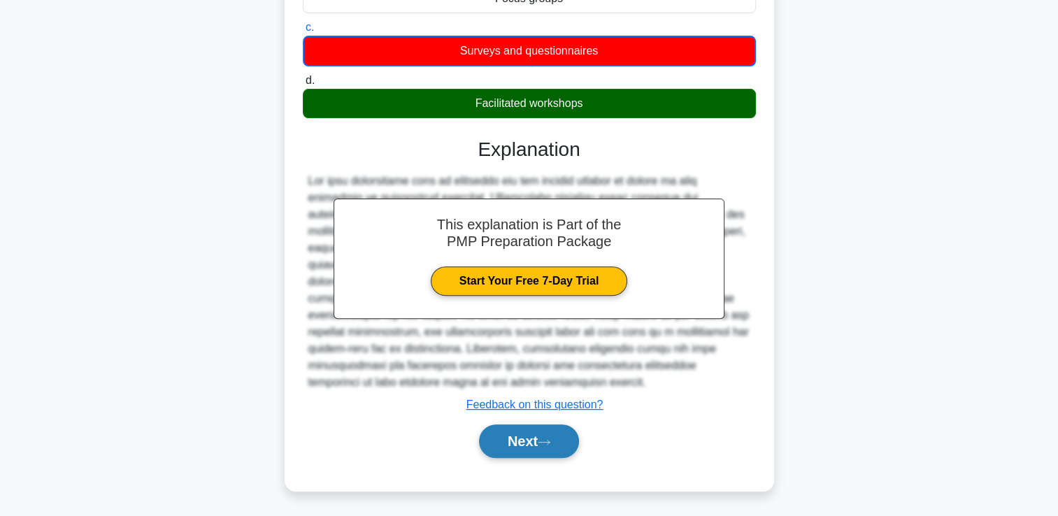
click at [556, 445] on button "Next" at bounding box center [529, 442] width 100 height 34
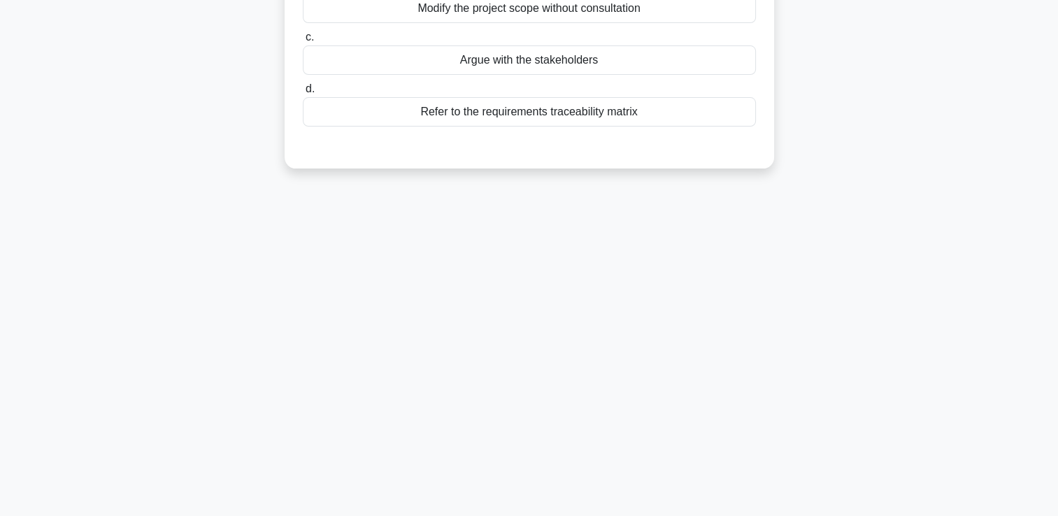
scroll to position [29, 0]
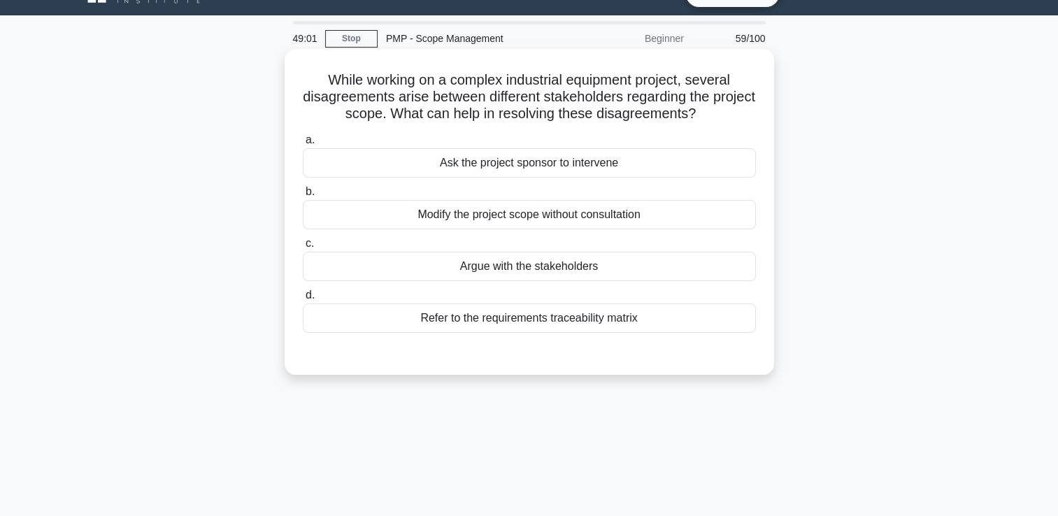
click at [610, 325] on div "Refer to the requirements traceability matrix" at bounding box center [529, 318] width 453 height 29
click at [303, 300] on input "d. Refer to the requirements traceability matrix" at bounding box center [303, 295] width 0 height 9
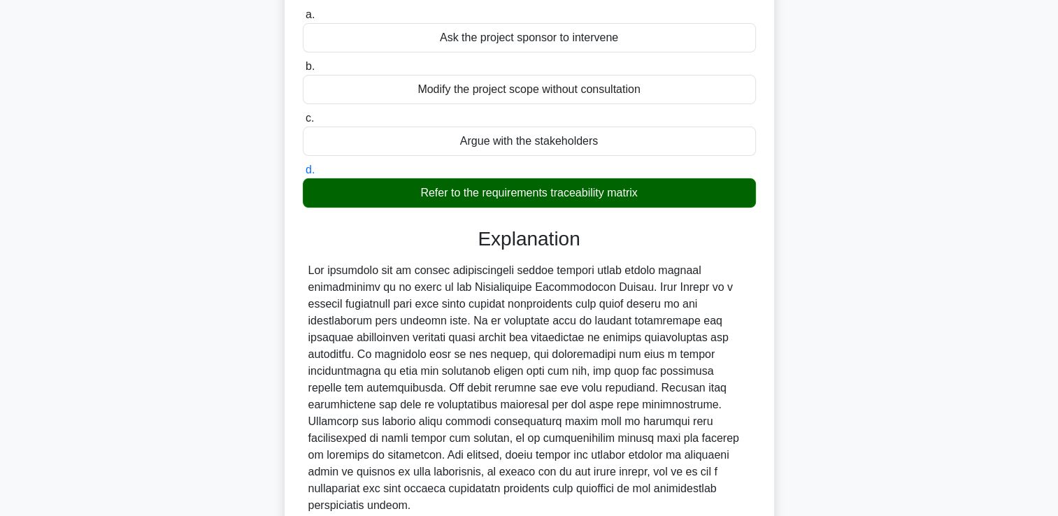
scroll to position [261, 0]
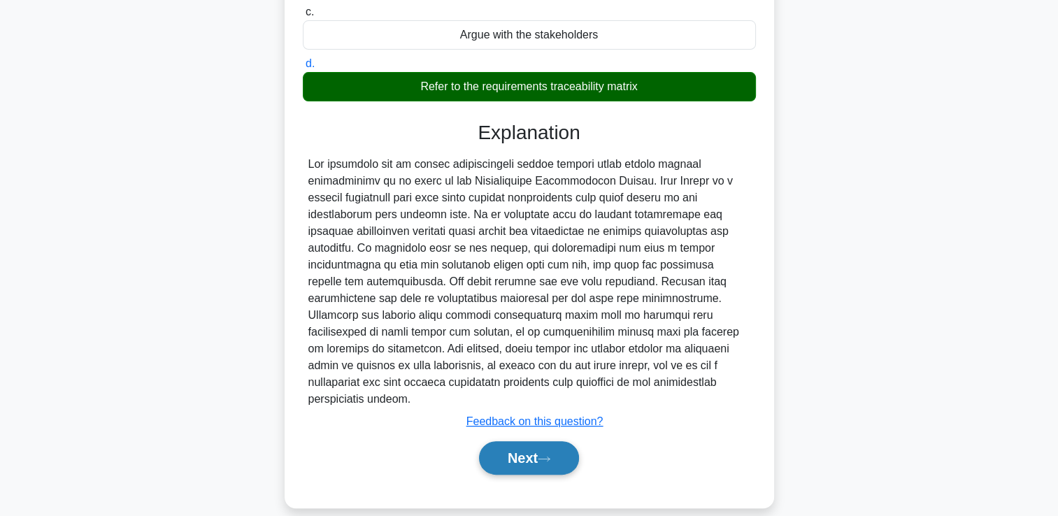
click at [527, 449] on button "Next" at bounding box center [529, 458] width 100 height 34
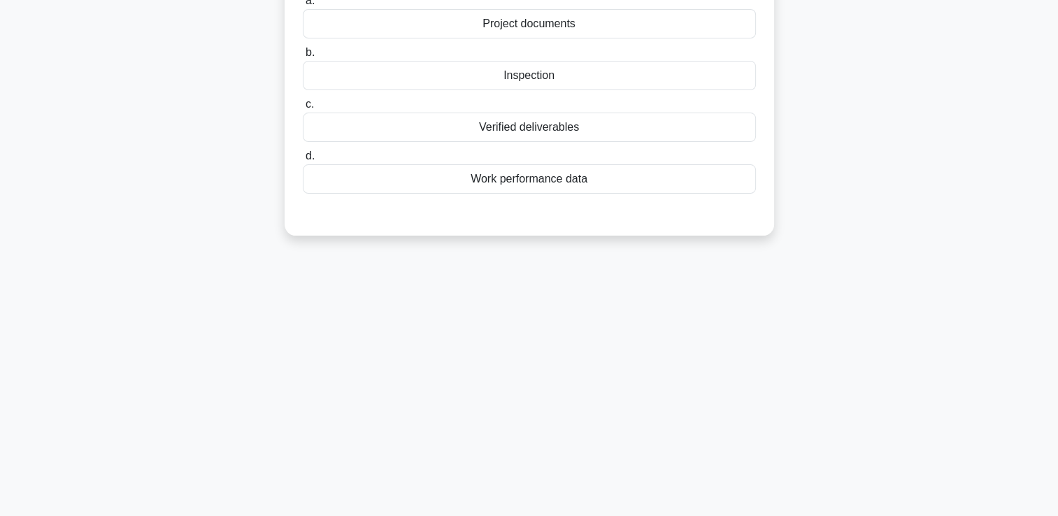
scroll to position [29, 0]
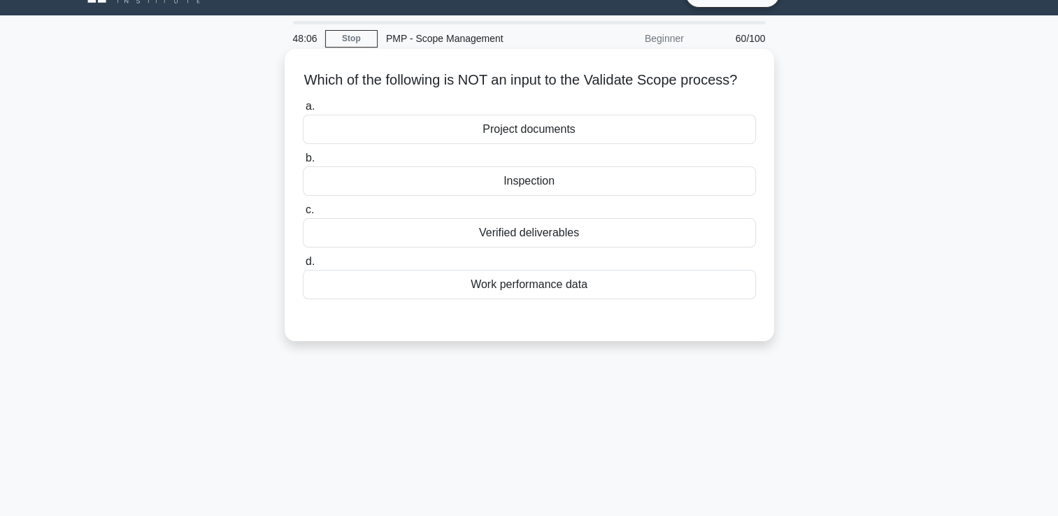
click at [583, 299] on div "Work performance data" at bounding box center [529, 284] width 453 height 29
click at [303, 266] on input "d. Work performance data" at bounding box center [303, 261] width 0 height 9
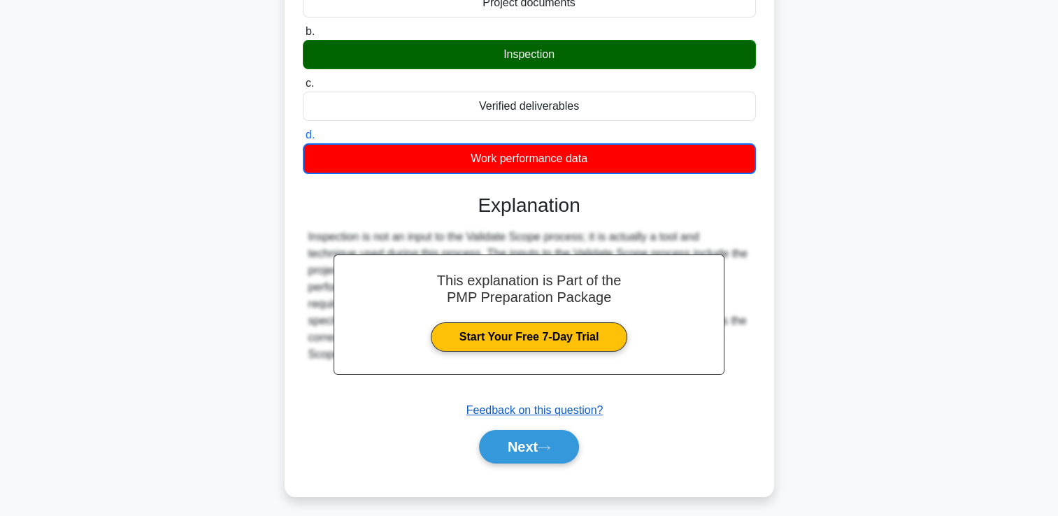
scroll to position [239, 0]
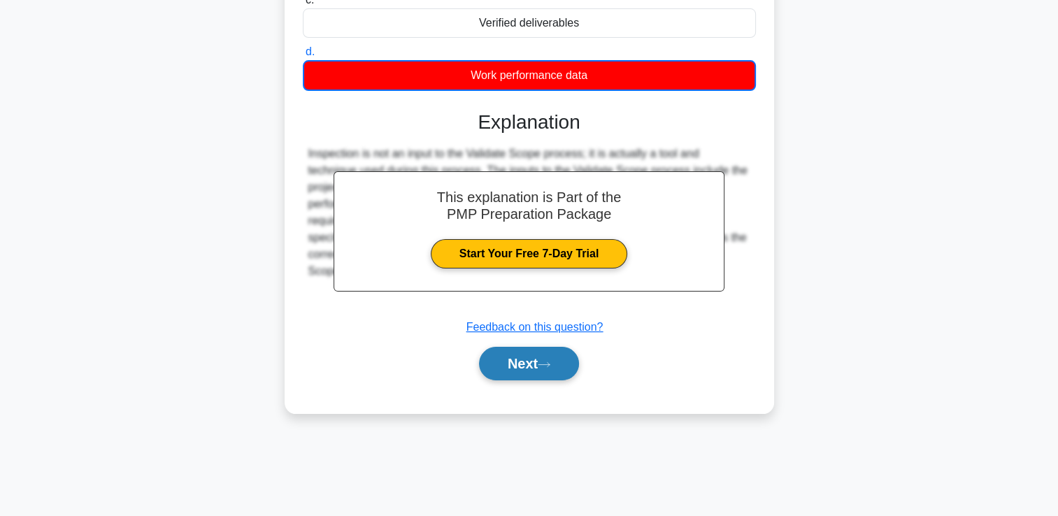
click at [561, 371] on button "Next" at bounding box center [529, 364] width 100 height 34
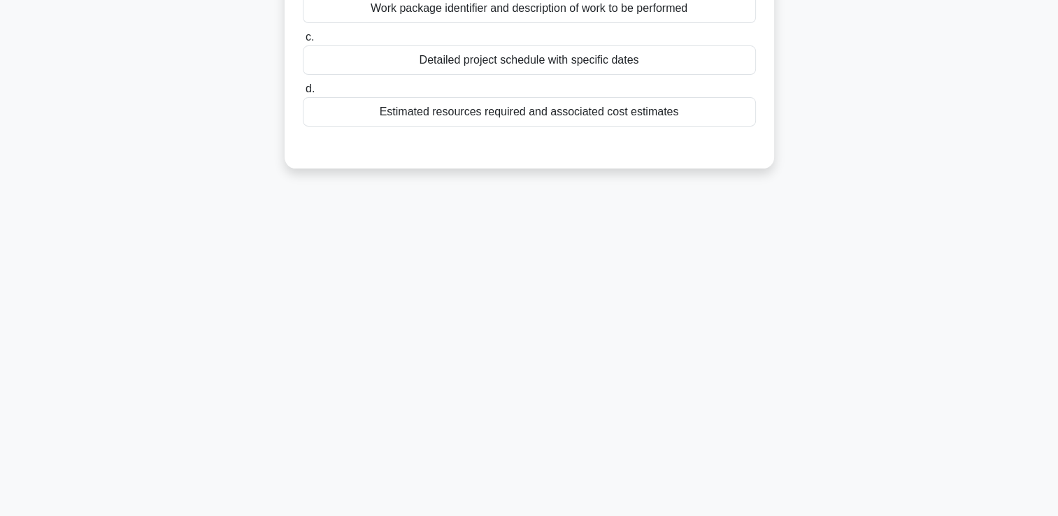
scroll to position [0, 0]
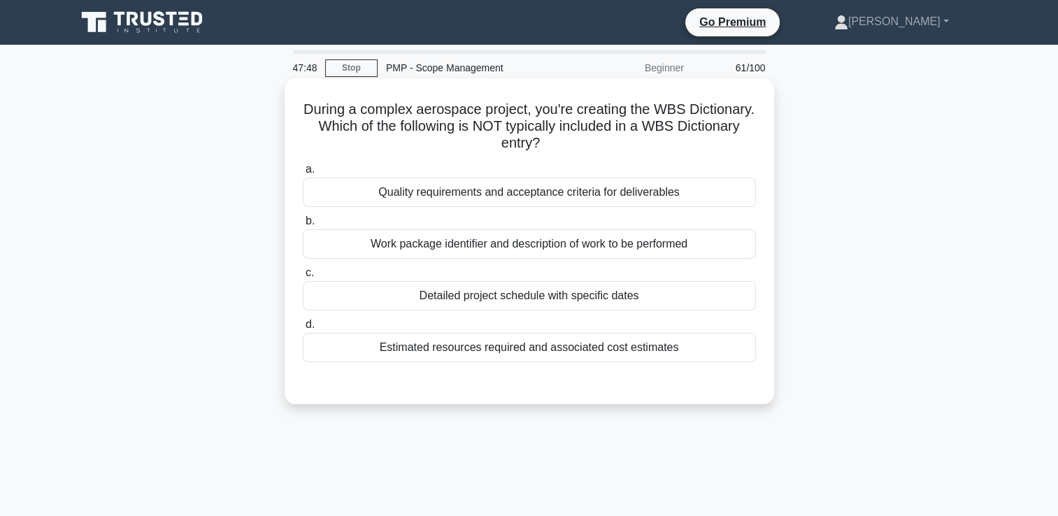
click at [541, 355] on div "Estimated resources required and associated cost estimates" at bounding box center [529, 347] width 453 height 29
click at [303, 329] on input "d. Estimated resources required and associated cost estimates" at bounding box center [303, 324] width 0 height 9
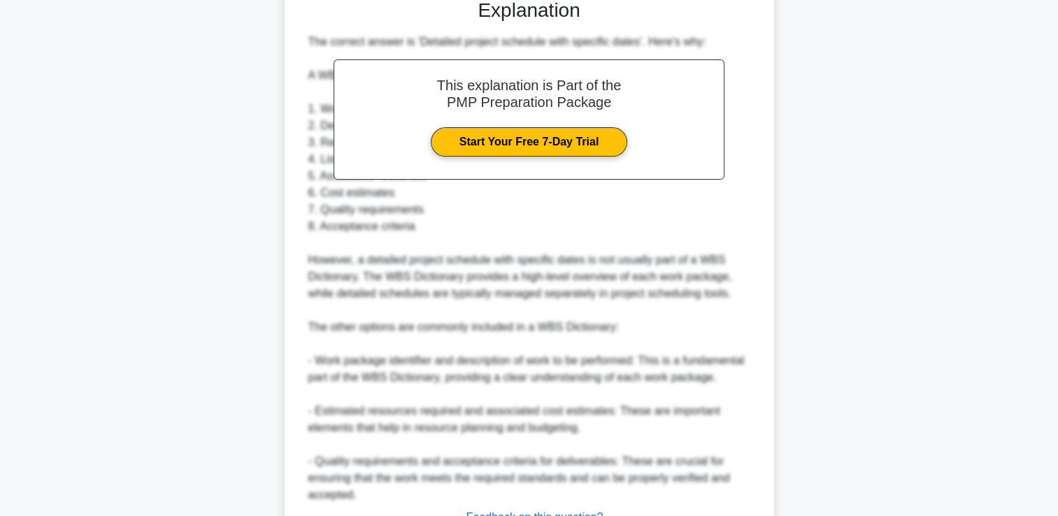
scroll to position [497, 0]
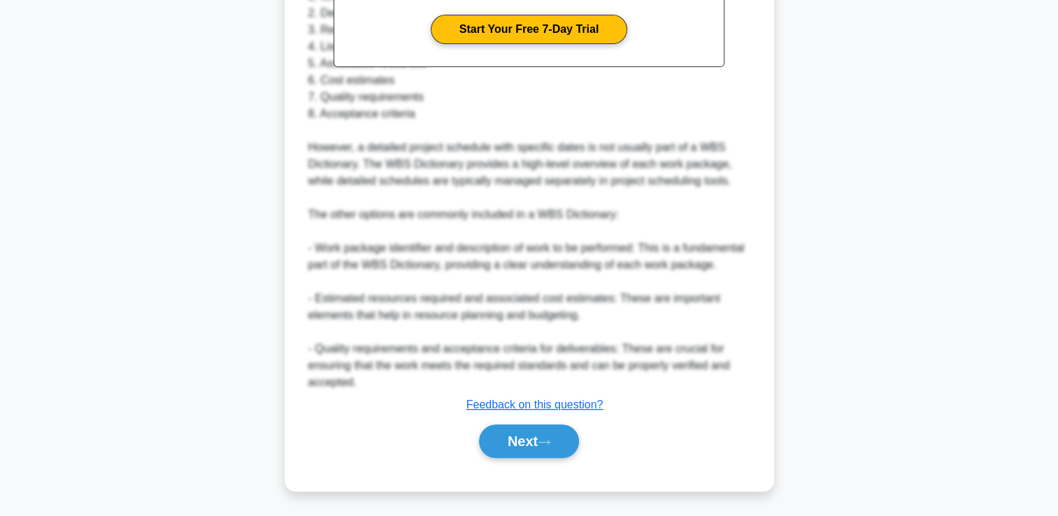
click at [500, 462] on div "a. Quality requirements and acceptance criteria for deliverables b. Work packag…" at bounding box center [529, 68] width 456 height 814
click at [506, 451] on button "Next" at bounding box center [529, 442] width 100 height 34
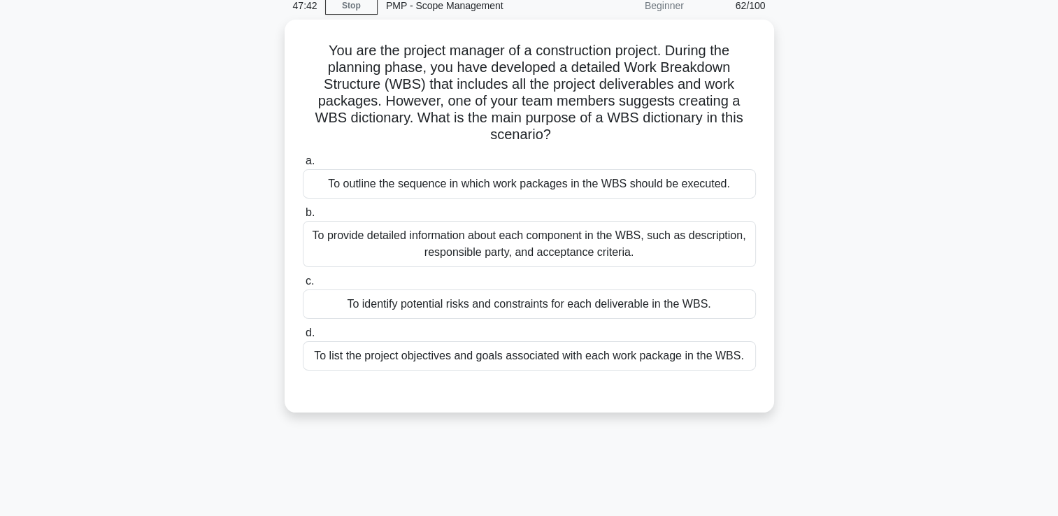
scroll to position [29, 0]
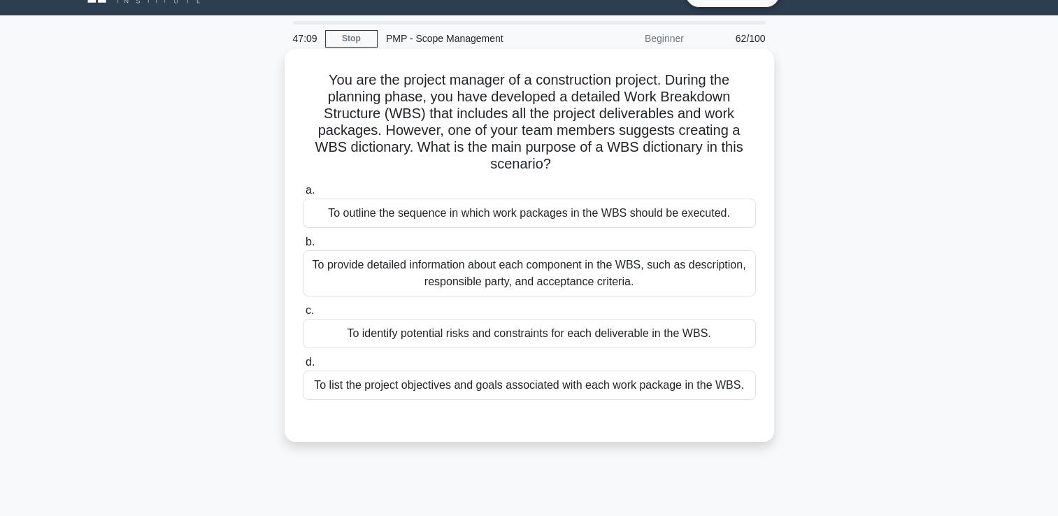
click at [520, 275] on div "To provide detailed information about each component in the WBS, such as descri…" at bounding box center [529, 273] width 453 height 46
click at [303, 247] on input "b. To provide detailed information about each component in the WBS, such as des…" at bounding box center [303, 242] width 0 height 9
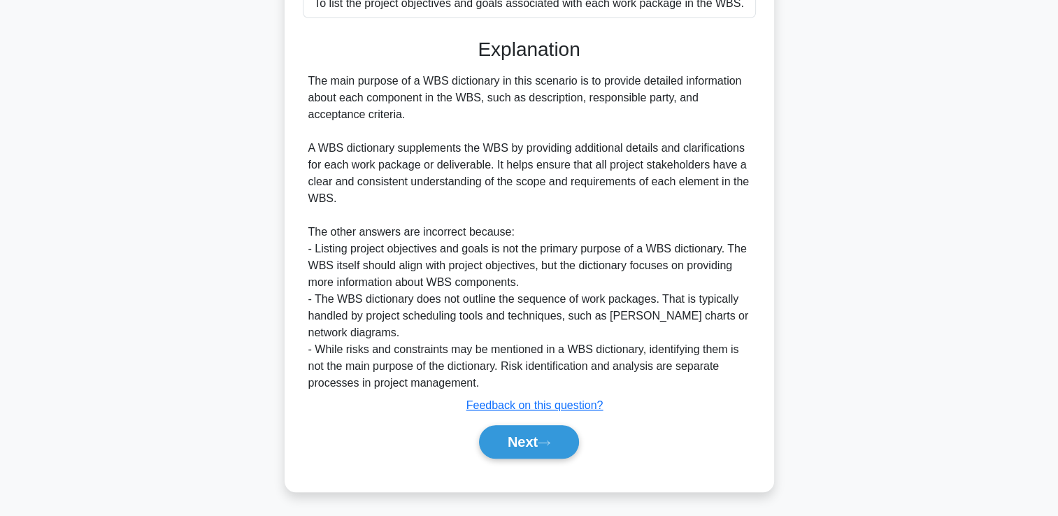
scroll to position [412, 0]
click at [512, 441] on button "Next" at bounding box center [529, 442] width 100 height 34
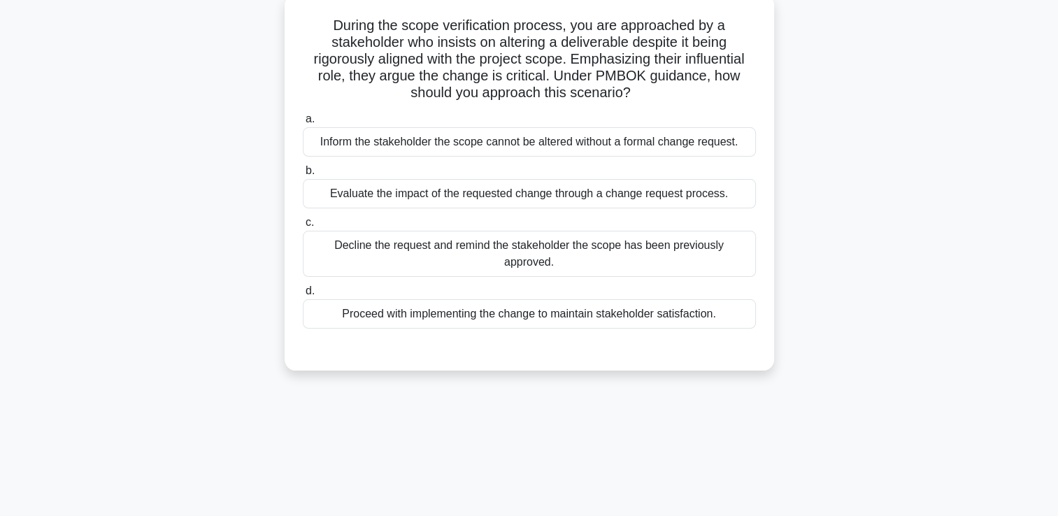
scroll to position [0, 0]
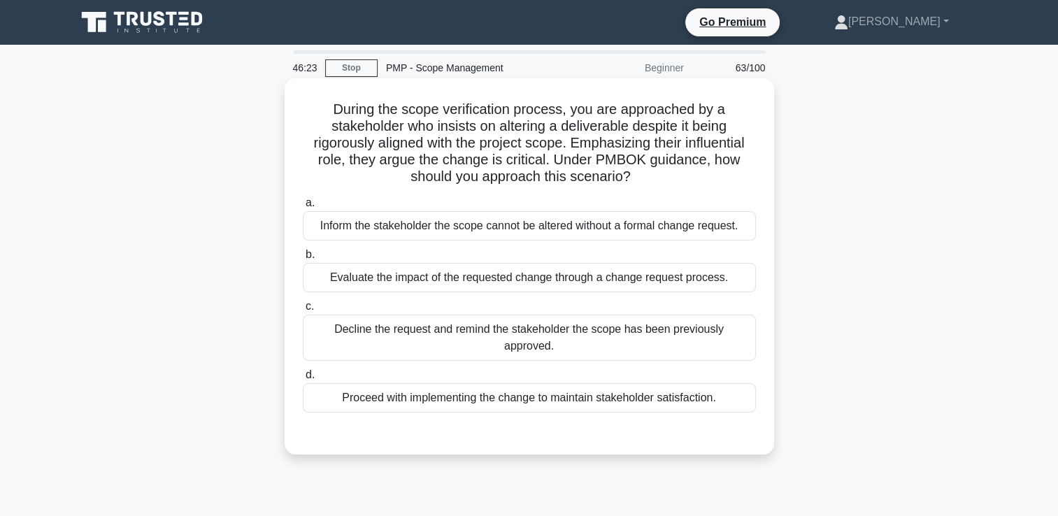
click at [592, 281] on div "Evaluate the impact of the requested change through a change request process." at bounding box center [529, 277] width 453 height 29
click at [303, 260] on input "b. Evaluate the impact of the requested change through a change request process." at bounding box center [303, 254] width 0 height 9
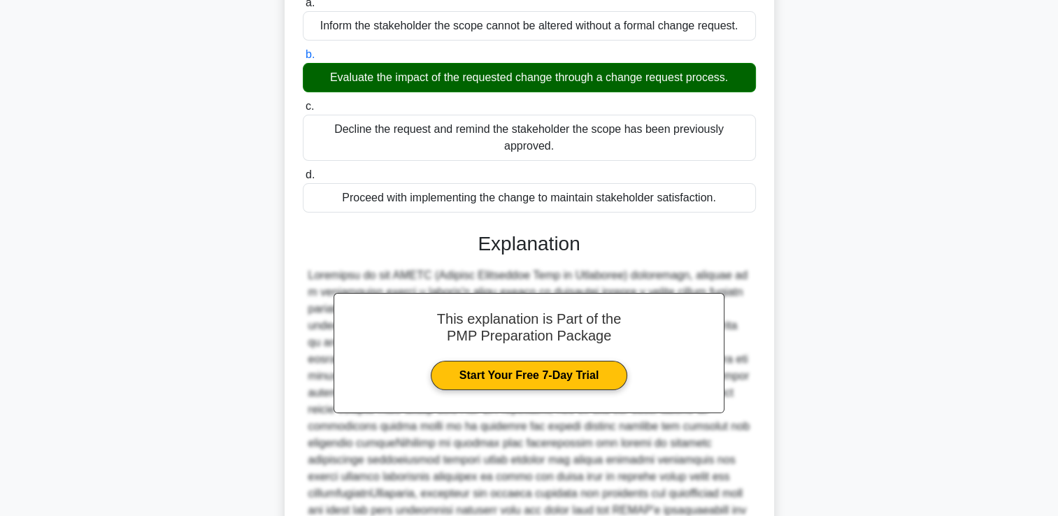
scroll to position [280, 0]
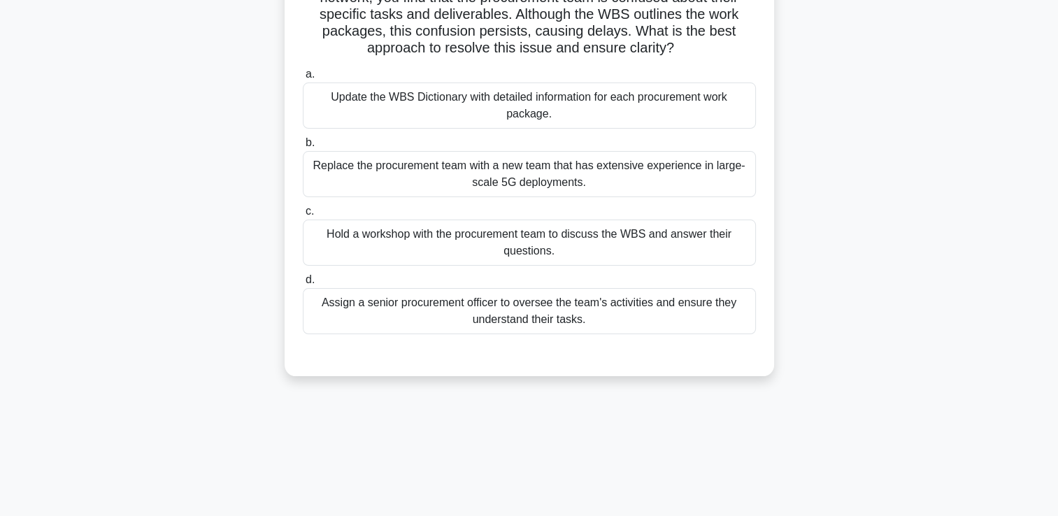
scroll to position [29, 0]
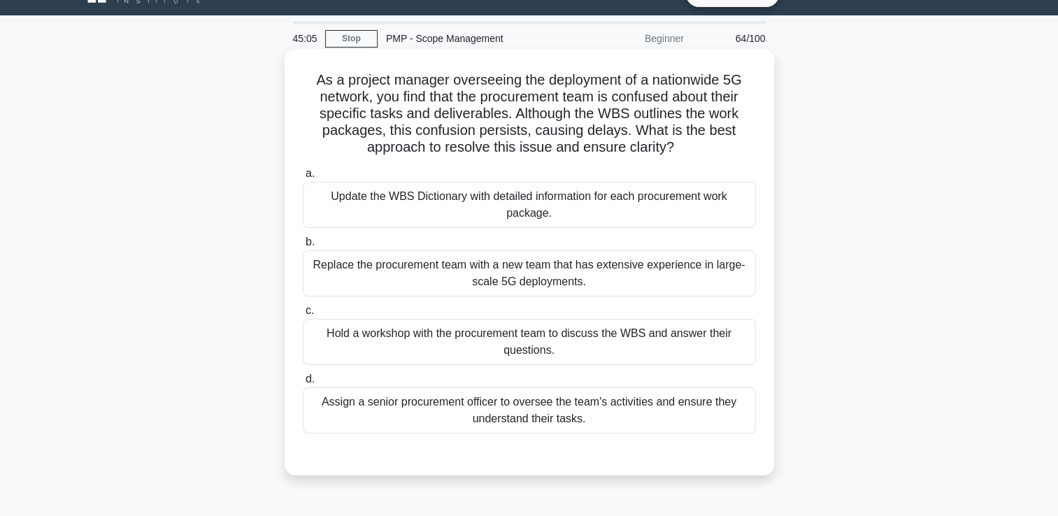
click at [478, 209] on div "Update the WBS Dictionary with detailed information for each procurement work p…" at bounding box center [529, 205] width 453 height 46
click at [303, 178] on input "a. Update the WBS Dictionary with detailed information for each procurement wor…" at bounding box center [303, 173] width 0 height 9
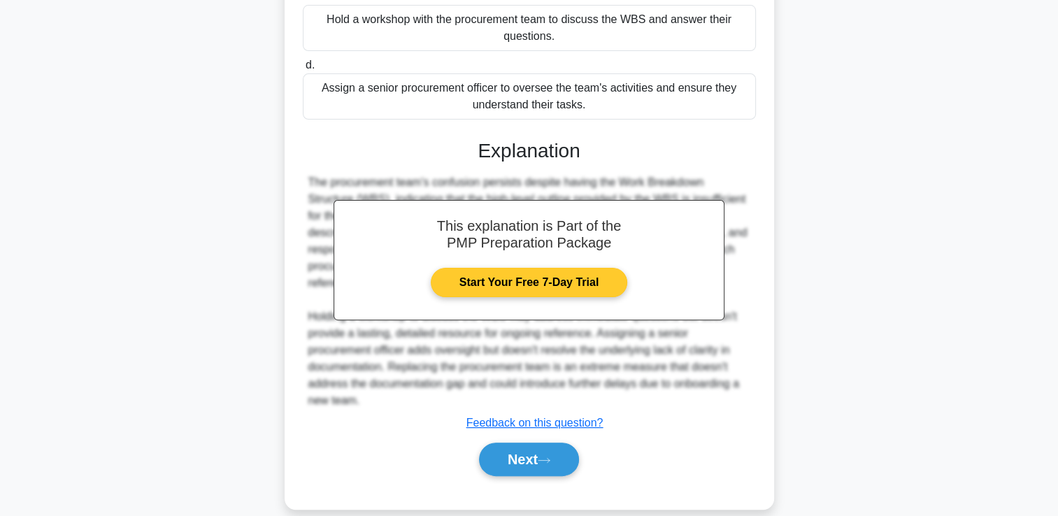
scroll to position [362, 0]
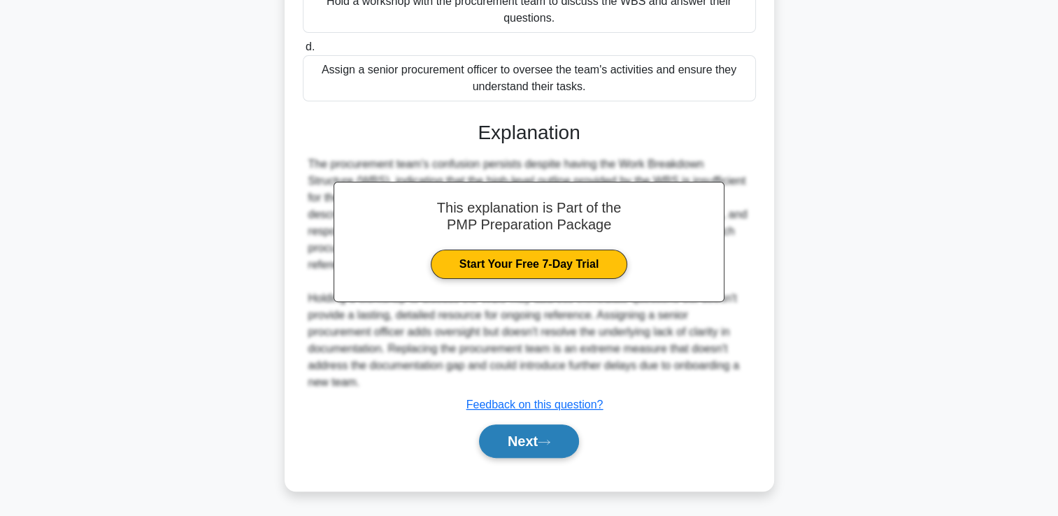
click at [509, 441] on button "Next" at bounding box center [529, 442] width 100 height 34
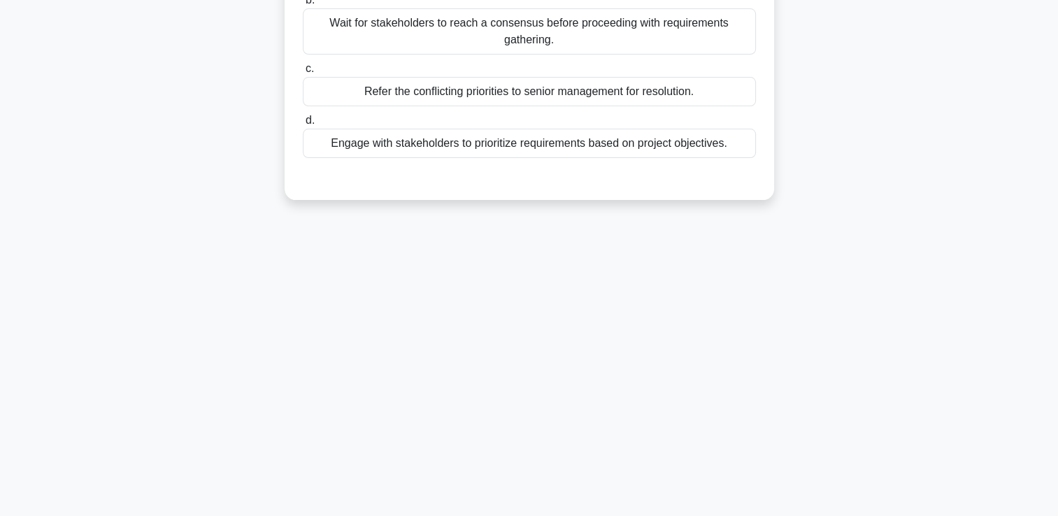
scroll to position [0, 0]
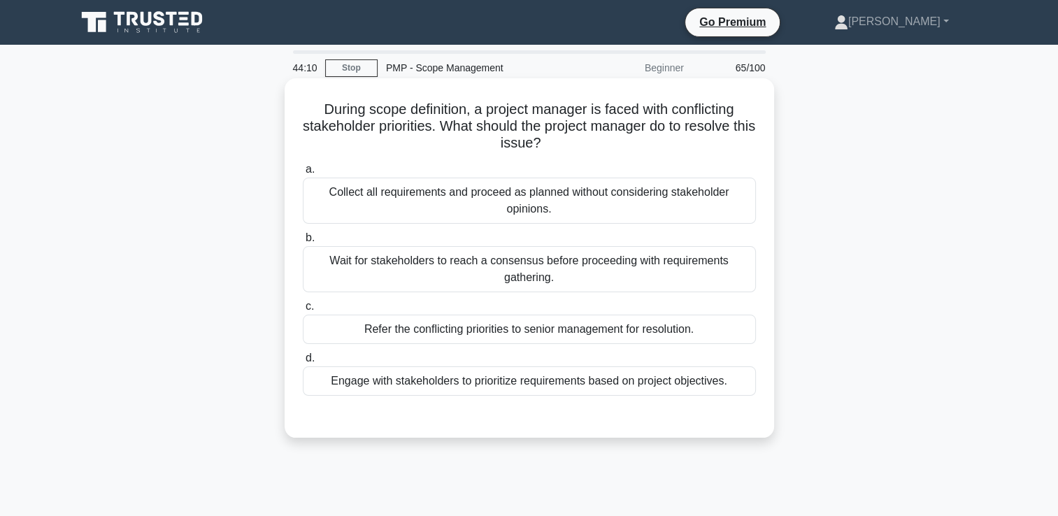
click at [459, 381] on div "Engage with stakeholders to prioritize requirements based on project objectives." at bounding box center [529, 381] width 453 height 29
click at [303, 363] on input "d. Engage with stakeholders to prioritize requirements based on project objecti…" at bounding box center [303, 358] width 0 height 9
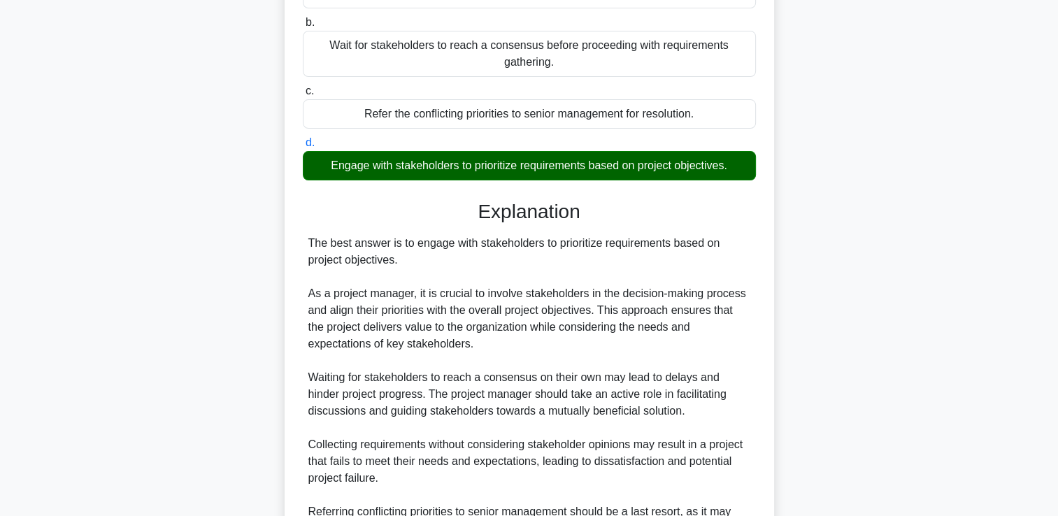
scroll to position [395, 0]
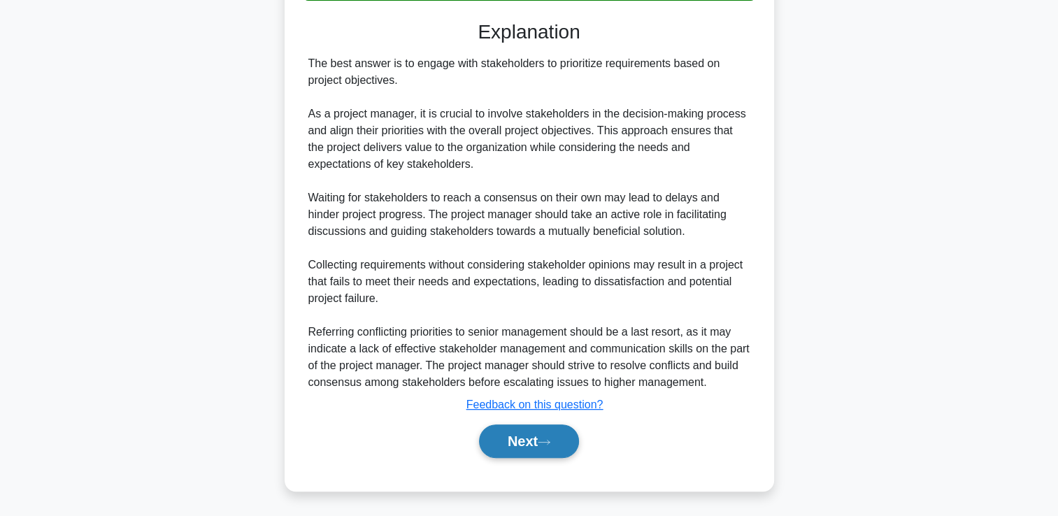
click at [523, 446] on button "Next" at bounding box center [529, 442] width 100 height 34
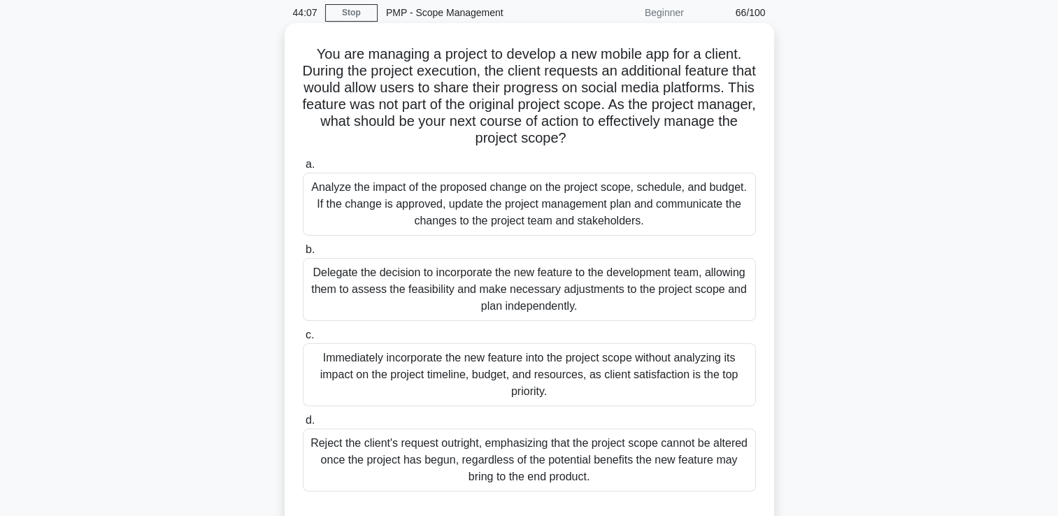
scroll to position [0, 0]
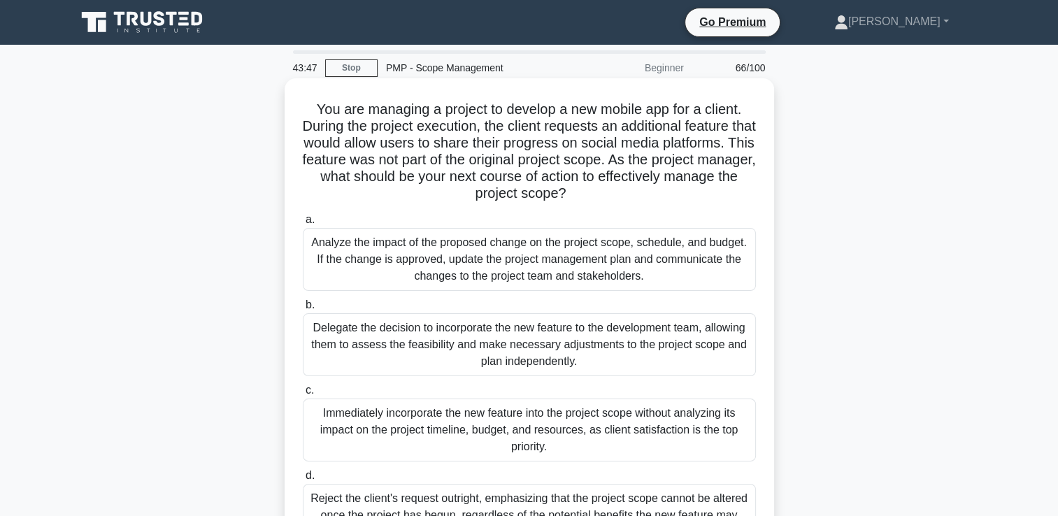
click at [764, 218] on div "a. Analyze the impact of the proposed change on the project scope, schedule, an…" at bounding box center [529, 251] width 470 height 80
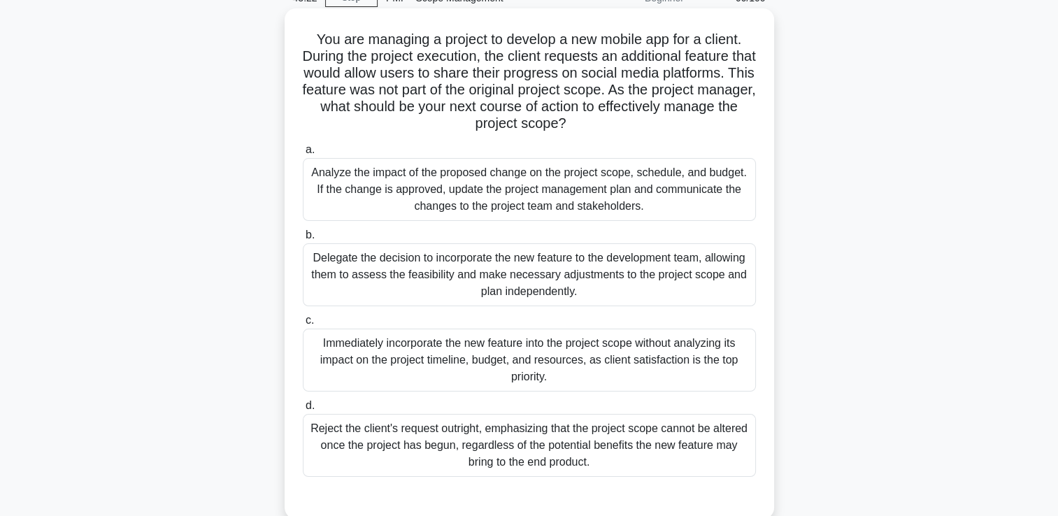
click at [616, 202] on div "Analyze the impact of the proposed change on the project scope, schedule, and b…" at bounding box center [529, 189] width 453 height 63
click at [303, 155] on input "a. Analyze the impact of the proposed change on the project scope, schedule, an…" at bounding box center [303, 149] width 0 height 9
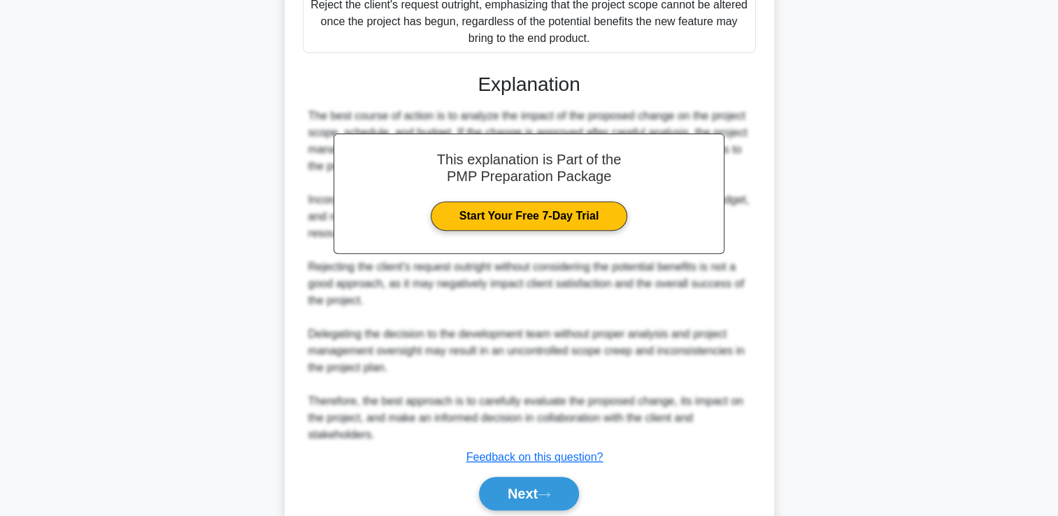
scroll to position [546, 0]
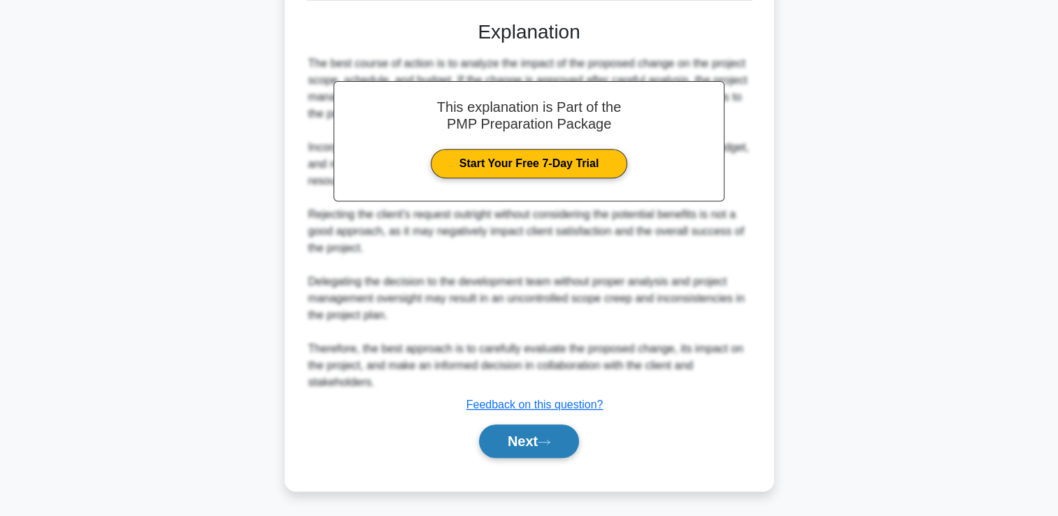
click at [532, 435] on button "Next" at bounding box center [529, 442] width 100 height 34
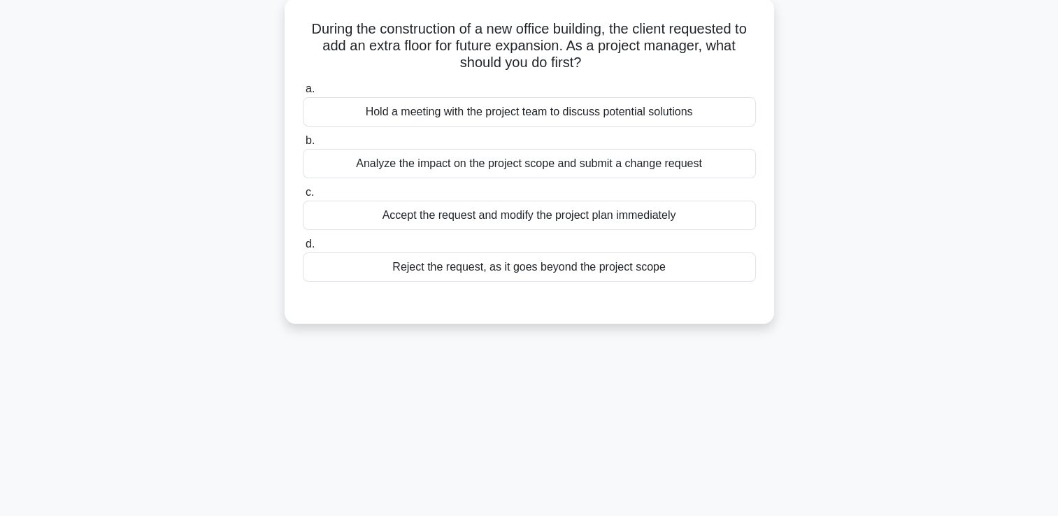
scroll to position [0, 0]
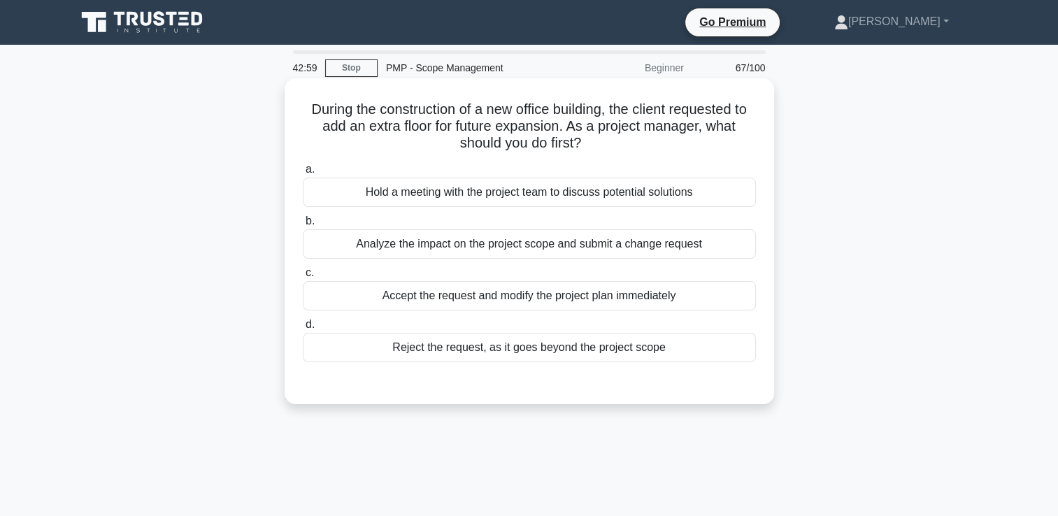
click at [444, 253] on div "Analyze the impact on the project scope and submit a change request" at bounding box center [529, 243] width 453 height 29
click at [303, 226] on input "b. Analyze the impact on the project scope and submit a change request" at bounding box center [303, 221] width 0 height 9
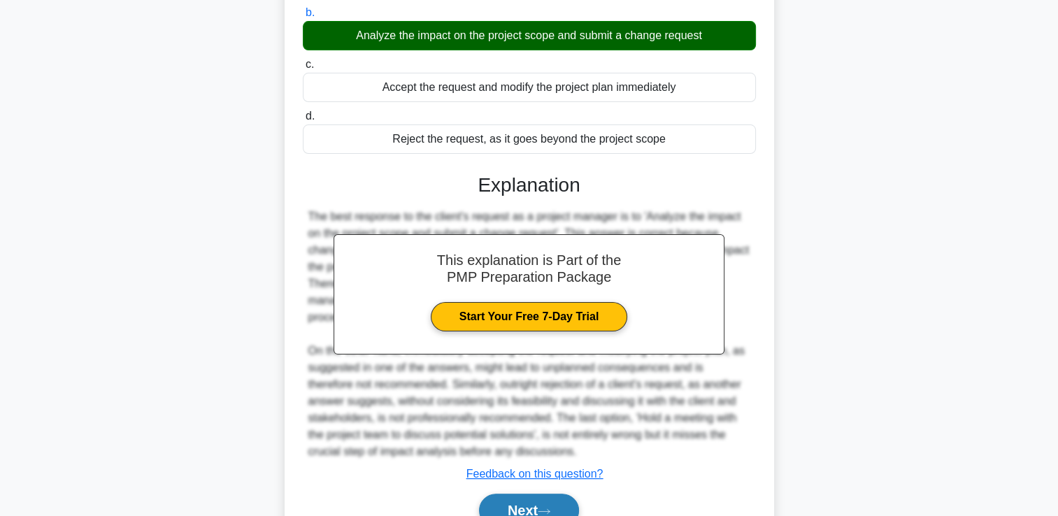
scroll to position [208, 0]
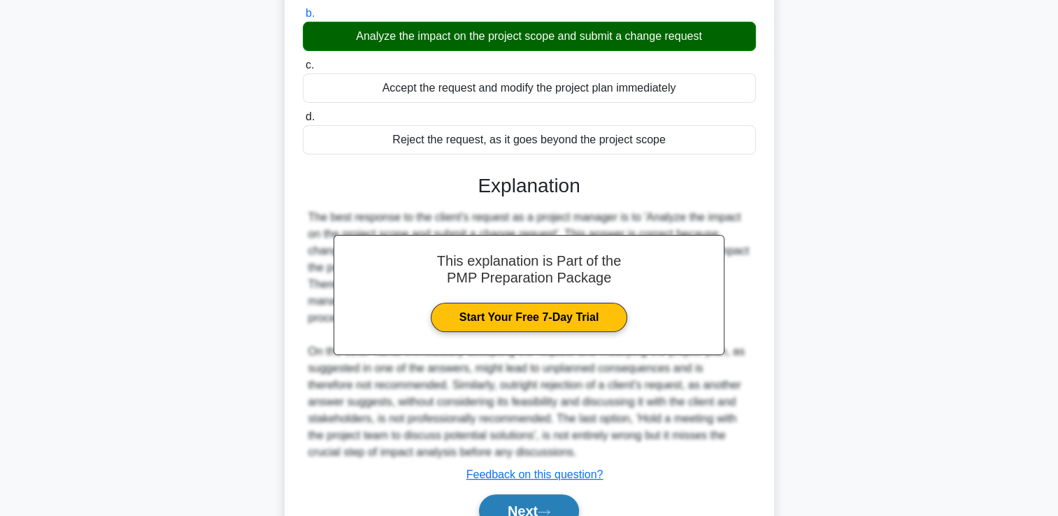
click at [518, 506] on button "Next" at bounding box center [529, 512] width 100 height 34
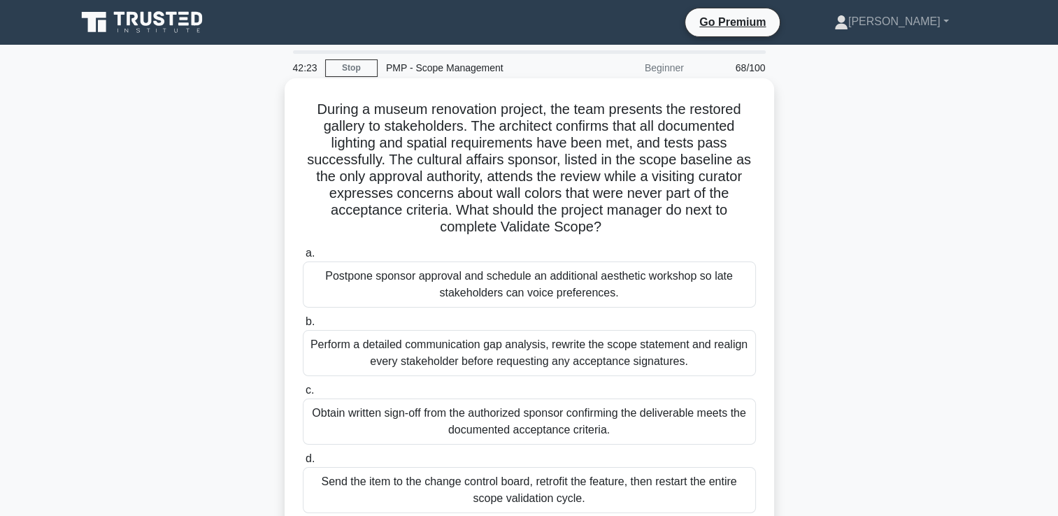
scroll to position [70, 0]
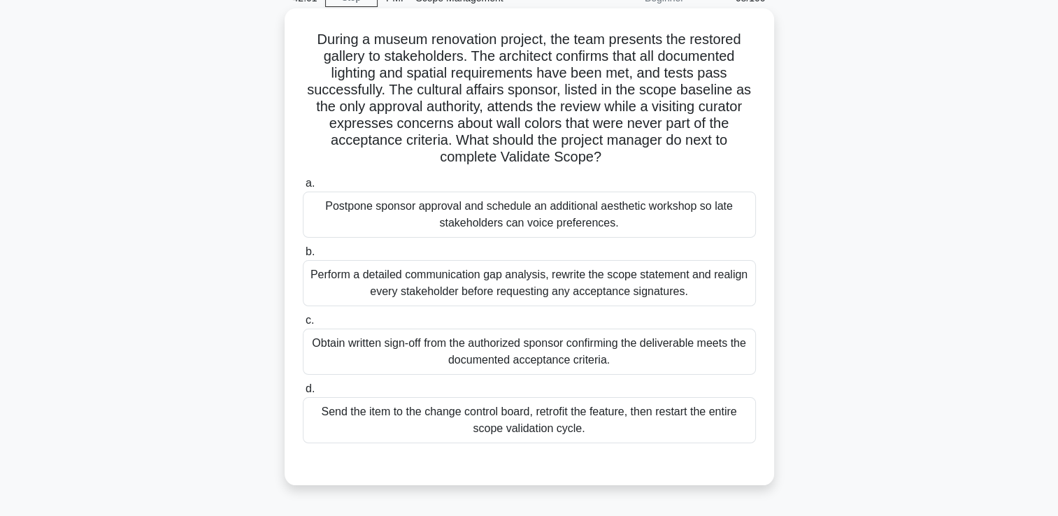
click at [474, 288] on div "Perform a detailed communication gap analysis, rewrite the scope statement and …" at bounding box center [529, 283] width 453 height 46
click at [303, 257] on input "b. Perform a detailed communication gap analysis, rewrite the scope statement a…" at bounding box center [303, 252] width 0 height 9
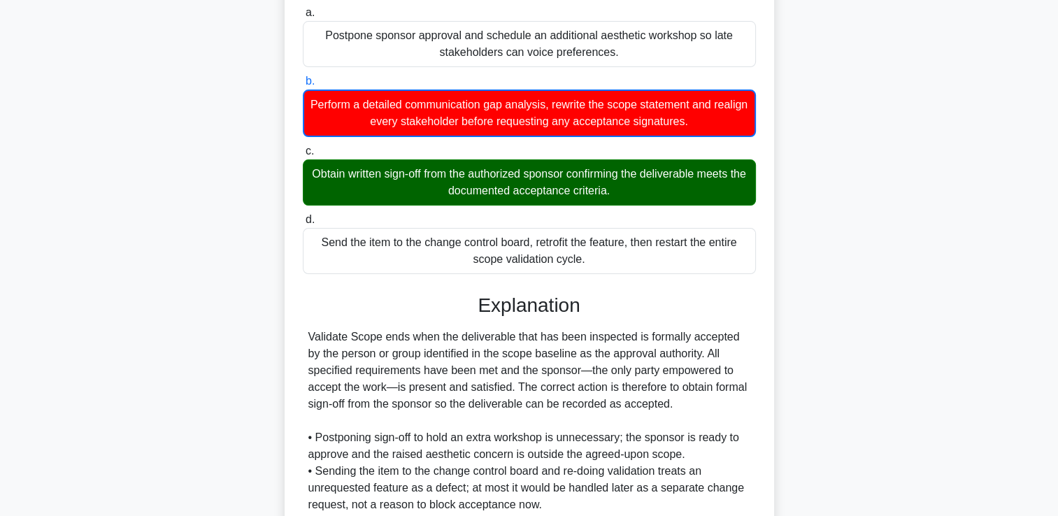
scroll to position [413, 0]
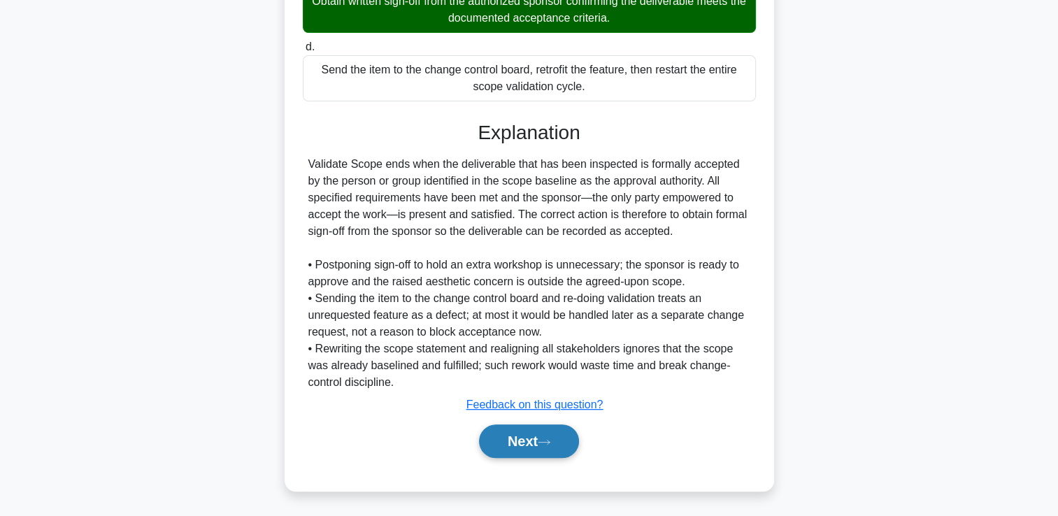
click at [499, 432] on button "Next" at bounding box center [529, 442] width 100 height 34
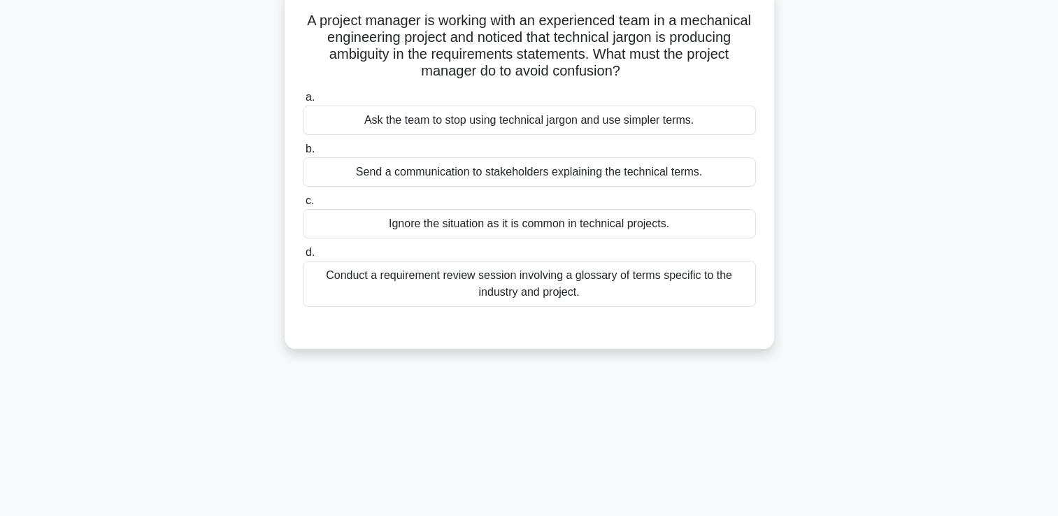
scroll to position [0, 0]
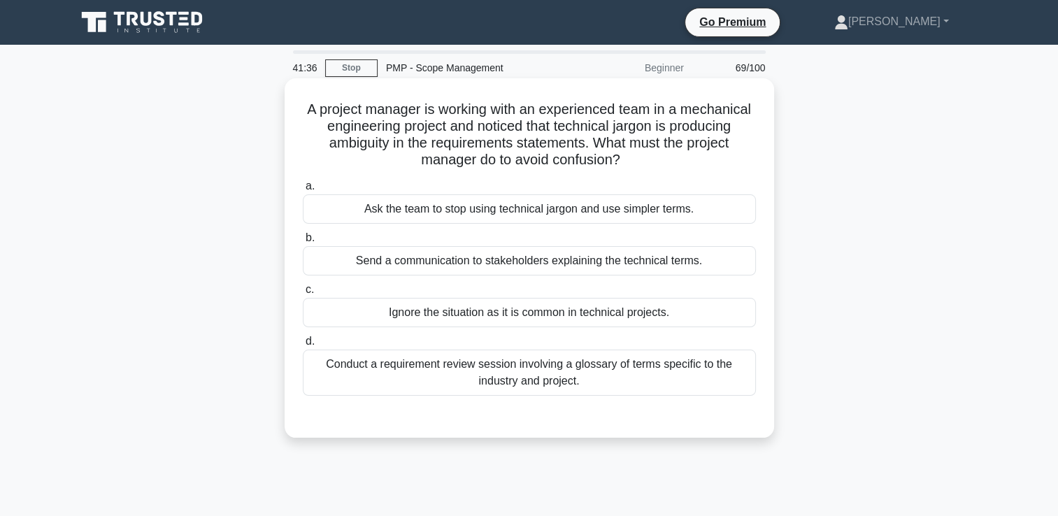
click at [532, 373] on div "Conduct a requirement review session involving a glossary of terms specific to …" at bounding box center [529, 373] width 453 height 46
click at [303, 346] on input "d. Conduct a requirement review session involving a glossary of terms specific …" at bounding box center [303, 341] width 0 height 9
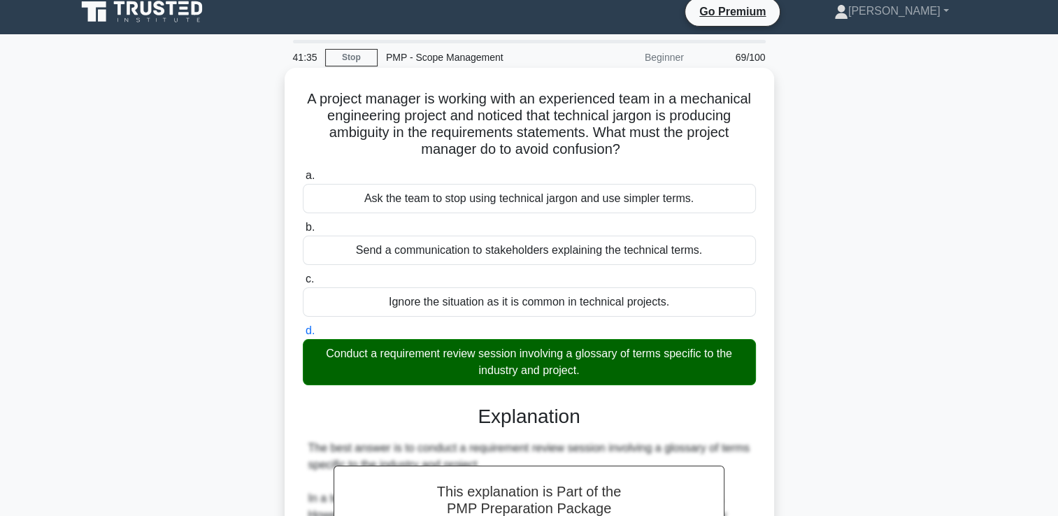
scroll to position [350, 0]
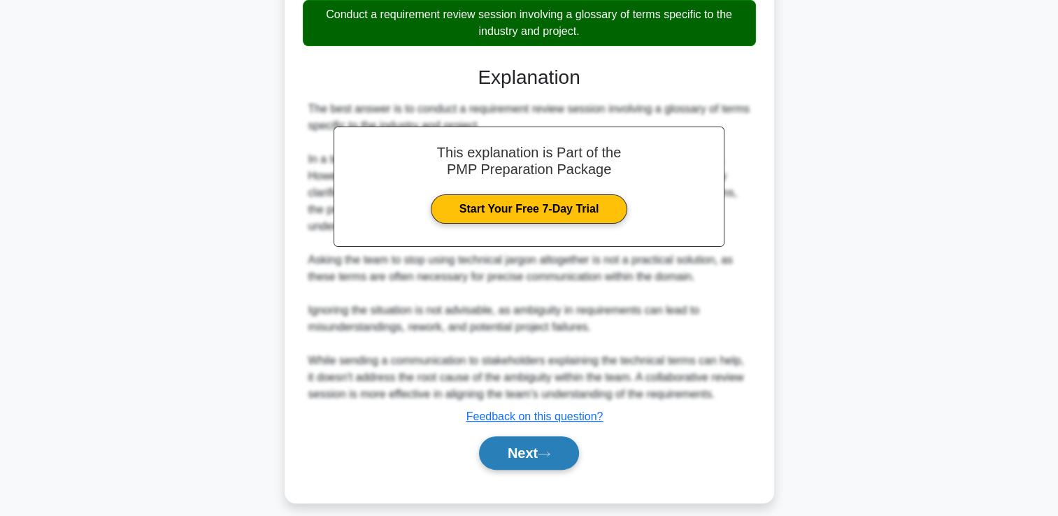
click at [511, 454] on button "Next" at bounding box center [529, 453] width 100 height 34
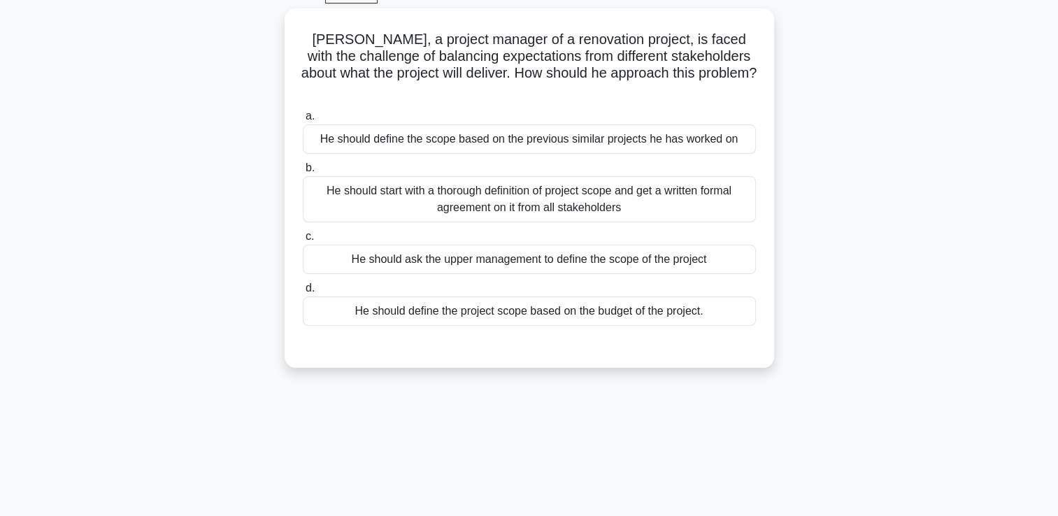
scroll to position [0, 0]
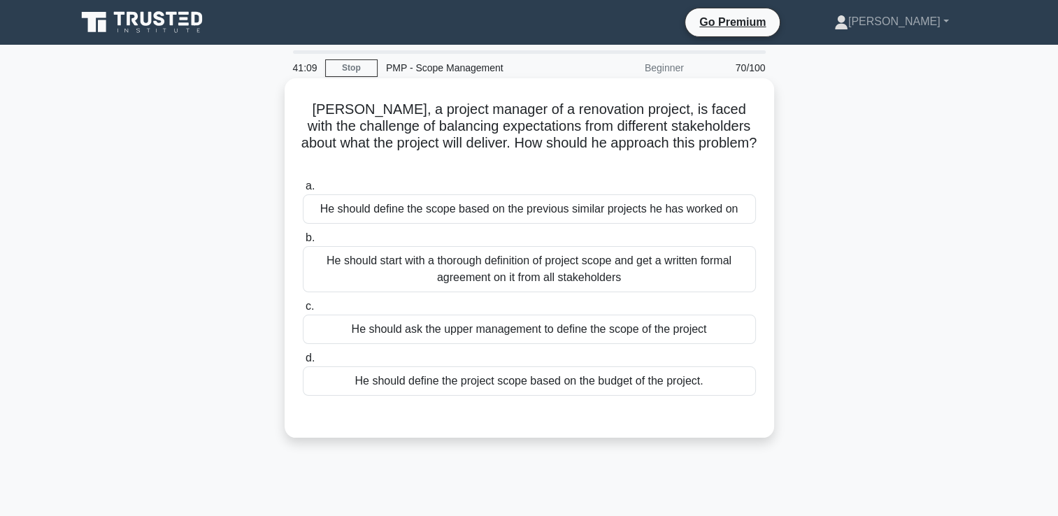
click at [503, 262] on div "He should start with a thorough definition of project scope and get a written f…" at bounding box center [529, 269] width 453 height 46
click at [303, 243] on input "b. He should start with a thorough definition of project scope and get a writte…" at bounding box center [303, 238] width 0 height 9
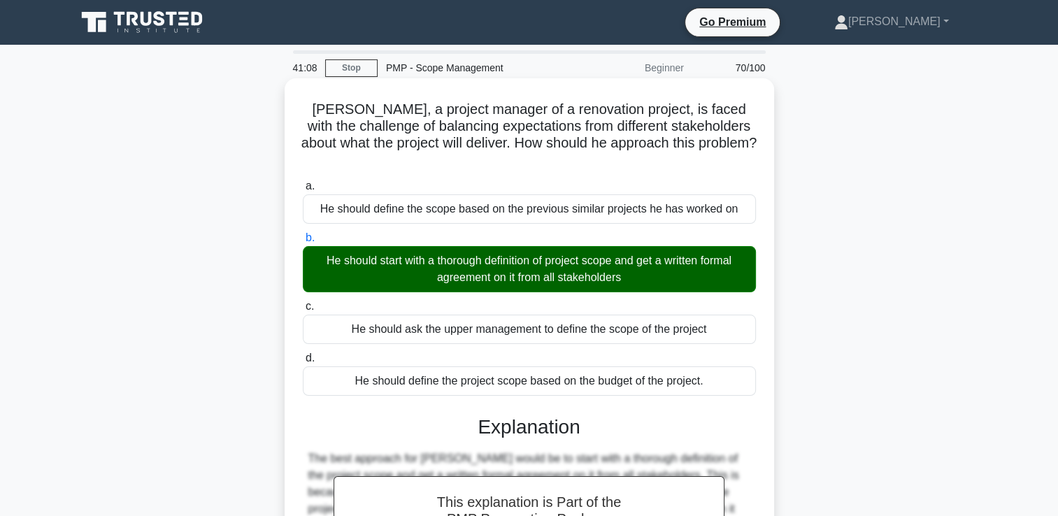
scroll to position [239, 0]
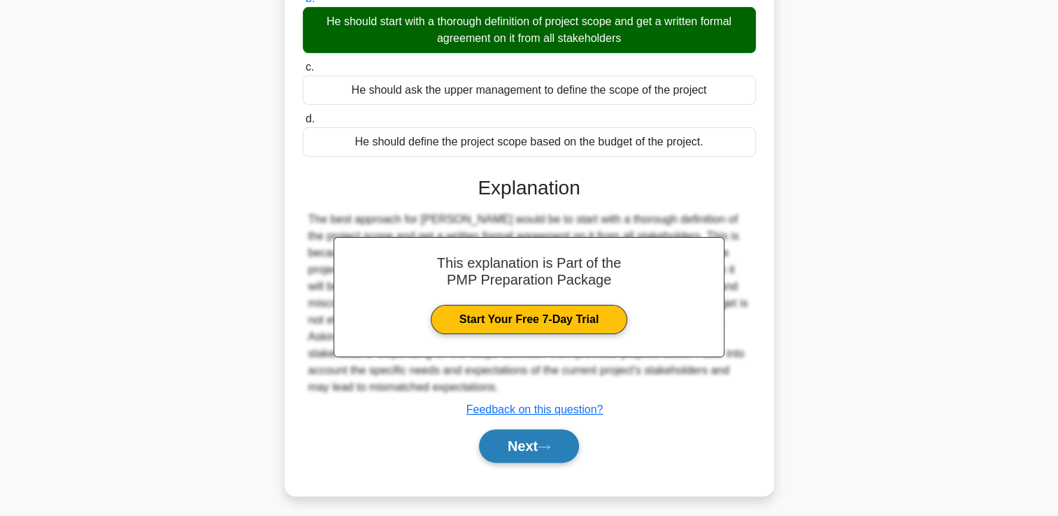
click at [536, 432] on button "Next" at bounding box center [529, 446] width 100 height 34
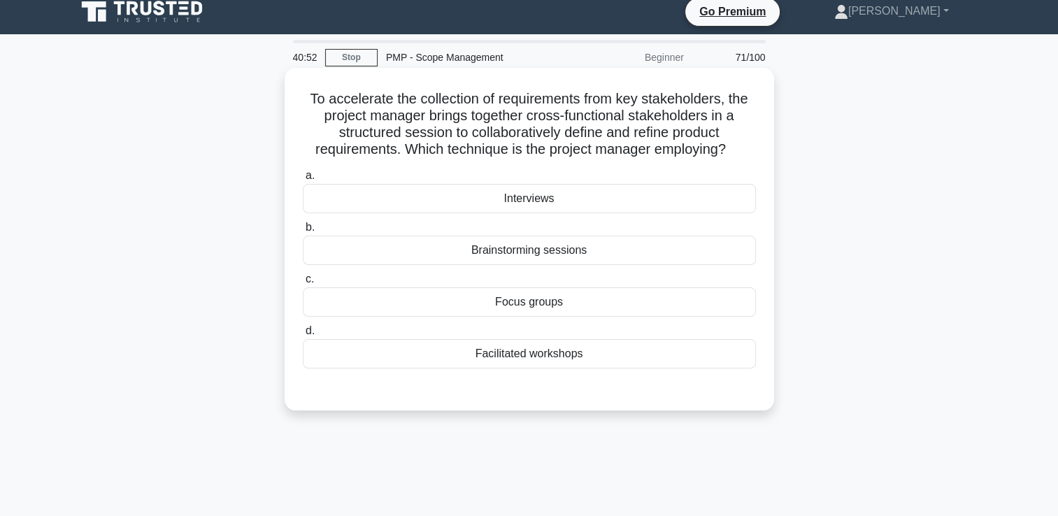
scroll to position [0, 0]
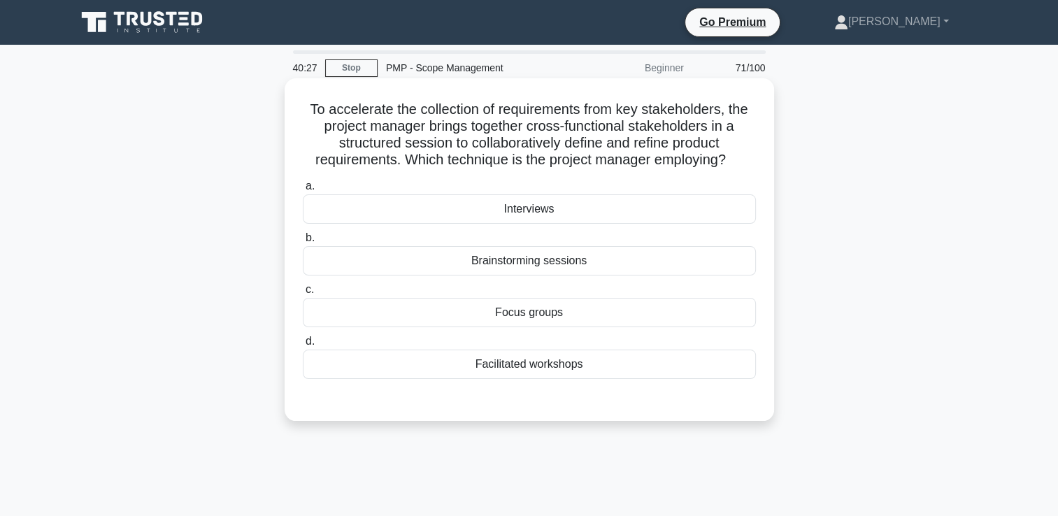
click at [512, 267] on div "Brainstorming sessions" at bounding box center [529, 260] width 453 height 29
click at [303, 243] on input "b. Brainstorming sessions" at bounding box center [303, 238] width 0 height 9
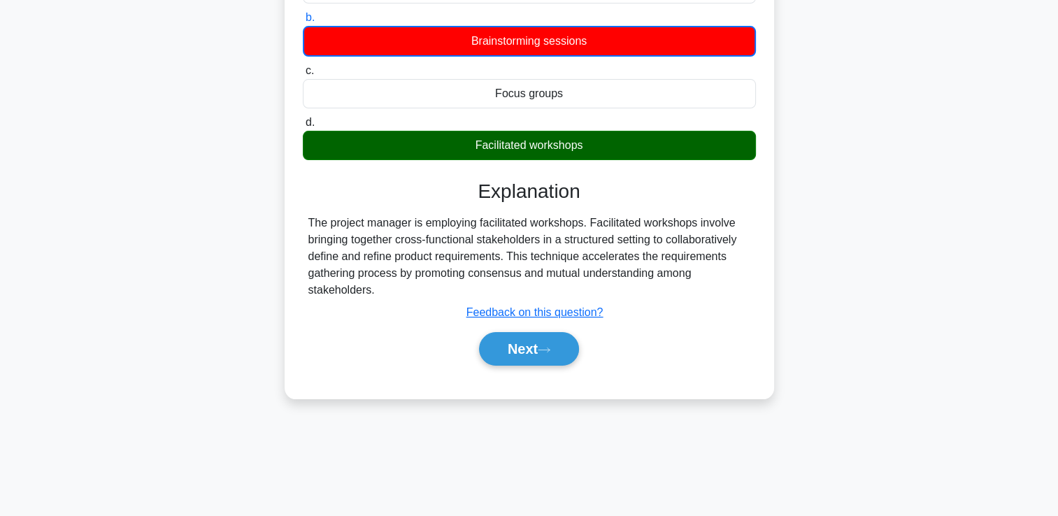
scroll to position [239, 0]
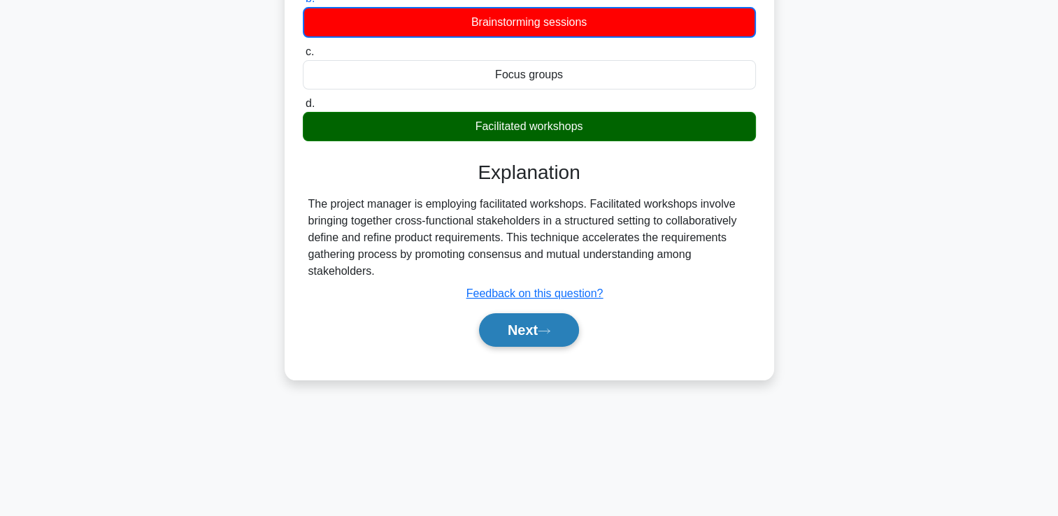
drag, startPoint x: 503, startPoint y: 351, endPoint x: 506, endPoint y: 337, distance: 14.4
click at [506, 337] on div "Next" at bounding box center [529, 330] width 453 height 45
click at [508, 334] on button "Next" at bounding box center [529, 330] width 100 height 34
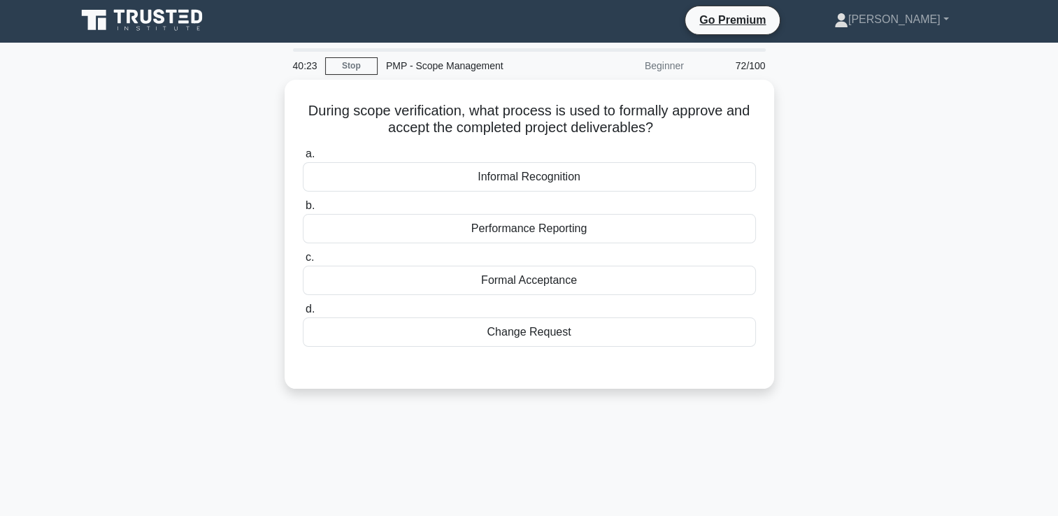
scroll to position [0, 0]
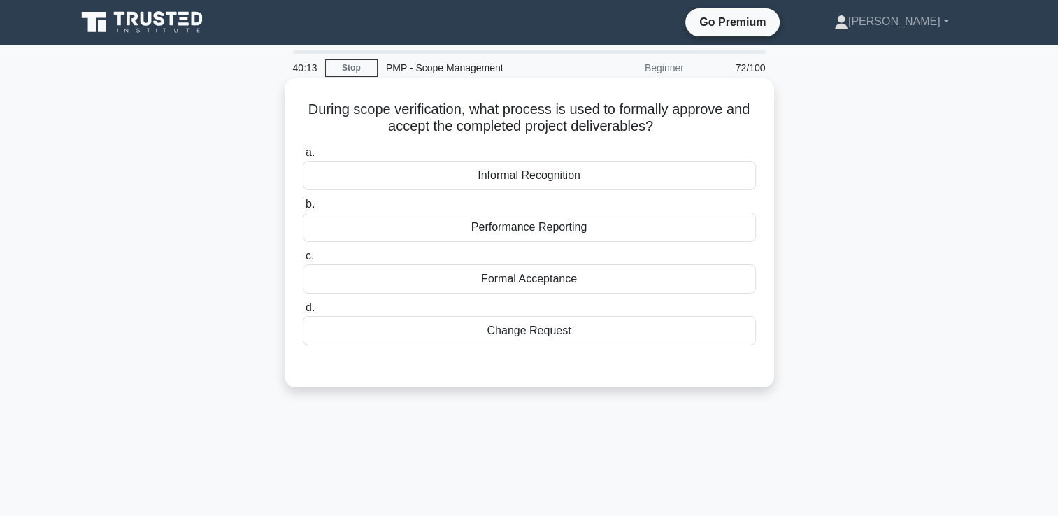
click at [511, 180] on div "Informal Recognition" at bounding box center [529, 175] width 453 height 29
click at [303, 157] on input "a. Informal Recognition" at bounding box center [303, 152] width 0 height 9
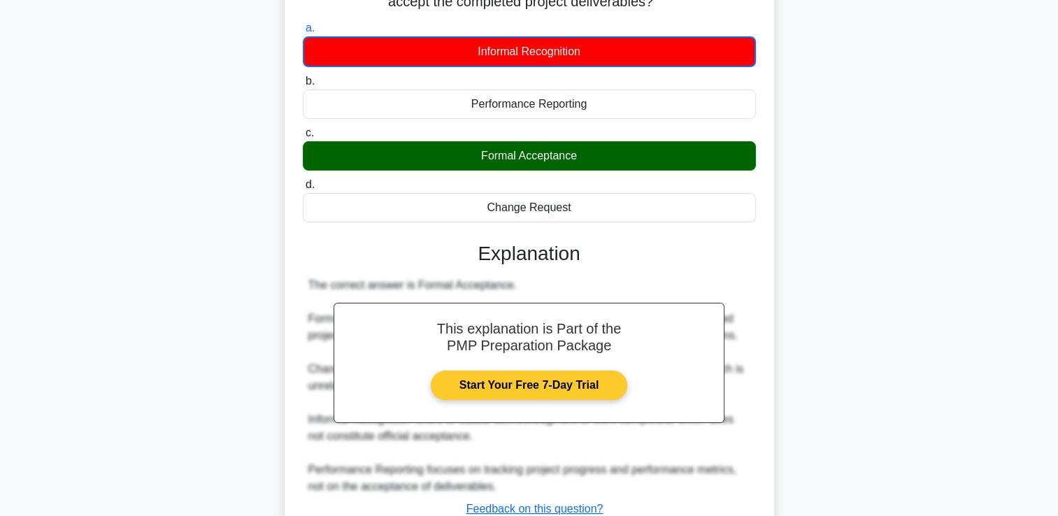
scroll to position [210, 0]
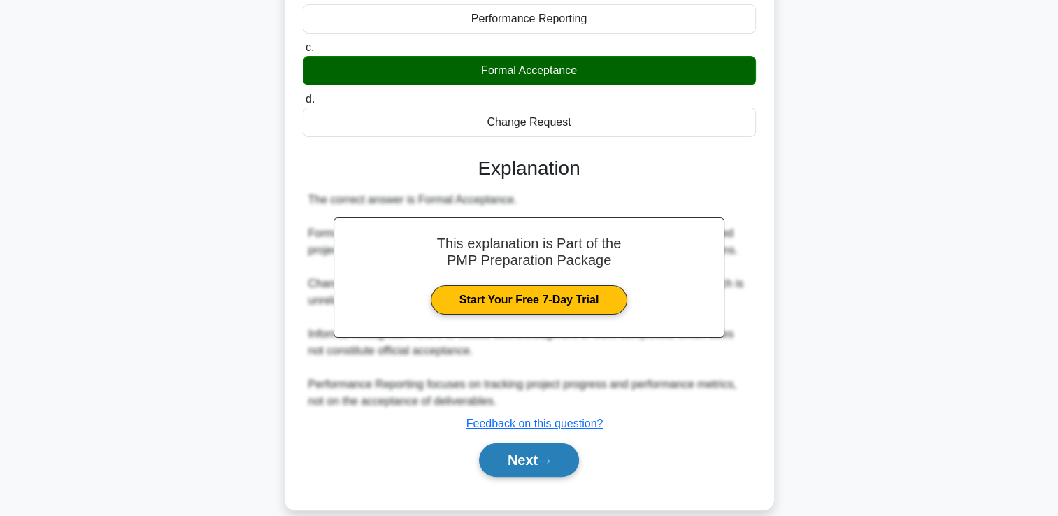
click at [514, 453] on button "Next" at bounding box center [529, 460] width 100 height 34
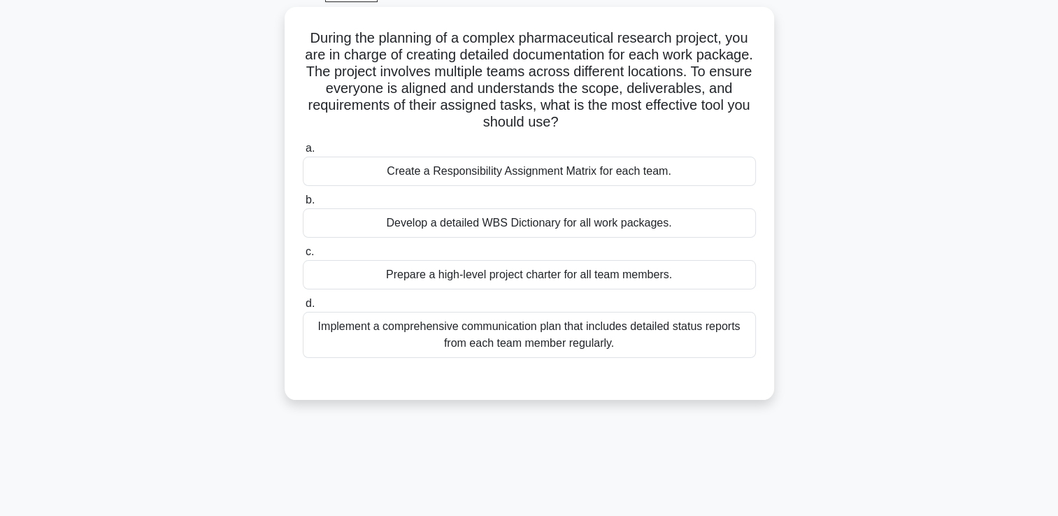
scroll to position [0, 0]
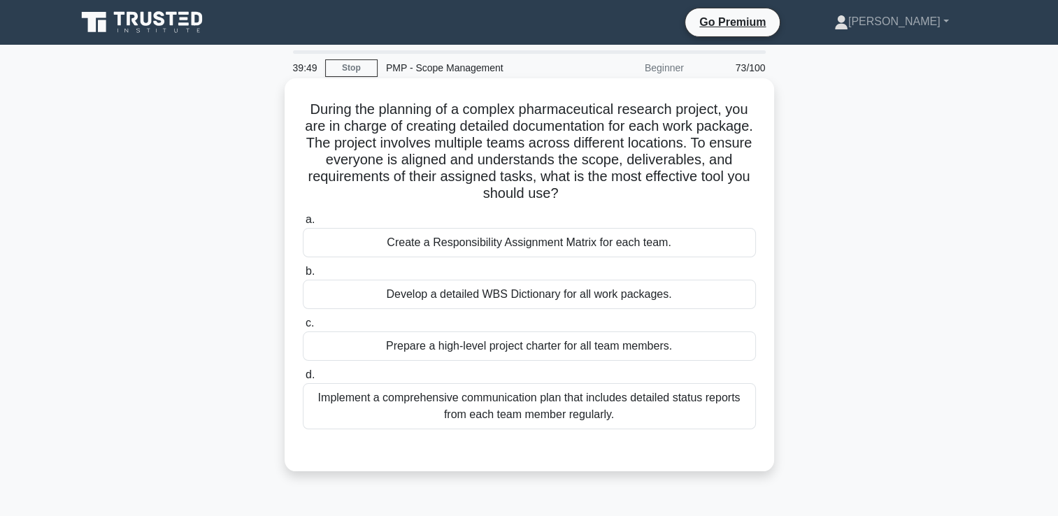
click at [510, 418] on div "Implement a comprehensive communication plan that includes detailed status repo…" at bounding box center [529, 406] width 453 height 46
click at [303, 380] on input "d. Implement a comprehensive communication plan that includes detailed status r…" at bounding box center [303, 375] width 0 height 9
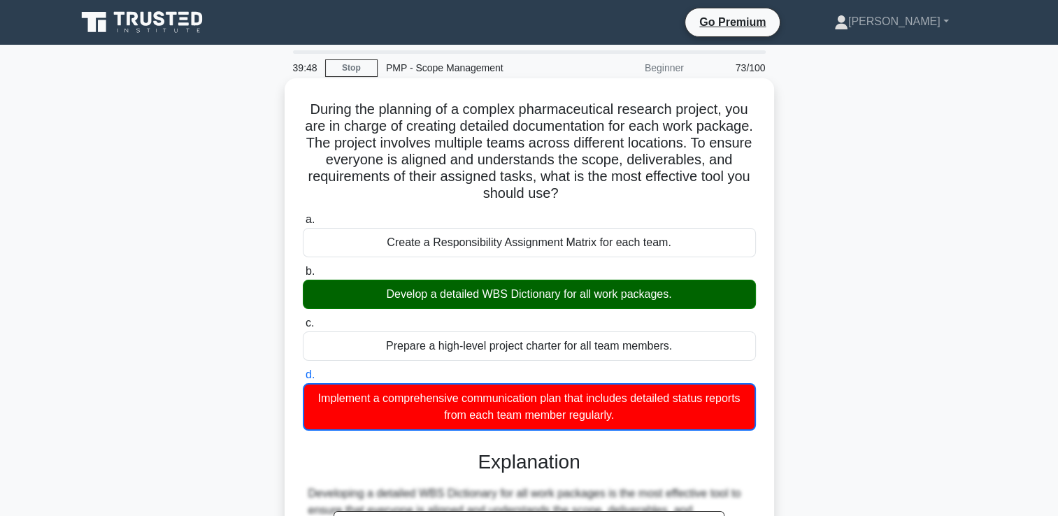
scroll to position [296, 0]
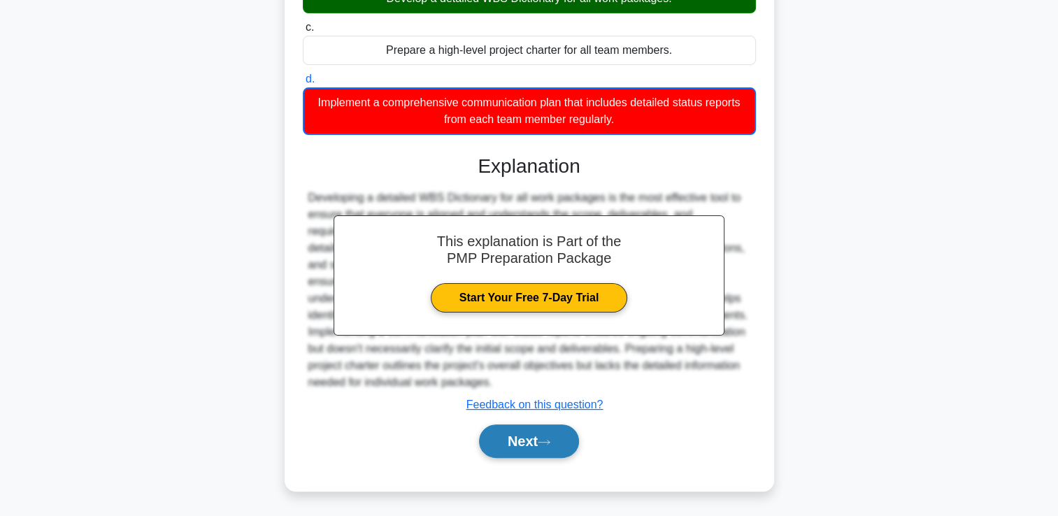
click at [515, 433] on button "Next" at bounding box center [529, 442] width 100 height 34
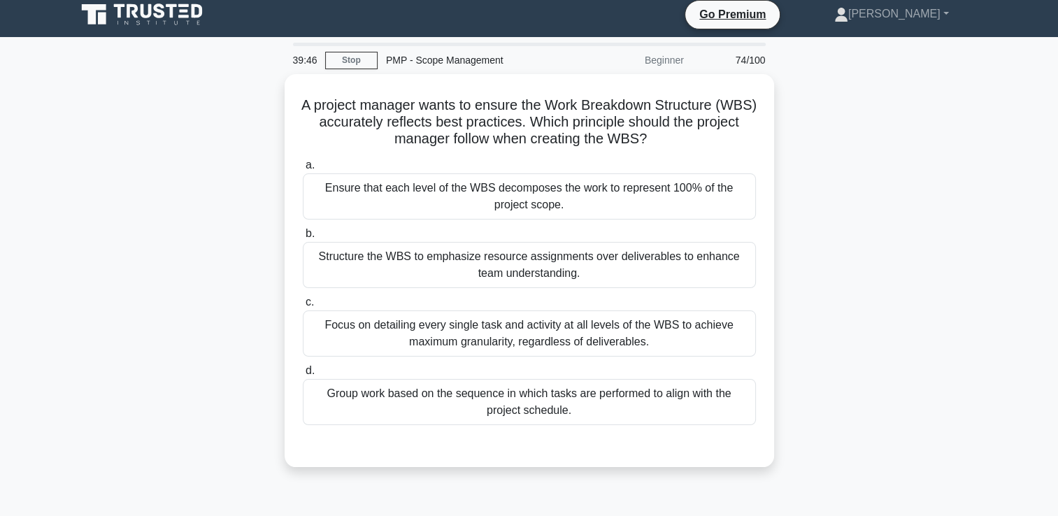
scroll to position [0, 0]
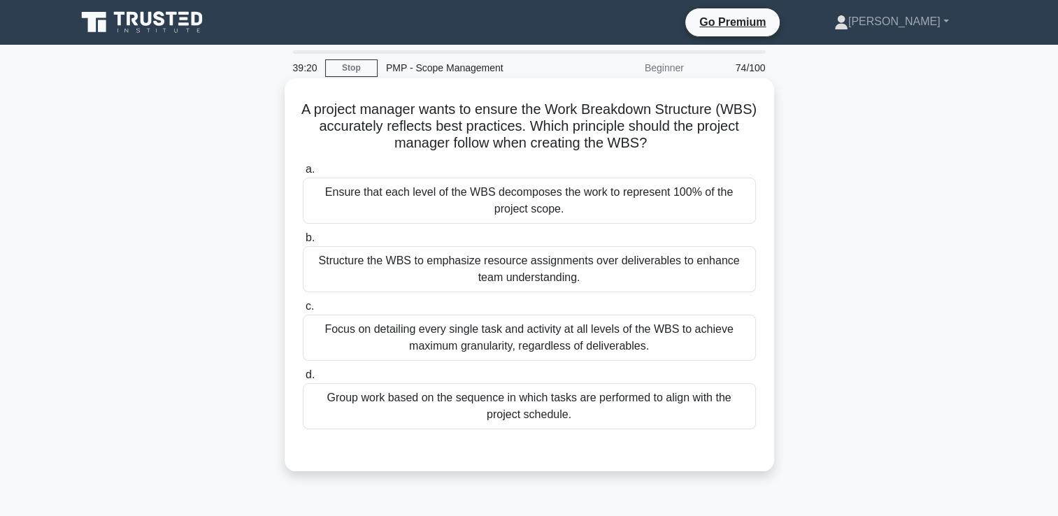
click at [652, 343] on div "Focus on detailing every single task and activity at all levels of the WBS to a…" at bounding box center [529, 338] width 453 height 46
click at [303, 311] on input "c. Focus on detailing every single task and activity at all levels of the WBS t…" at bounding box center [303, 306] width 0 height 9
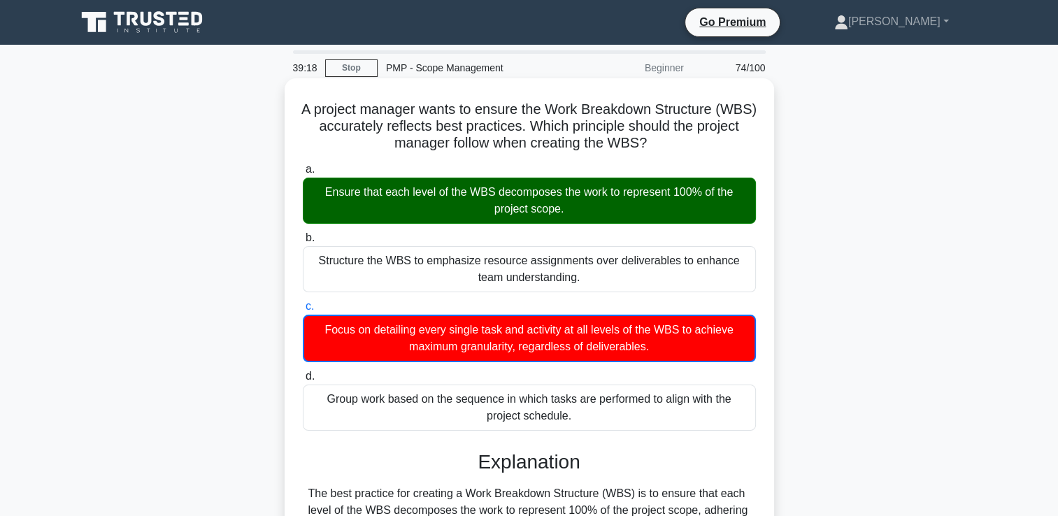
scroll to position [296, 0]
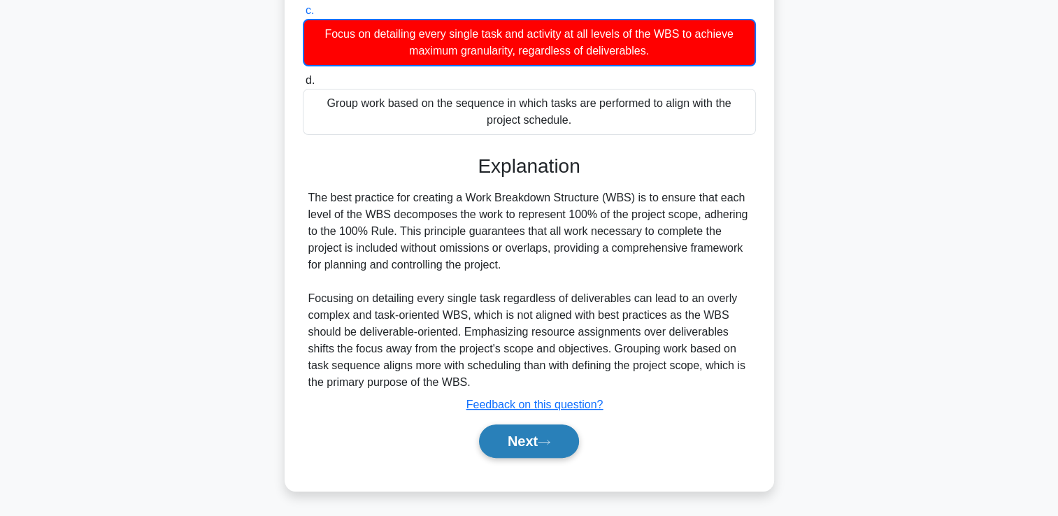
click at [530, 438] on button "Next" at bounding box center [529, 442] width 100 height 34
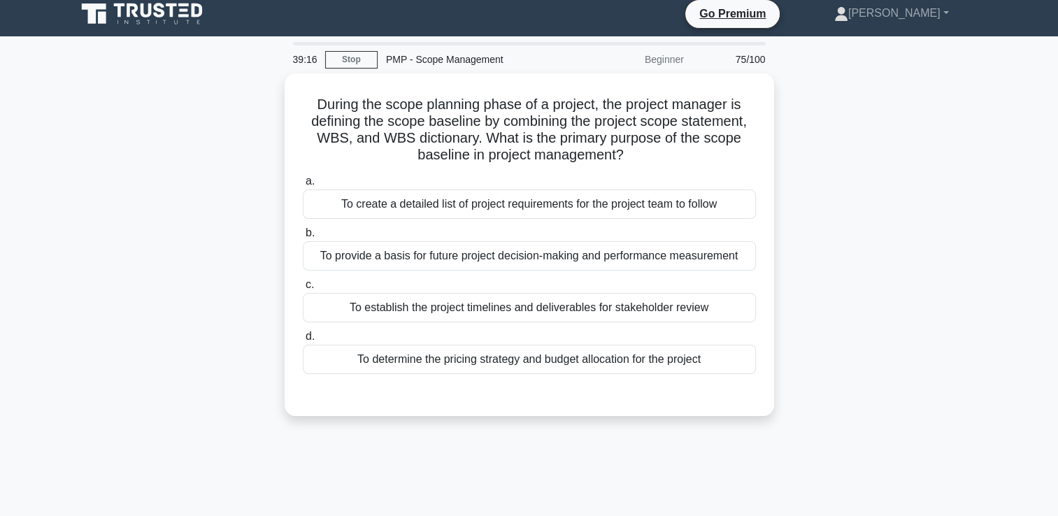
scroll to position [0, 0]
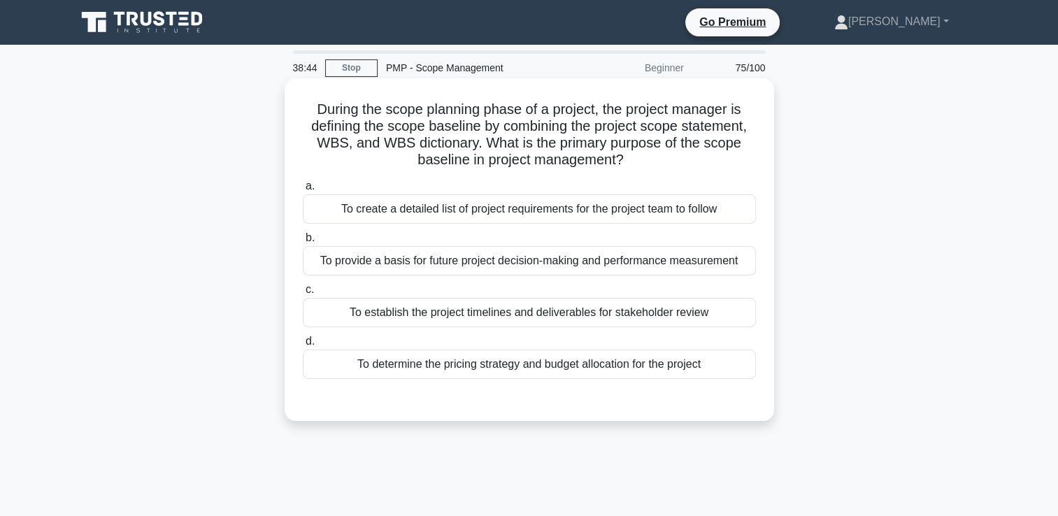
click at [577, 253] on div "To provide a basis for future project decision-making and performance measureme…" at bounding box center [529, 260] width 453 height 29
click at [303, 243] on input "b. To provide a basis for future project decision-making and performance measur…" at bounding box center [303, 238] width 0 height 9
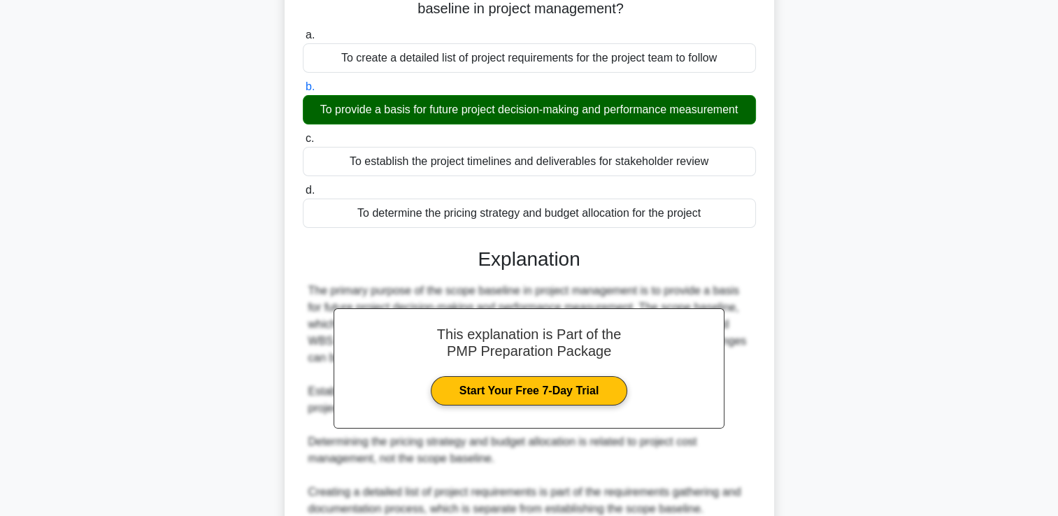
scroll to position [278, 0]
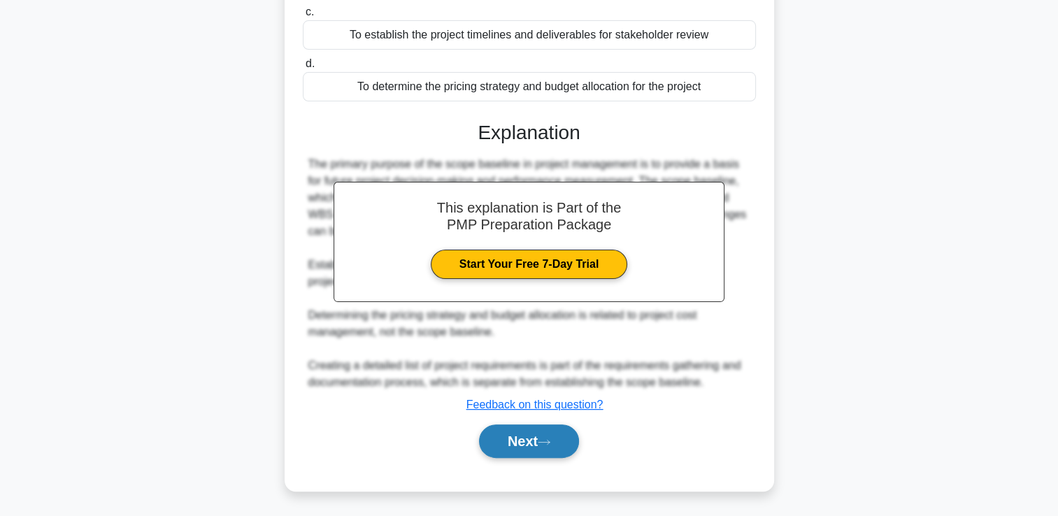
click at [523, 445] on button "Next" at bounding box center [529, 442] width 100 height 34
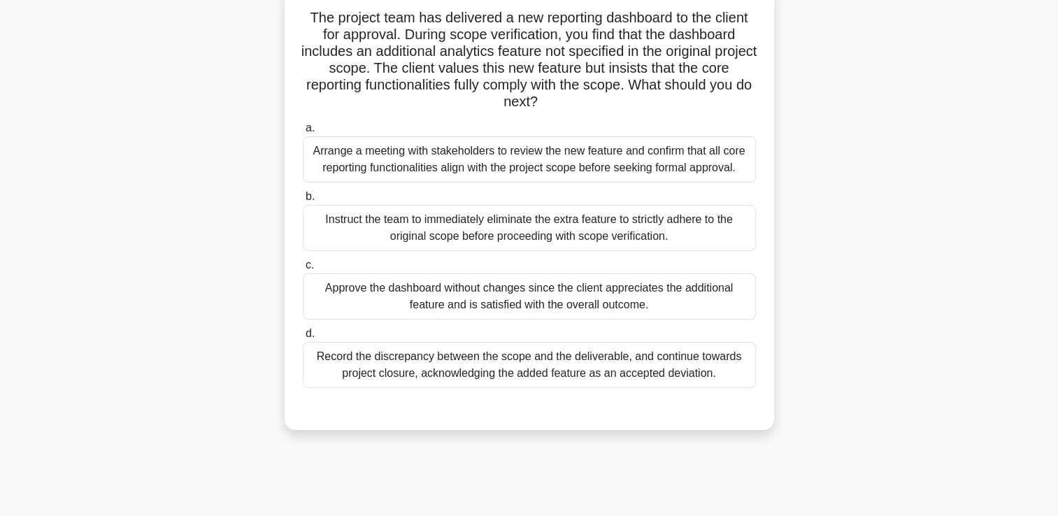
scroll to position [70, 0]
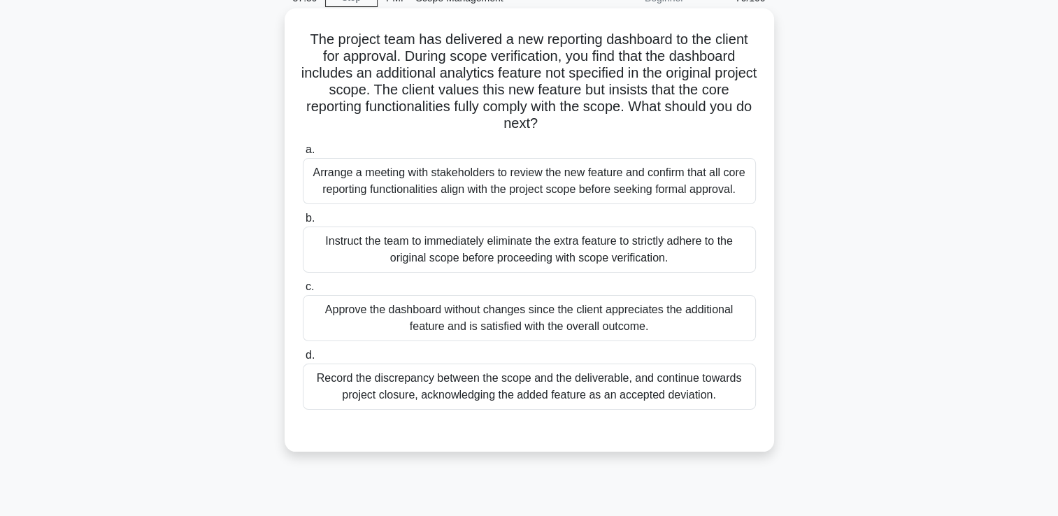
click at [432, 172] on div "Arrange a meeting with stakeholders to review the new feature and confirm that …" at bounding box center [529, 181] width 453 height 46
click at [303, 155] on input "a. Arrange a meeting with stakeholders to review the new feature and confirm th…" at bounding box center [303, 149] width 0 height 9
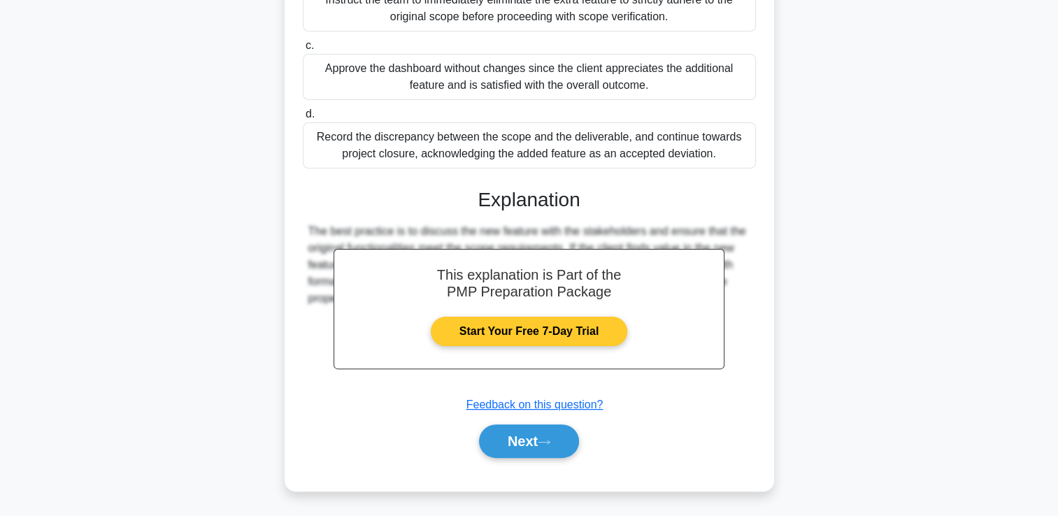
scroll to position [328, 0]
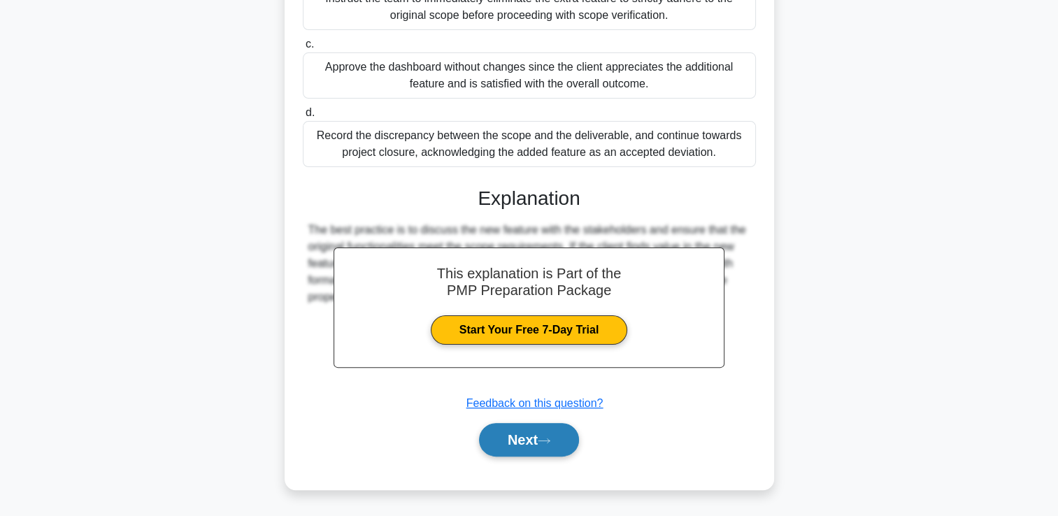
click at [529, 436] on button "Next" at bounding box center [529, 440] width 100 height 34
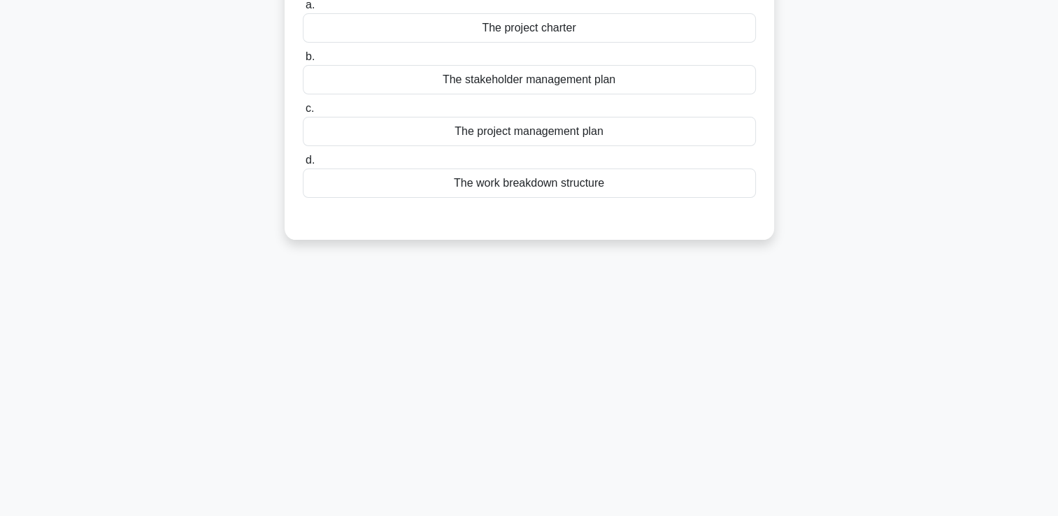
scroll to position [29, 0]
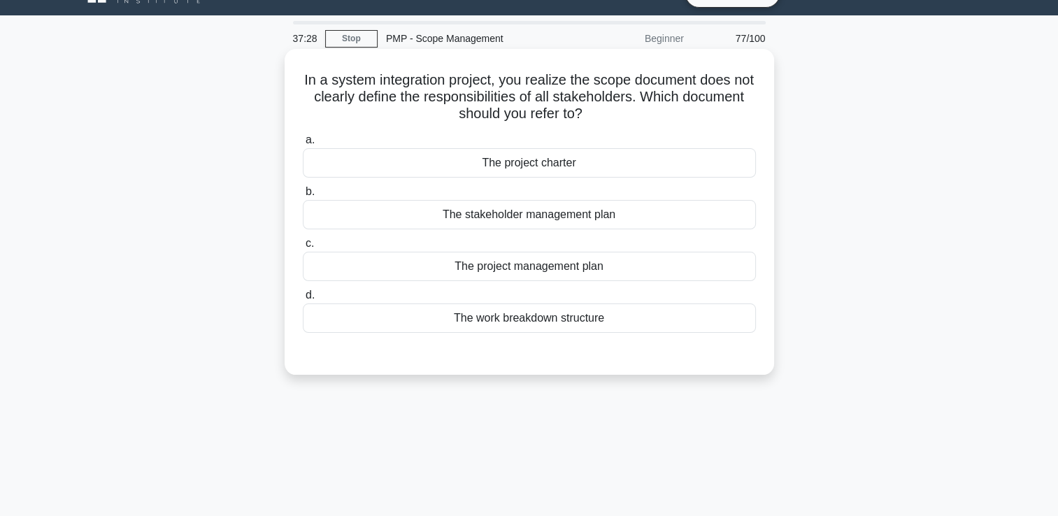
click at [559, 220] on div "The stakeholder management plan" at bounding box center [529, 214] width 453 height 29
click at [303, 197] on input "b. The stakeholder management plan" at bounding box center [303, 191] width 0 height 9
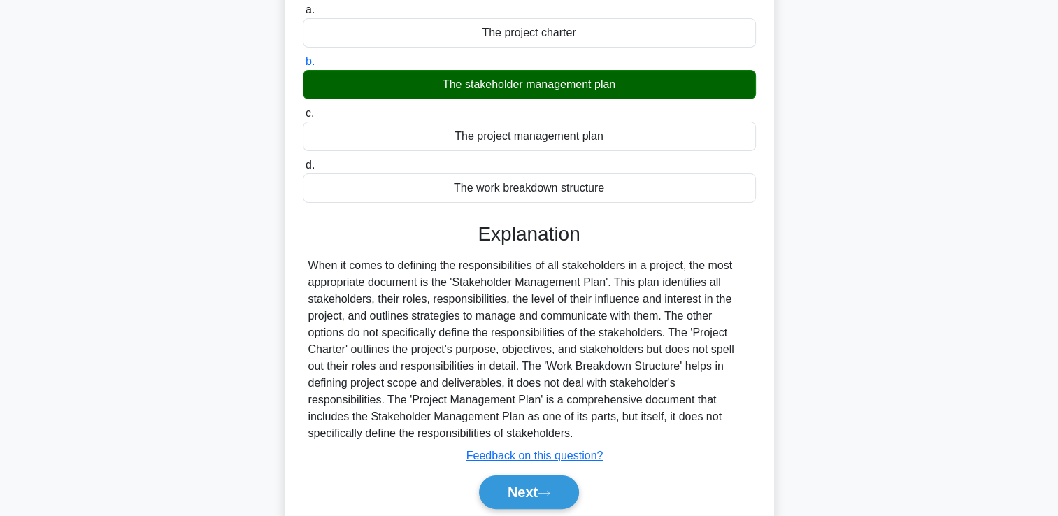
scroll to position [239, 0]
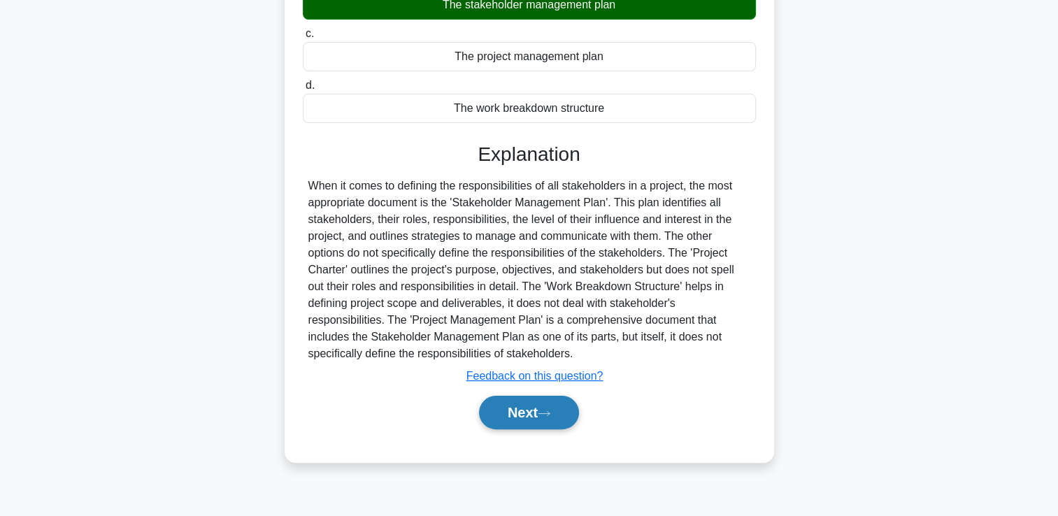
click at [529, 406] on button "Next" at bounding box center [529, 413] width 100 height 34
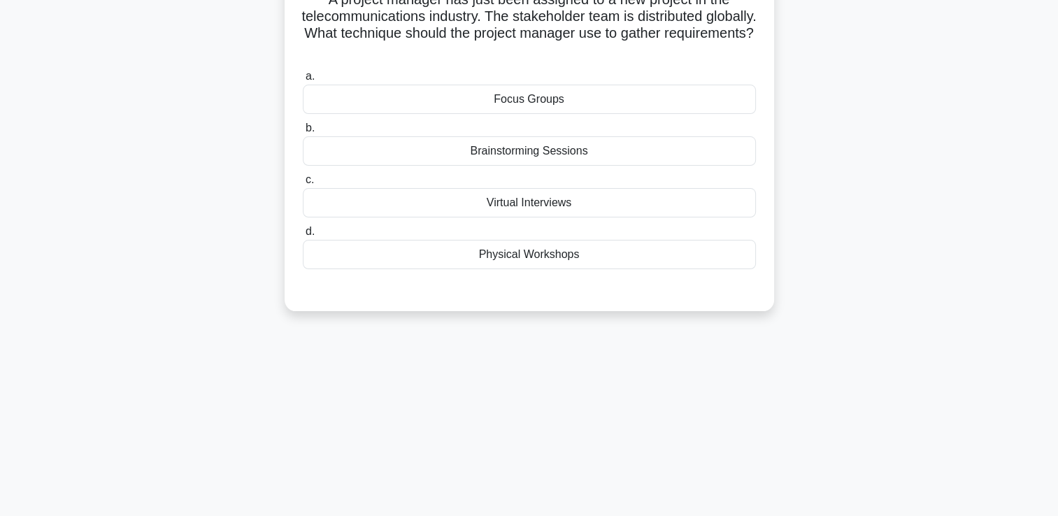
scroll to position [29, 0]
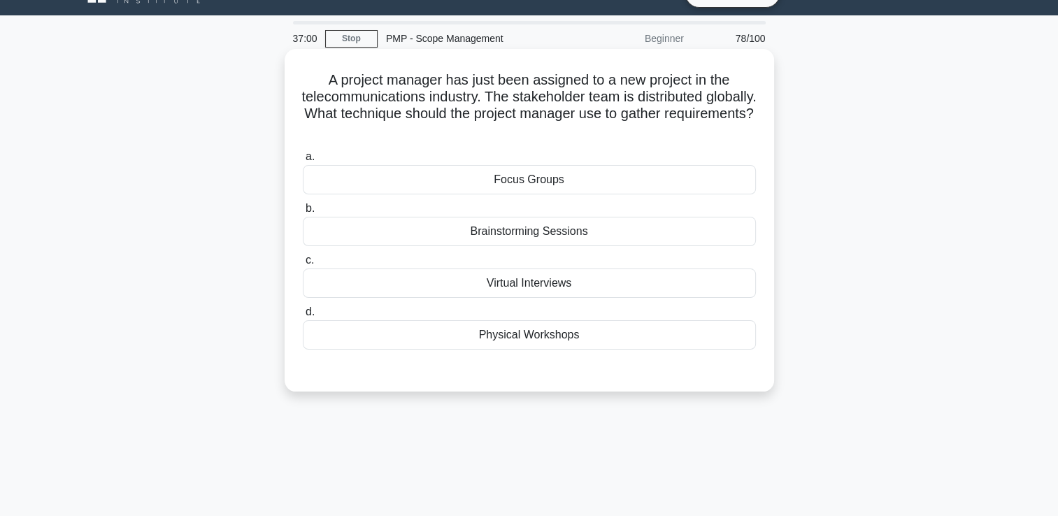
click at [558, 172] on div "Focus Groups" at bounding box center [529, 179] width 453 height 29
click at [303, 162] on input "a. Focus Groups" at bounding box center [303, 156] width 0 height 9
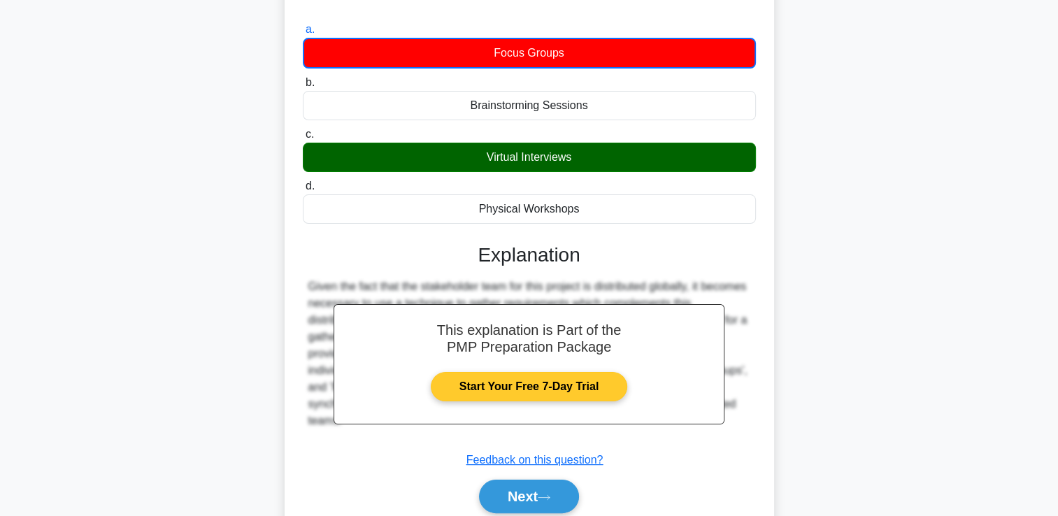
scroll to position [239, 0]
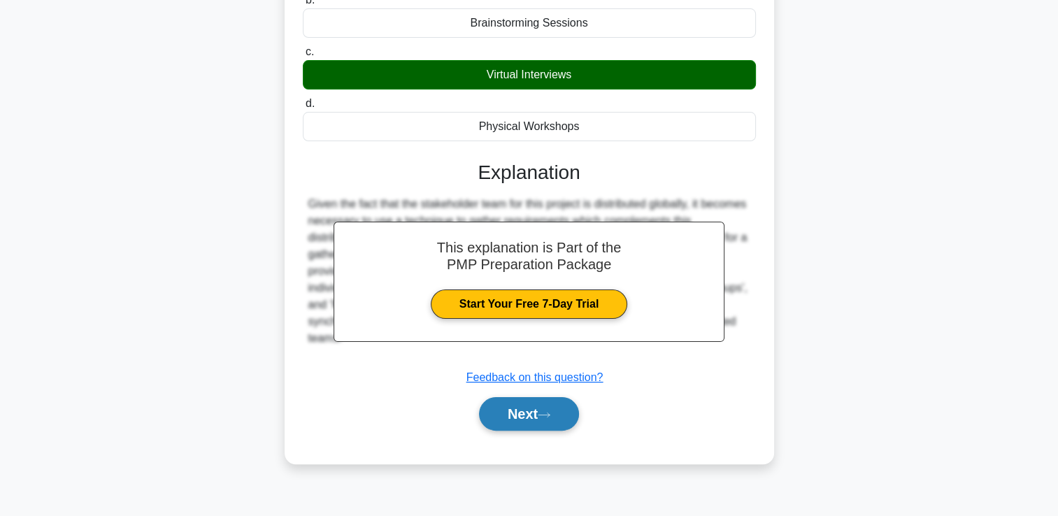
click at [518, 421] on button "Next" at bounding box center [529, 414] width 100 height 34
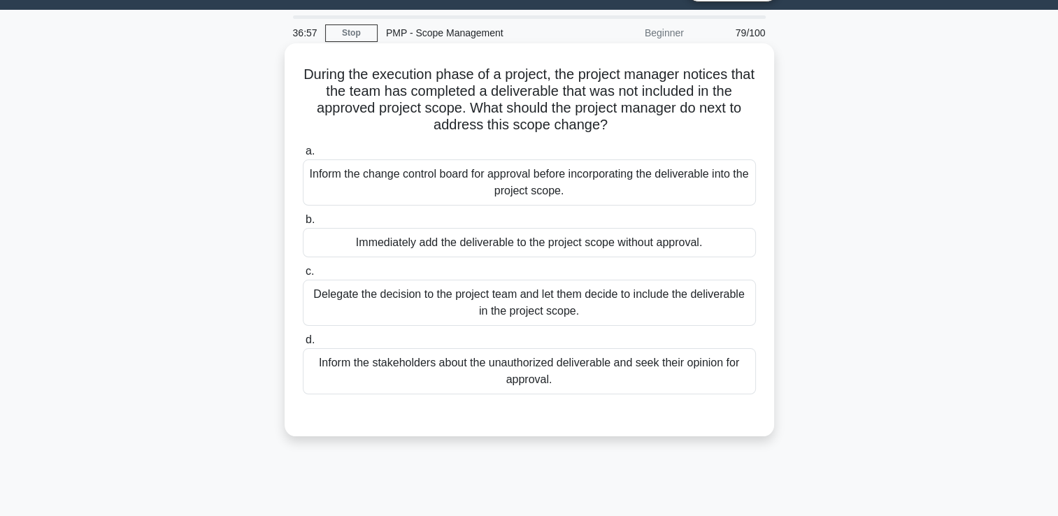
scroll to position [0, 0]
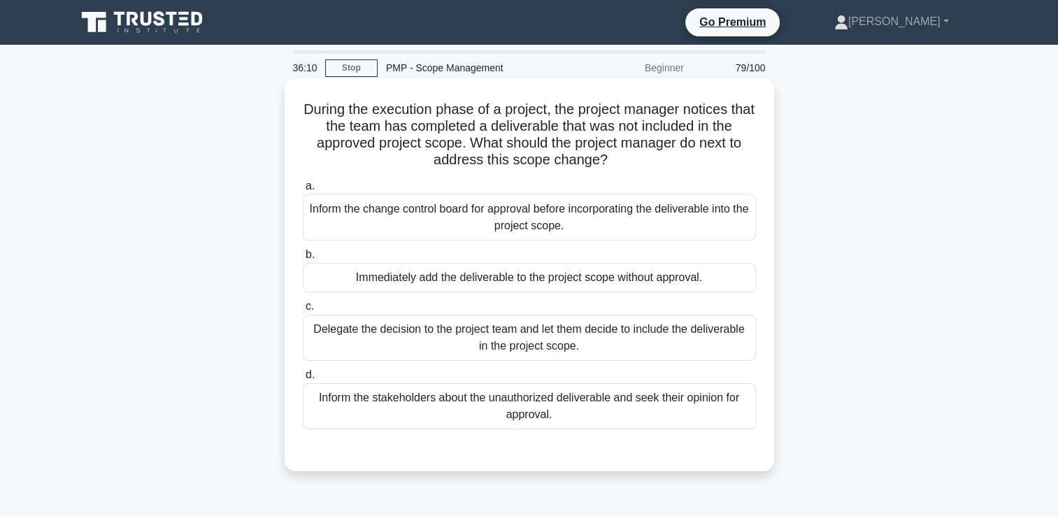
click at [540, 226] on div "Inform the change control board for approval before incorporating the deliverab…" at bounding box center [529, 217] width 453 height 46
click at [303, 191] on input "a. Inform the change control board for approval before incorporating the delive…" at bounding box center [303, 186] width 0 height 9
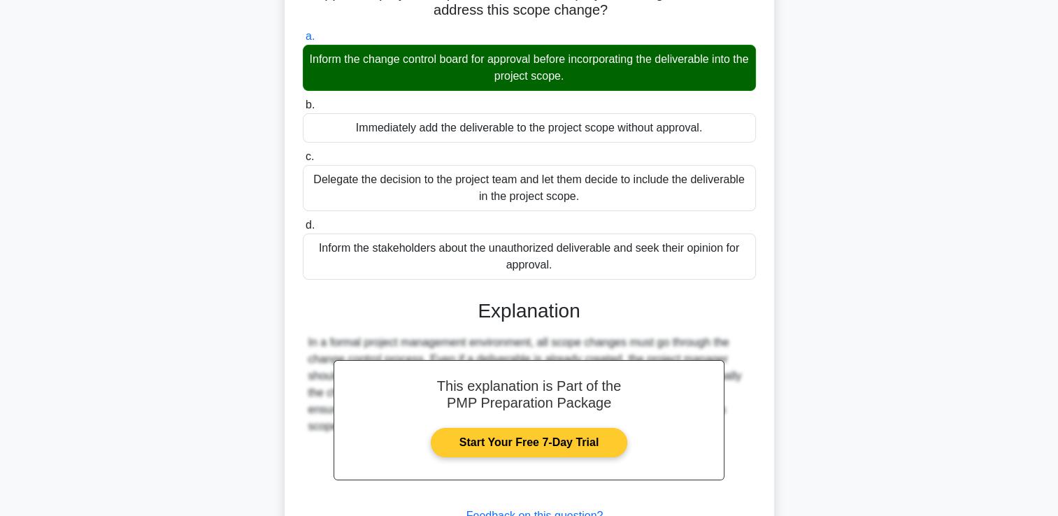
scroll to position [261, 0]
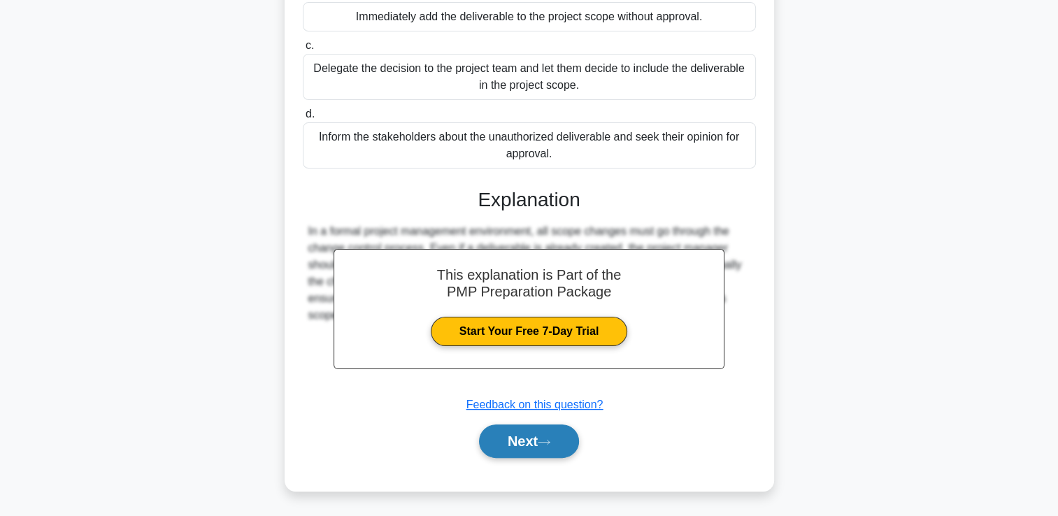
click at [513, 439] on button "Next" at bounding box center [529, 442] width 100 height 34
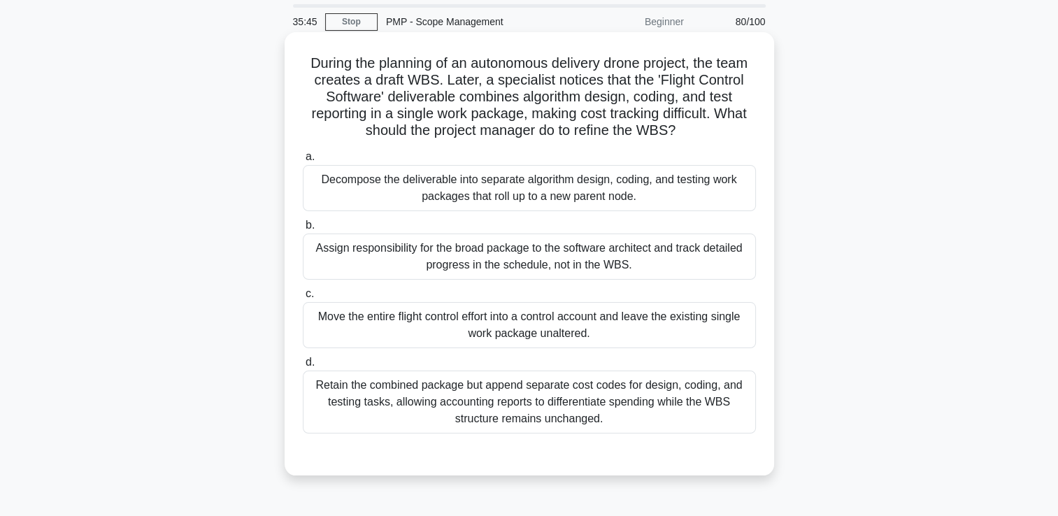
scroll to position [70, 0]
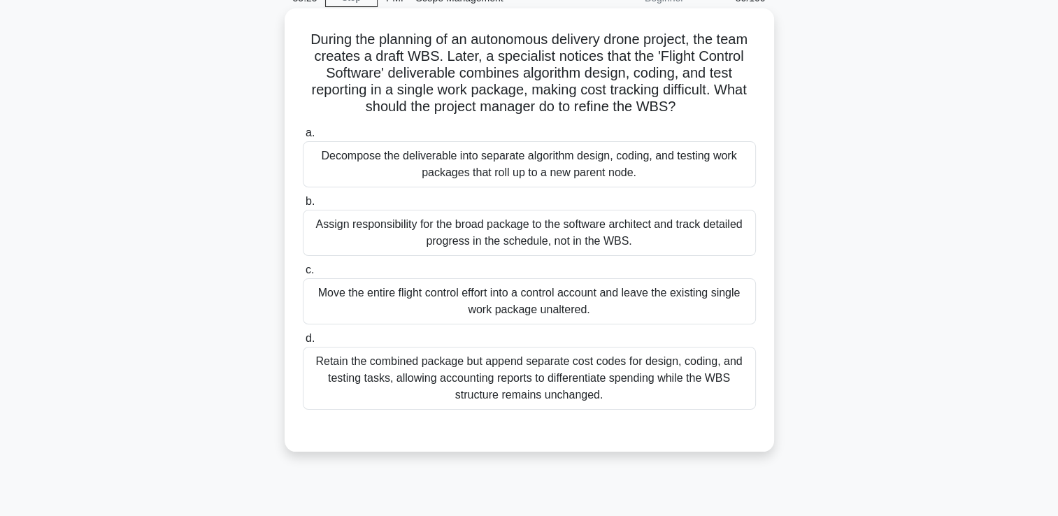
click at [361, 373] on div "Retain the combined package but append separate cost codes for design, coding, …" at bounding box center [529, 378] width 453 height 63
click at [303, 343] on input "d. Retain the combined package but append separate cost codes for design, codin…" at bounding box center [303, 338] width 0 height 9
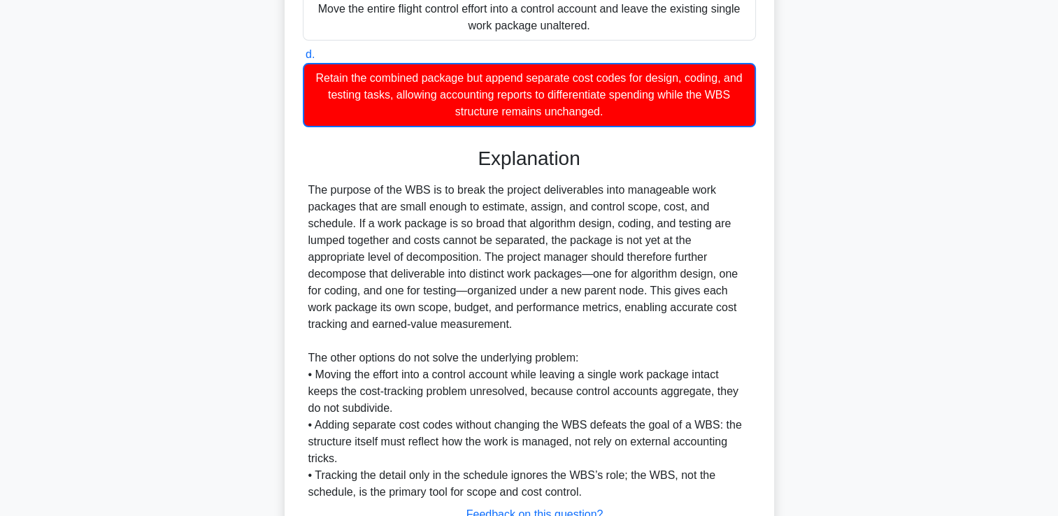
scroll to position [464, 0]
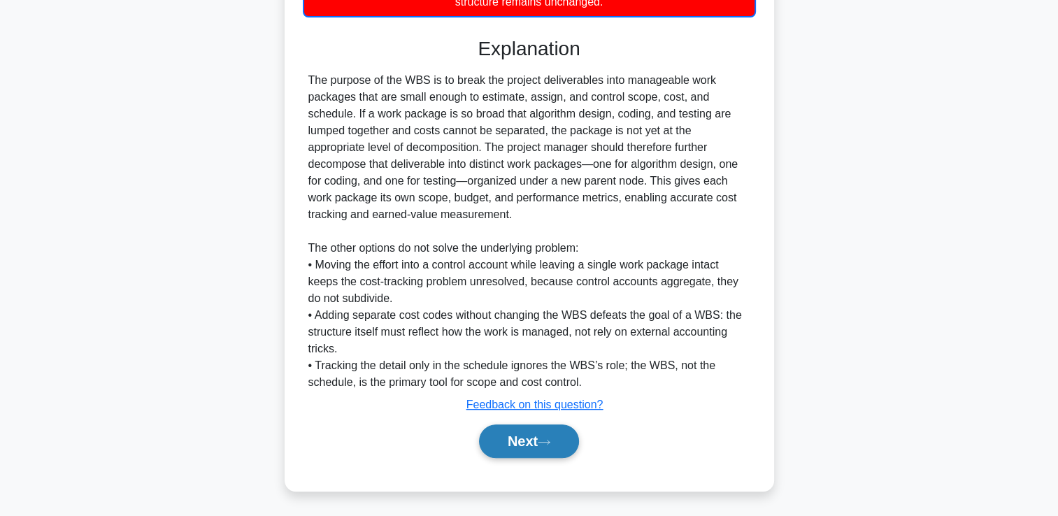
click at [510, 443] on button "Next" at bounding box center [529, 442] width 100 height 34
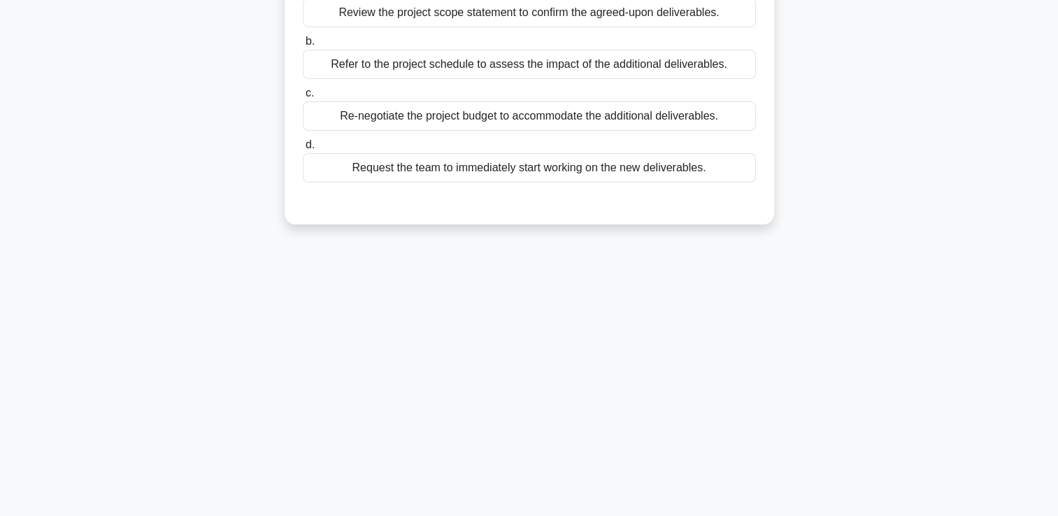
scroll to position [0, 0]
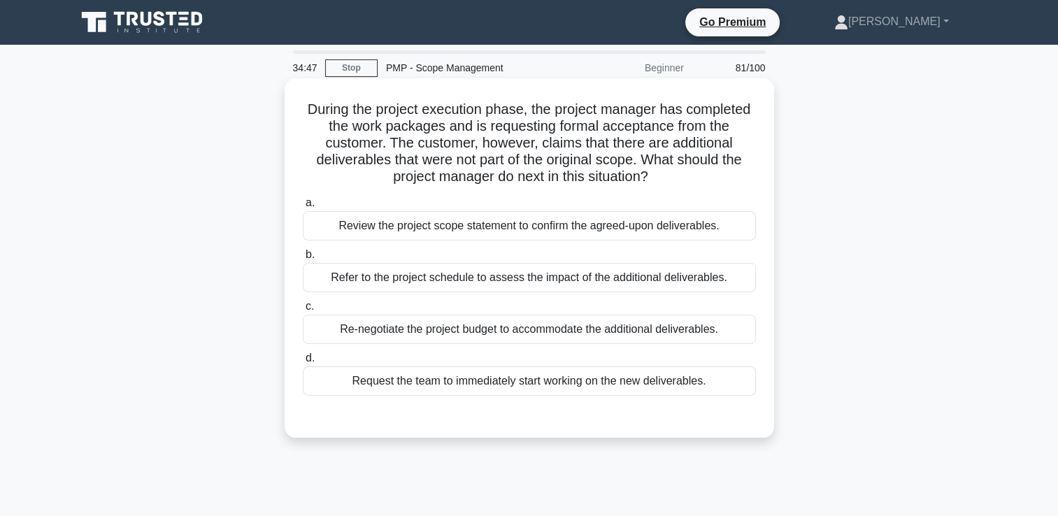
click at [532, 228] on div "Review the project scope statement to confirm the agreed-upon deliverables." at bounding box center [529, 225] width 453 height 29
click at [303, 208] on input "a. Review the project scope statement to confirm the agreed-upon deliverables." at bounding box center [303, 203] width 0 height 9
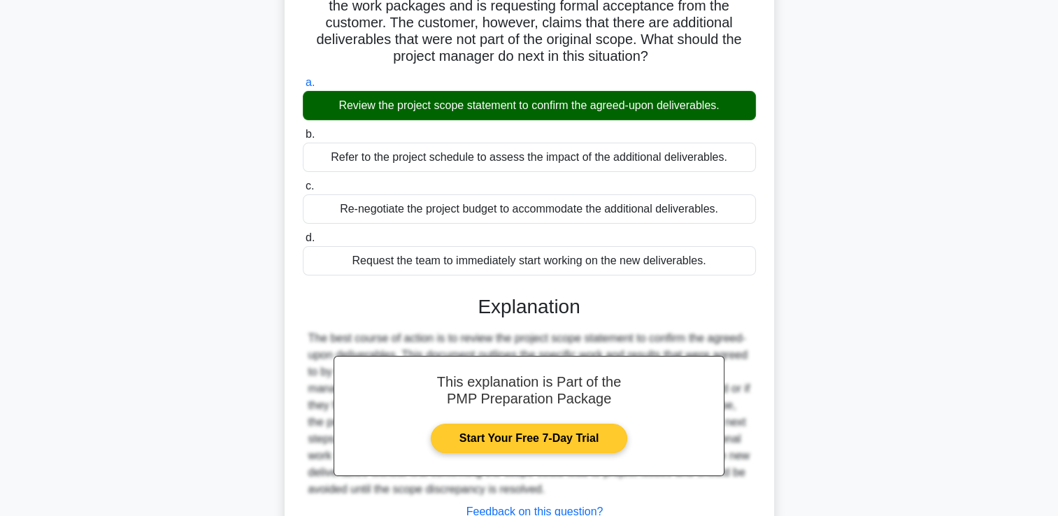
scroll to position [239, 0]
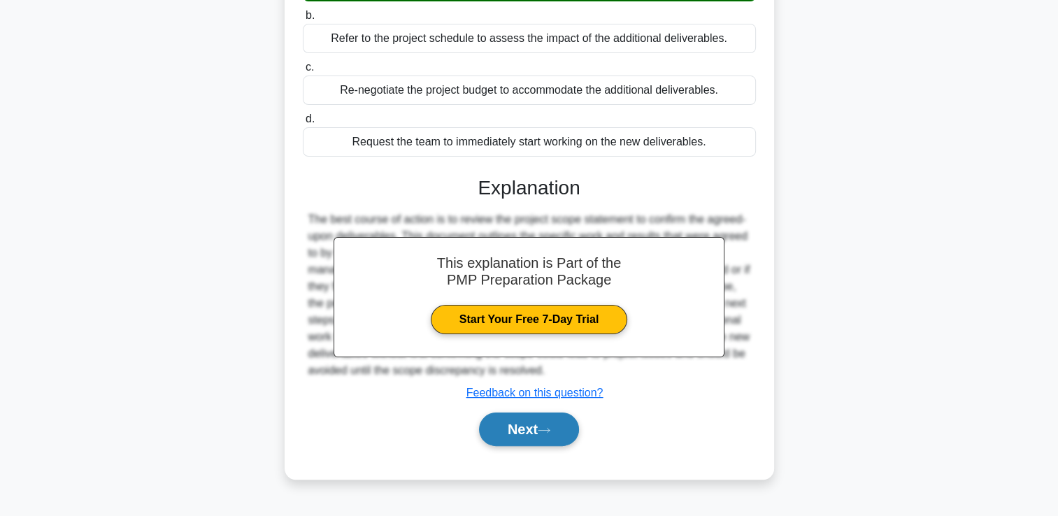
click at [550, 428] on icon at bounding box center [544, 430] width 11 height 4
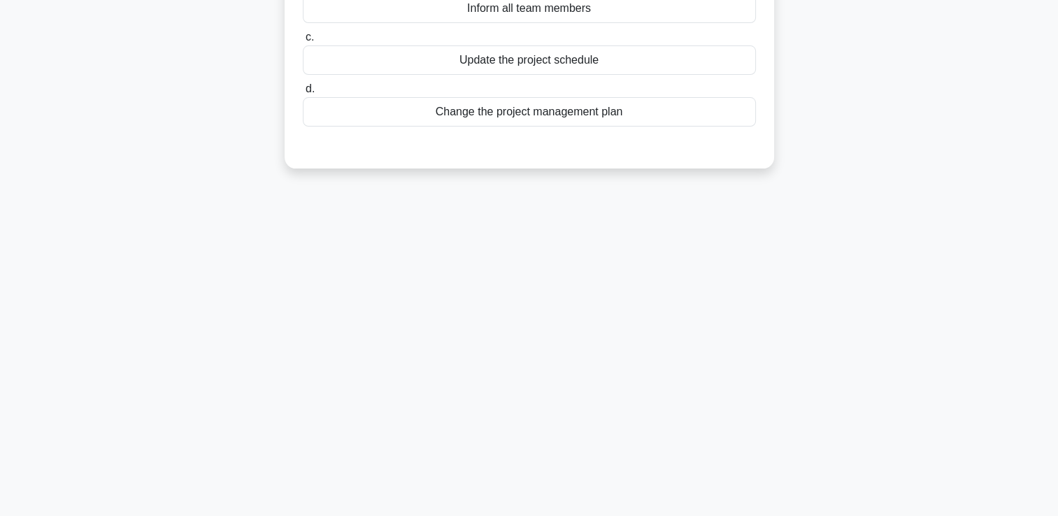
scroll to position [29, 0]
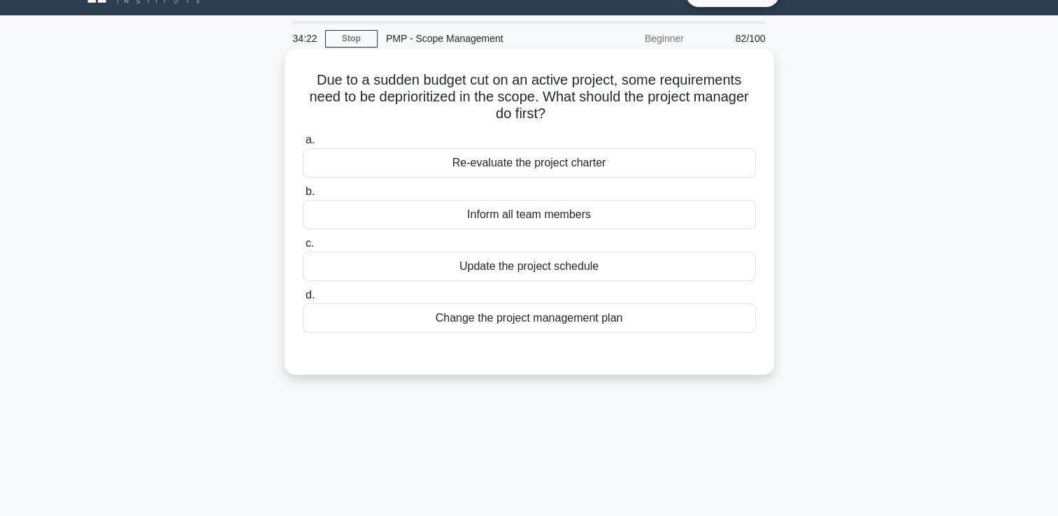
click at [518, 325] on div "Change the project management plan" at bounding box center [529, 318] width 453 height 29
click at [303, 300] on input "d. Change the project management plan" at bounding box center [303, 295] width 0 height 9
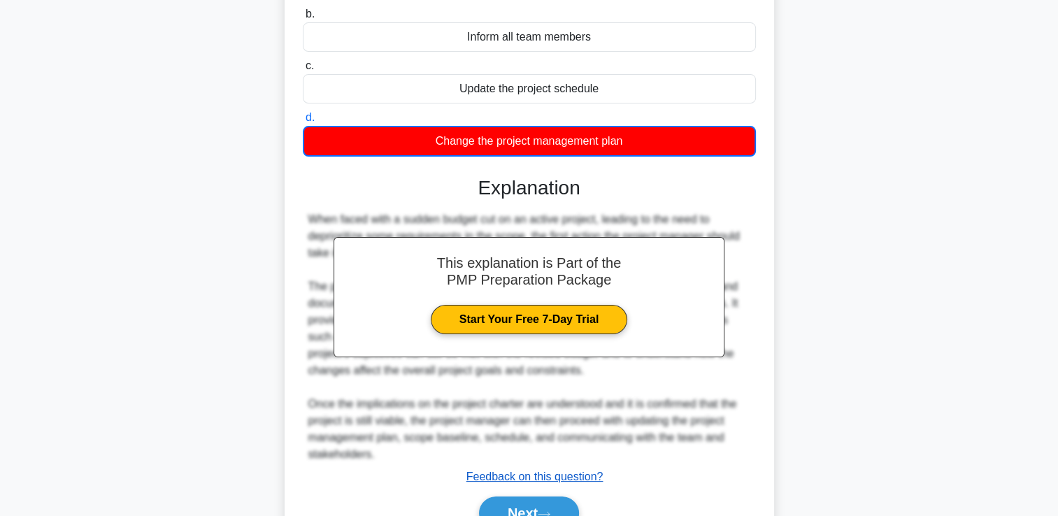
scroll to position [279, 0]
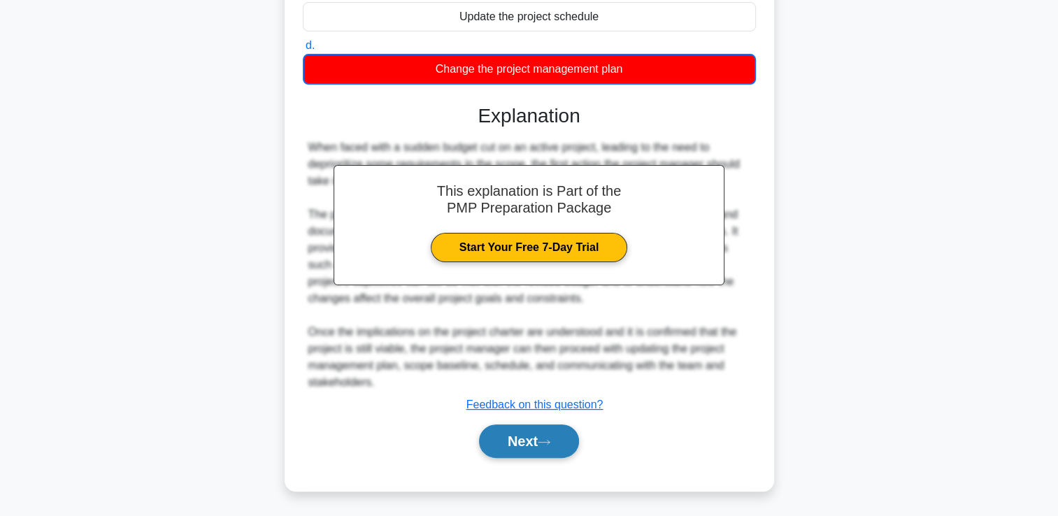
click at [526, 440] on button "Next" at bounding box center [529, 442] width 100 height 34
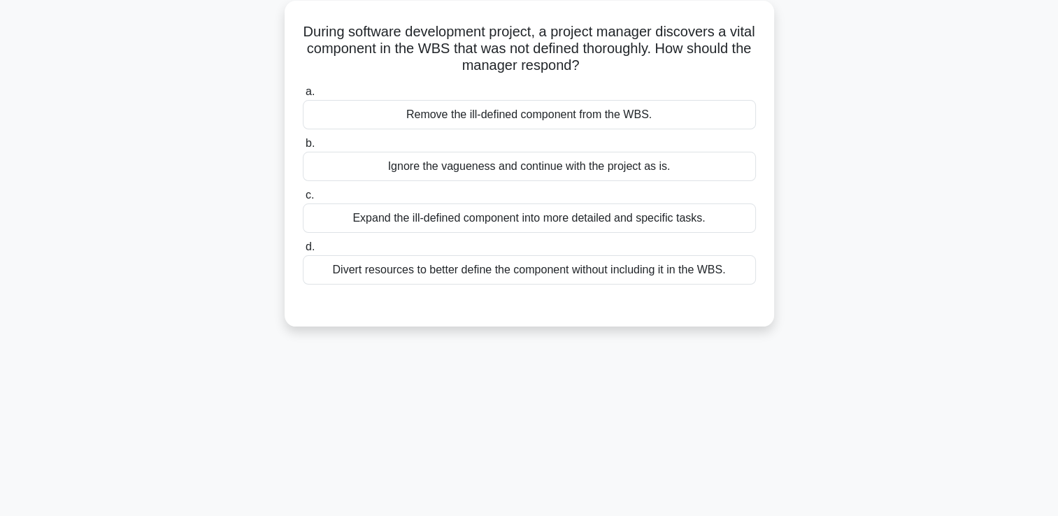
scroll to position [0, 0]
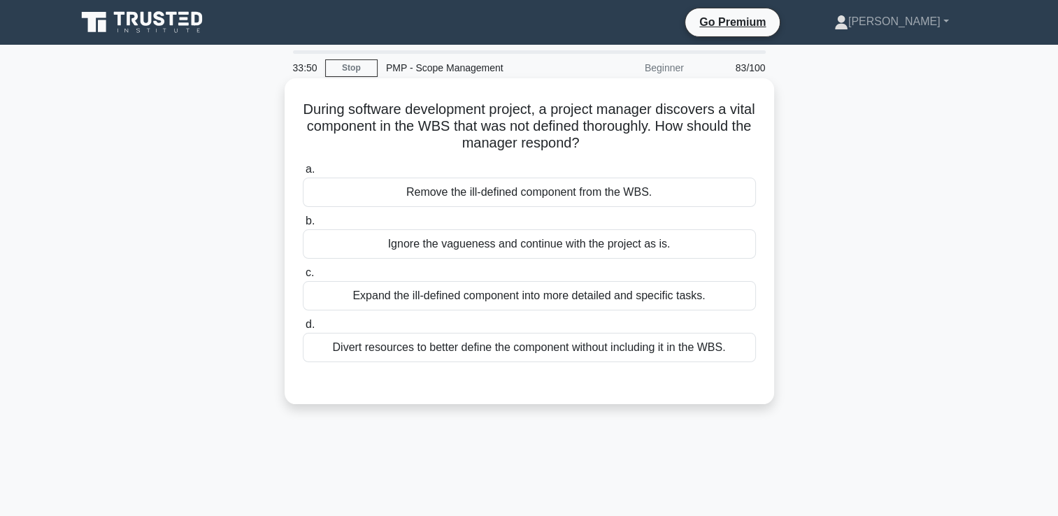
click at [462, 246] on div "Ignore the vagueness and continue with the project as is." at bounding box center [529, 243] width 453 height 29
click at [303, 226] on input "b. Ignore the vagueness and continue with the project as is." at bounding box center [303, 221] width 0 height 9
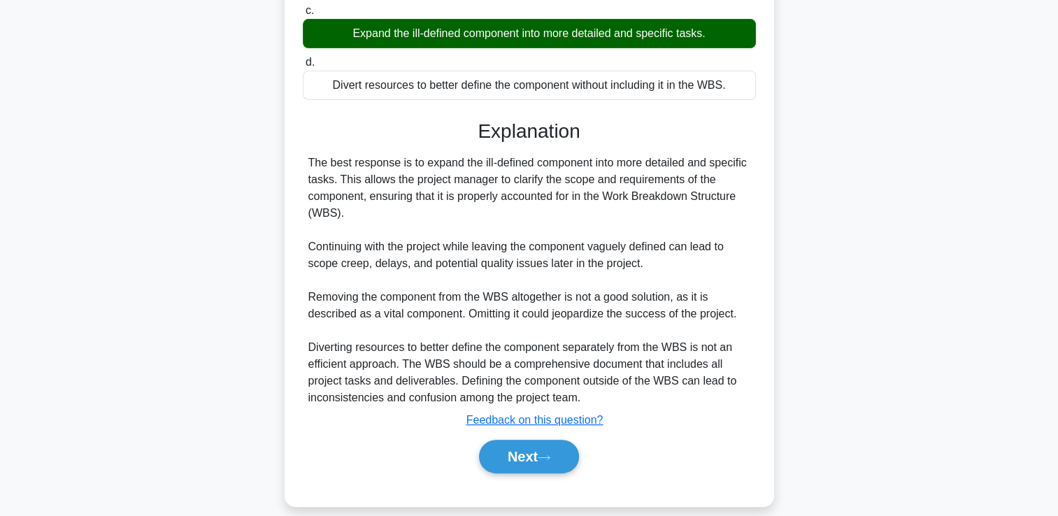
scroll to position [279, 0]
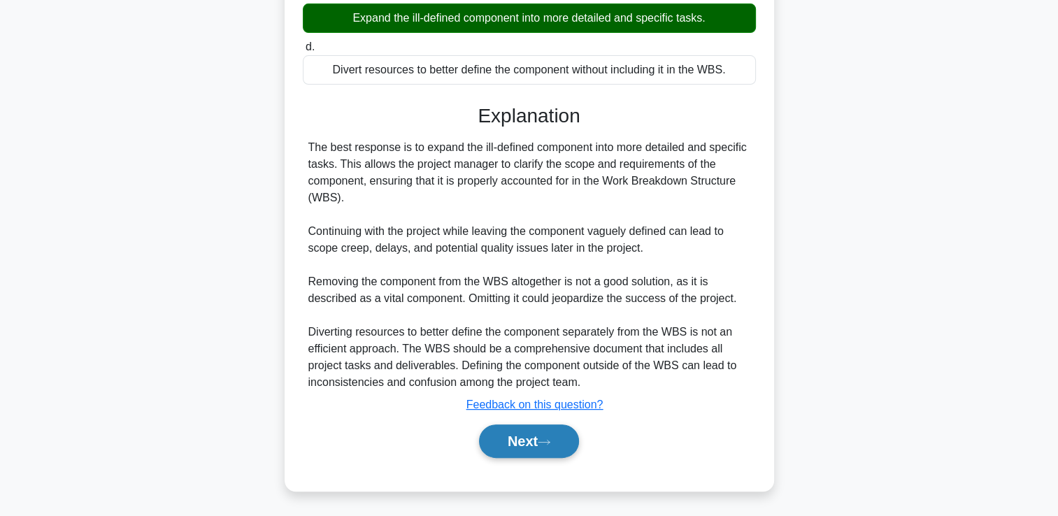
click at [509, 437] on button "Next" at bounding box center [529, 442] width 100 height 34
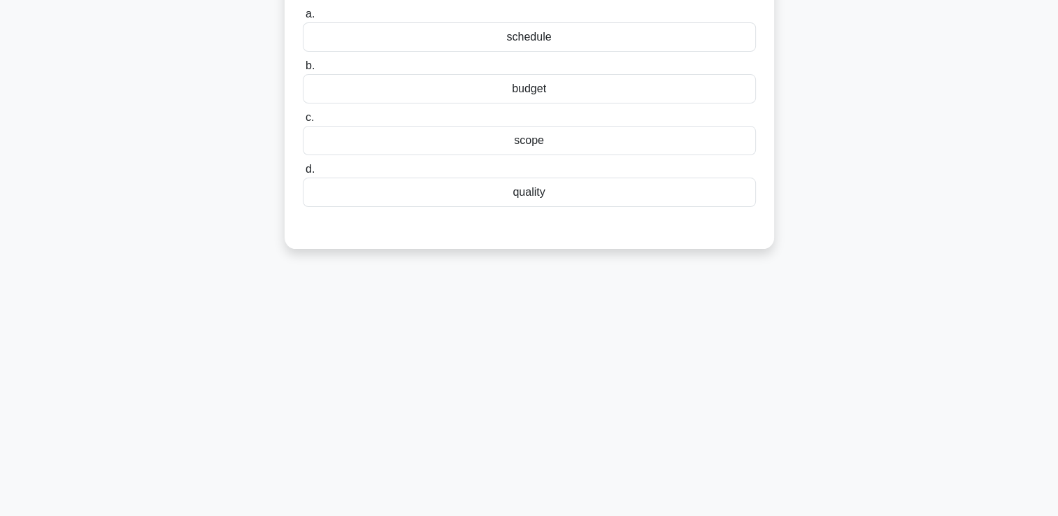
scroll to position [0, 0]
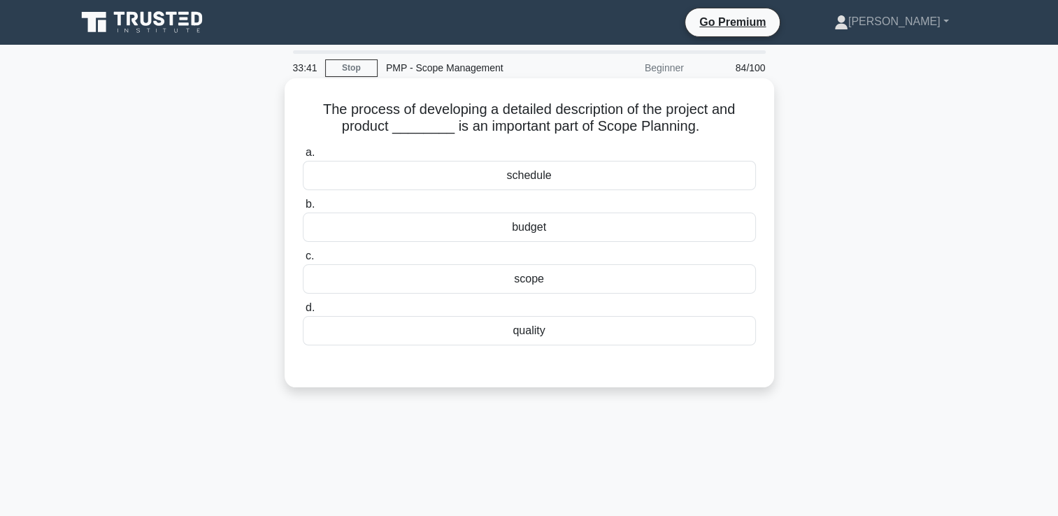
click at [531, 278] on div "scope" at bounding box center [529, 278] width 453 height 29
click at [303, 261] on input "c. scope" at bounding box center [303, 256] width 0 height 9
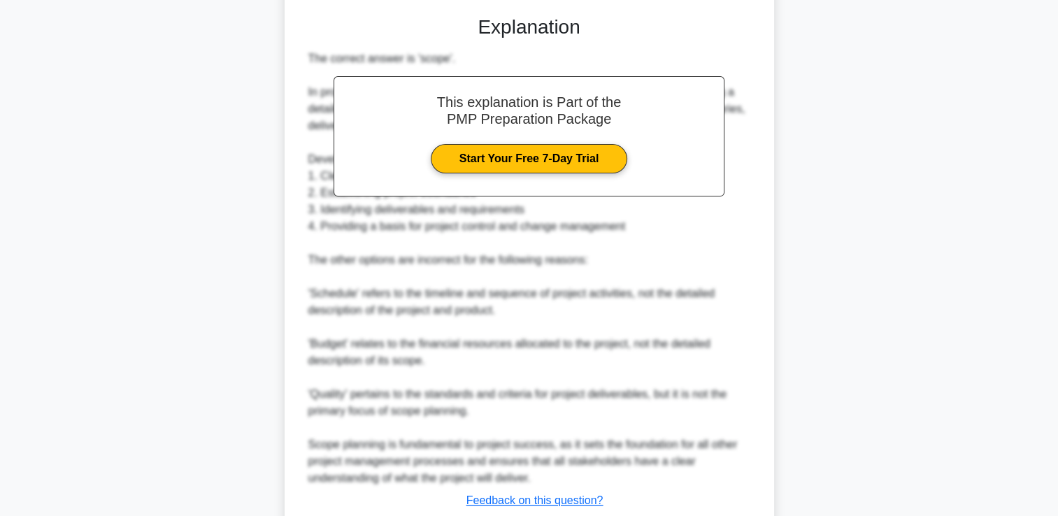
scroll to position [446, 0]
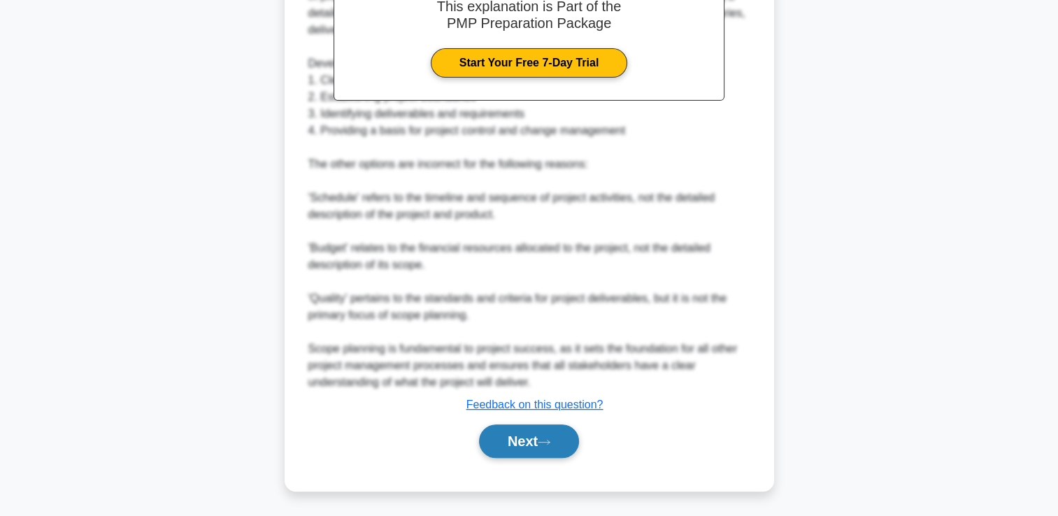
click at [541, 446] on button "Next" at bounding box center [529, 442] width 100 height 34
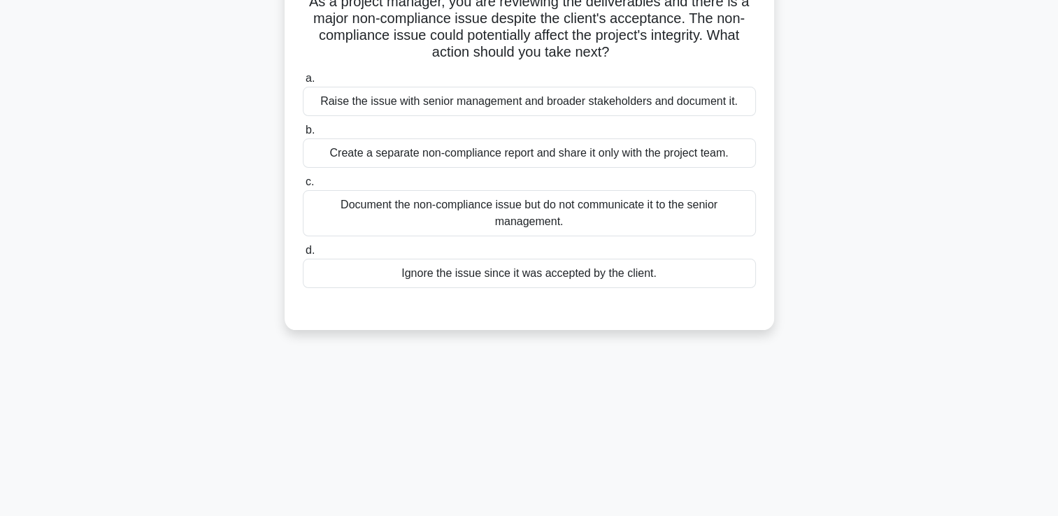
scroll to position [29, 0]
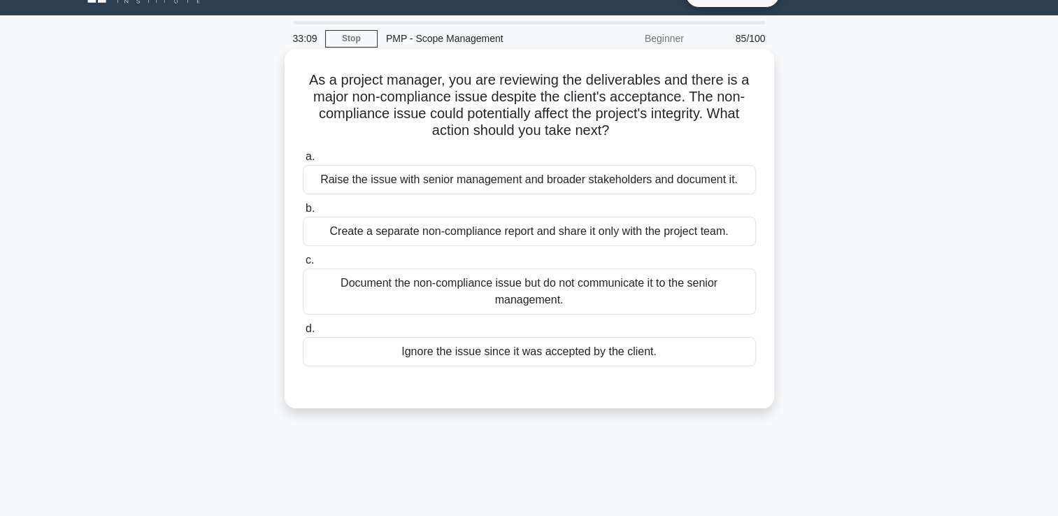
click at [483, 239] on div "Create a separate non-compliance report and share it only with the project team." at bounding box center [529, 231] width 453 height 29
click at [303, 213] on input "b. Create a separate non-compliance report and share it only with the project t…" at bounding box center [303, 208] width 0 height 9
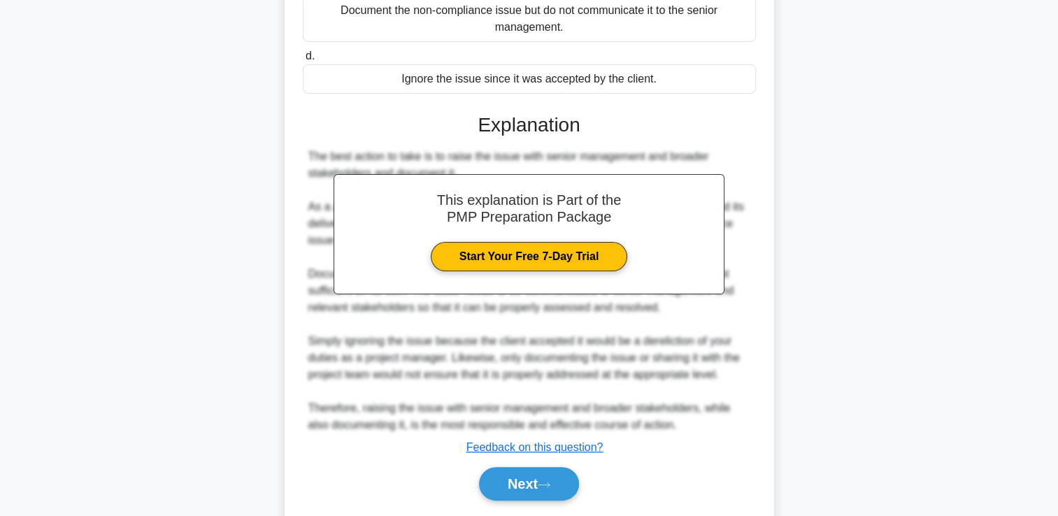
scroll to position [346, 0]
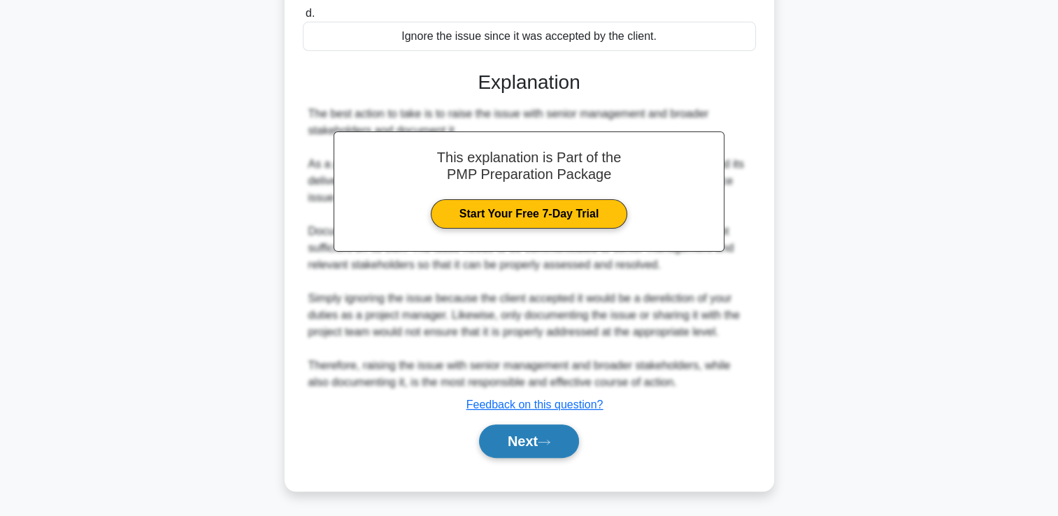
click at [537, 429] on button "Next" at bounding box center [529, 442] width 100 height 34
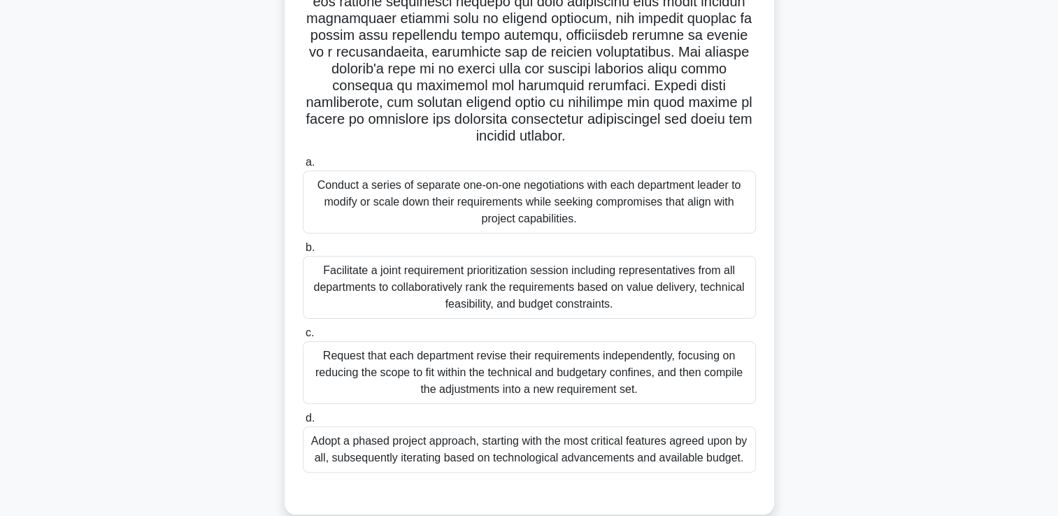
scroll to position [249, 0]
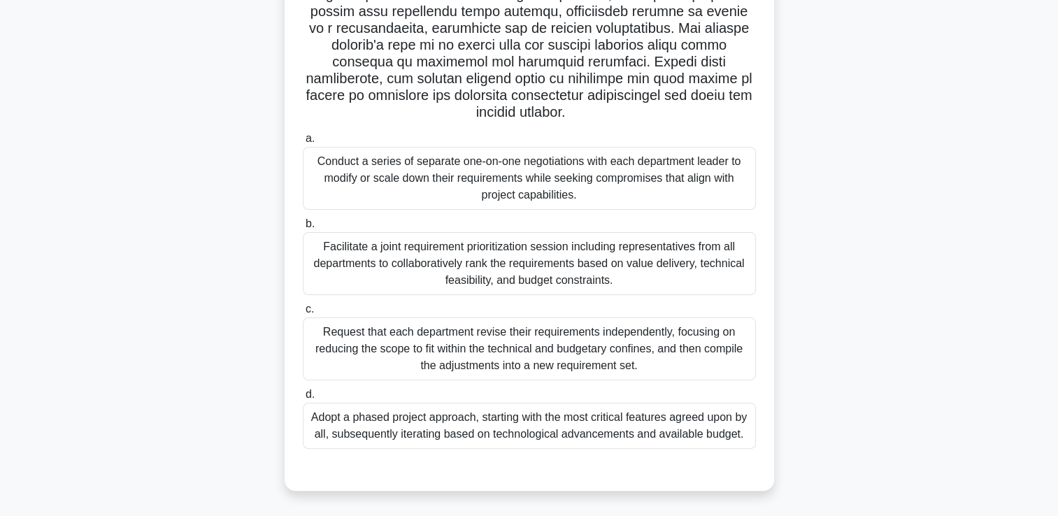
click at [493, 255] on div "Facilitate a joint requirement prioritization session including representatives…" at bounding box center [529, 263] width 453 height 63
click at [303, 229] on input "b. Facilitate a joint requirement prioritization session including representati…" at bounding box center [303, 224] width 0 height 9
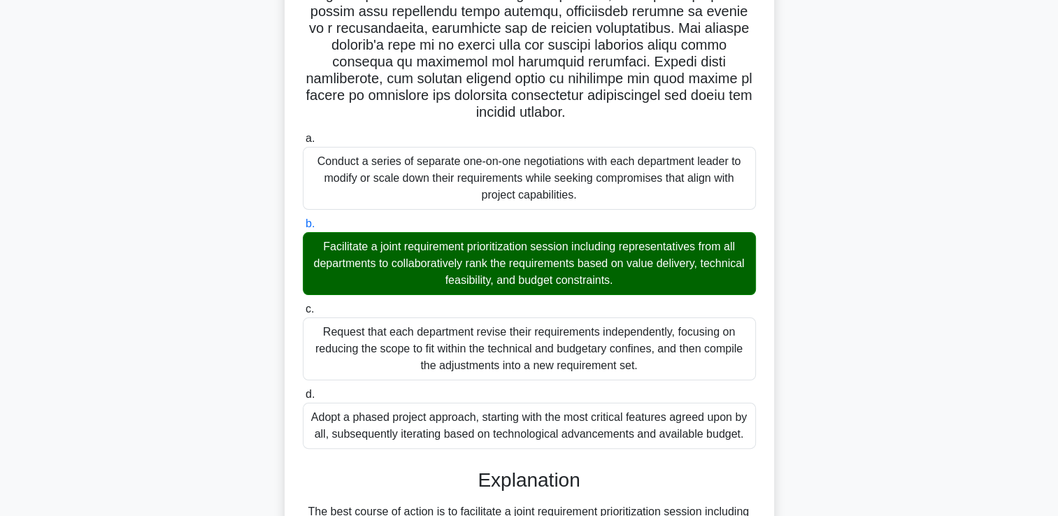
scroll to position [647, 0]
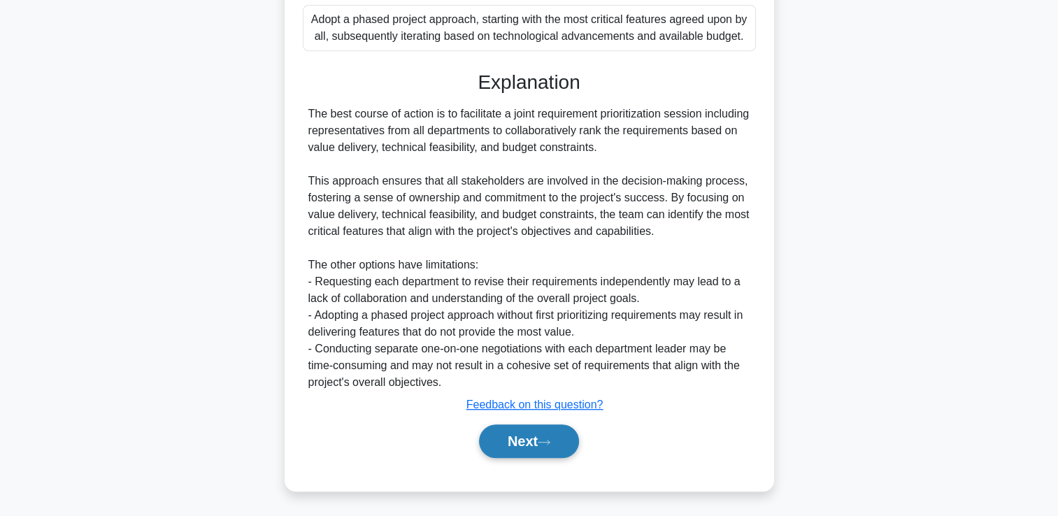
click at [541, 436] on button "Next" at bounding box center [529, 442] width 100 height 34
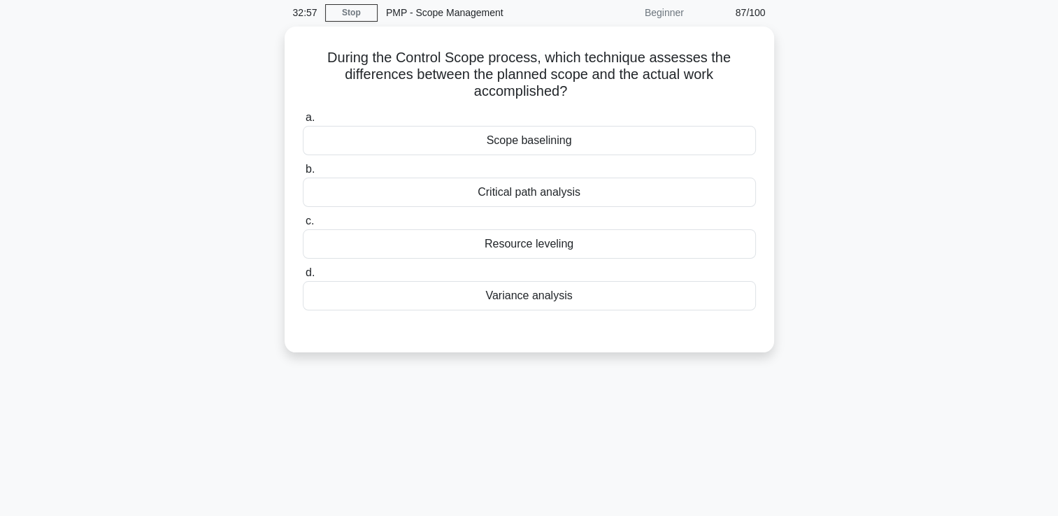
scroll to position [0, 0]
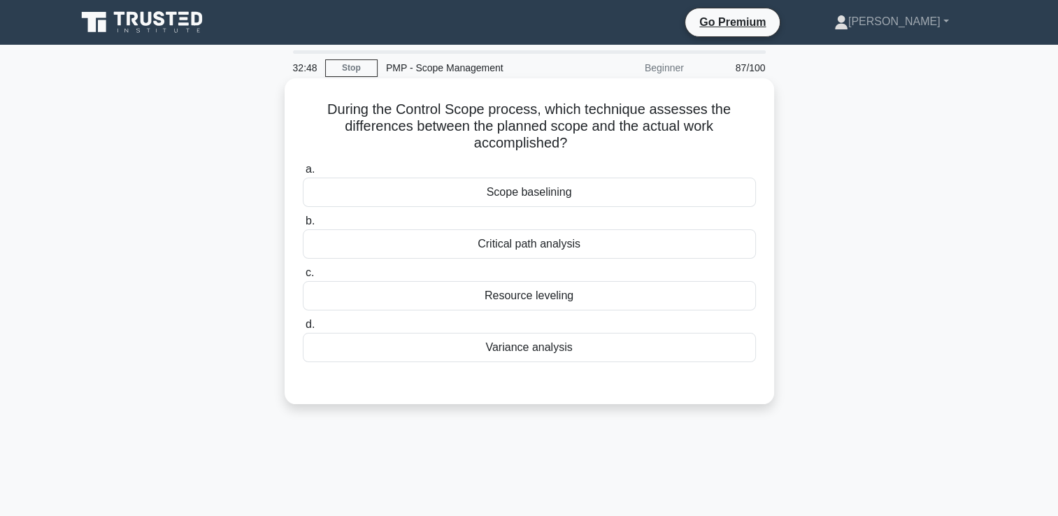
click at [557, 242] on div "Critical path analysis" at bounding box center [529, 243] width 453 height 29
click at [303, 226] on input "b. Critical path analysis" at bounding box center [303, 221] width 0 height 9
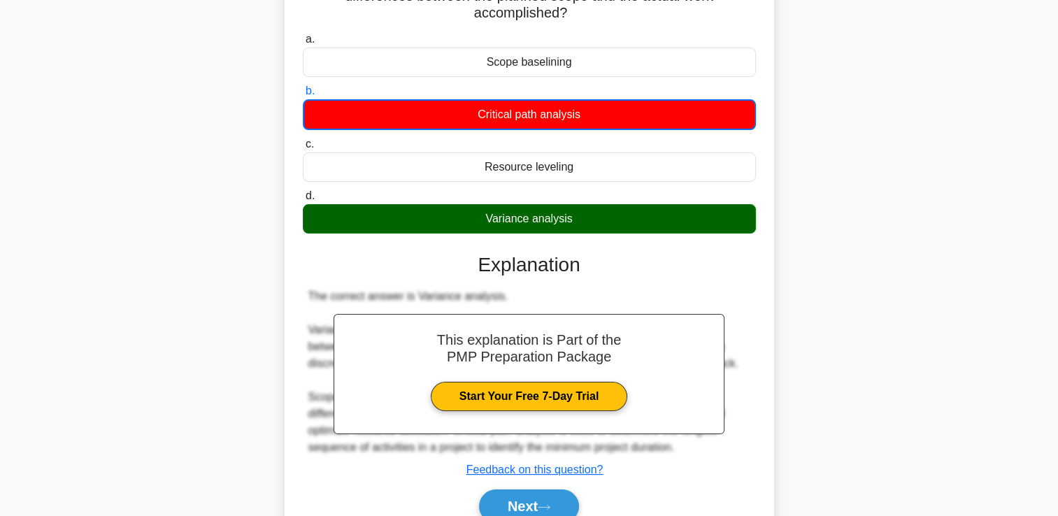
scroll to position [239, 0]
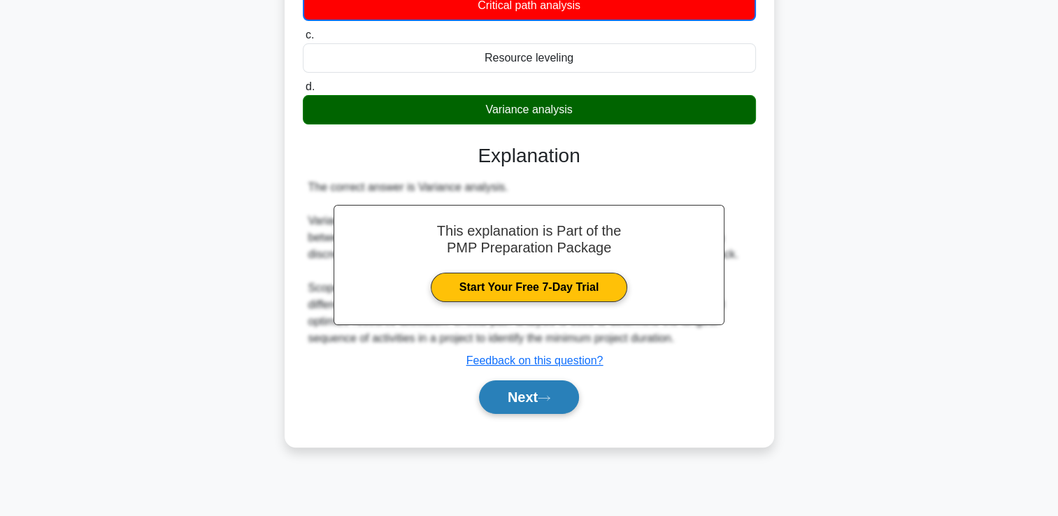
click at [548, 394] on icon at bounding box center [544, 398] width 13 height 8
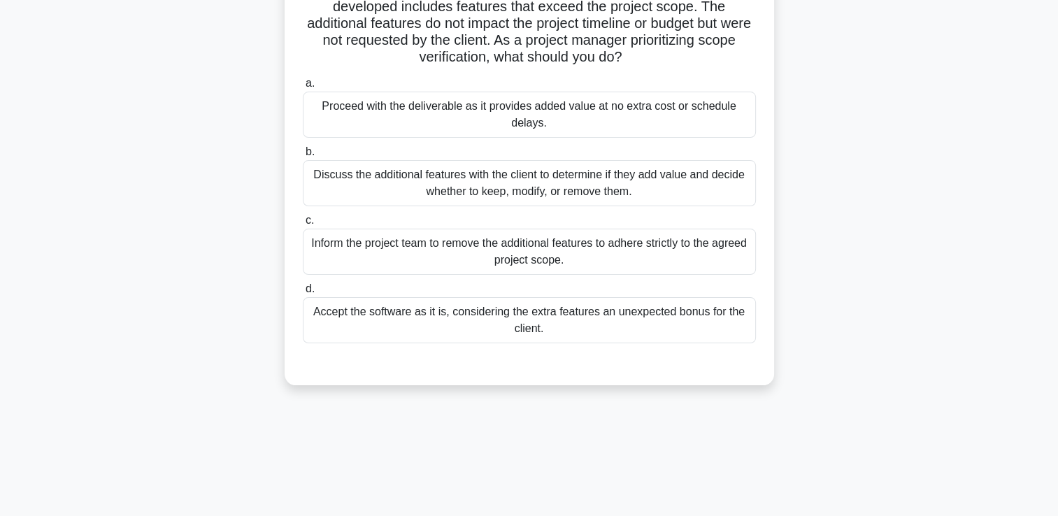
scroll to position [0, 0]
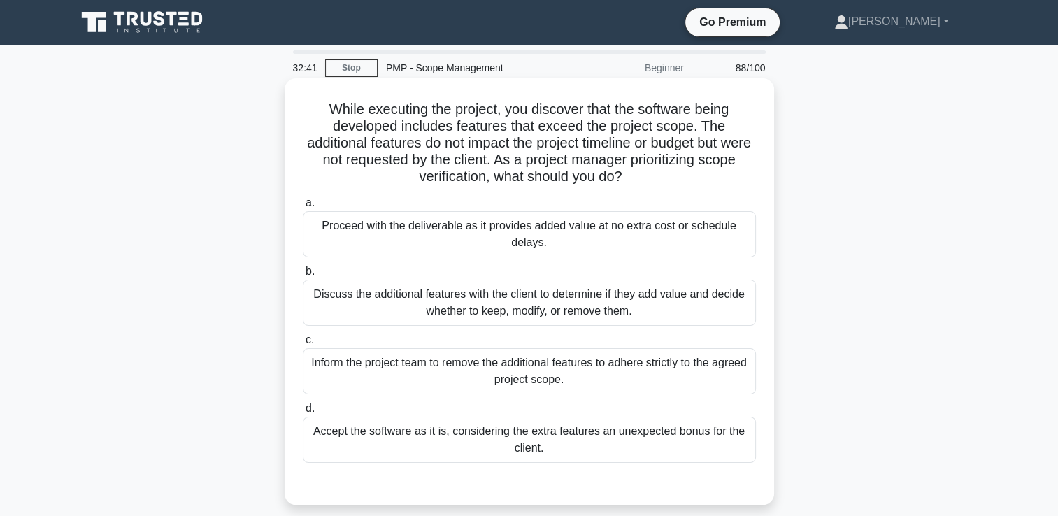
click at [515, 301] on div "Discuss the additional features with the client to determine if they add value …" at bounding box center [529, 303] width 453 height 46
click at [303, 276] on input "b. Discuss the additional features with the client to determine if they add val…" at bounding box center [303, 271] width 0 height 9
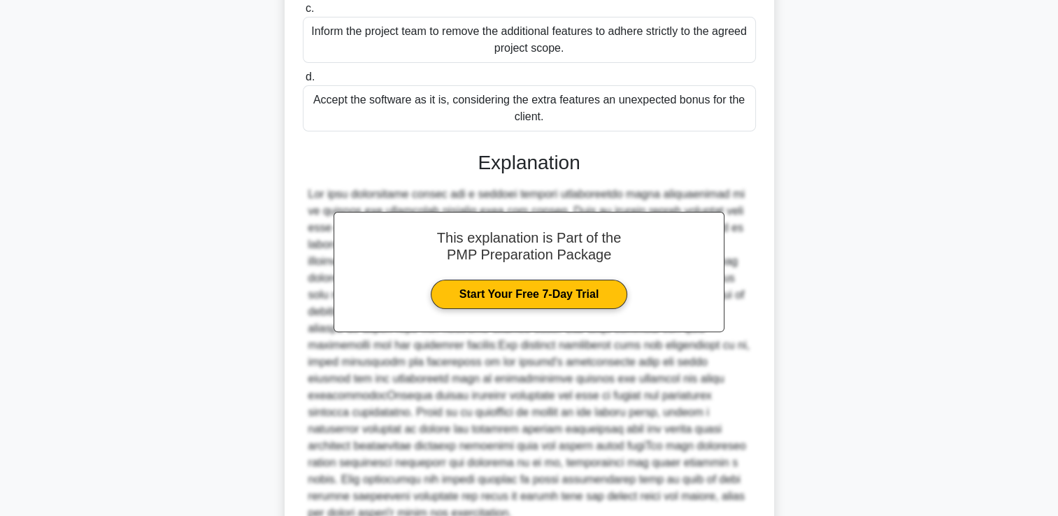
scroll to position [446, 0]
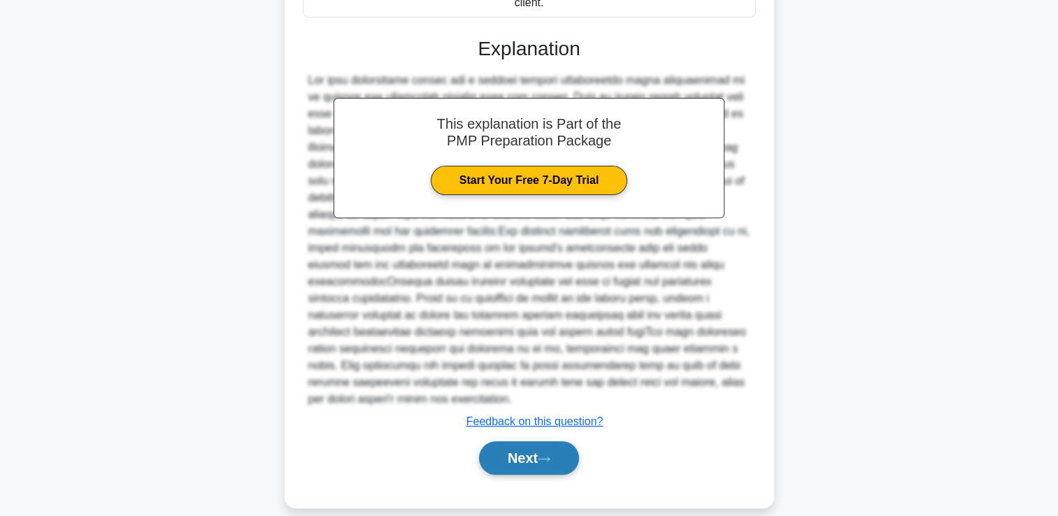
click at [518, 441] on button "Next" at bounding box center [529, 458] width 100 height 34
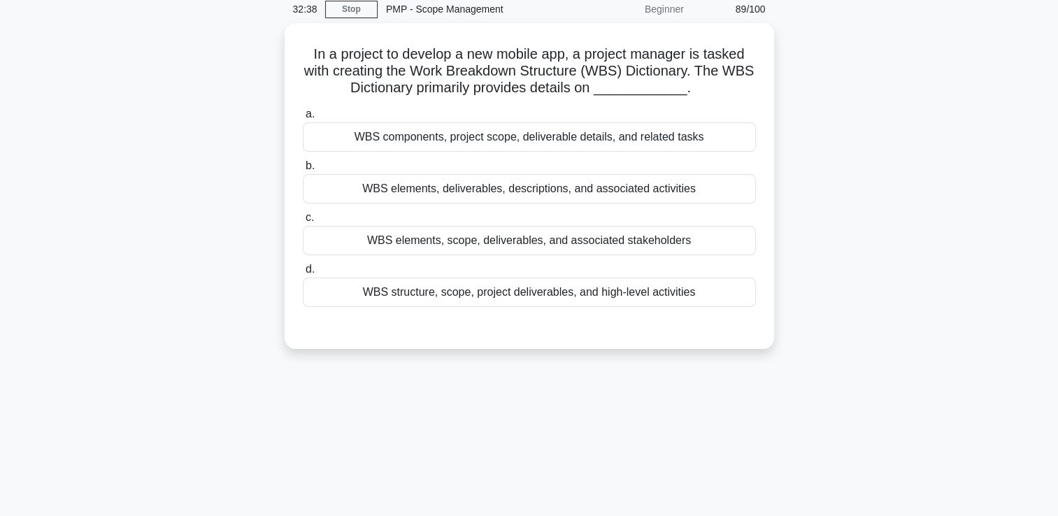
scroll to position [29, 0]
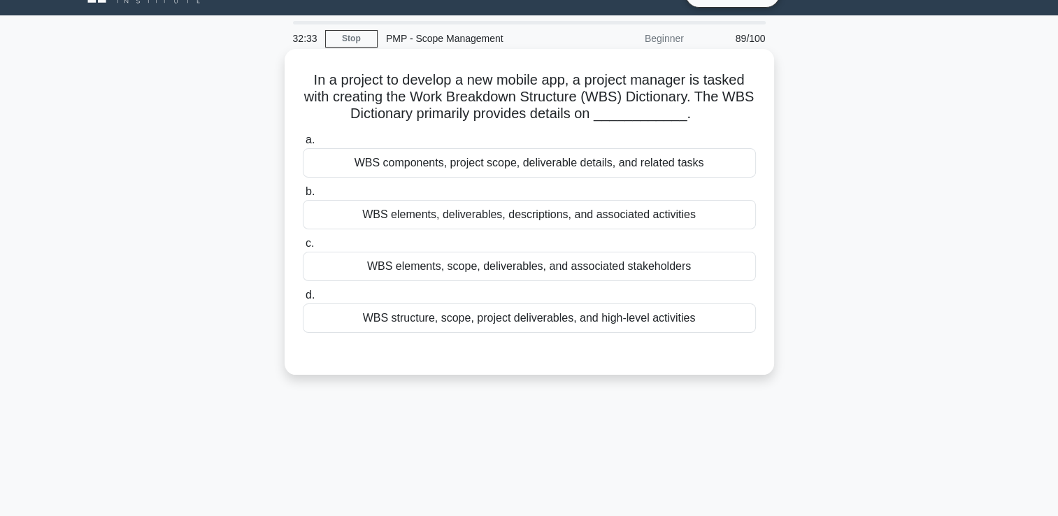
click at [565, 158] on div "WBS components, project scope, deliverable details, and related tasks" at bounding box center [529, 162] width 453 height 29
click at [303, 145] on input "a. WBS components, project scope, deliverable details, and related tasks" at bounding box center [303, 140] width 0 height 9
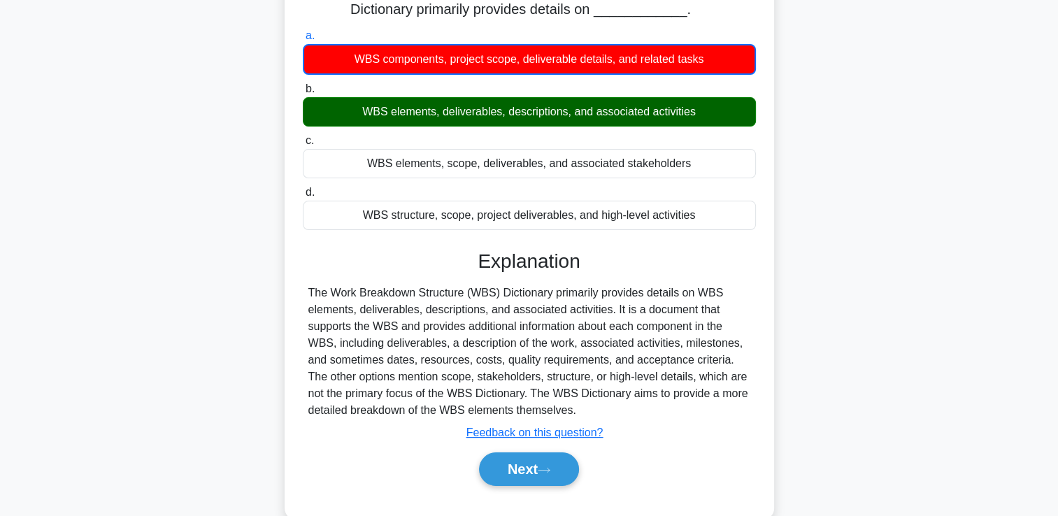
scroll to position [239, 0]
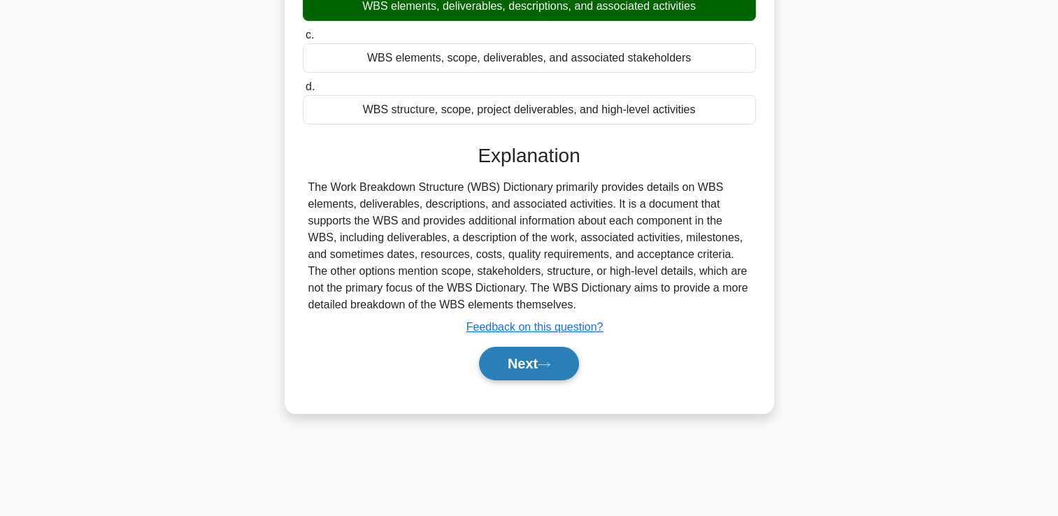
click at [557, 362] on button "Next" at bounding box center [529, 364] width 100 height 34
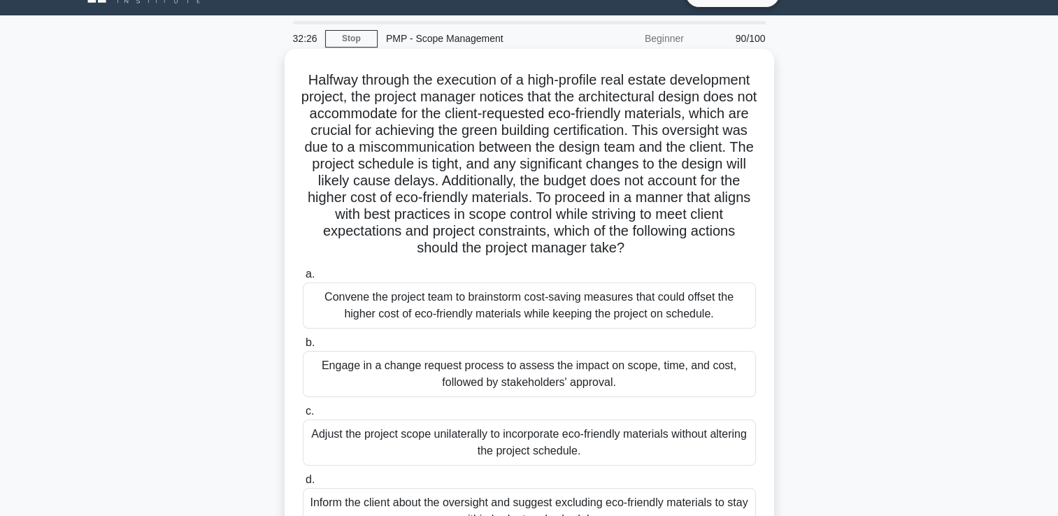
scroll to position [99, 0]
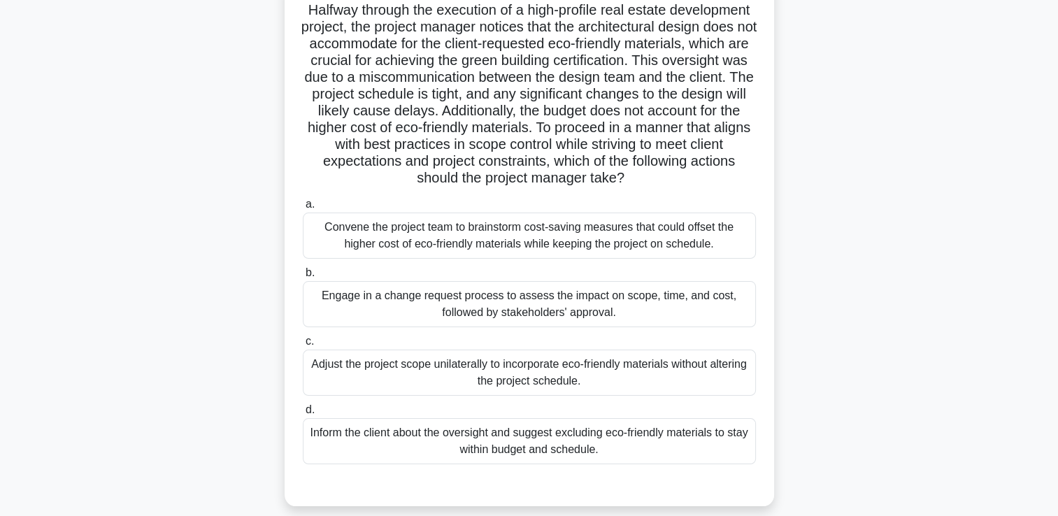
click at [512, 259] on div "Convene the project team to brainstorm cost-saving measures that could offset t…" at bounding box center [529, 236] width 453 height 46
click at [303, 209] on input "a. Convene the project team to brainstorm cost-saving measures that could offse…" at bounding box center [303, 204] width 0 height 9
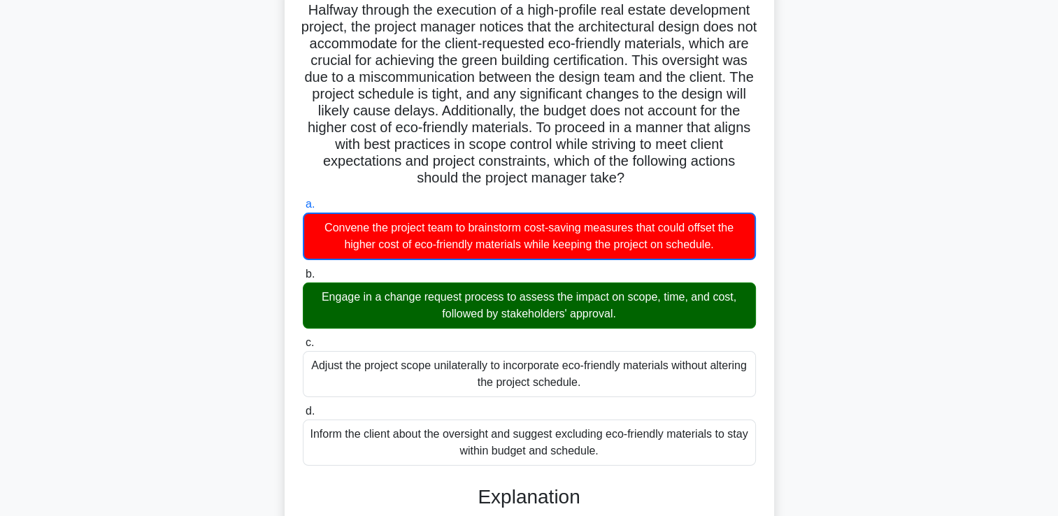
scroll to position [514, 0]
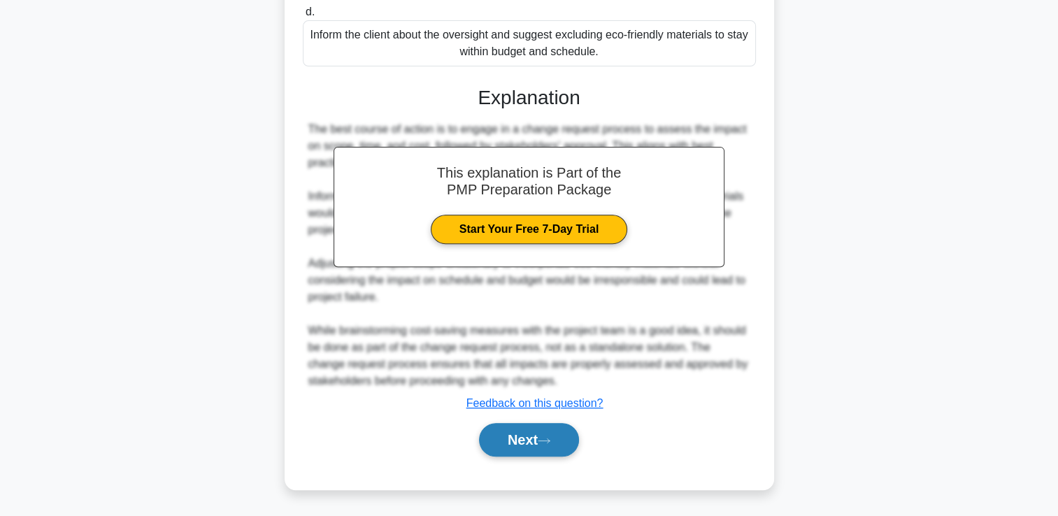
click at [527, 436] on button "Next" at bounding box center [529, 440] width 100 height 34
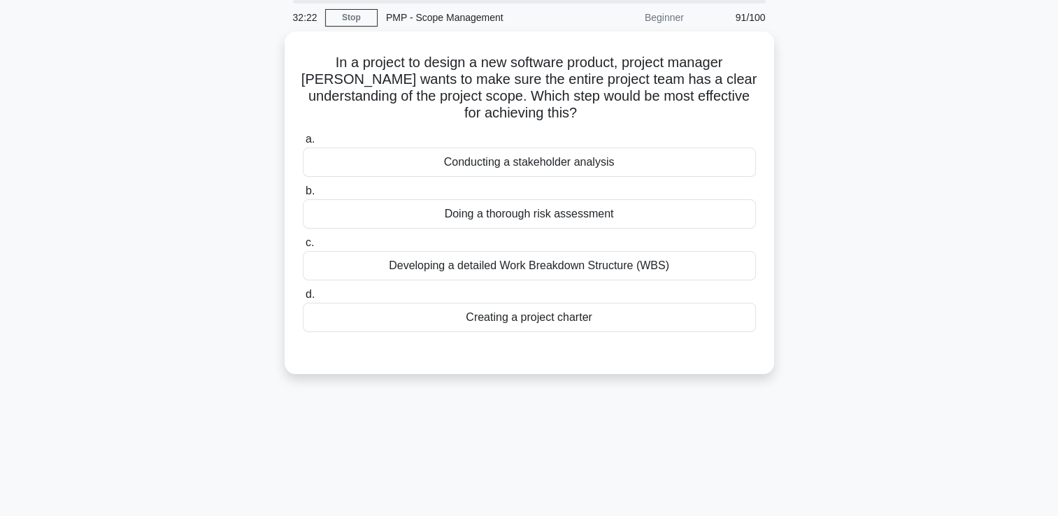
scroll to position [0, 0]
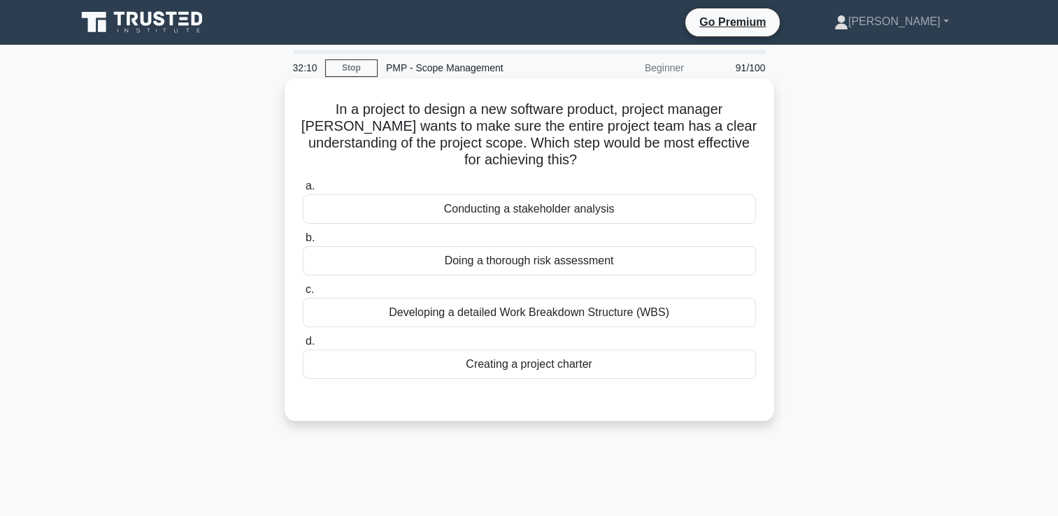
click at [560, 320] on div "Developing a detailed Work Breakdown Structure (WBS)" at bounding box center [529, 312] width 453 height 29
click at [303, 294] on input "c. Developing a detailed Work Breakdown Structure (WBS)" at bounding box center [303, 289] width 0 height 9
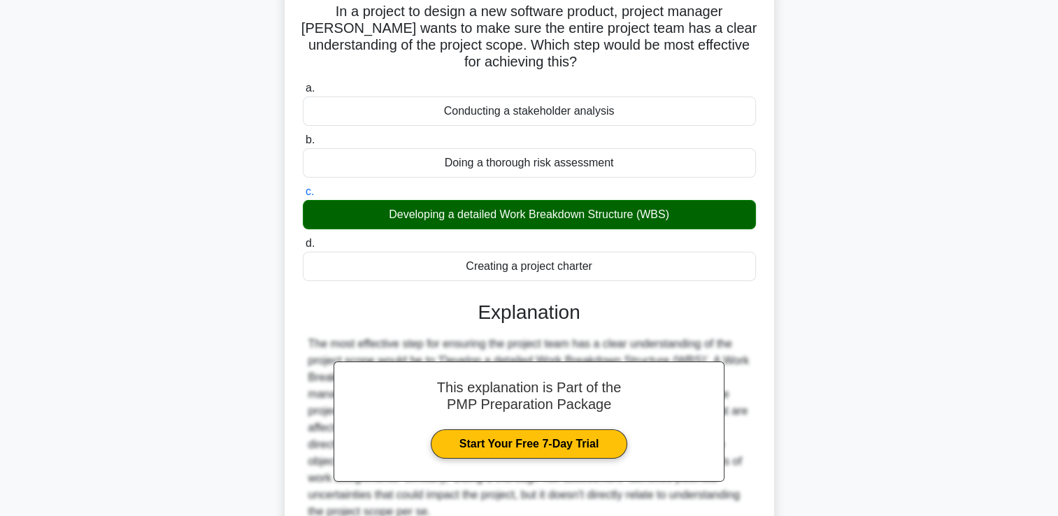
scroll to position [239, 0]
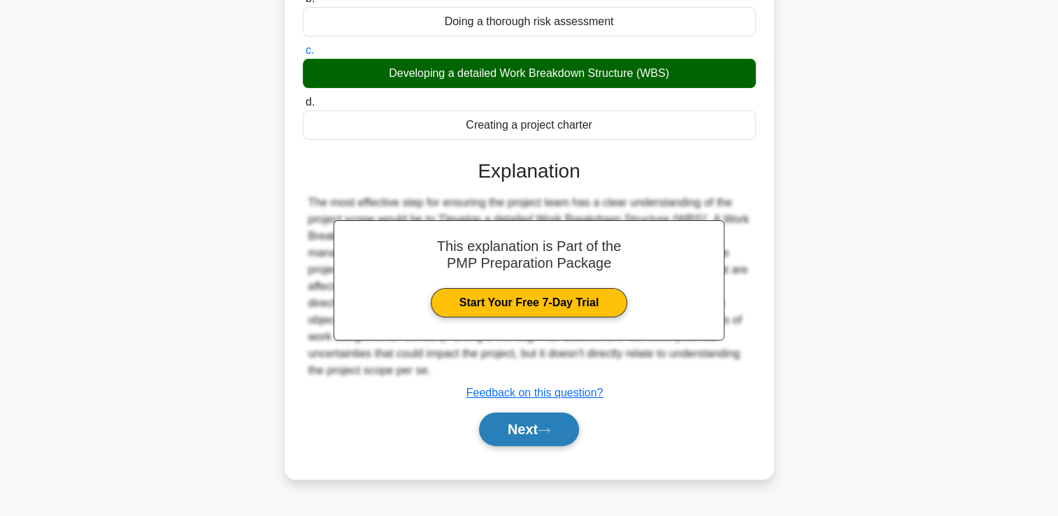
click at [546, 437] on button "Next" at bounding box center [529, 430] width 100 height 34
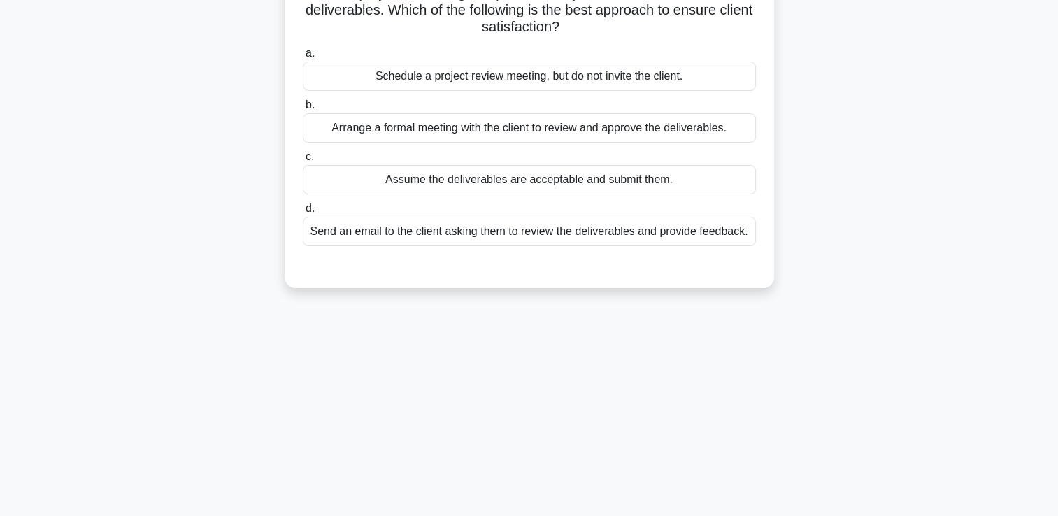
scroll to position [0, 0]
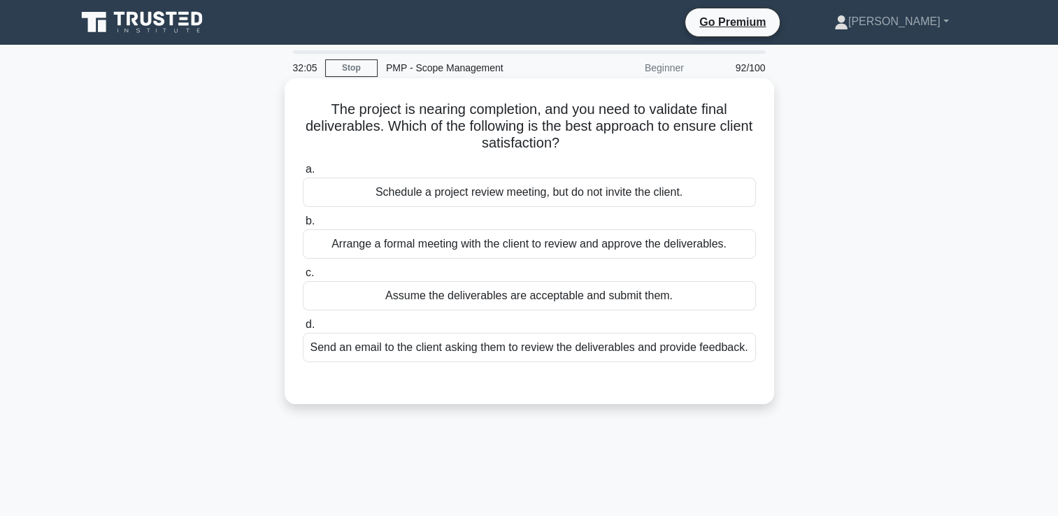
click at [515, 247] on div "Arrange a formal meeting with the client to review and approve the deliverables." at bounding box center [529, 243] width 453 height 29
click at [303, 226] on input "b. Arrange a formal meeting with the client to review and approve the deliverab…" at bounding box center [303, 221] width 0 height 9
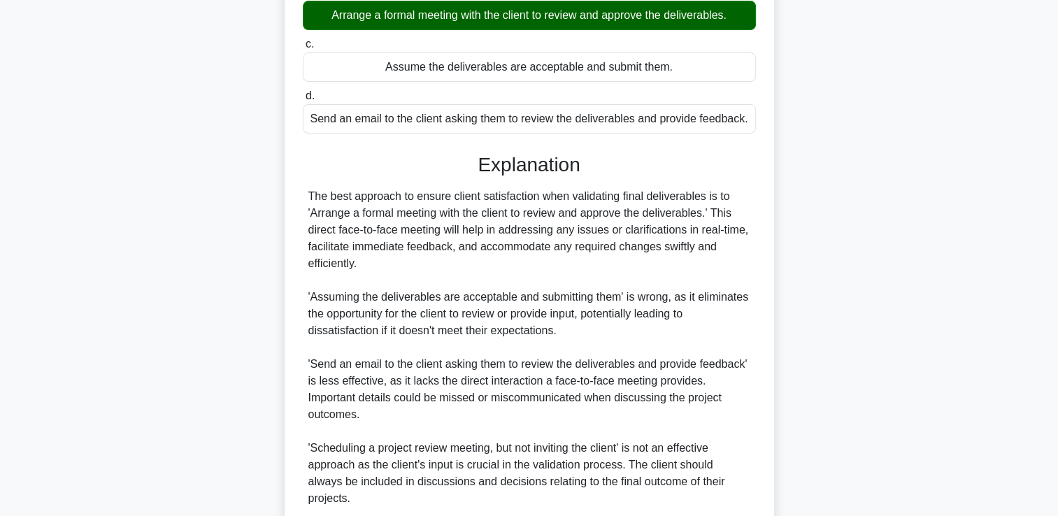
scroll to position [328, 0]
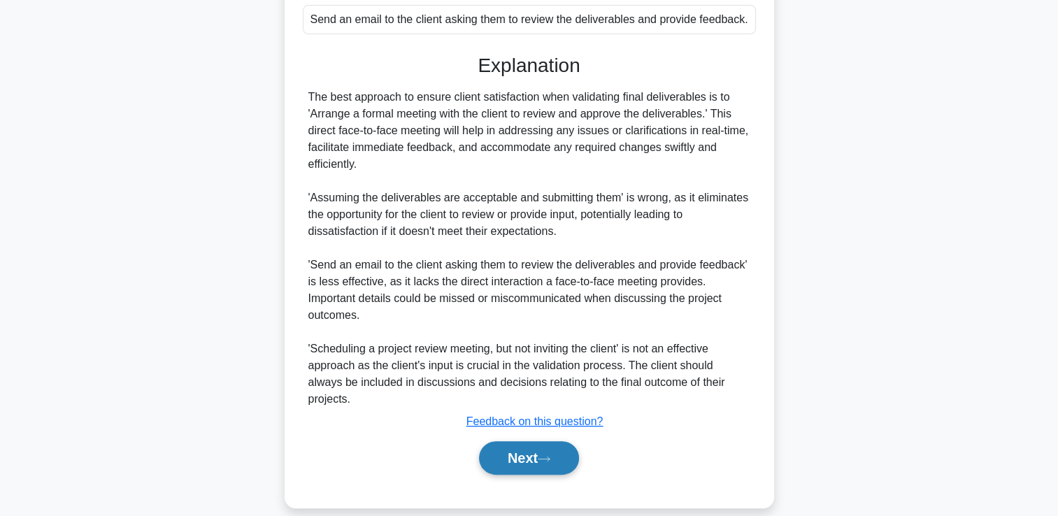
click at [534, 441] on button "Next" at bounding box center [529, 458] width 100 height 34
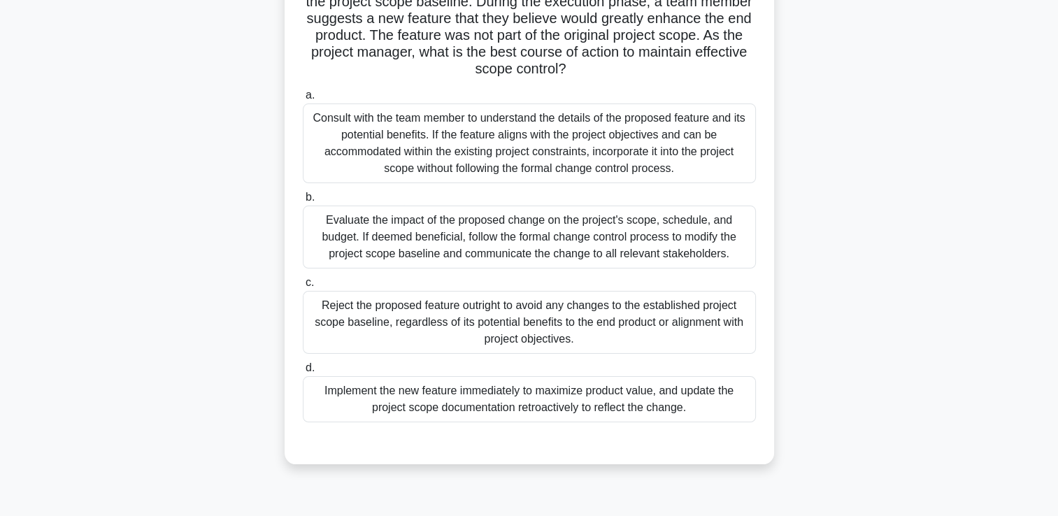
scroll to position [99, 0]
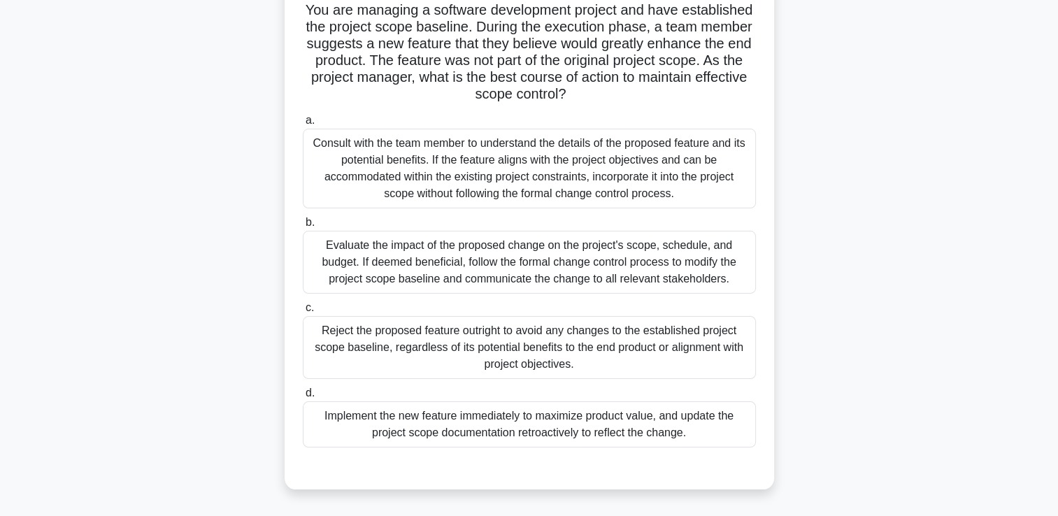
click at [510, 164] on div "Consult with the team member to understand the details of the proposed feature …" at bounding box center [529, 169] width 453 height 80
click at [303, 125] on input "a. Consult with the team member to understand the details of the proposed featu…" at bounding box center [303, 120] width 0 height 9
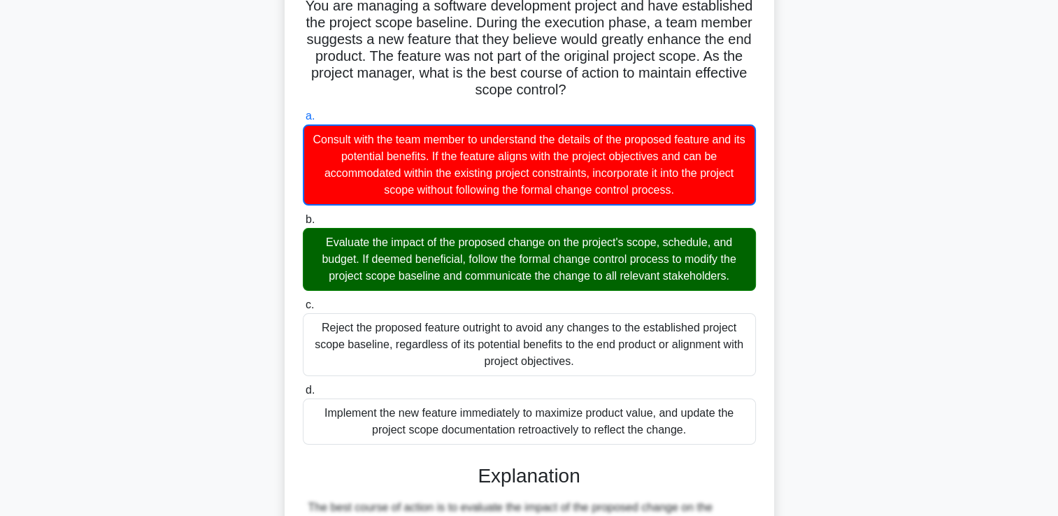
scroll to position [519, 0]
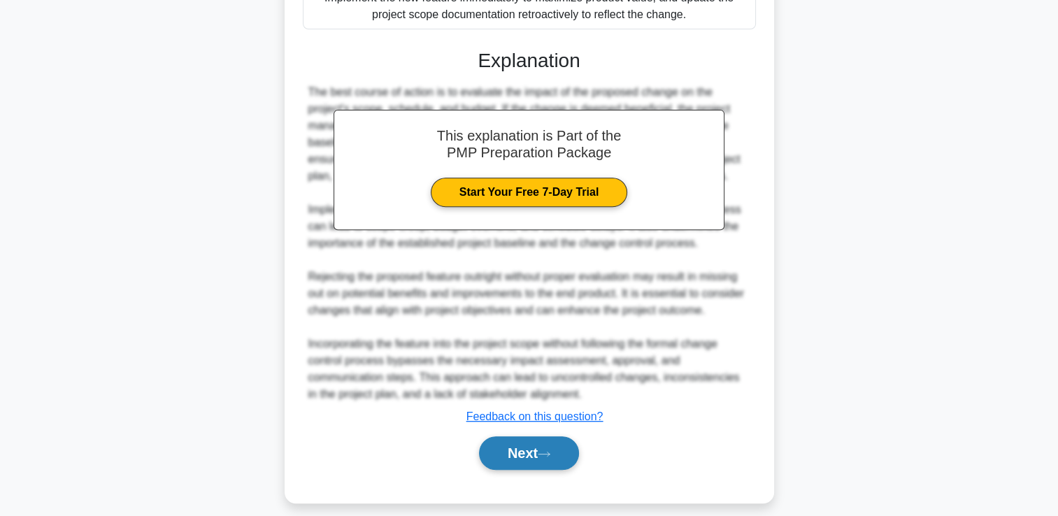
click at [504, 448] on button "Next" at bounding box center [529, 453] width 100 height 34
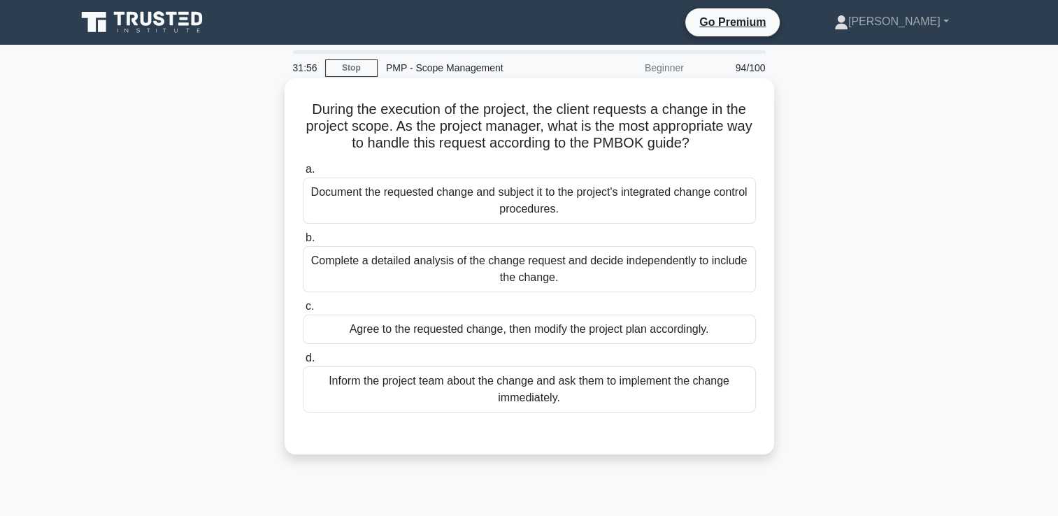
scroll to position [0, 0]
click at [472, 217] on div "Document the requested change and subject it to the project's integrated change…" at bounding box center [529, 201] width 453 height 46
click at [303, 174] on input "a. Document the requested change and subject it to the project's integrated cha…" at bounding box center [303, 169] width 0 height 9
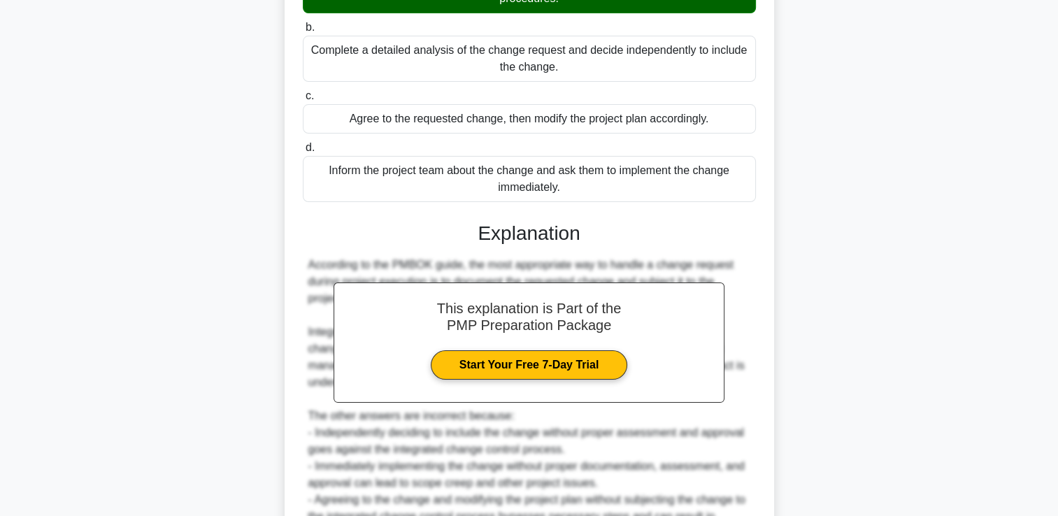
scroll to position [362, 0]
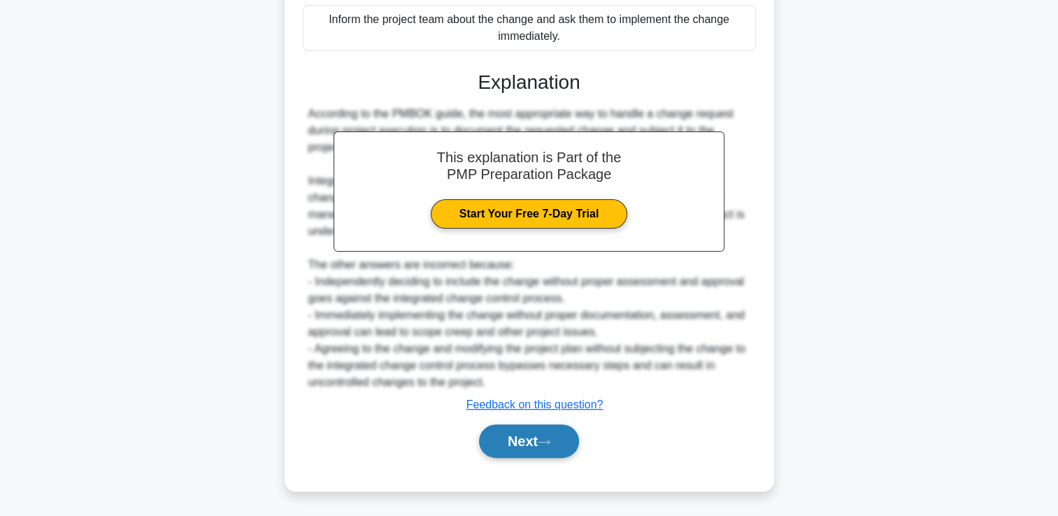
click at [510, 431] on button "Next" at bounding box center [529, 442] width 100 height 34
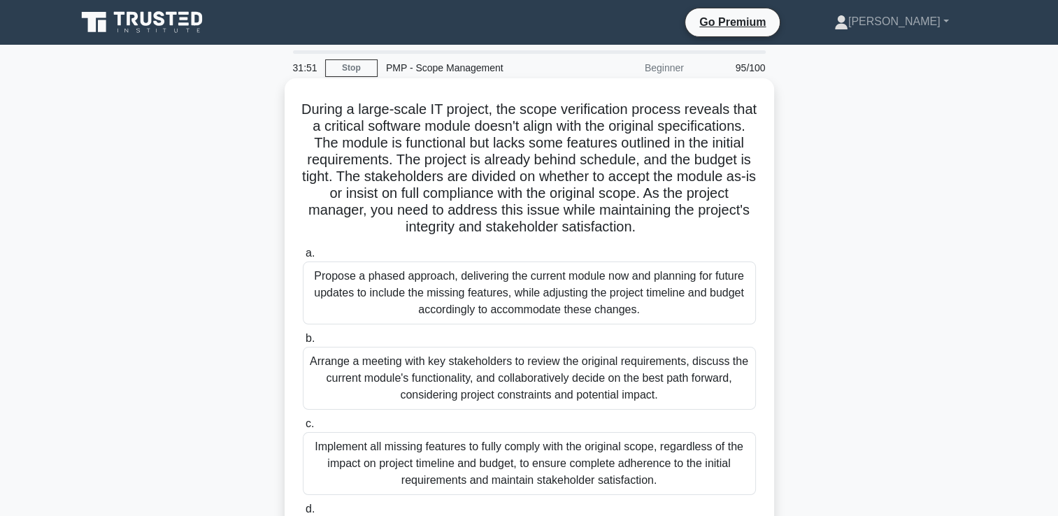
scroll to position [70, 0]
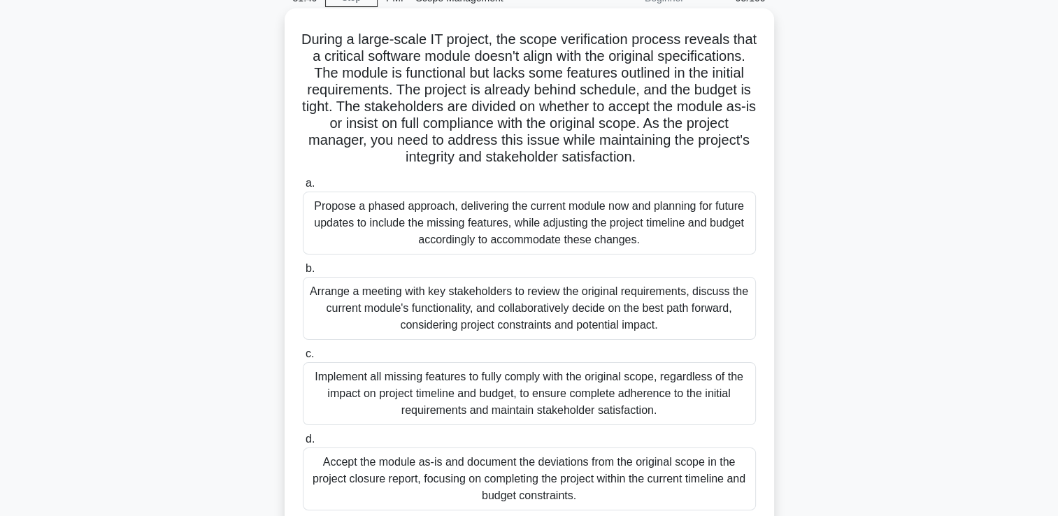
click at [511, 304] on div "Arrange a meeting with key stakeholders to review the original requirements, di…" at bounding box center [529, 308] width 453 height 63
click at [303, 273] on input "b. Arrange a meeting with key stakeholders to review the original requirements,…" at bounding box center [303, 268] width 0 height 9
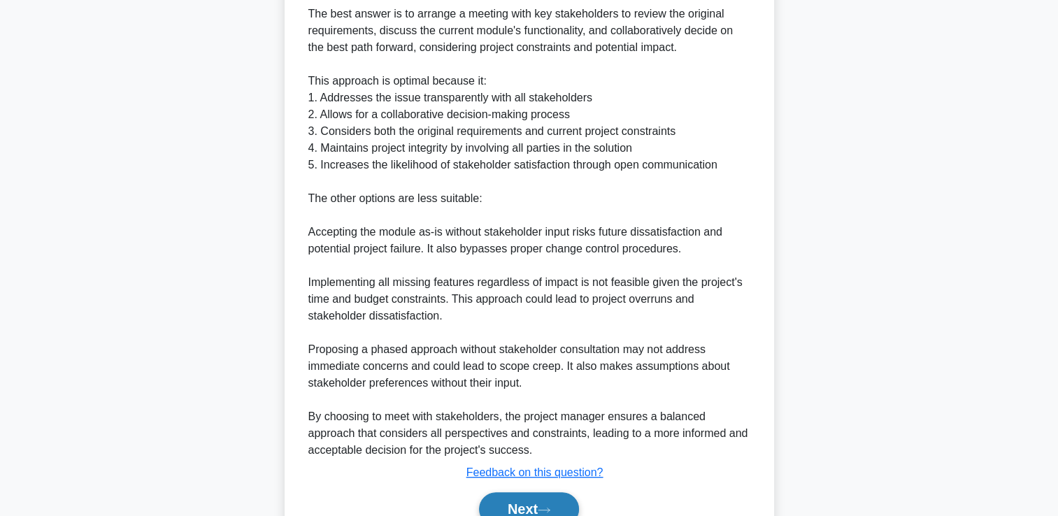
scroll to position [714, 0]
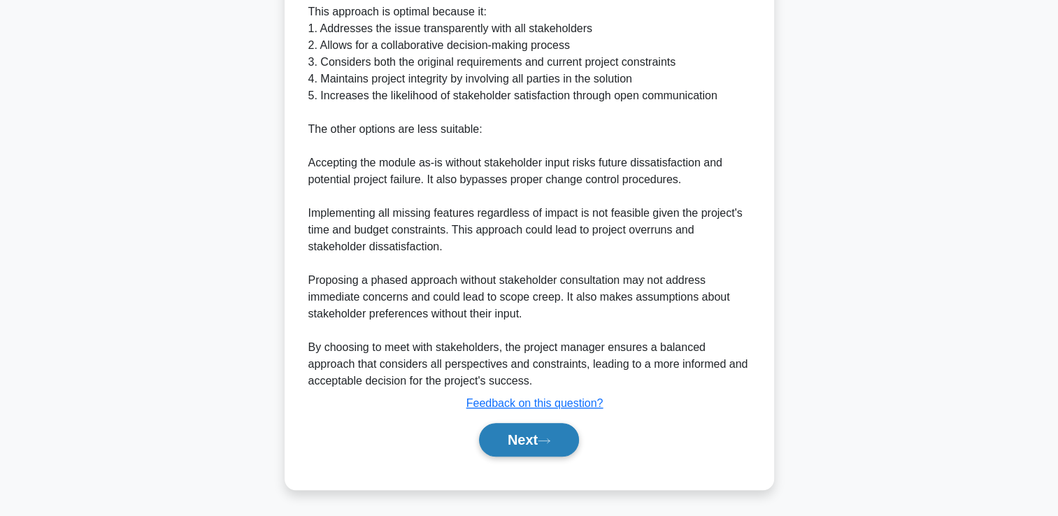
click at [509, 441] on button "Next" at bounding box center [529, 440] width 100 height 34
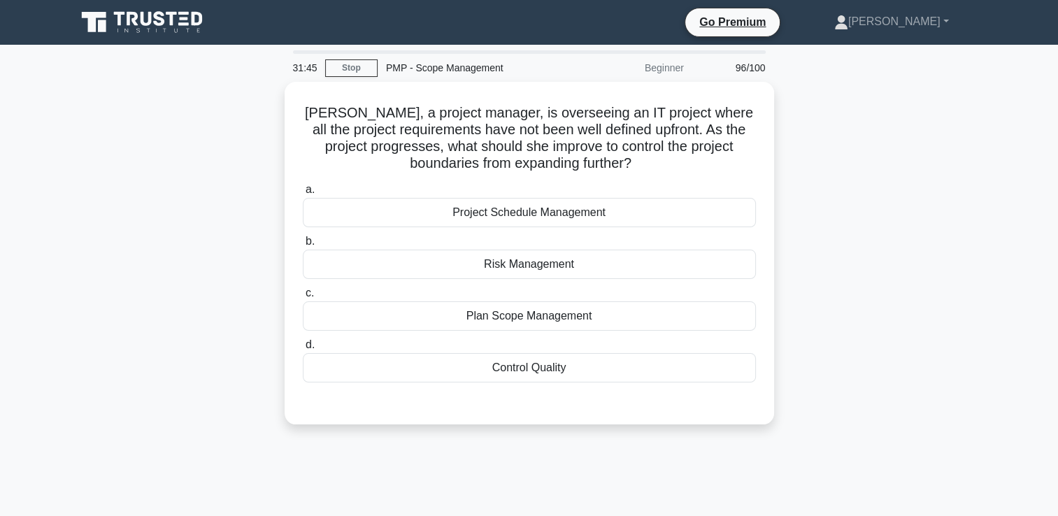
scroll to position [0, 0]
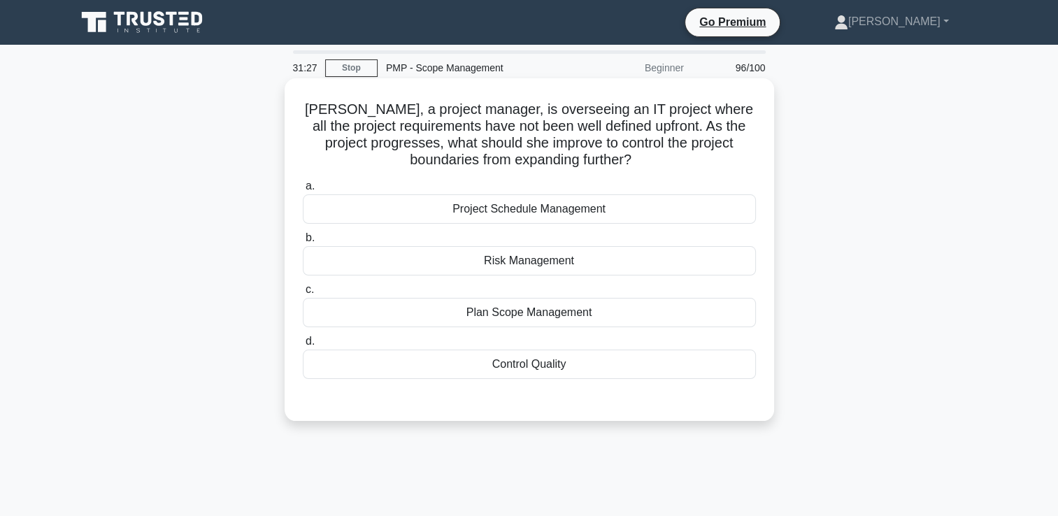
click at [490, 367] on div "Control Quality" at bounding box center [529, 364] width 453 height 29
click at [303, 346] on input "d. Control Quality" at bounding box center [303, 341] width 0 height 9
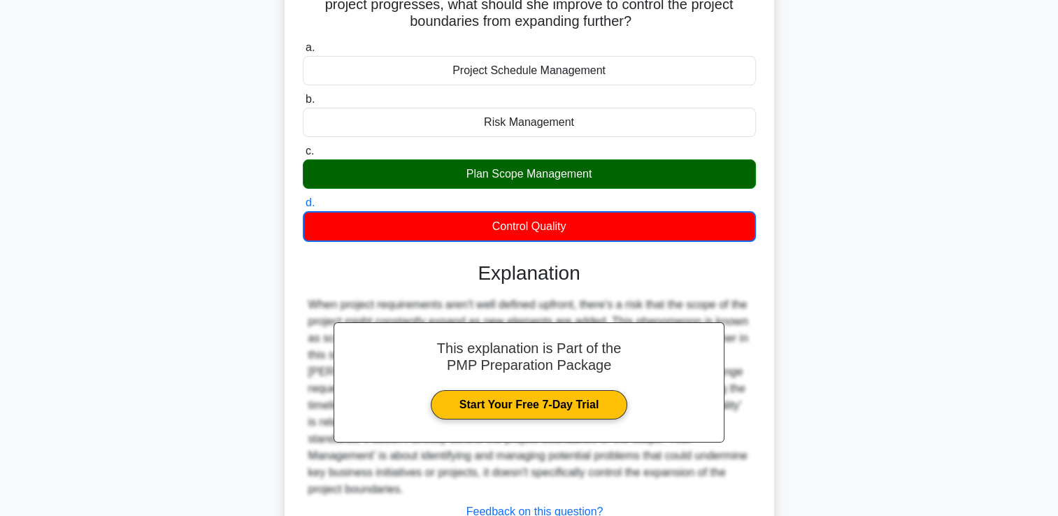
scroll to position [246, 0]
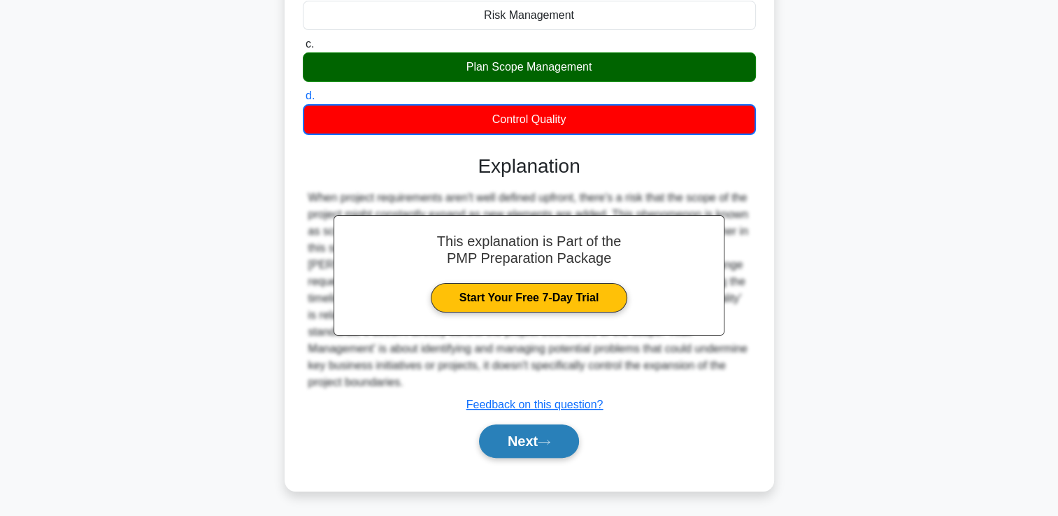
click at [526, 448] on button "Next" at bounding box center [529, 442] width 100 height 34
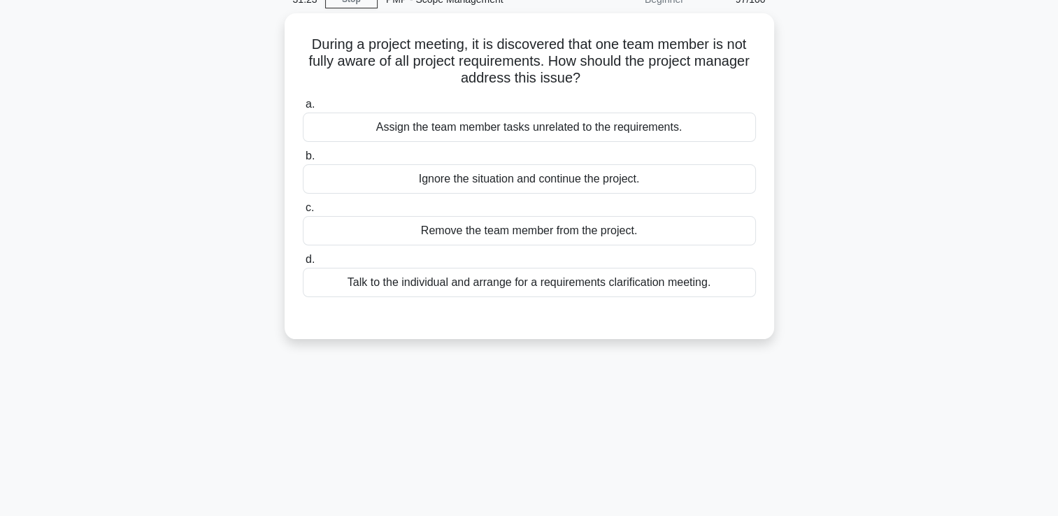
scroll to position [0, 0]
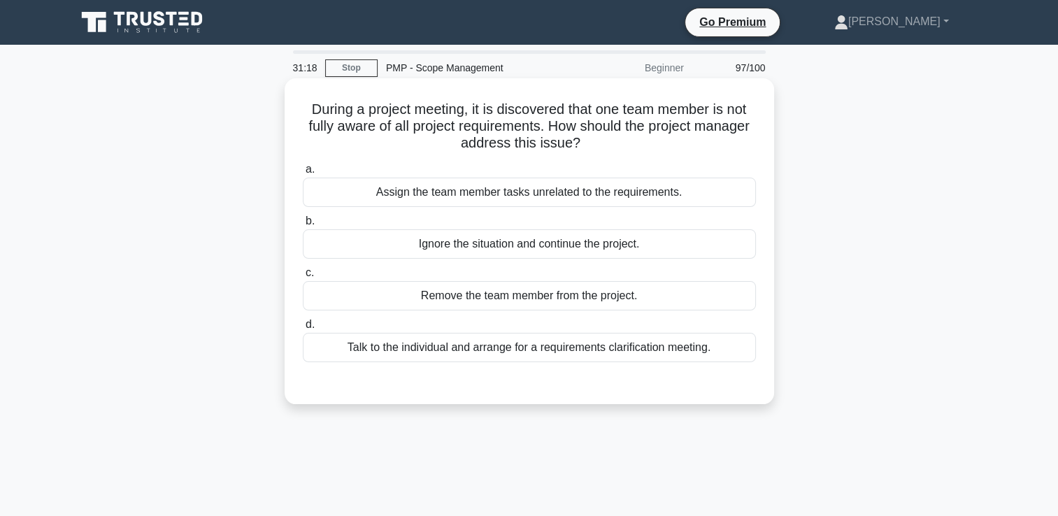
click at [383, 194] on div "Assign the team member tasks unrelated to the requirements." at bounding box center [529, 192] width 453 height 29
click at [303, 174] on input "a. Assign the team member tasks unrelated to the requirements." at bounding box center [303, 169] width 0 height 9
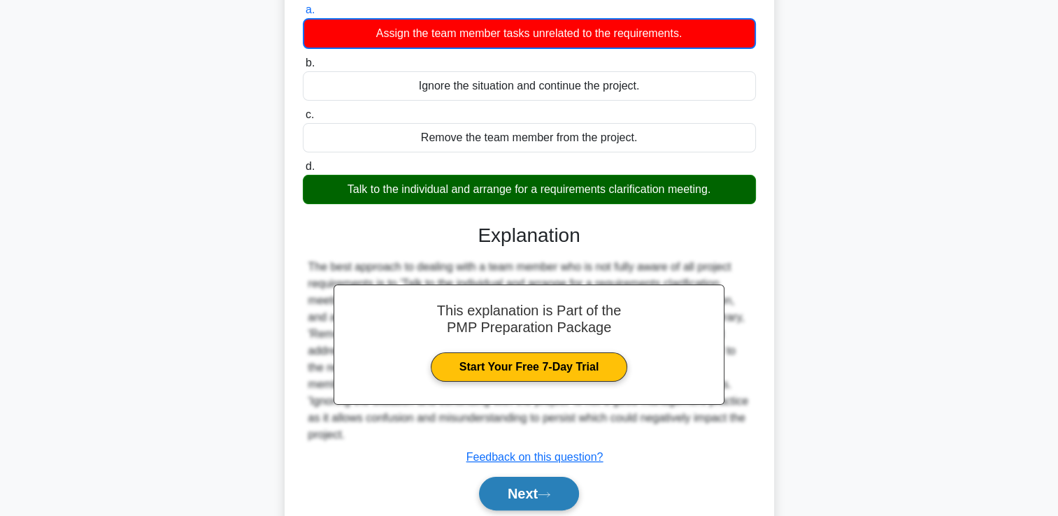
scroll to position [239, 0]
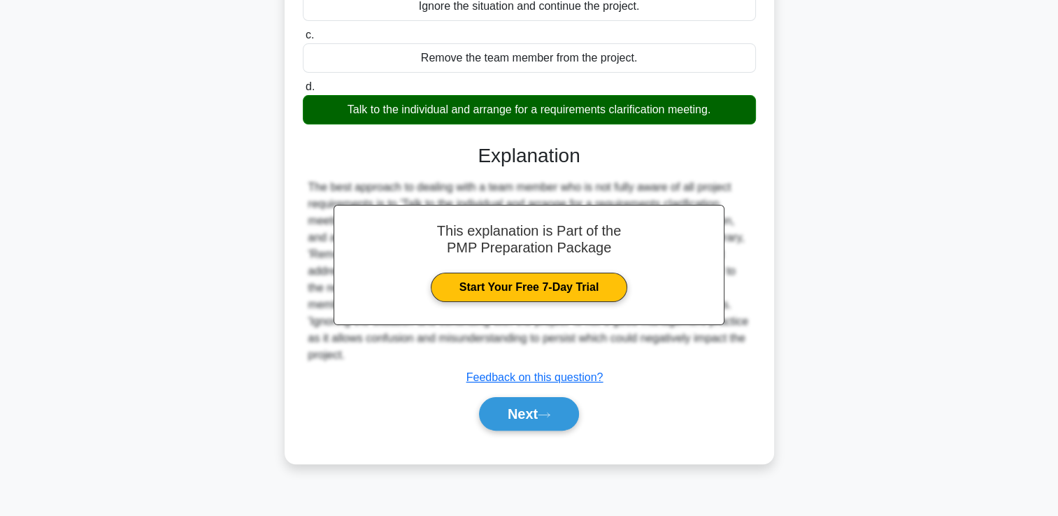
click at [499, 392] on div "Next" at bounding box center [529, 414] width 453 height 45
click at [497, 404] on button "Next" at bounding box center [529, 414] width 100 height 34
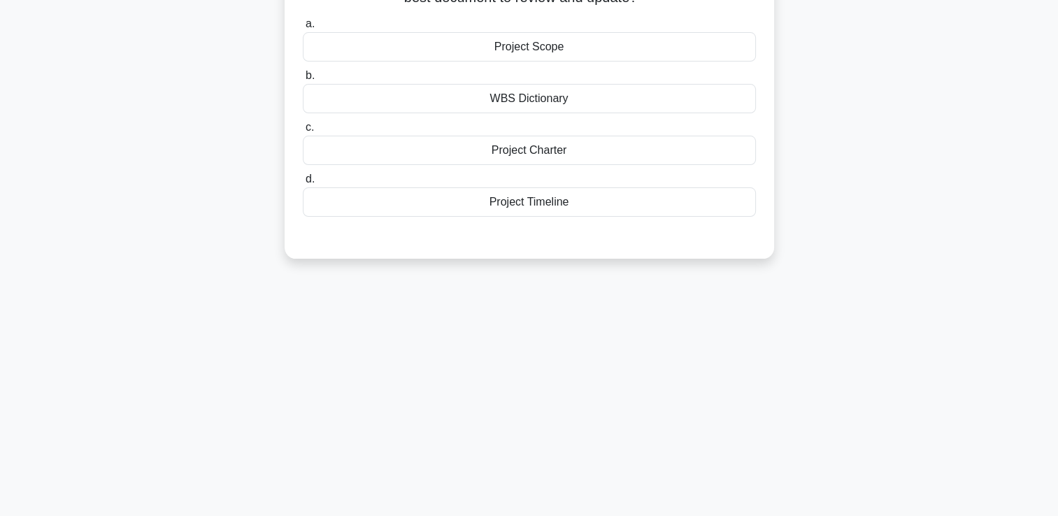
scroll to position [0, 0]
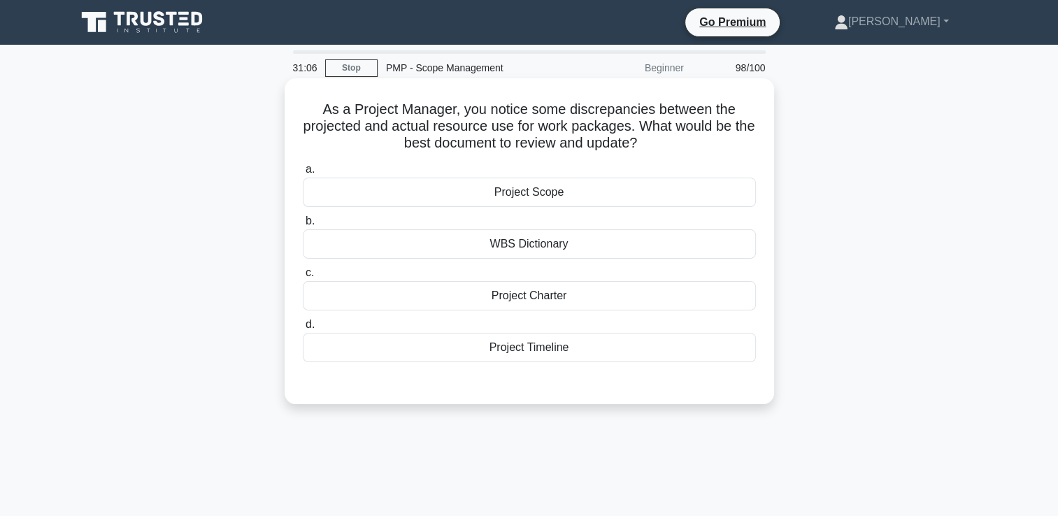
click at [502, 197] on div "Project Scope" at bounding box center [529, 192] width 453 height 29
click at [303, 174] on input "a. Project Scope" at bounding box center [303, 169] width 0 height 9
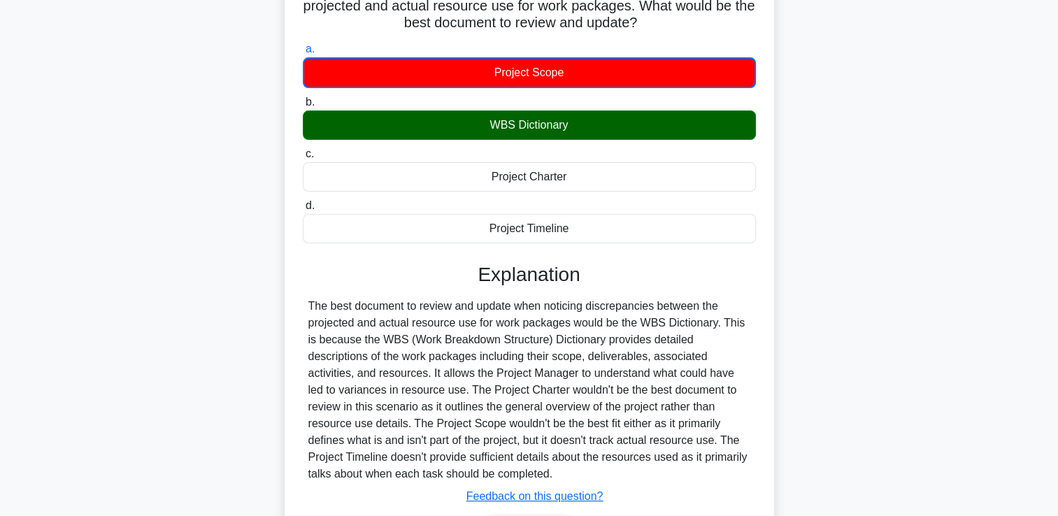
scroll to position [239, 0]
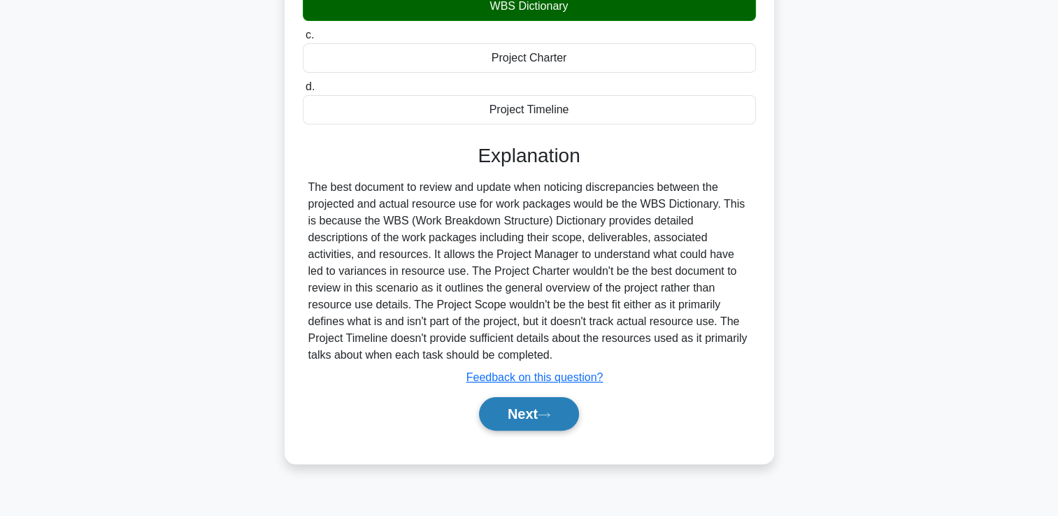
click at [534, 415] on button "Next" at bounding box center [529, 414] width 100 height 34
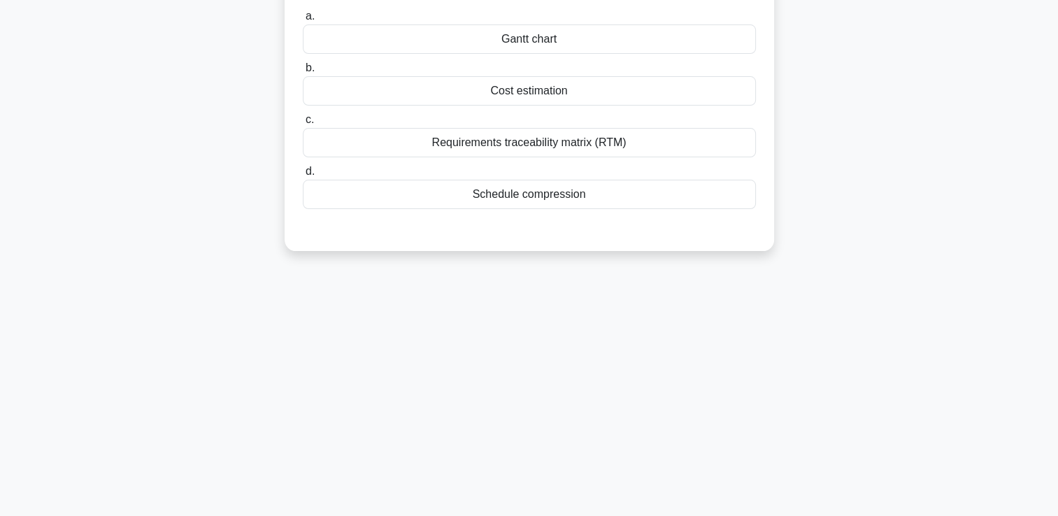
scroll to position [29, 0]
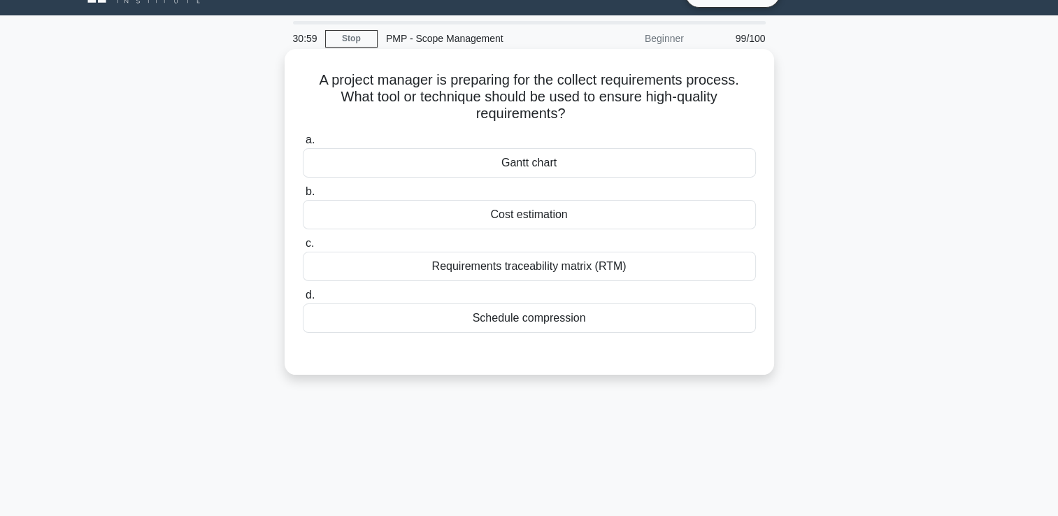
click at [559, 270] on div "Requirements traceability matrix (RTM)" at bounding box center [529, 266] width 453 height 29
click at [303, 248] on input "c. Requirements traceability matrix (RTM)" at bounding box center [303, 243] width 0 height 9
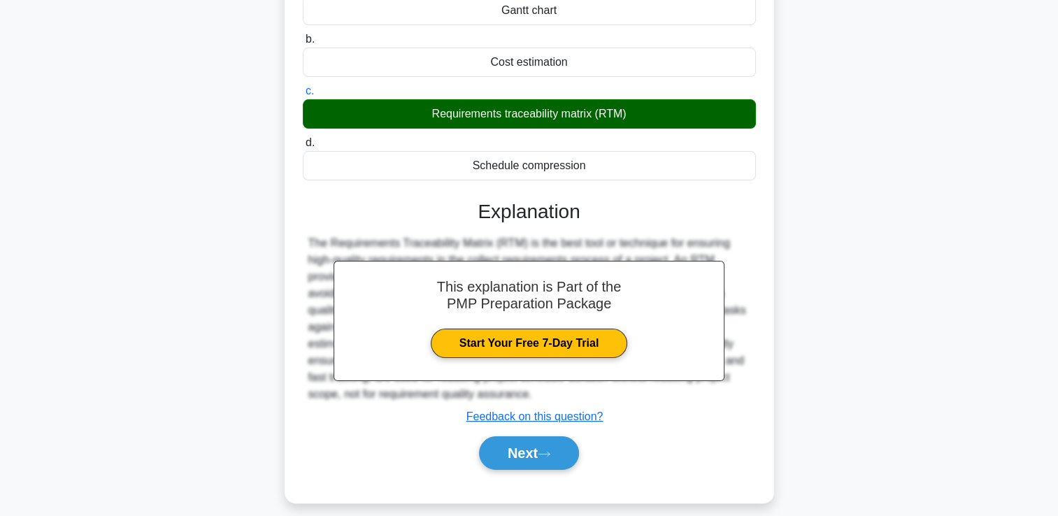
scroll to position [239, 0]
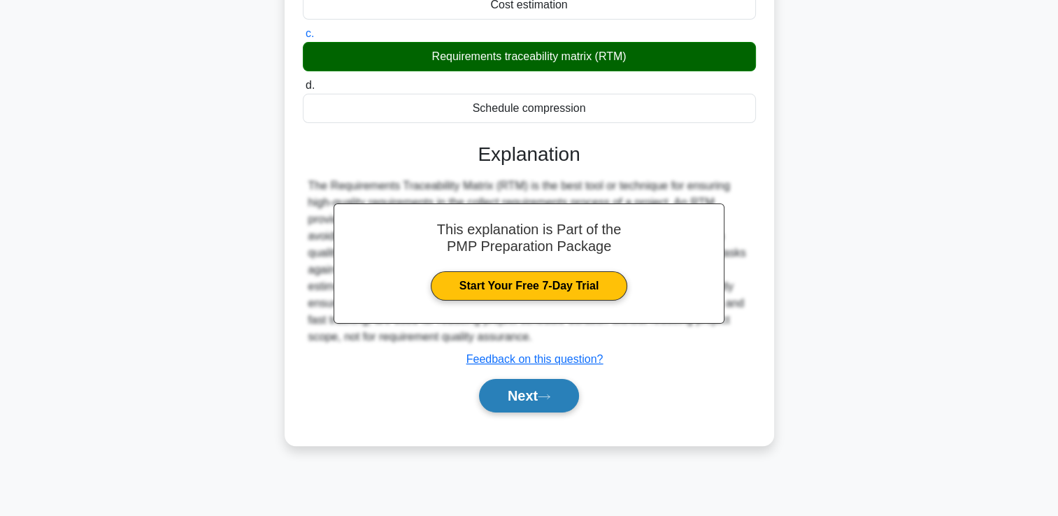
click at [548, 390] on button "Next" at bounding box center [529, 396] width 100 height 34
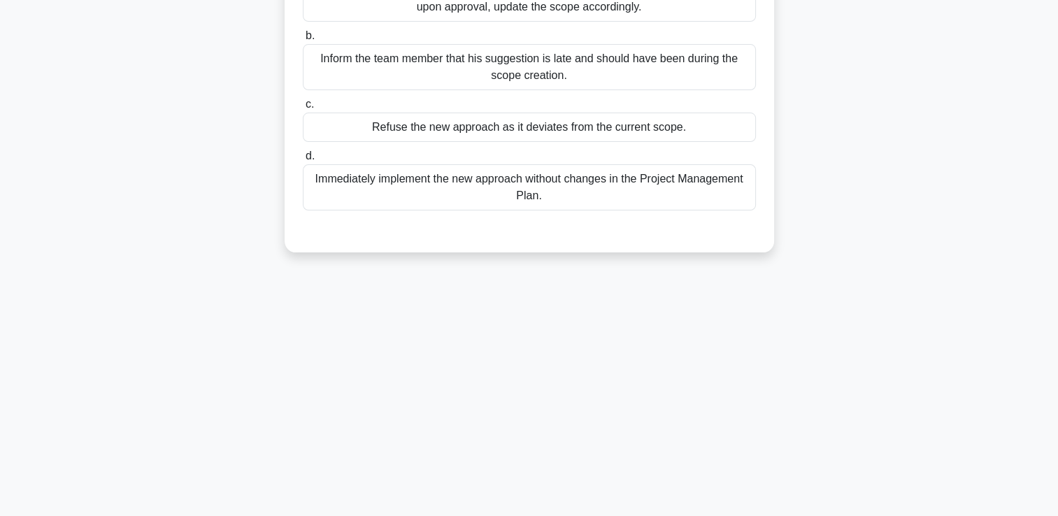
scroll to position [29, 0]
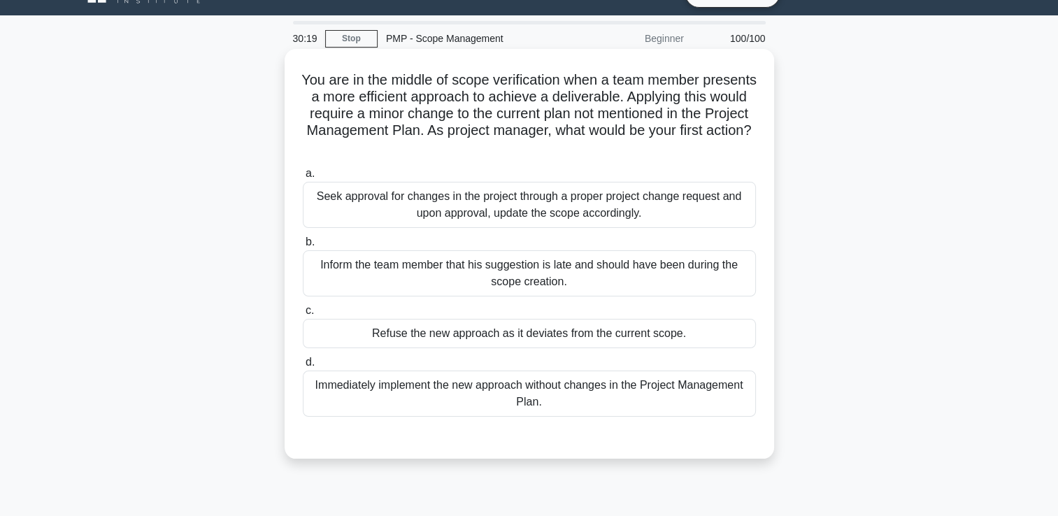
click at [518, 215] on div "Seek approval for changes in the project through a proper project change reques…" at bounding box center [529, 205] width 453 height 46
click at [303, 178] on input "a. Seek approval for changes in the project through a proper project change req…" at bounding box center [303, 173] width 0 height 9
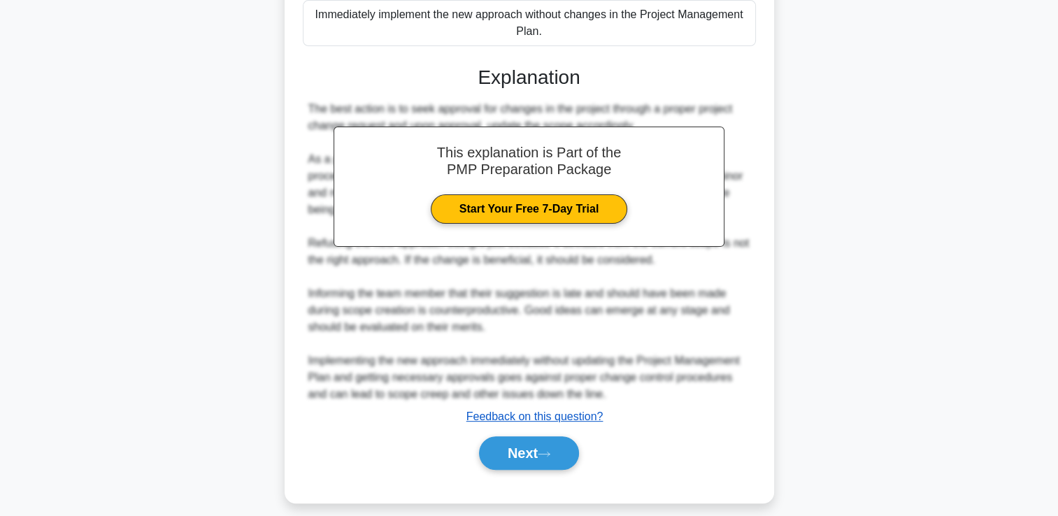
scroll to position [412, 0]
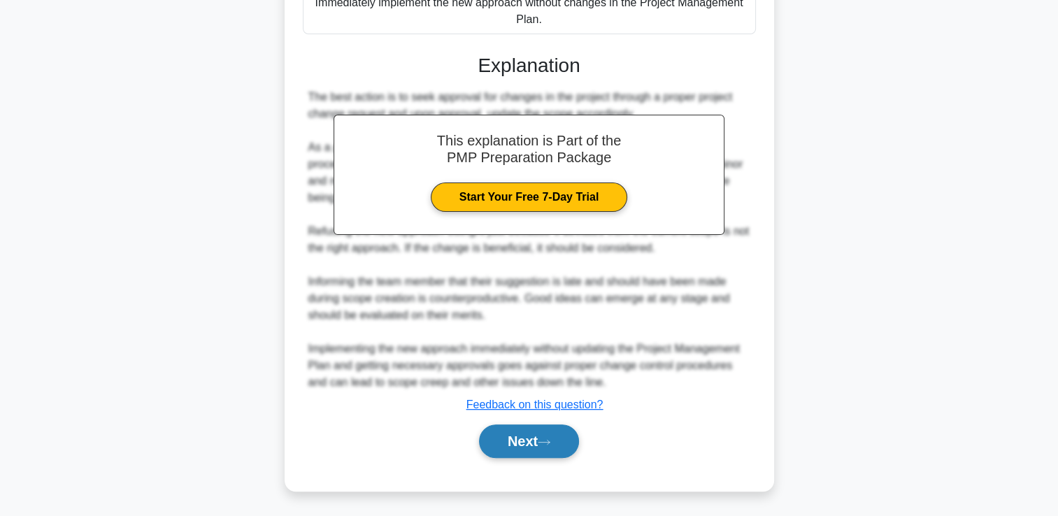
click at [534, 429] on button "Next" at bounding box center [529, 442] width 100 height 34
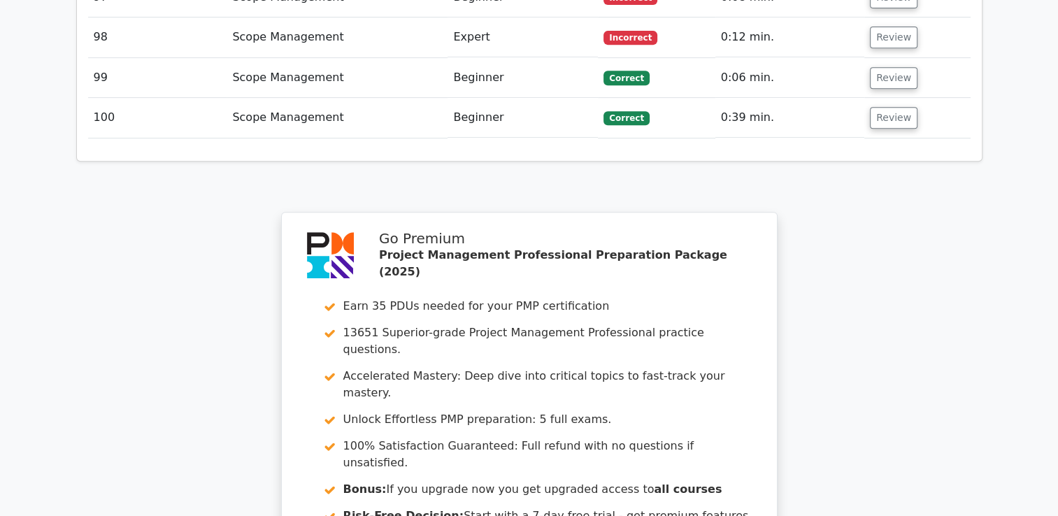
scroll to position [6101, 0]
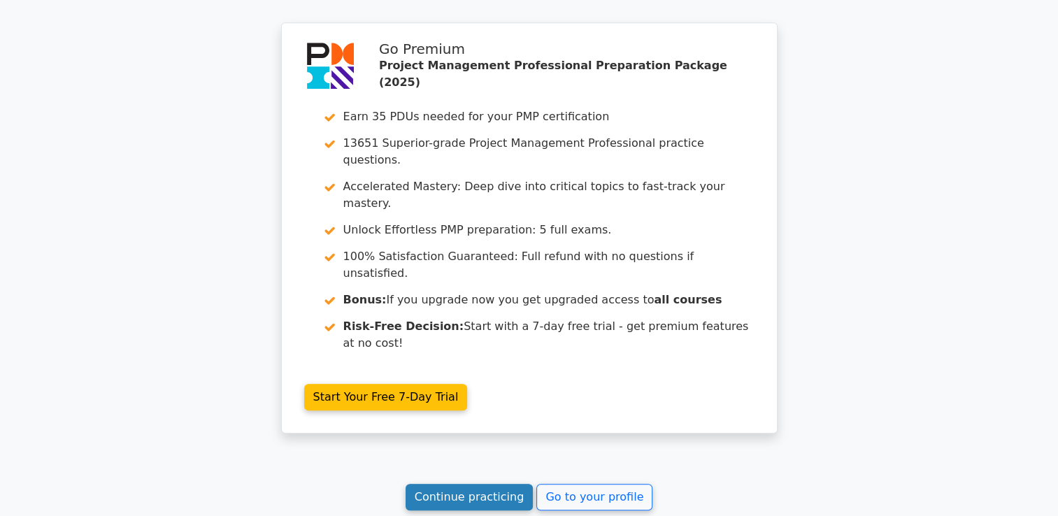
click at [435, 484] on link "Continue practicing" at bounding box center [470, 497] width 128 height 27
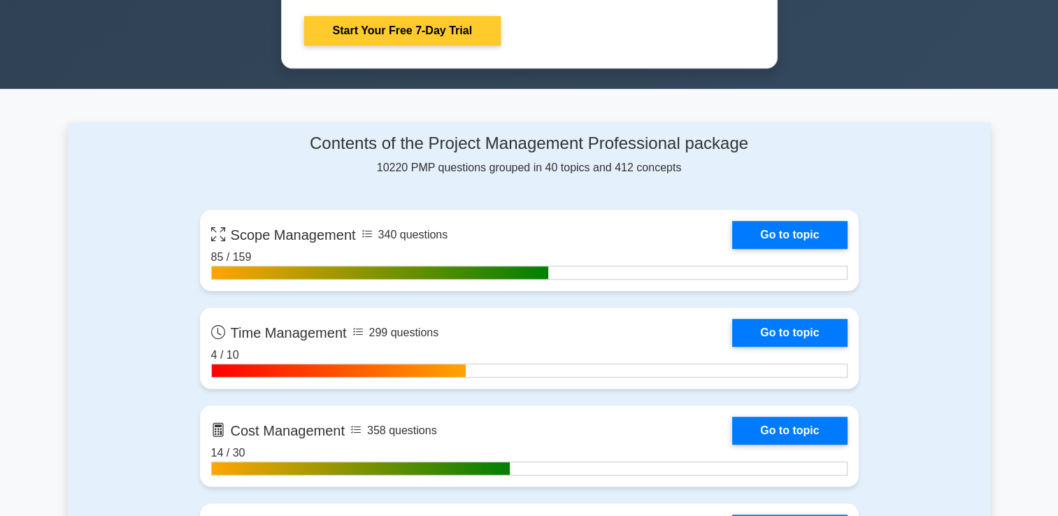
scroll to position [839, 0]
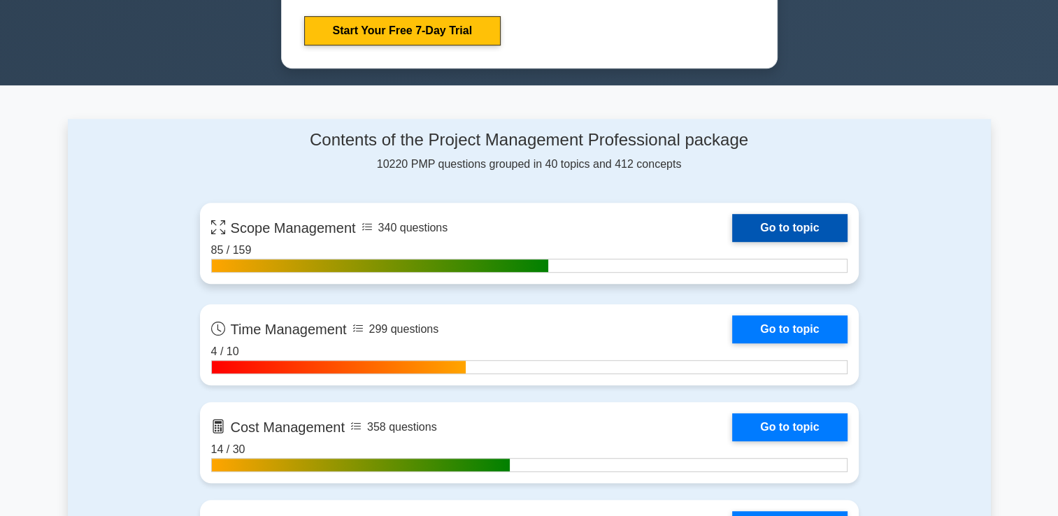
click at [758, 219] on link "Go to topic" at bounding box center [789, 228] width 115 height 28
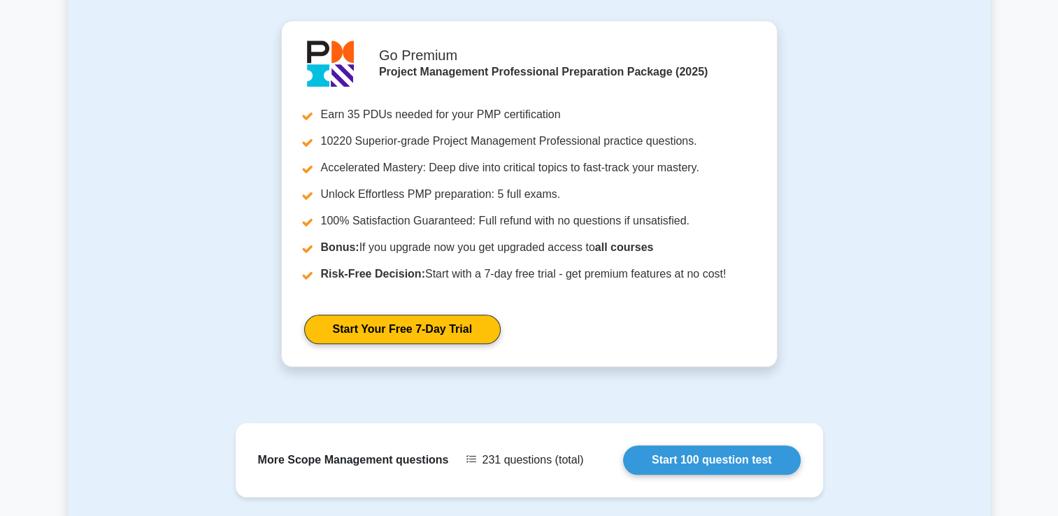
scroll to position [1487, 0]
